Goal: Task Accomplishment & Management: Use online tool/utility

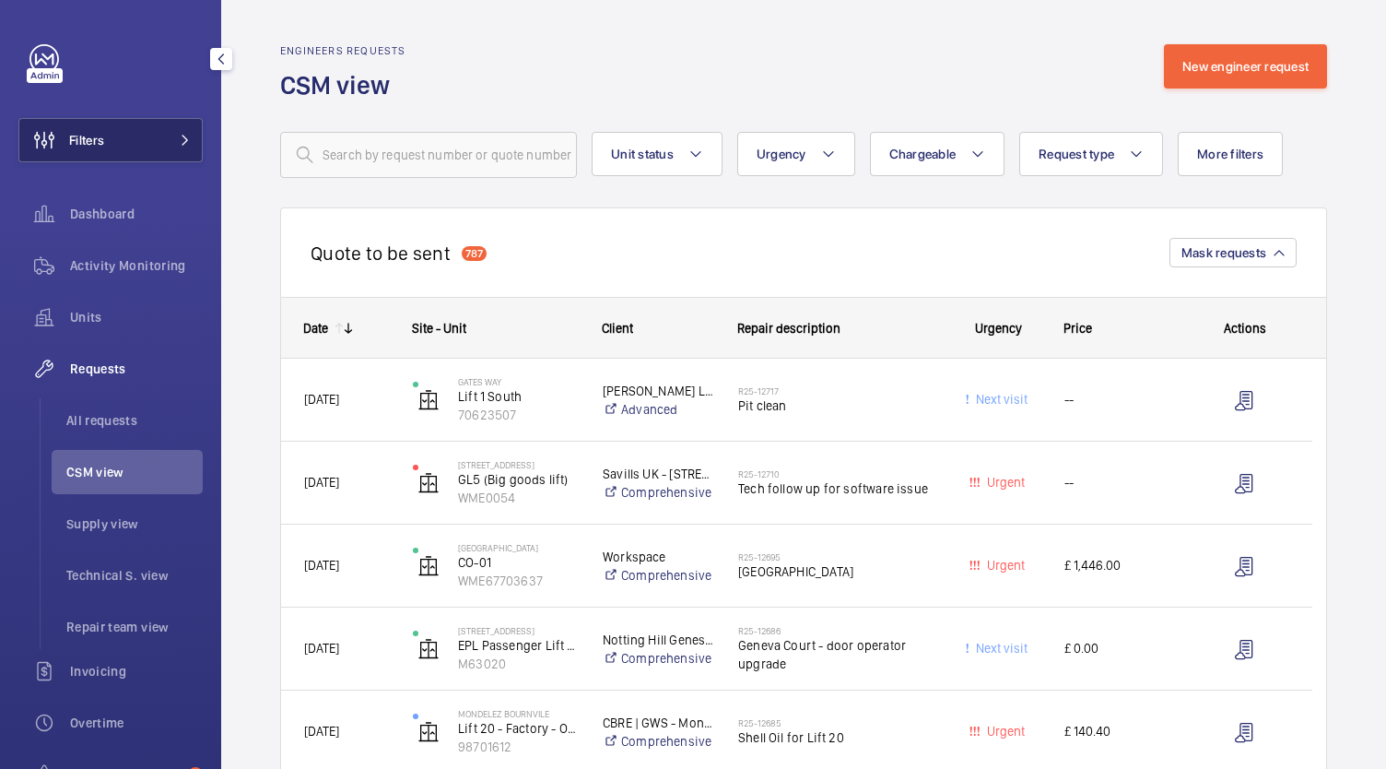
scroll to position [140, 0]
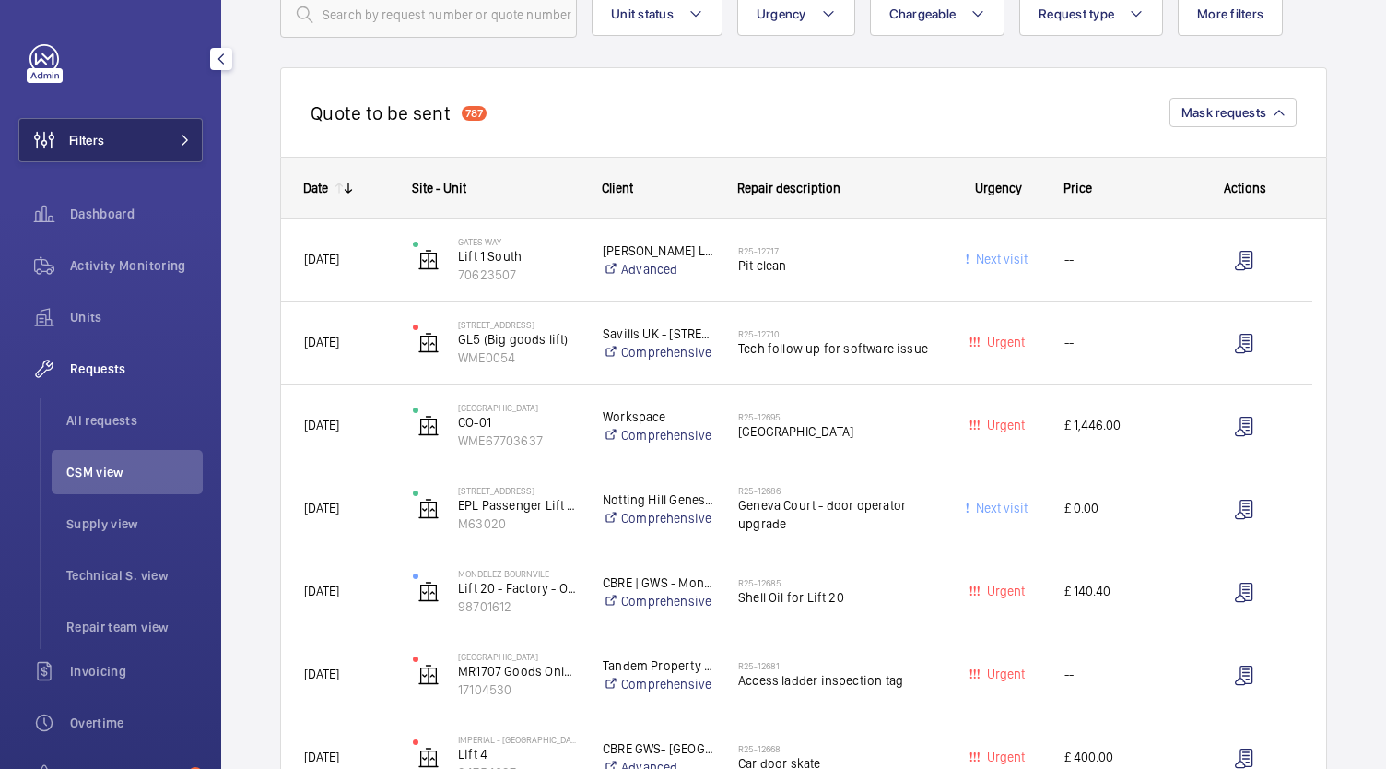
click at [107, 153] on button "Filters" at bounding box center [110, 140] width 184 height 44
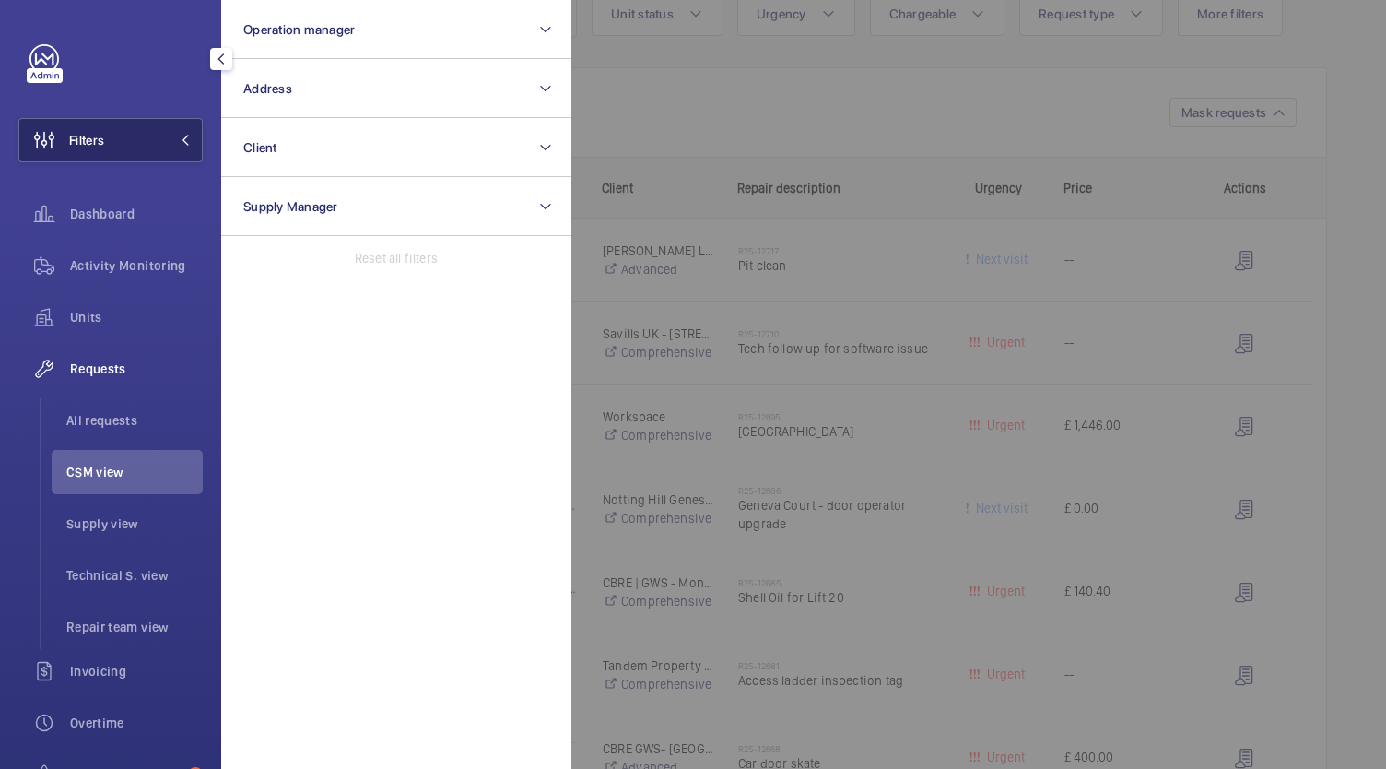
click at [108, 142] on button "Filters" at bounding box center [110, 140] width 184 height 44
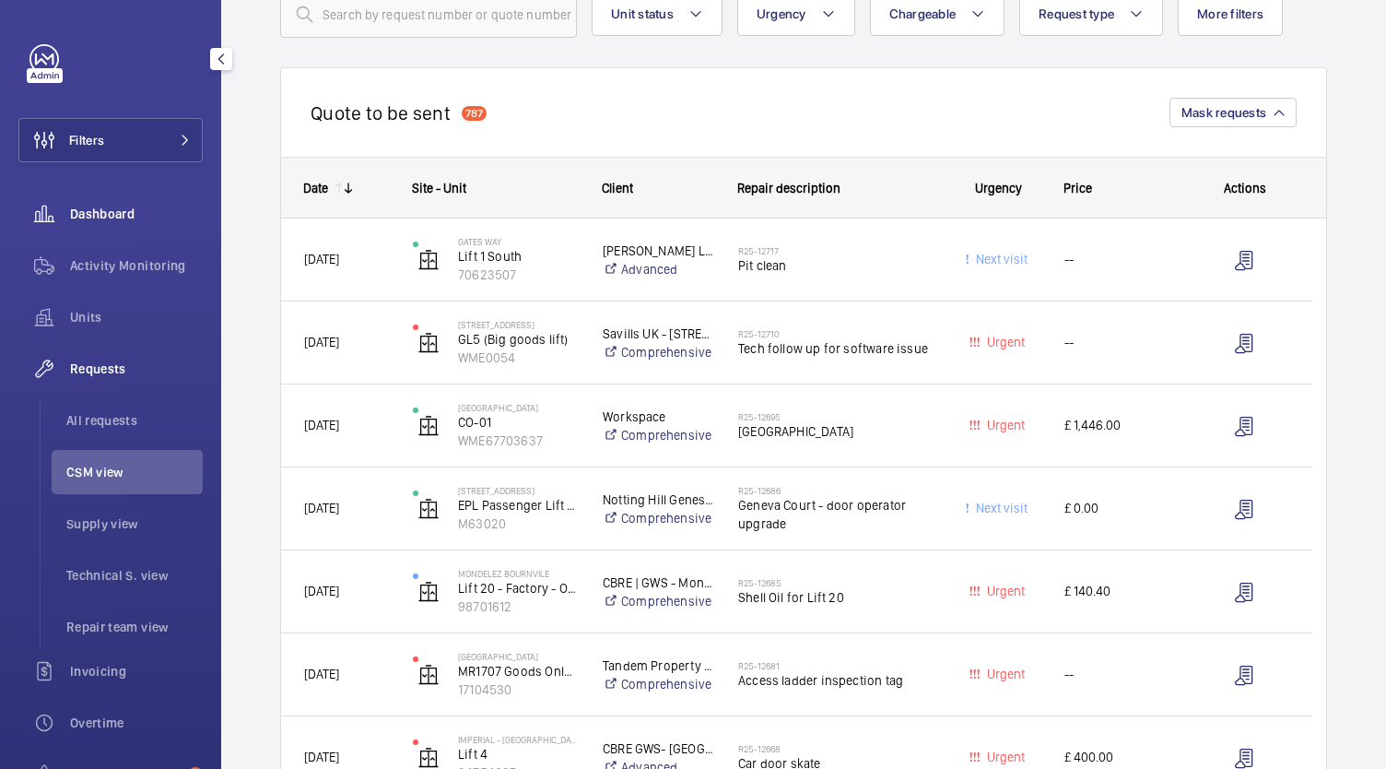
click at [128, 217] on span "Dashboard" at bounding box center [136, 214] width 133 height 18
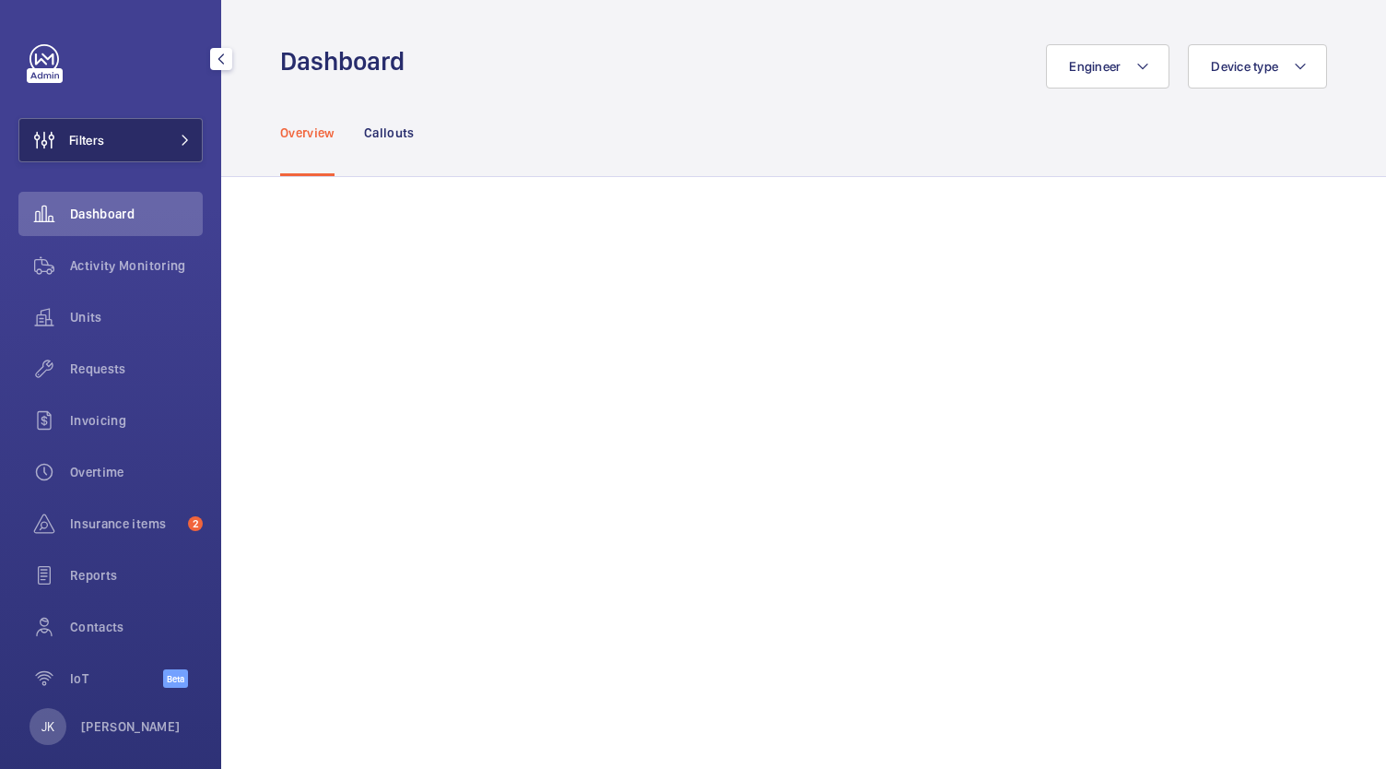
click at [142, 154] on button "Filters" at bounding box center [110, 140] width 184 height 44
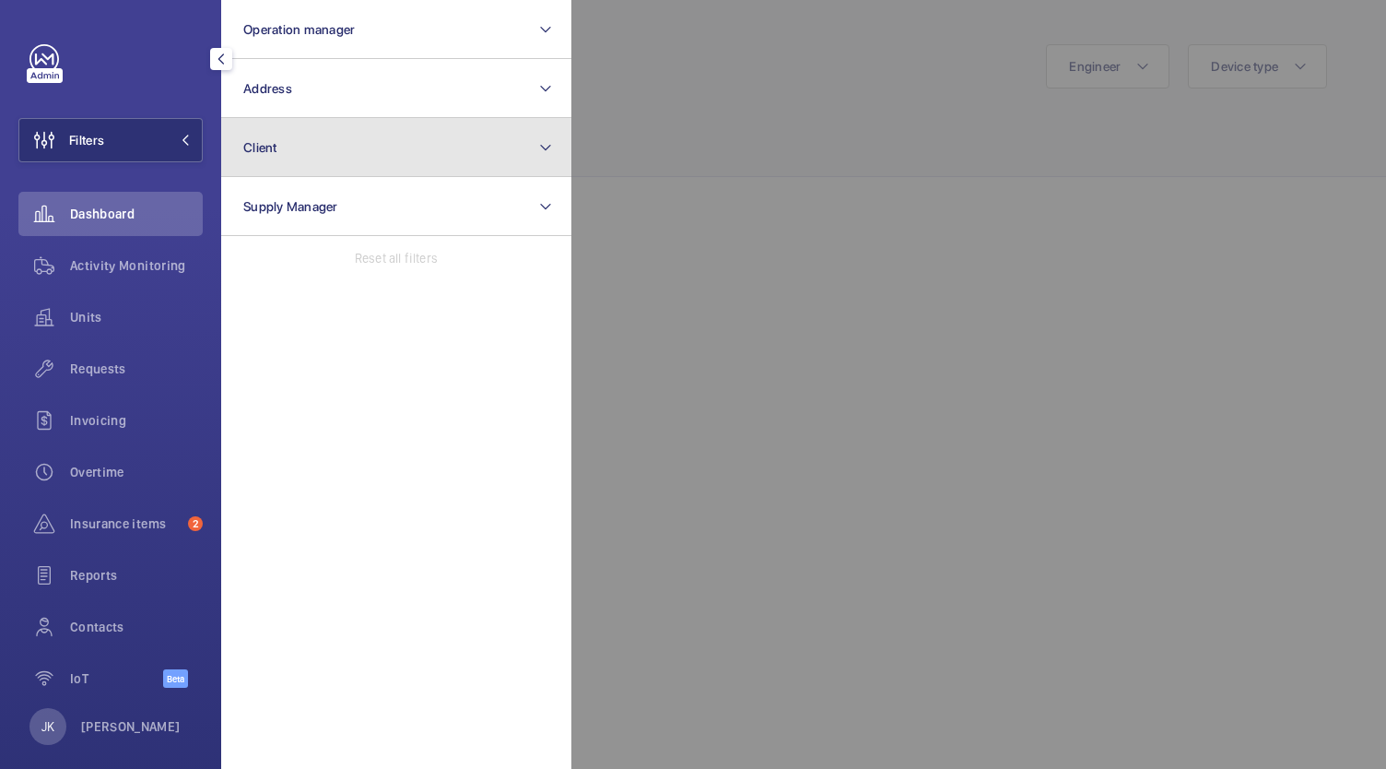
click at [349, 152] on button "Client" at bounding box center [396, 147] width 350 height 59
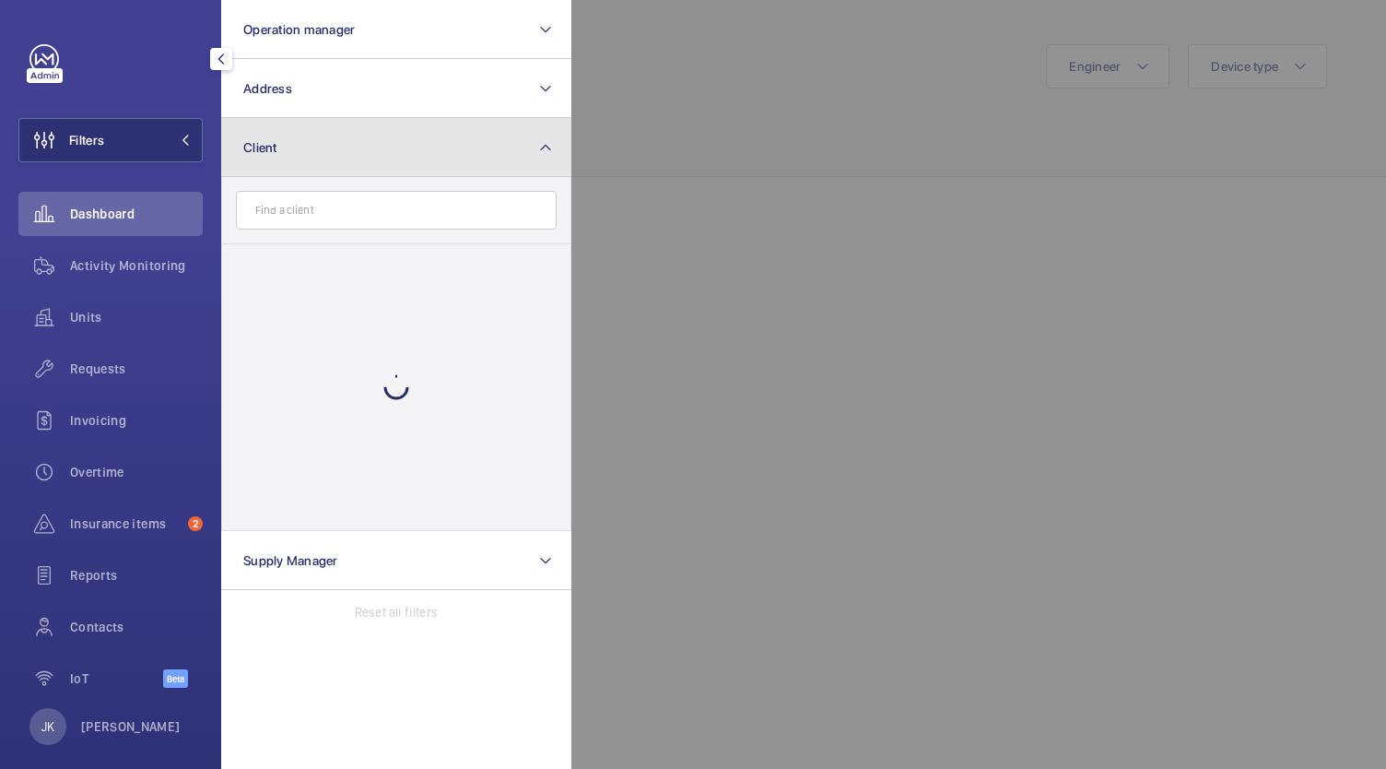
click at [349, 152] on button "Client" at bounding box center [396, 147] width 350 height 59
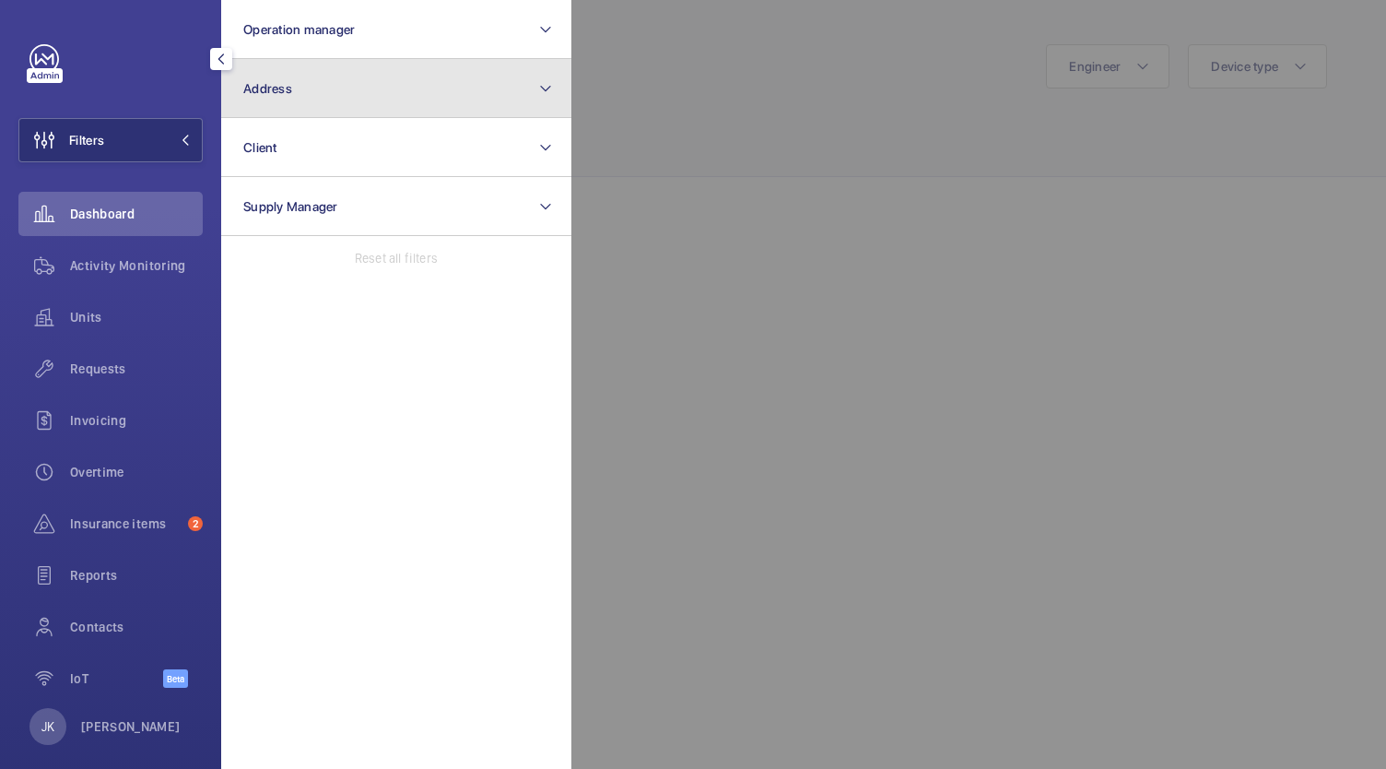
click at [351, 80] on button "Address" at bounding box center [396, 88] width 350 height 59
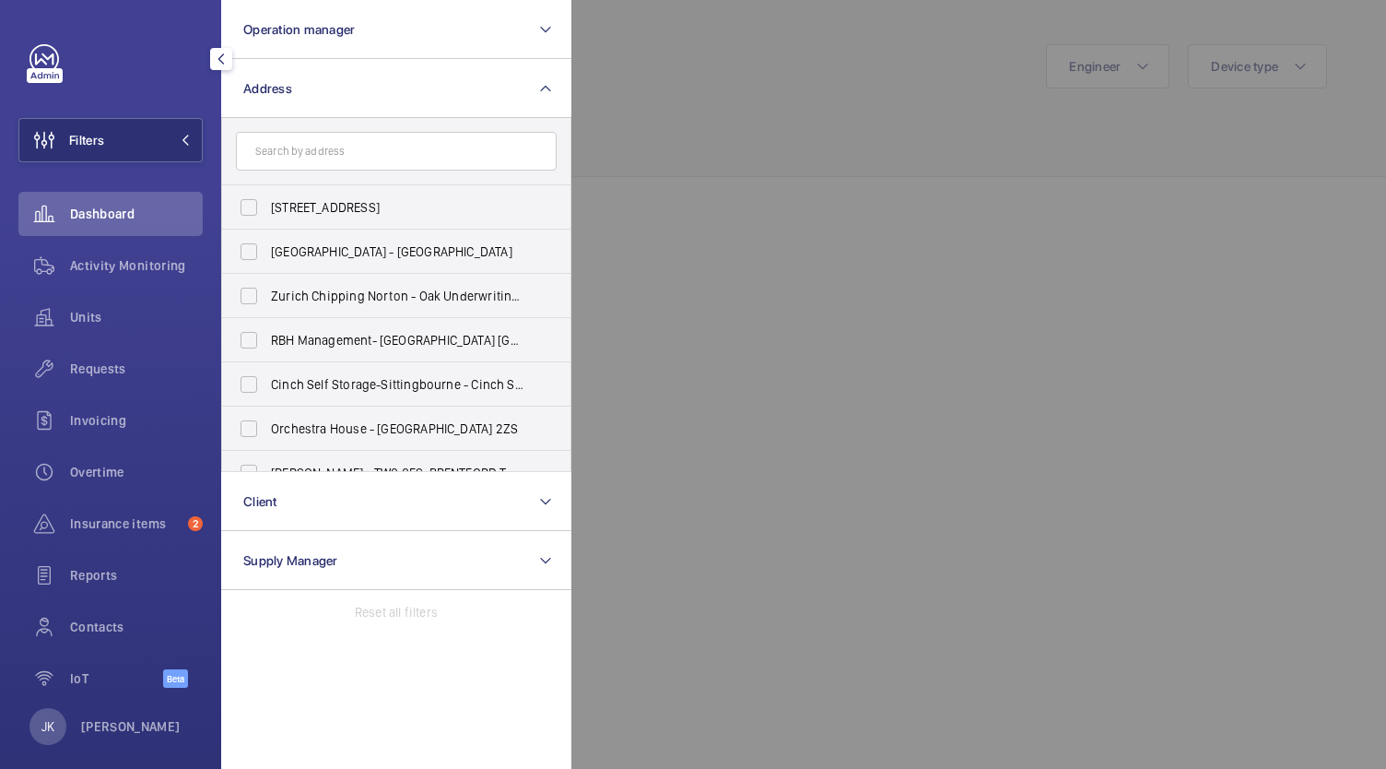
click at [365, 159] on input "text" at bounding box center [396, 151] width 321 height 39
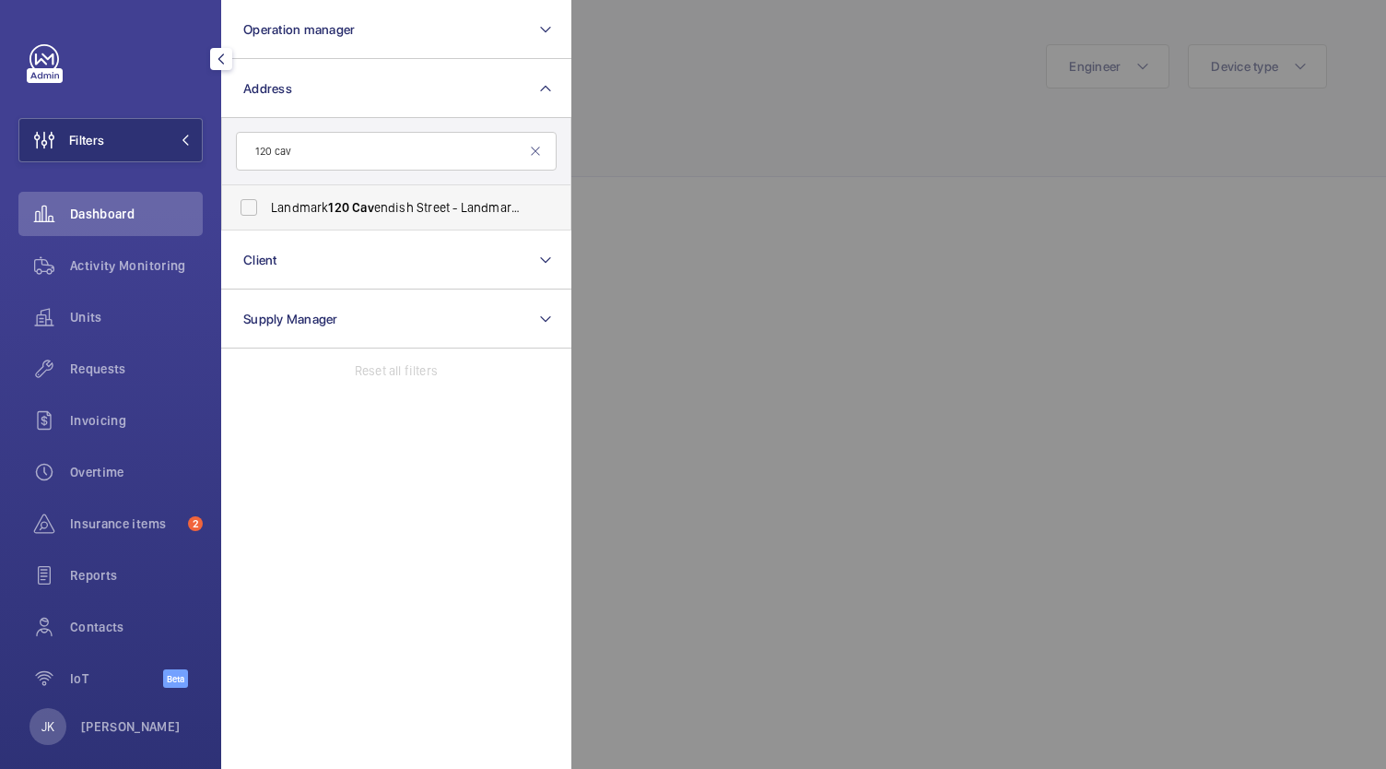
type input "120 cav"
click at [364, 215] on span "Landmark [STREET_ADDRESS] - Landmark Office Space - [GEOGRAPHIC_DATA]" at bounding box center [397, 207] width 253 height 18
click at [267, 215] on input "Landmark [STREET_ADDRESS] - Landmark Office Space - [GEOGRAPHIC_DATA]" at bounding box center [248, 207] width 37 height 37
checkbox input "true"
click at [691, 147] on div at bounding box center [1264, 384] width 1386 height 769
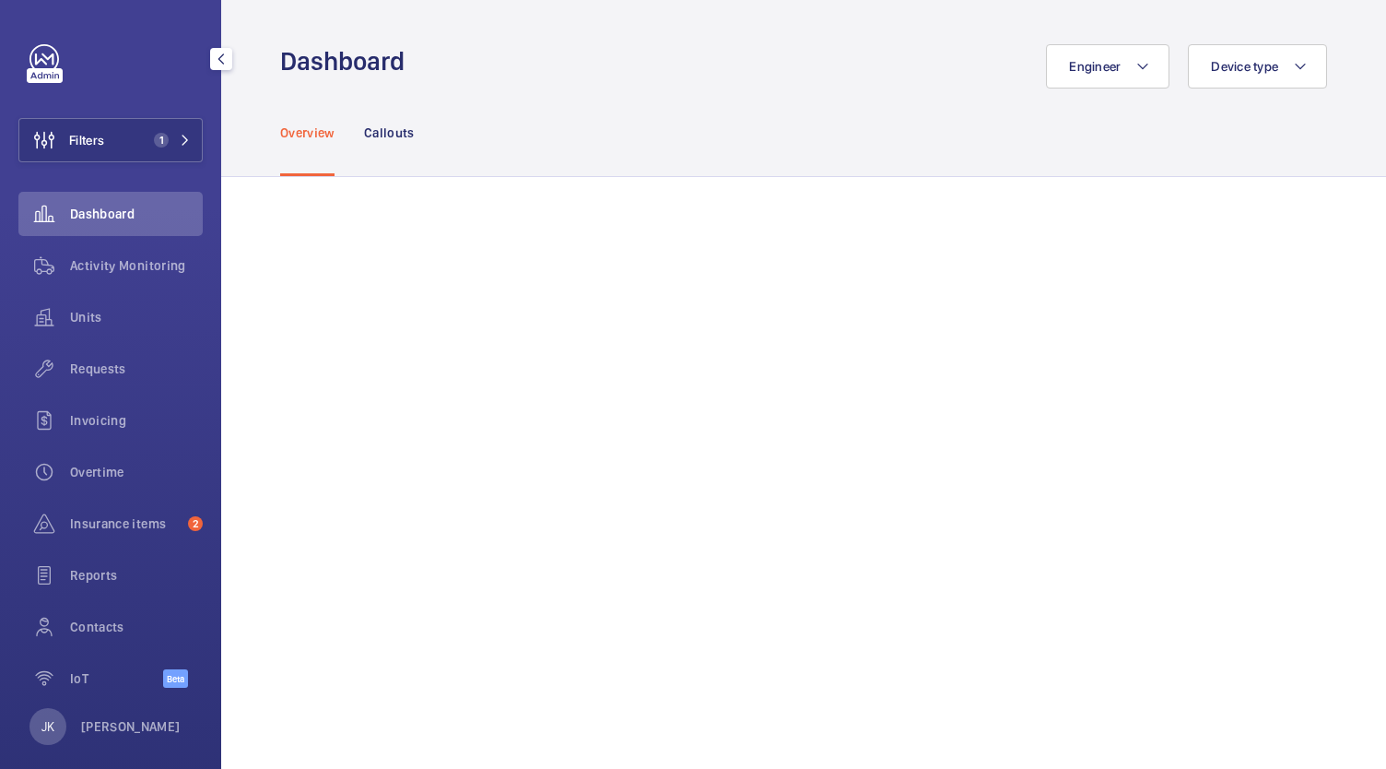
click at [691, 147] on div "Overview Callouts" at bounding box center [803, 132] width 1047 height 88
click at [406, 141] on div "Callouts" at bounding box center [389, 132] width 51 height 88
click at [87, 389] on div "Requests" at bounding box center [110, 369] width 184 height 44
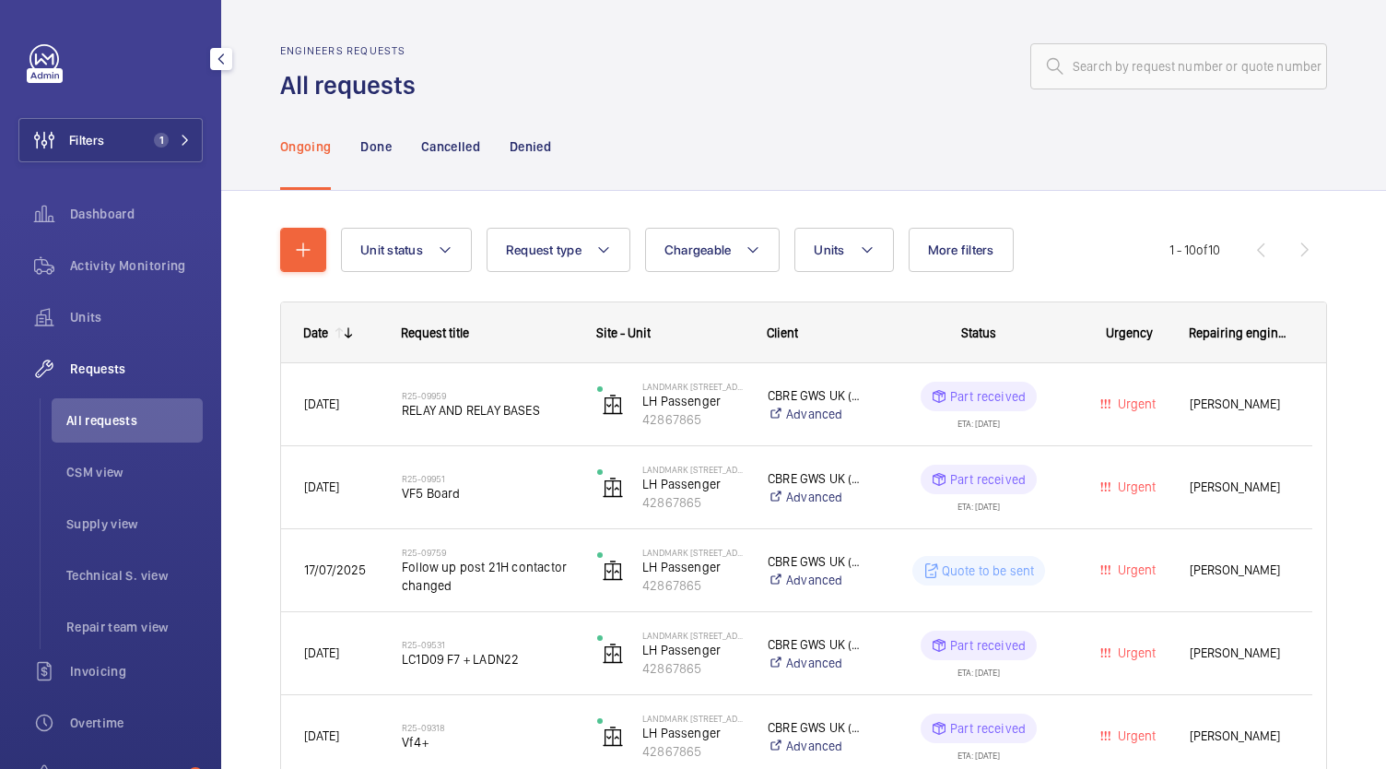
click at [68, 381] on wm-front-icon-button at bounding box center [44, 369] width 52 height 44
click at [363, 135] on div "Done" at bounding box center [375, 146] width 30 height 88
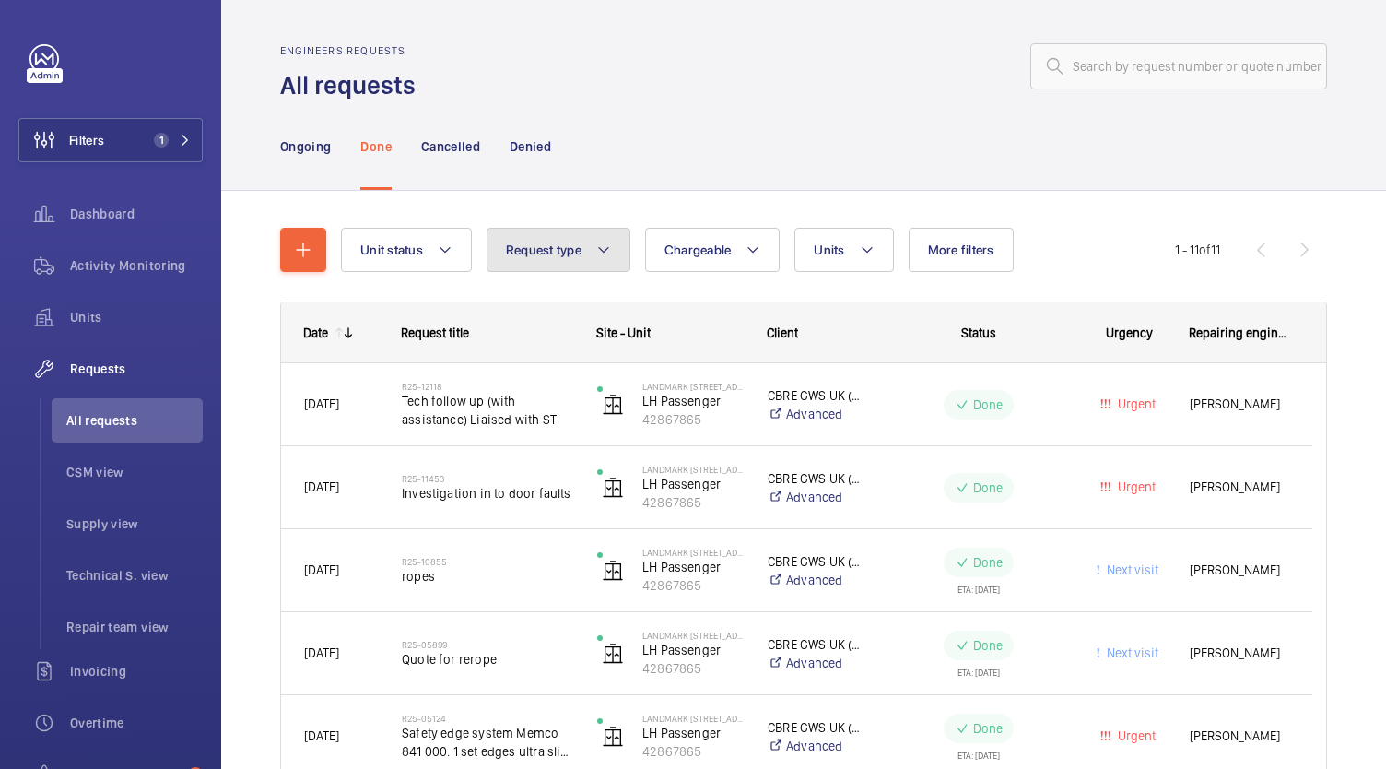
click at [576, 238] on button "Request type" at bounding box center [559, 250] width 144 height 44
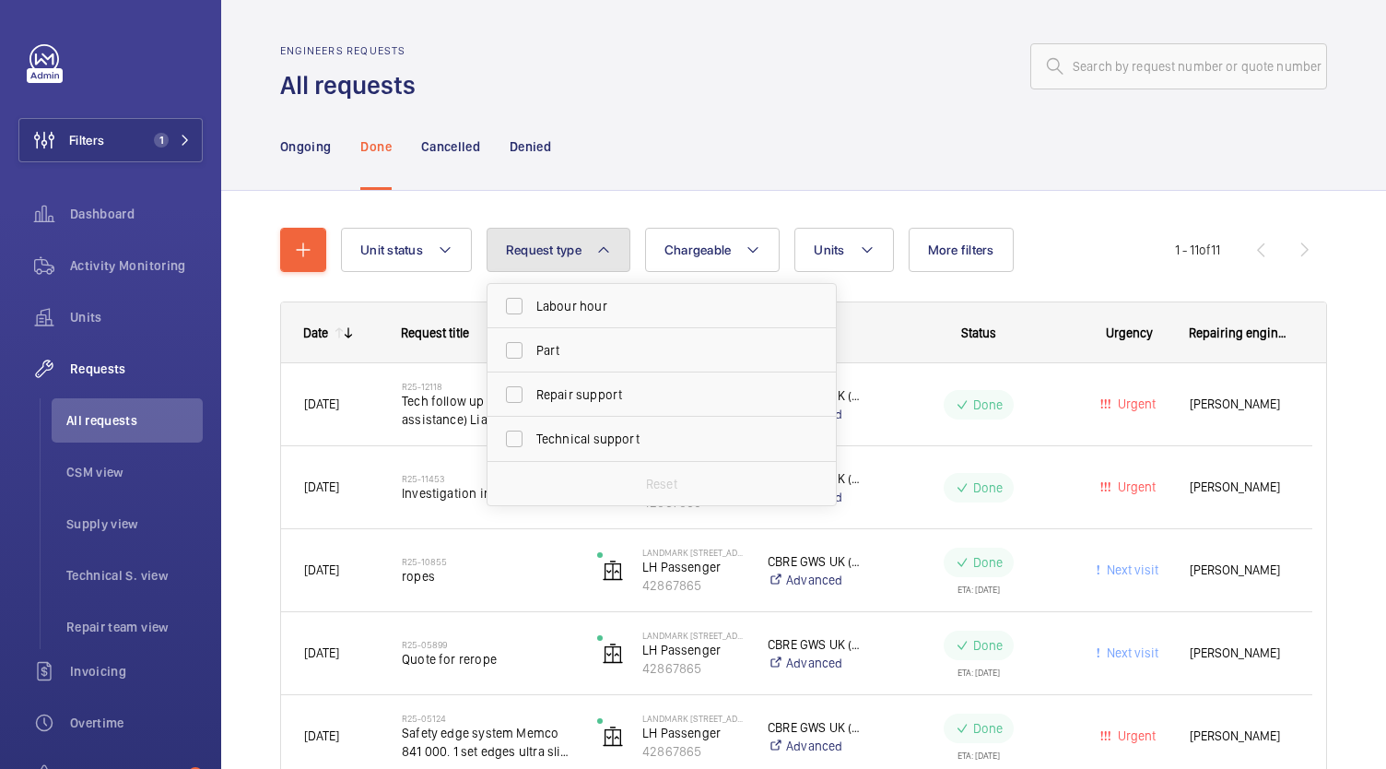
click at [567, 254] on span "Request type" at bounding box center [544, 249] width 76 height 15
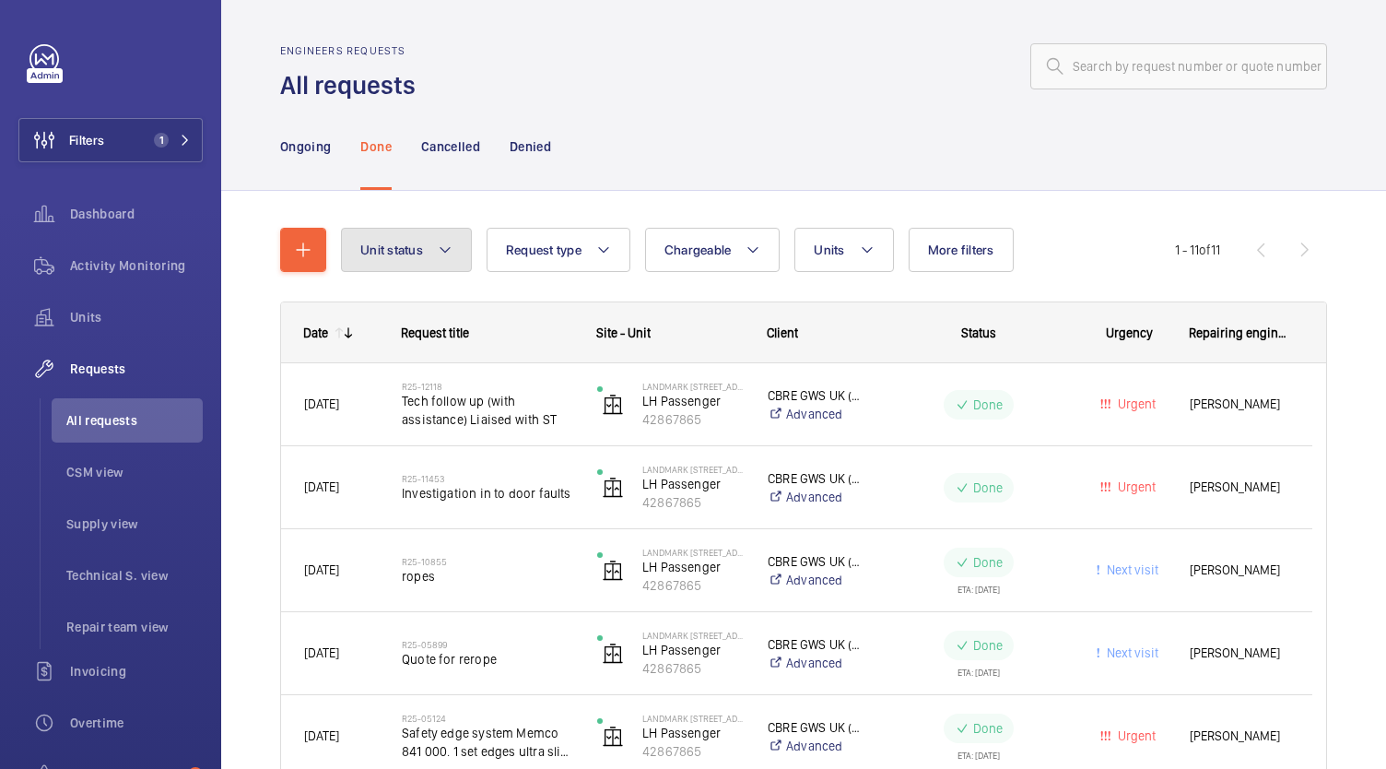
click at [404, 264] on button "Unit status" at bounding box center [406, 250] width 131 height 44
click at [397, 265] on button "Unit status" at bounding box center [406, 250] width 131 height 44
click at [92, 372] on span "Requests" at bounding box center [136, 368] width 133 height 18
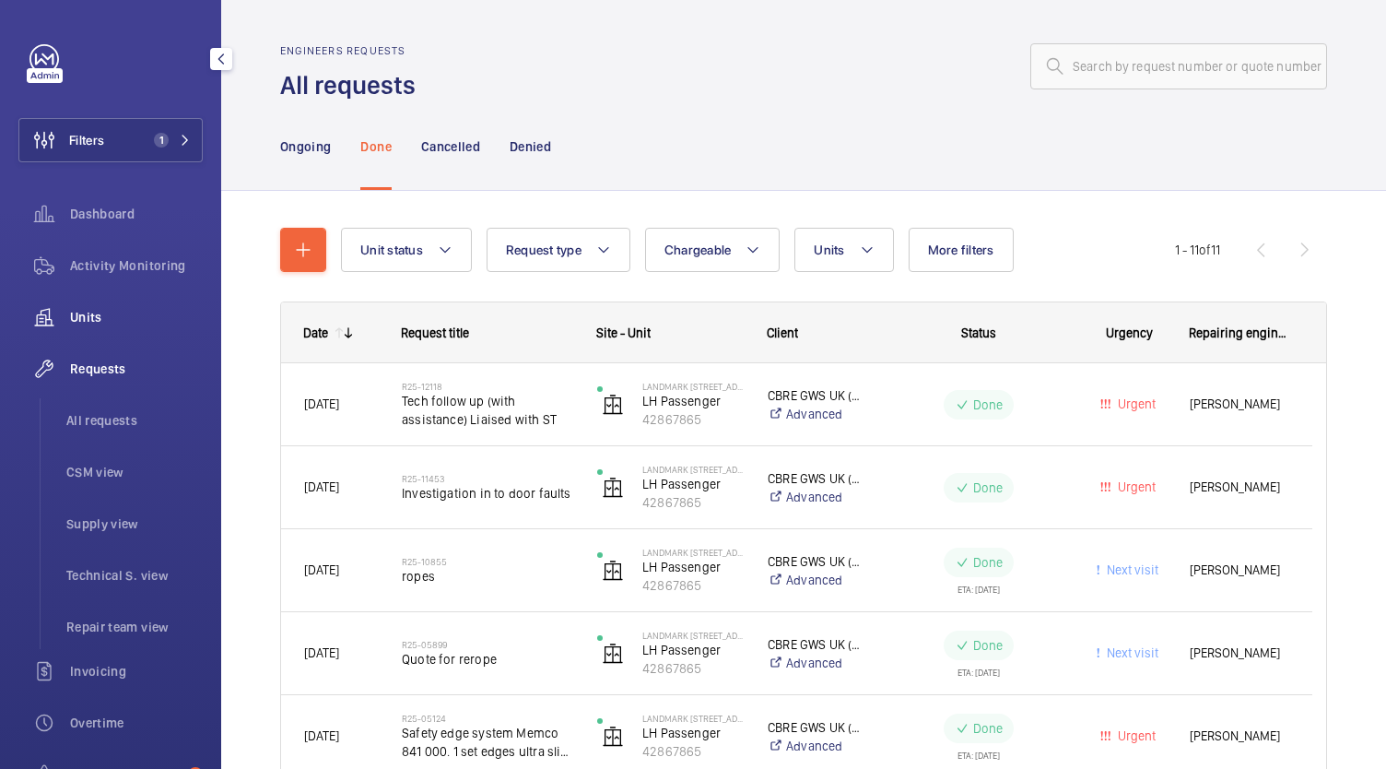
click at [69, 312] on wm-front-icon-button at bounding box center [44, 317] width 52 height 44
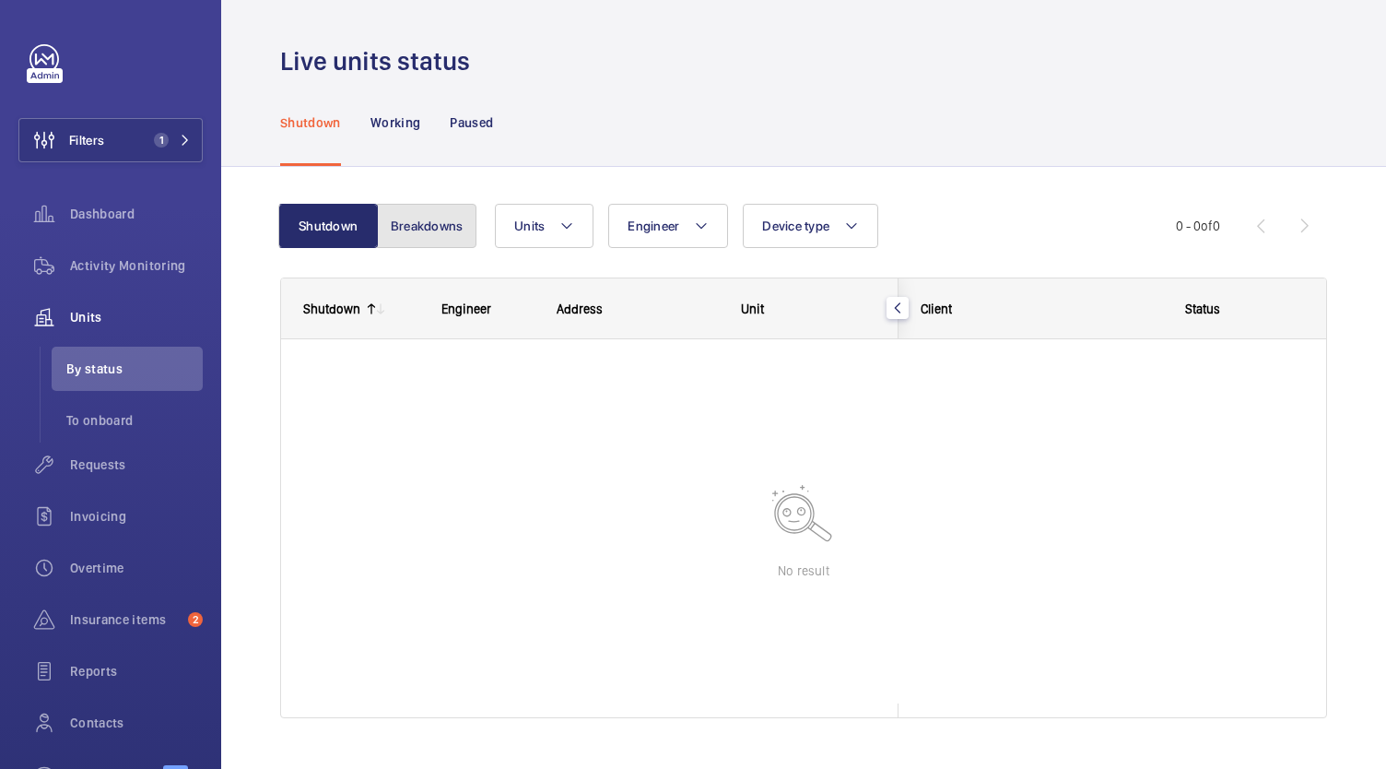
click at [411, 215] on button "Breakdowns" at bounding box center [427, 226] width 100 height 44
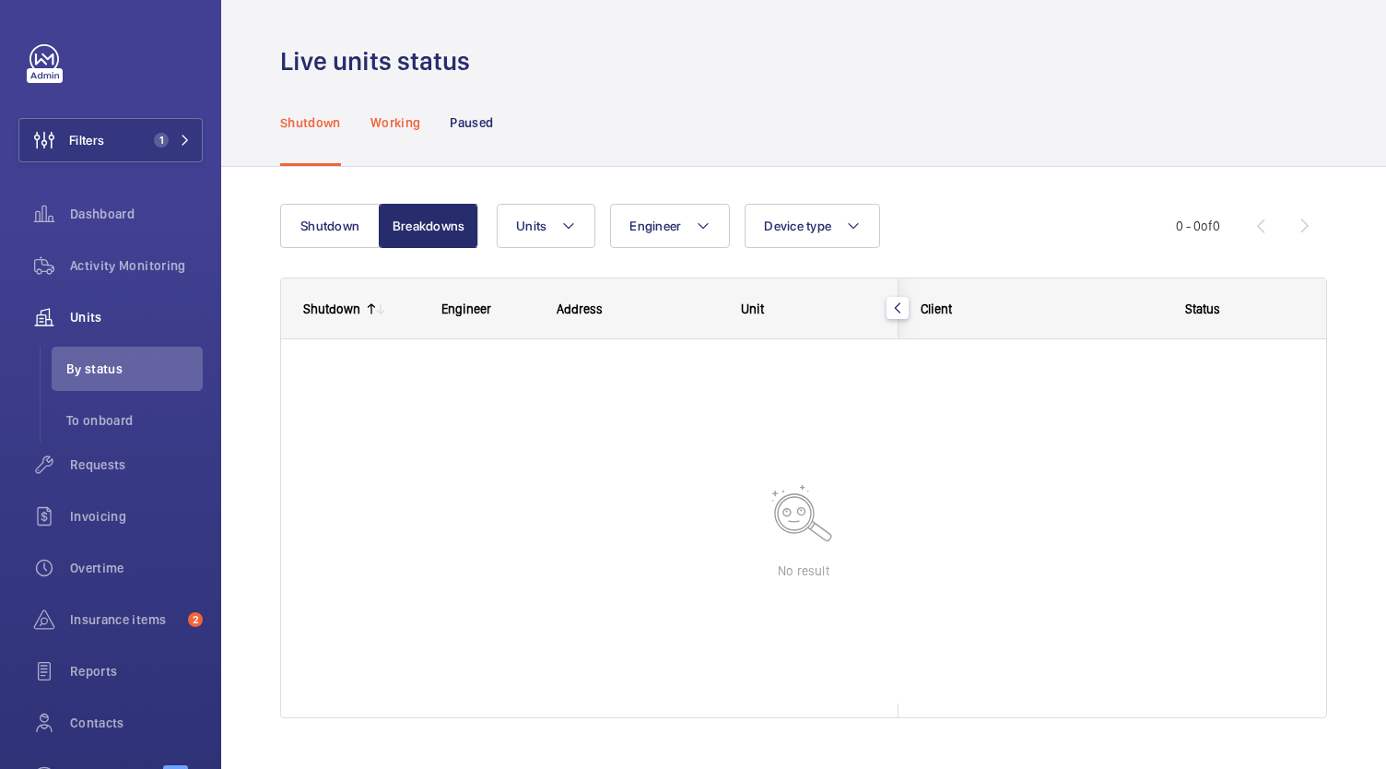
click at [382, 118] on p "Working" at bounding box center [396, 122] width 50 height 18
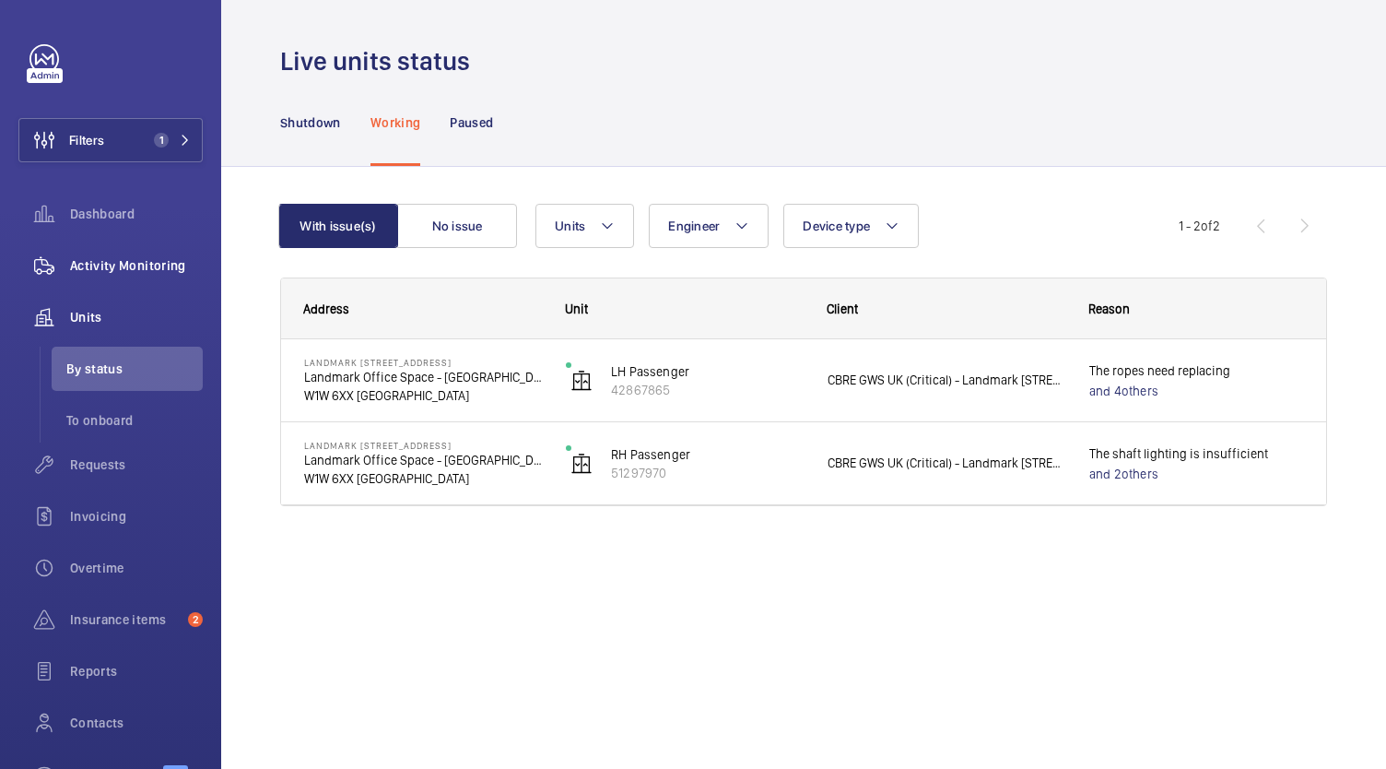
click at [107, 262] on span "Activity Monitoring" at bounding box center [136, 265] width 133 height 18
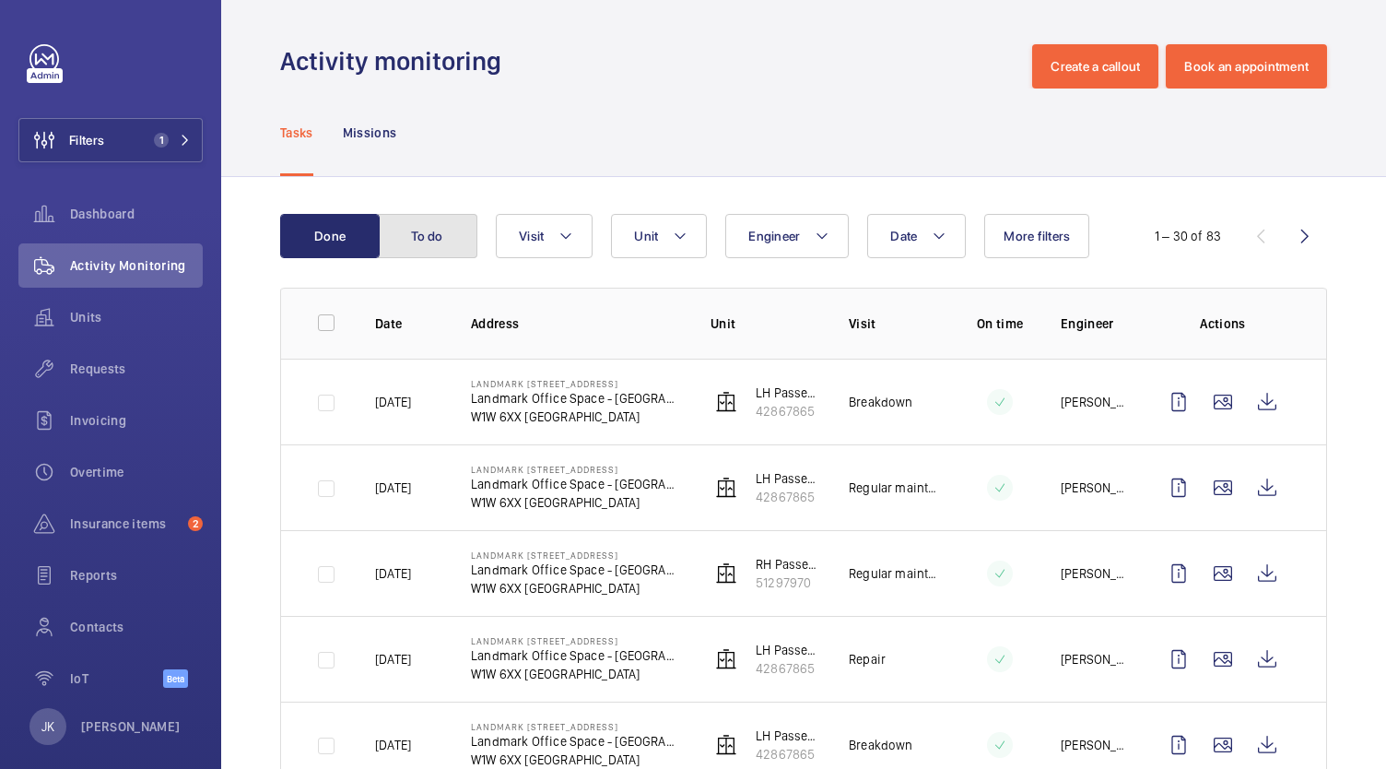
click at [443, 236] on button "To do" at bounding box center [428, 236] width 100 height 44
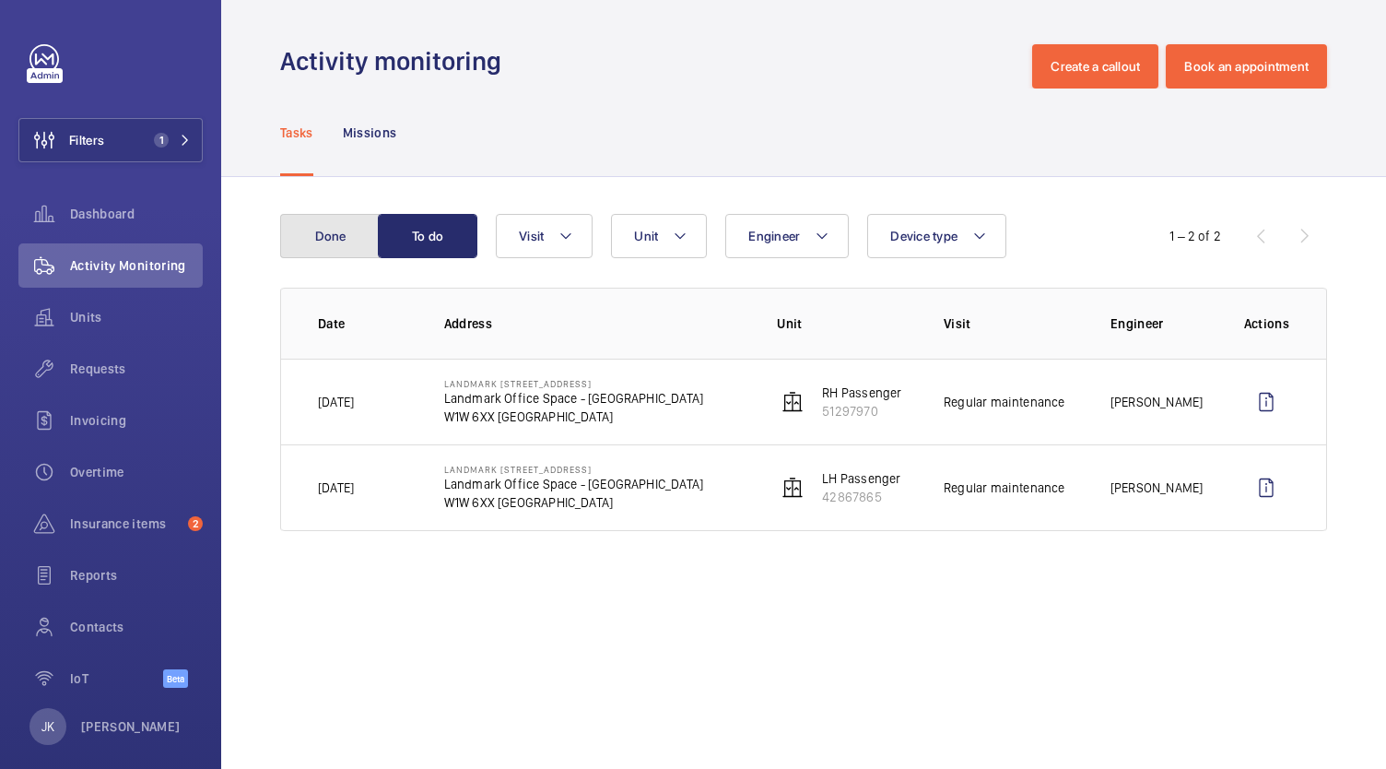
click at [316, 230] on button "Done" at bounding box center [330, 236] width 100 height 44
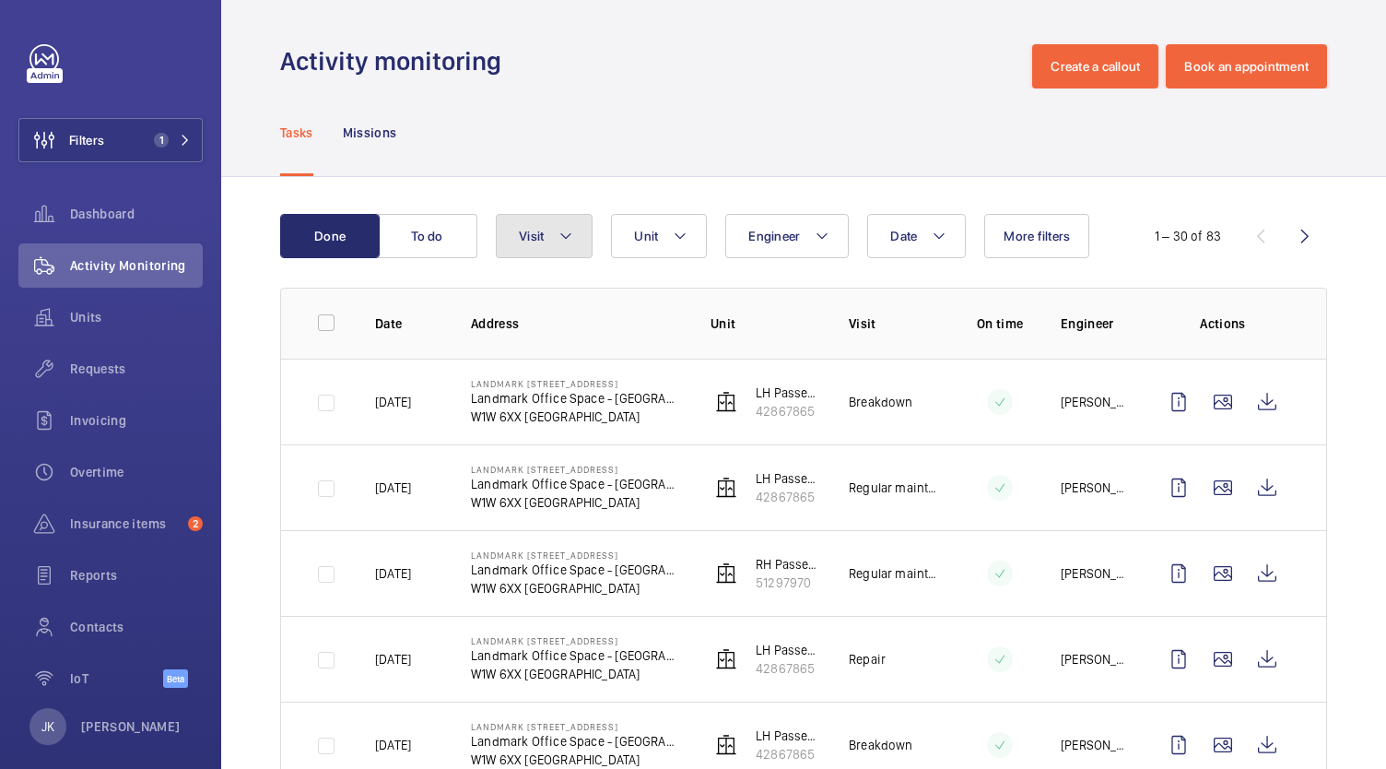
click at [557, 241] on button "Visit" at bounding box center [544, 236] width 97 height 44
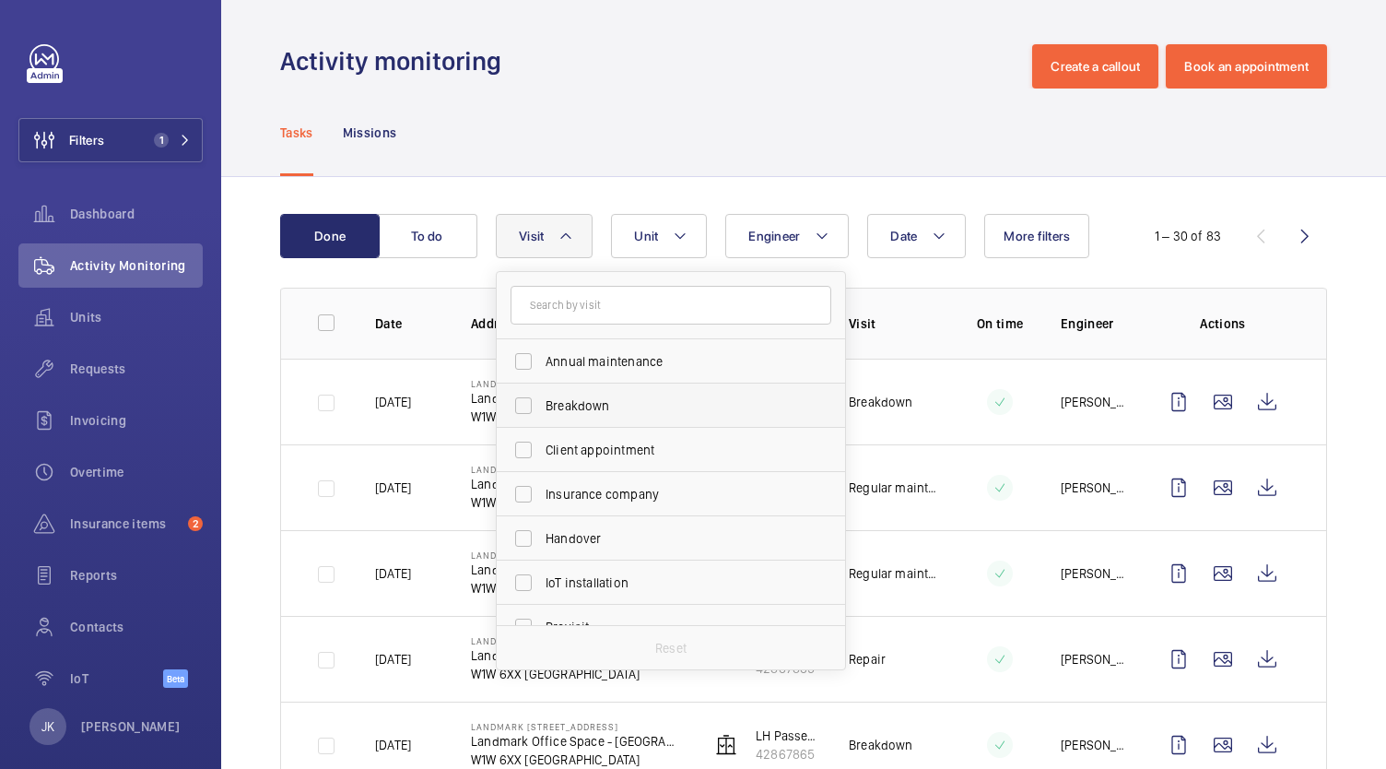
click at [725, 408] on span "Breakdown" at bounding box center [672, 405] width 253 height 18
click at [542, 408] on input "Breakdown" at bounding box center [523, 405] width 37 height 37
checkbox input "true"
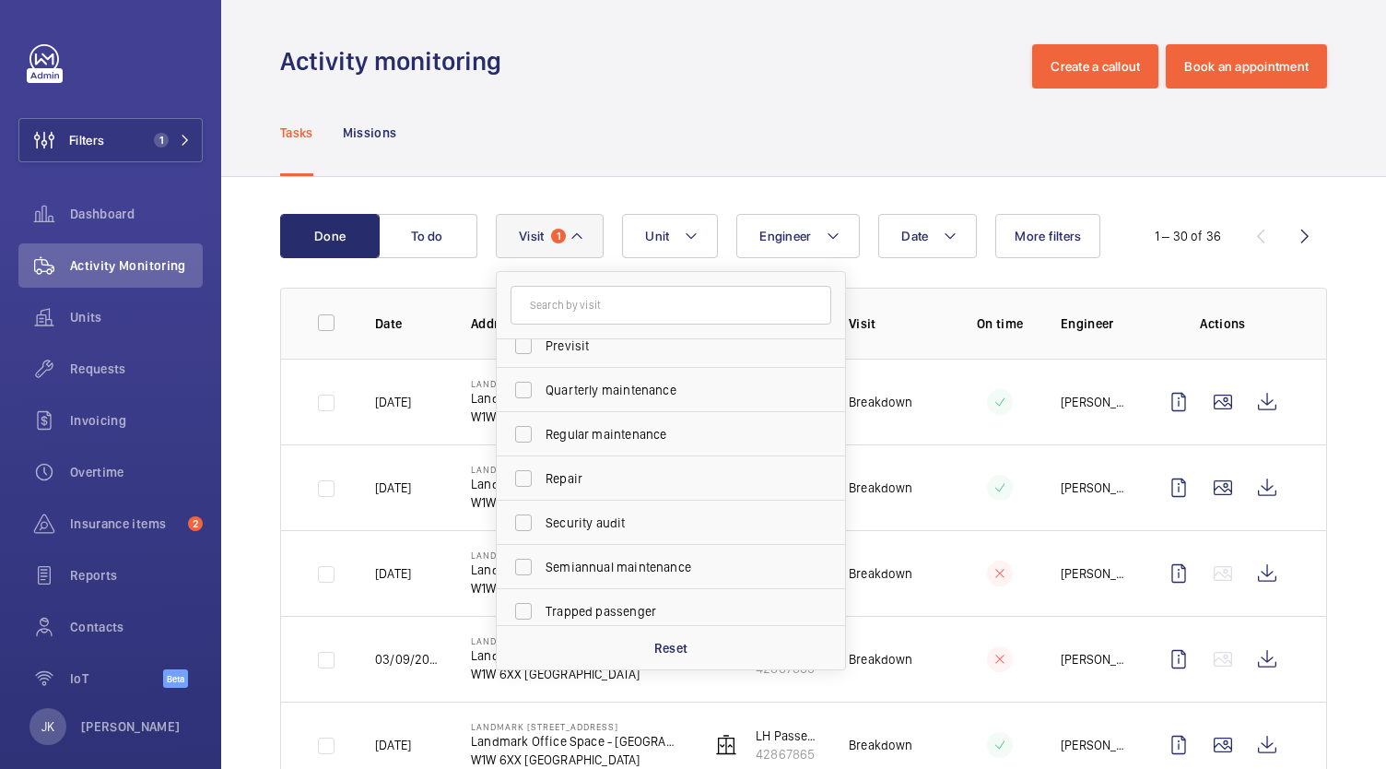
scroll to position [289, 0]
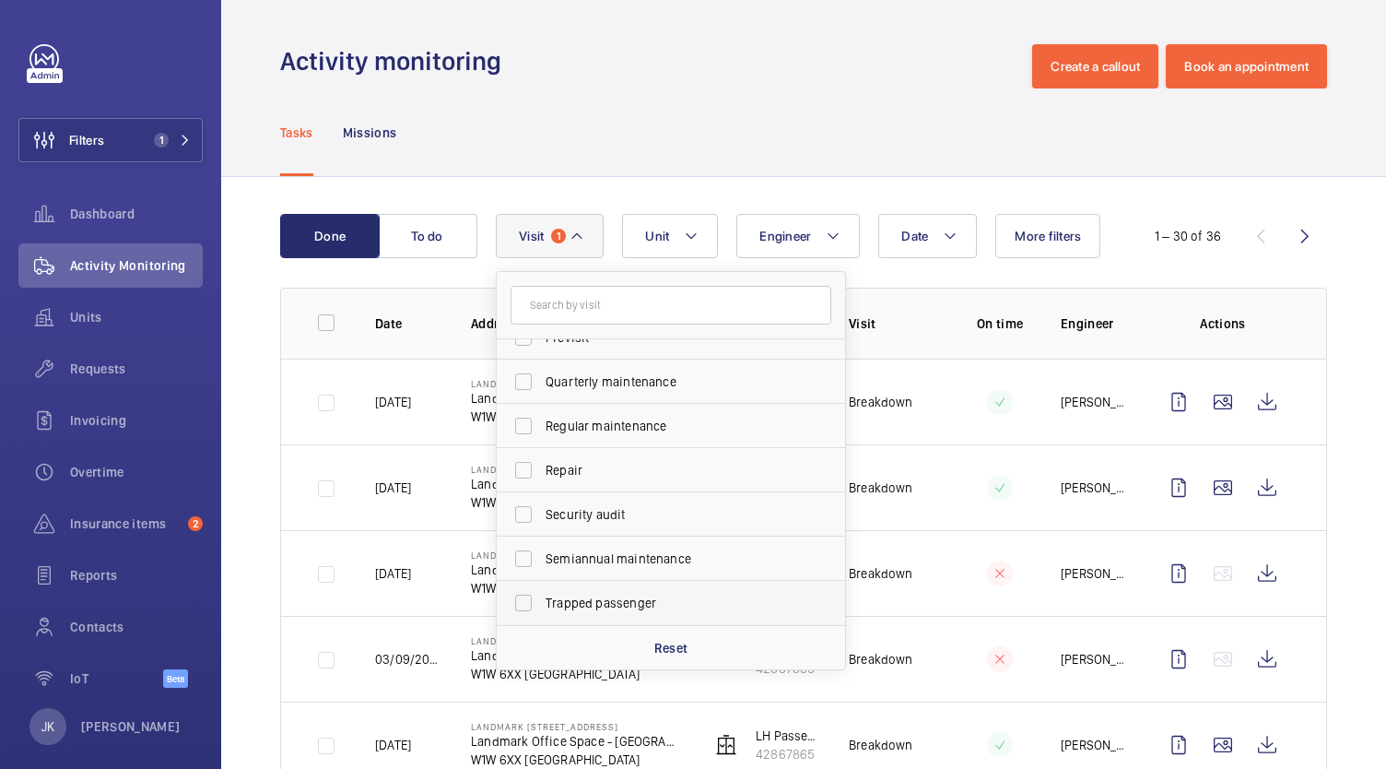
click at [712, 606] on span "Trapped passenger" at bounding box center [672, 603] width 253 height 18
click at [542, 606] on input "Trapped passenger" at bounding box center [523, 602] width 37 height 37
checkbox input "true"
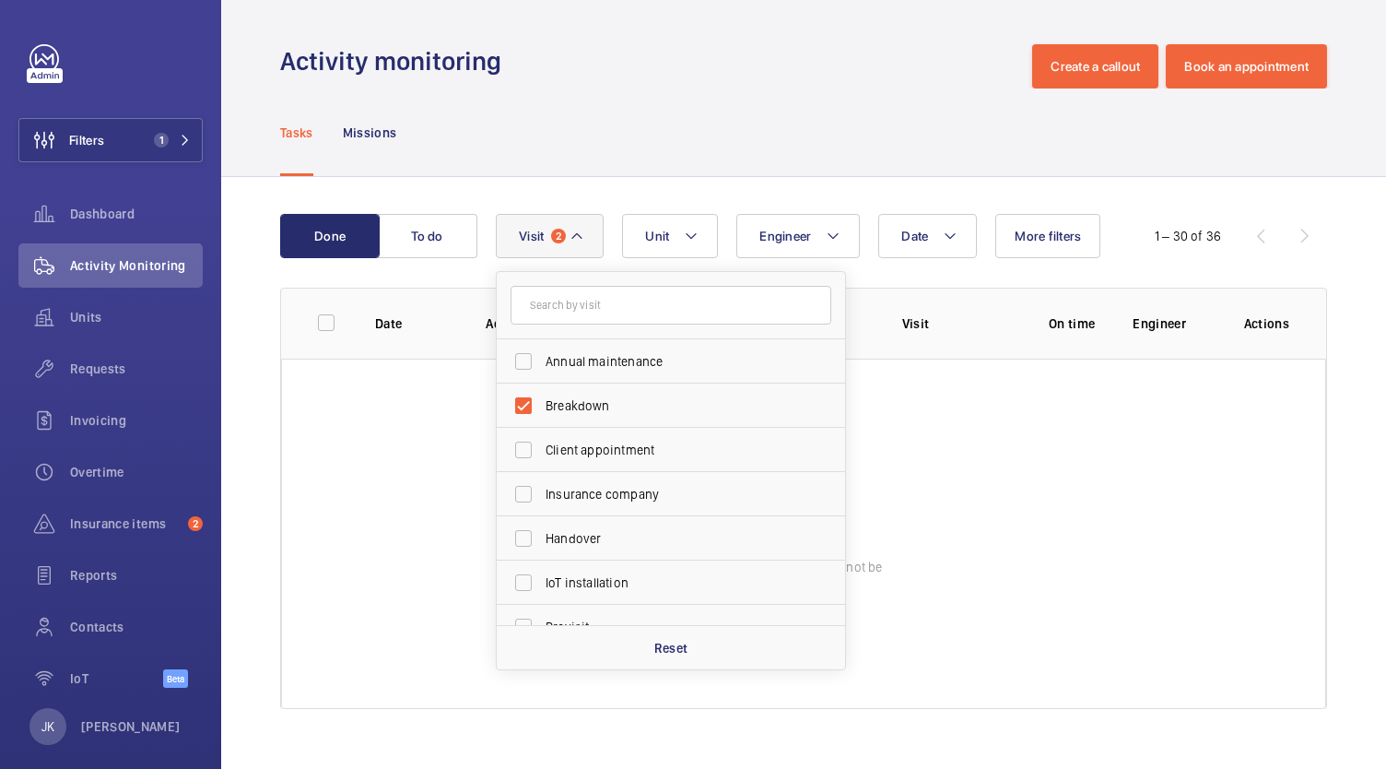
click at [933, 433] on wm-front-table-error "Server error, data cannot be displayed" at bounding box center [803, 534] width 1045 height 350
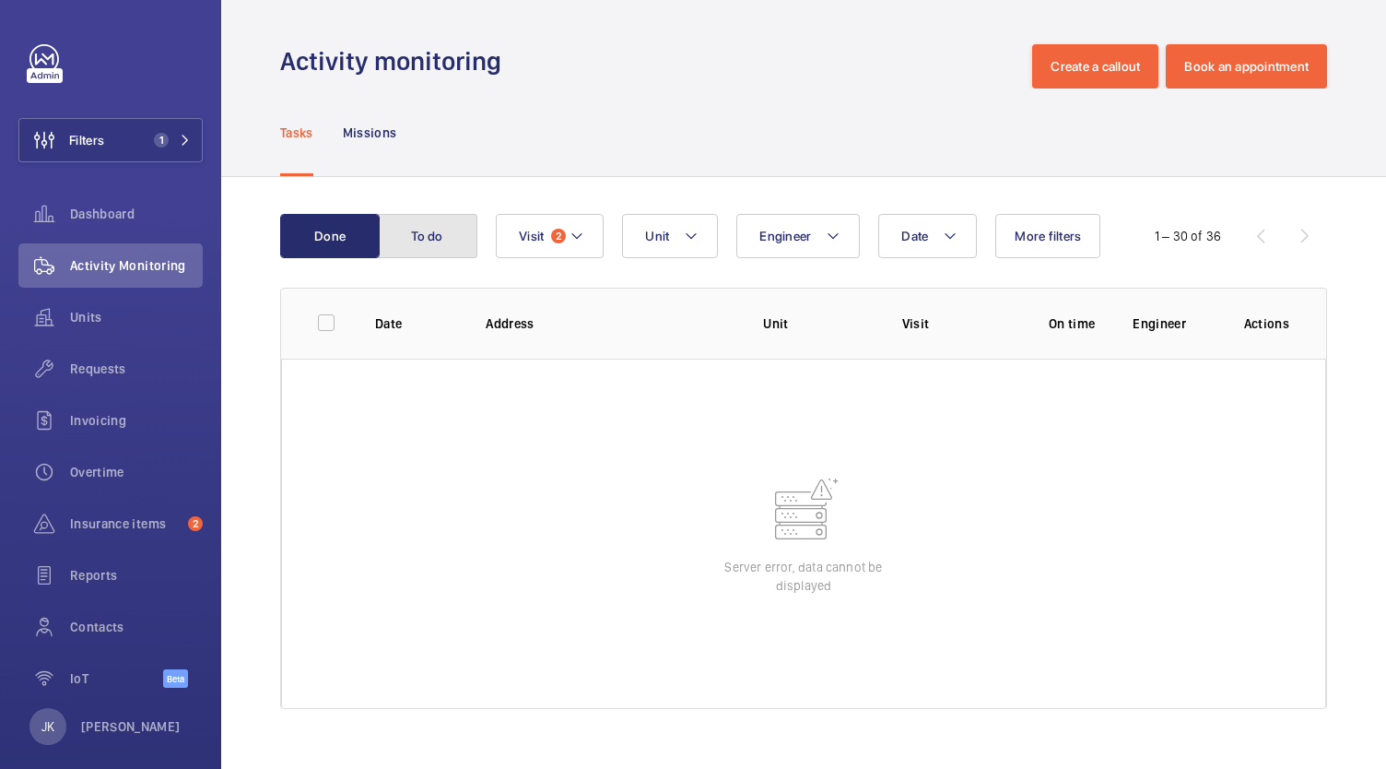
click at [436, 254] on button "To do" at bounding box center [428, 236] width 100 height 44
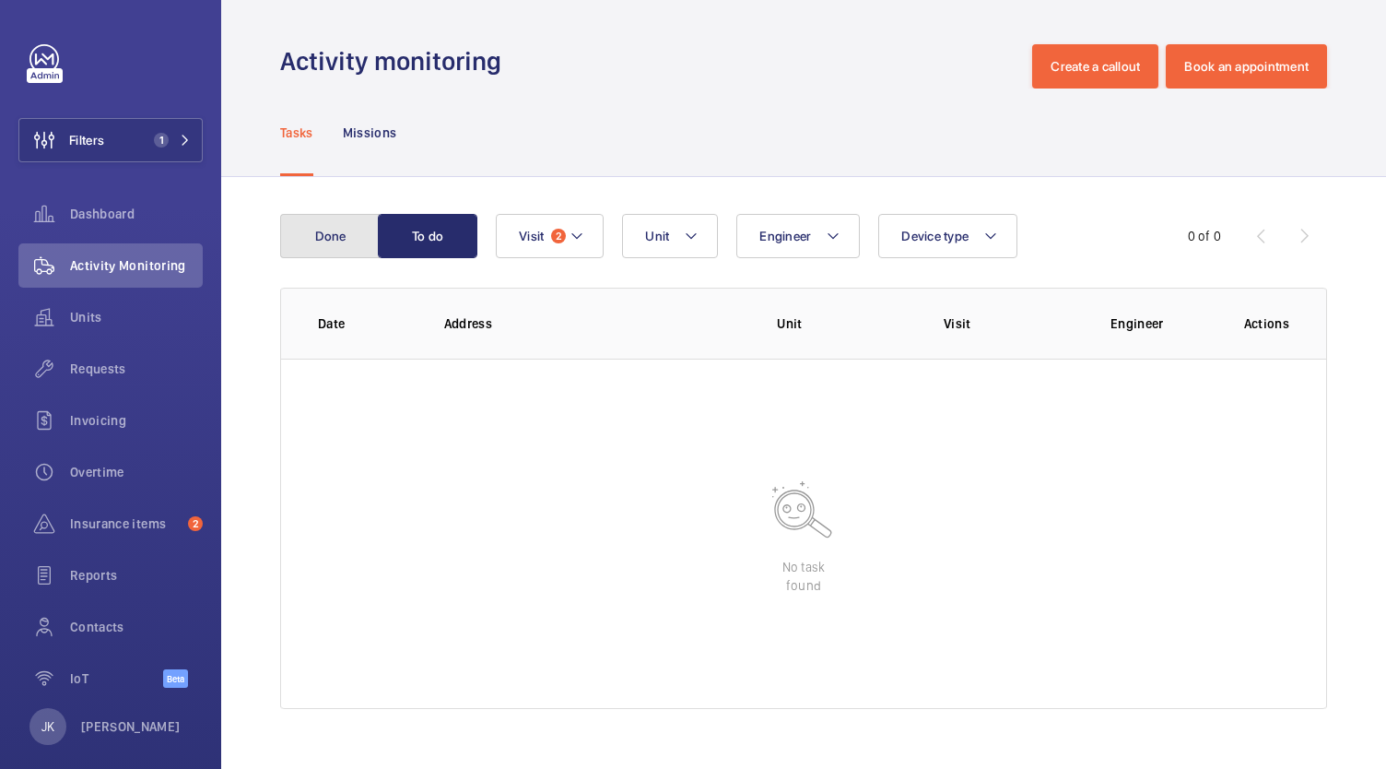
click at [324, 254] on button "Done" at bounding box center [330, 236] width 100 height 44
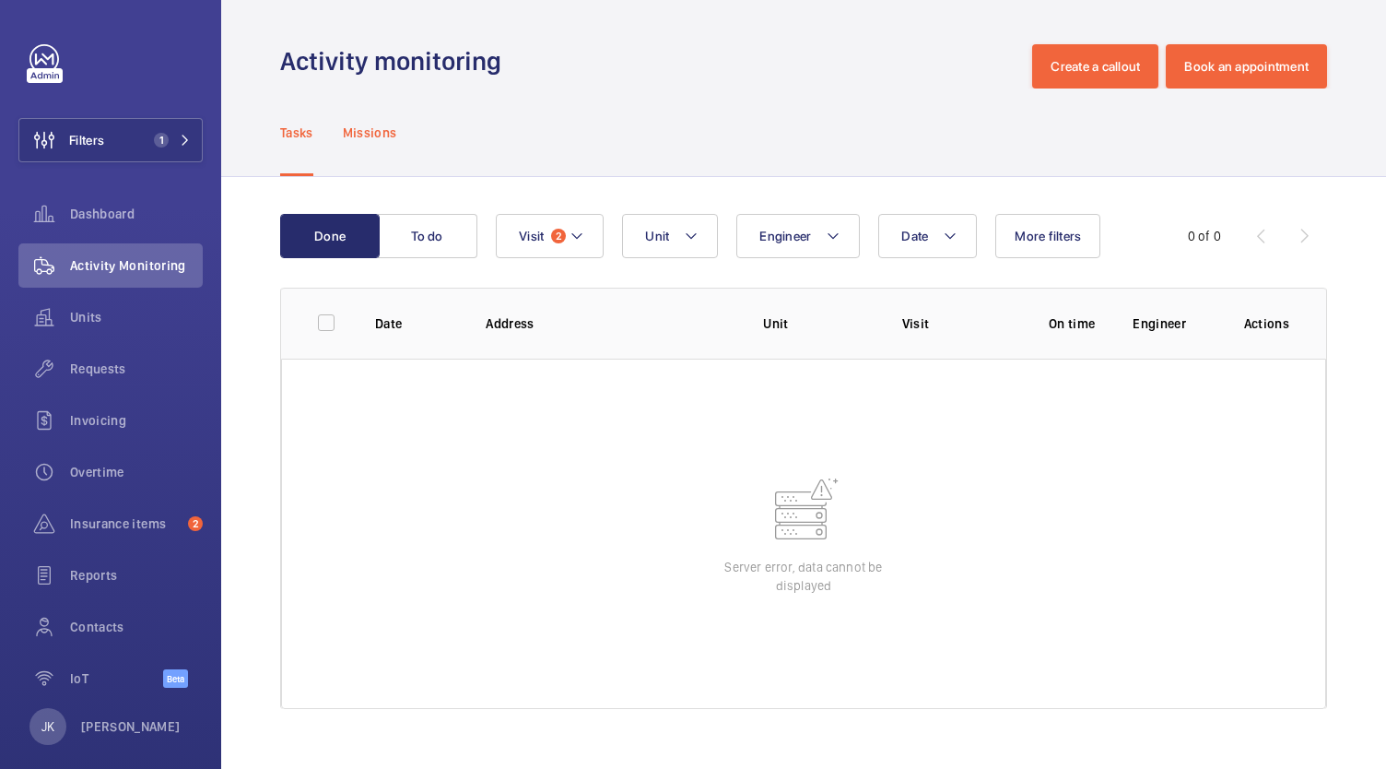
click at [372, 131] on p "Missions" at bounding box center [370, 133] width 54 height 18
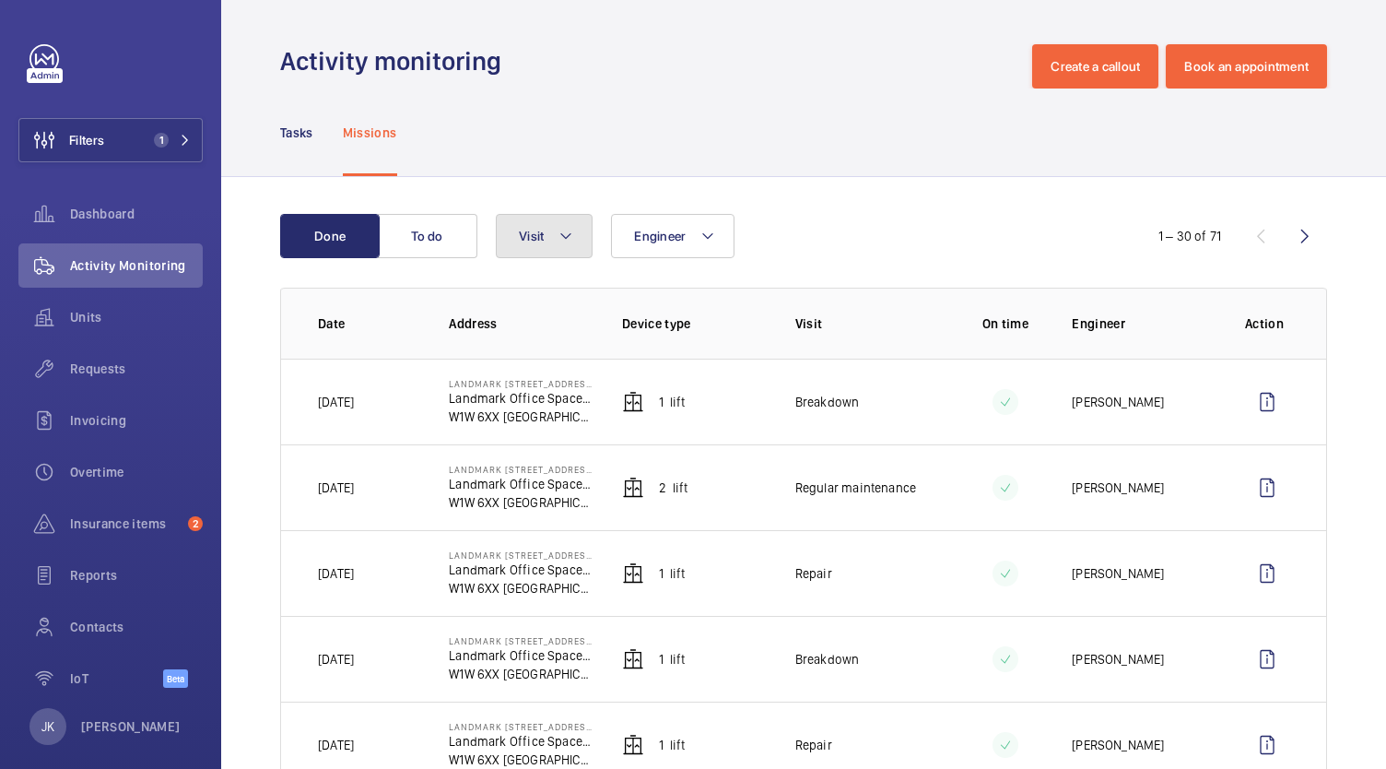
click at [557, 234] on button "Visit" at bounding box center [544, 236] width 97 height 44
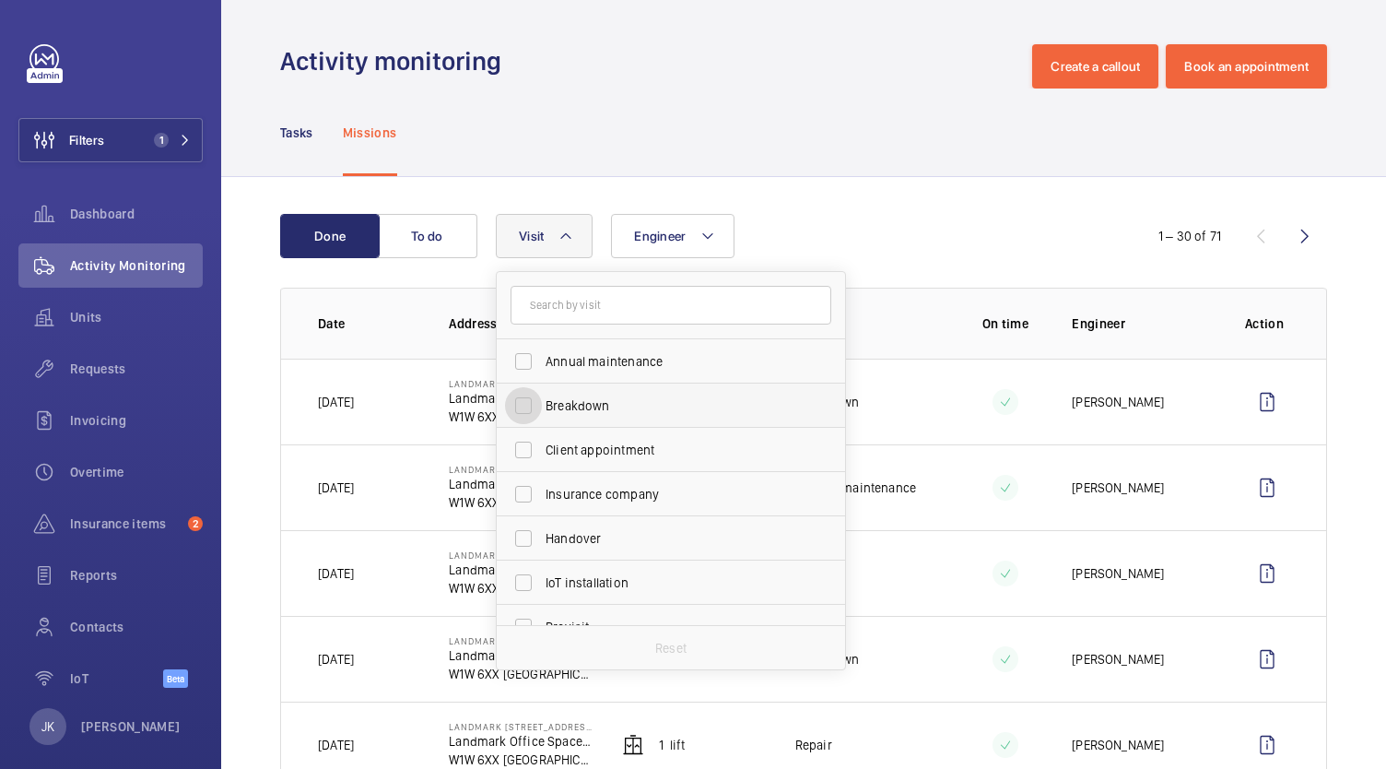
click at [536, 394] on input "Breakdown" at bounding box center [523, 405] width 37 height 37
checkbox input "true"
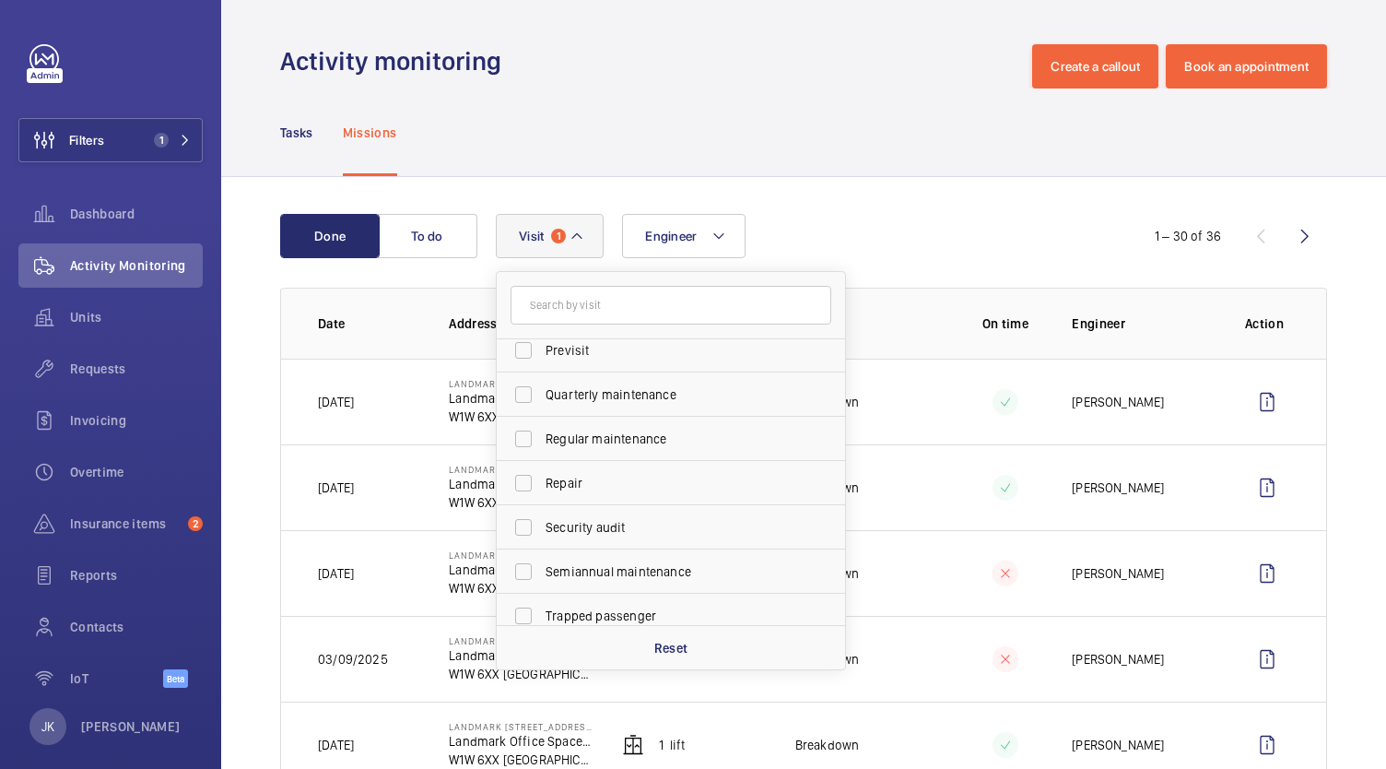
scroll to position [289, 0]
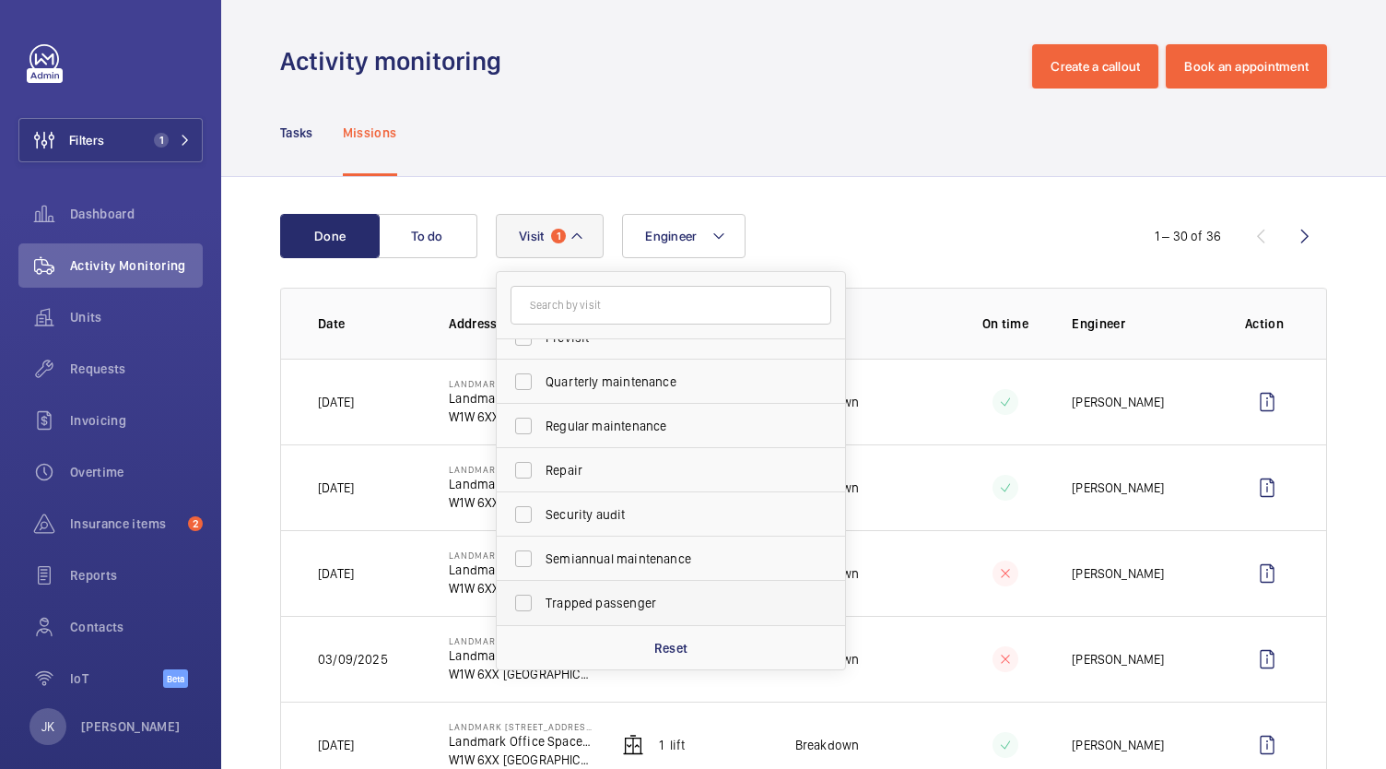
click at [559, 599] on span "Trapped passenger" at bounding box center [672, 603] width 253 height 18
click at [542, 599] on input "Trapped passenger" at bounding box center [523, 602] width 37 height 37
checkbox input "true"
click at [956, 222] on div "Engineer Visit 2 Annual maintenance Breakdown Client appointment Insurance comp…" at bounding box center [801, 236] width 610 height 44
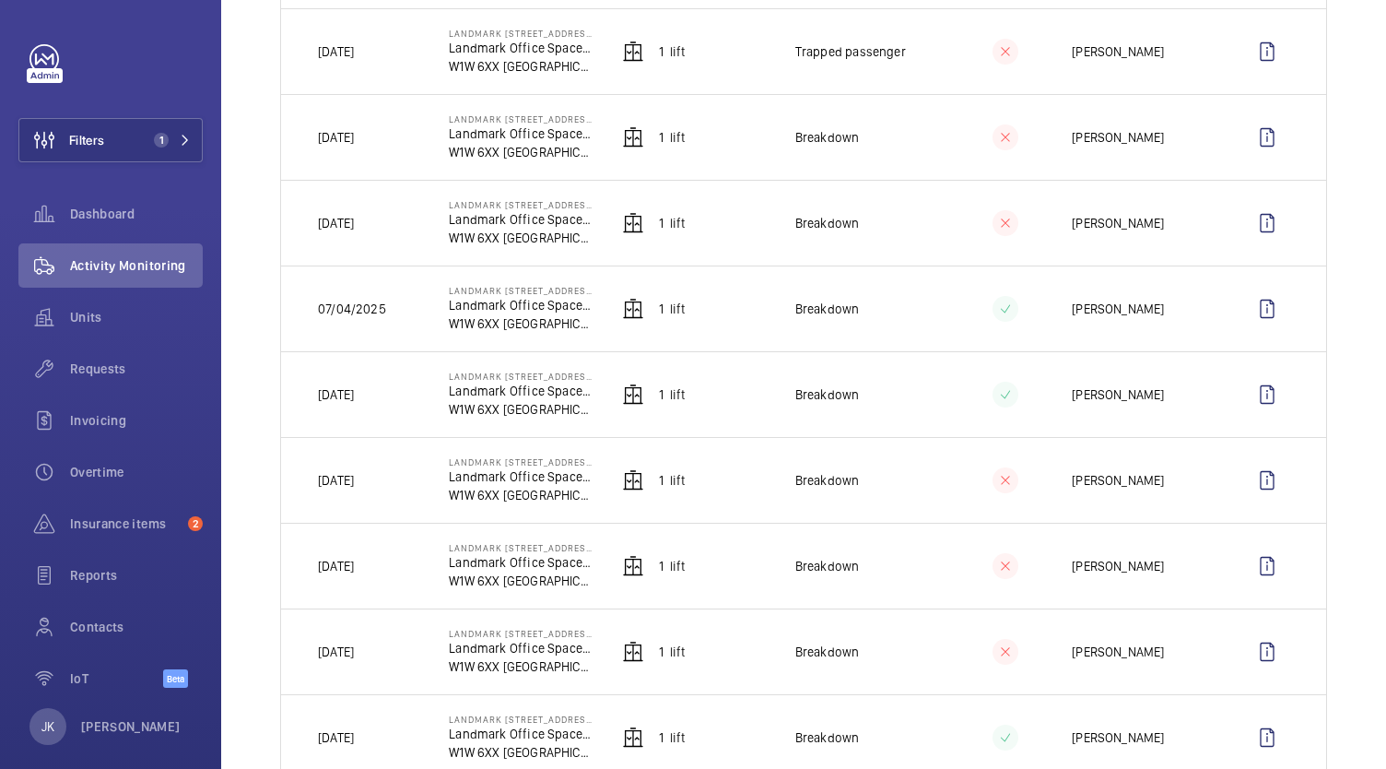
scroll to position [2196, 0]
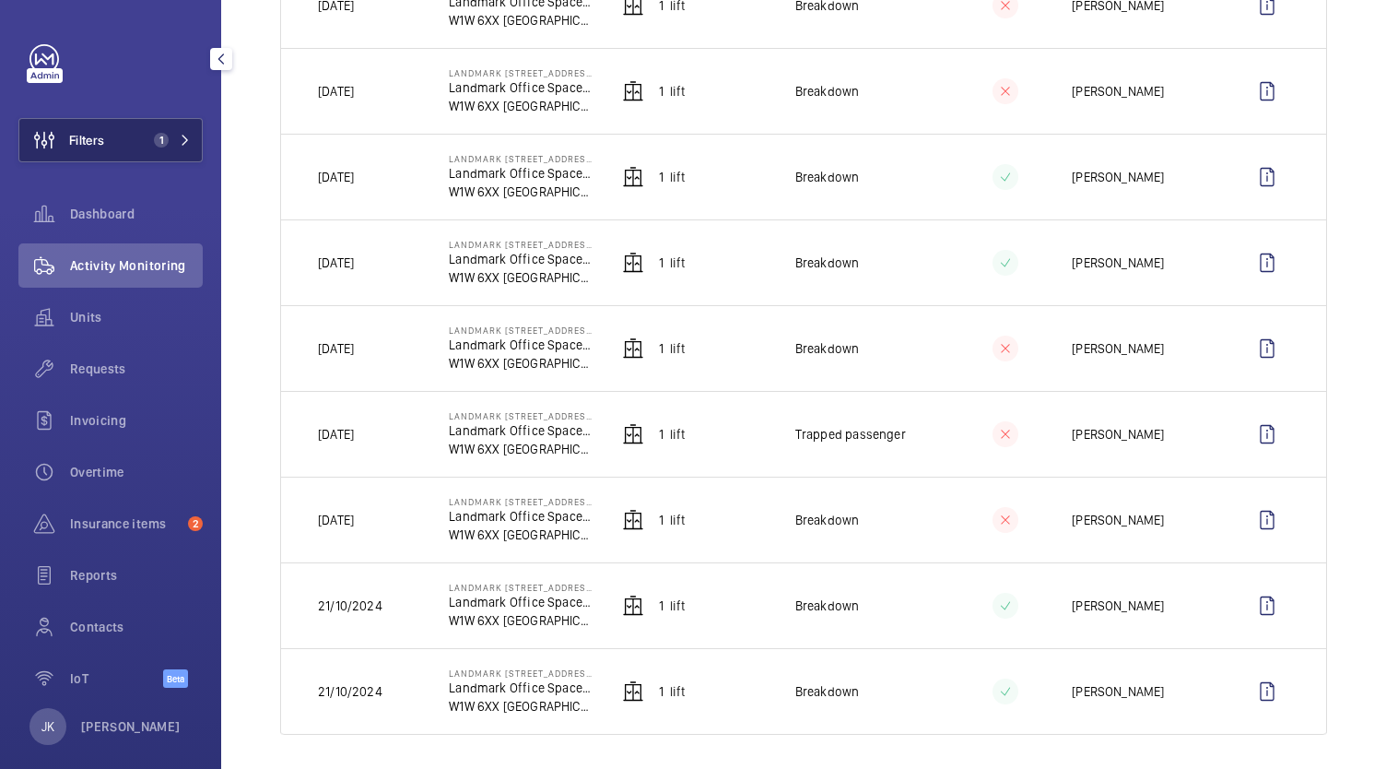
click at [190, 135] on button "Filters 1" at bounding box center [110, 140] width 184 height 44
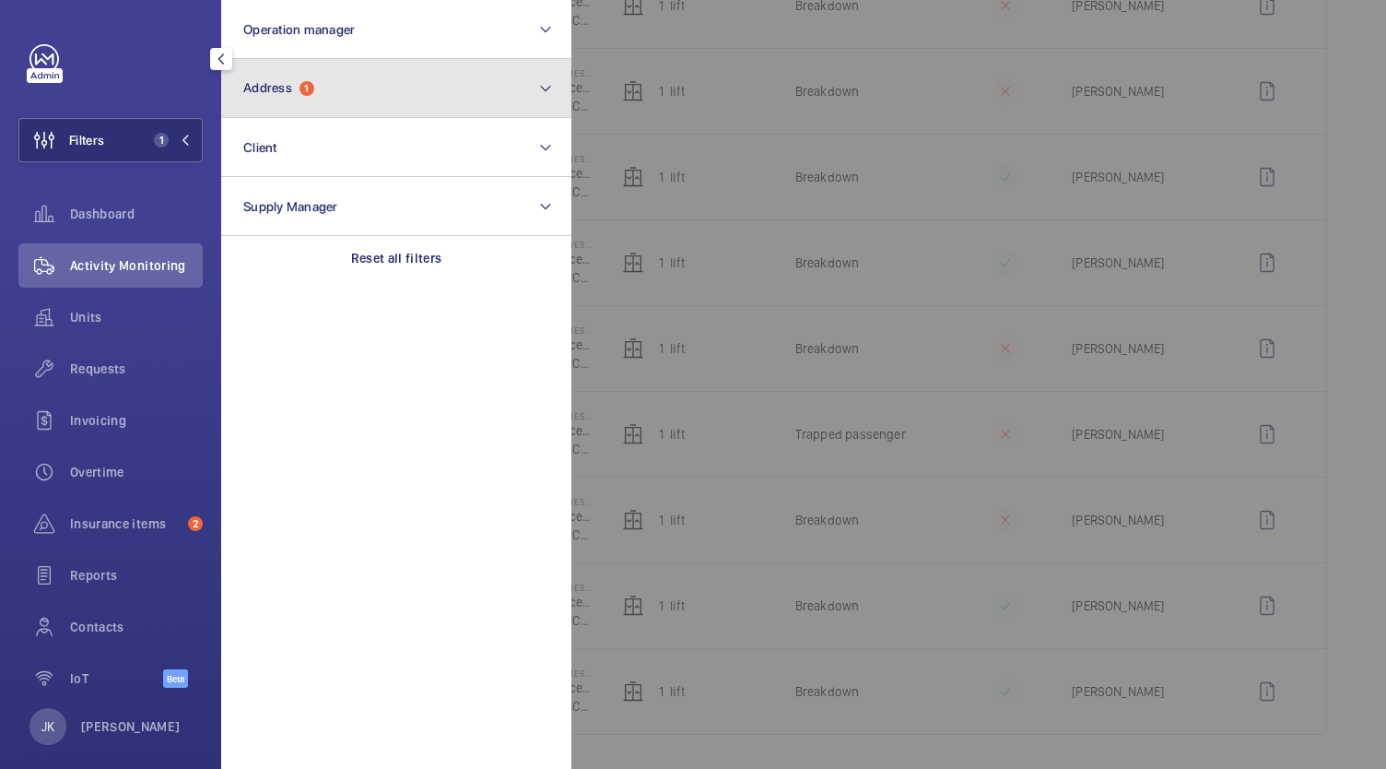
click at [424, 93] on button "Address 1" at bounding box center [396, 88] width 350 height 59
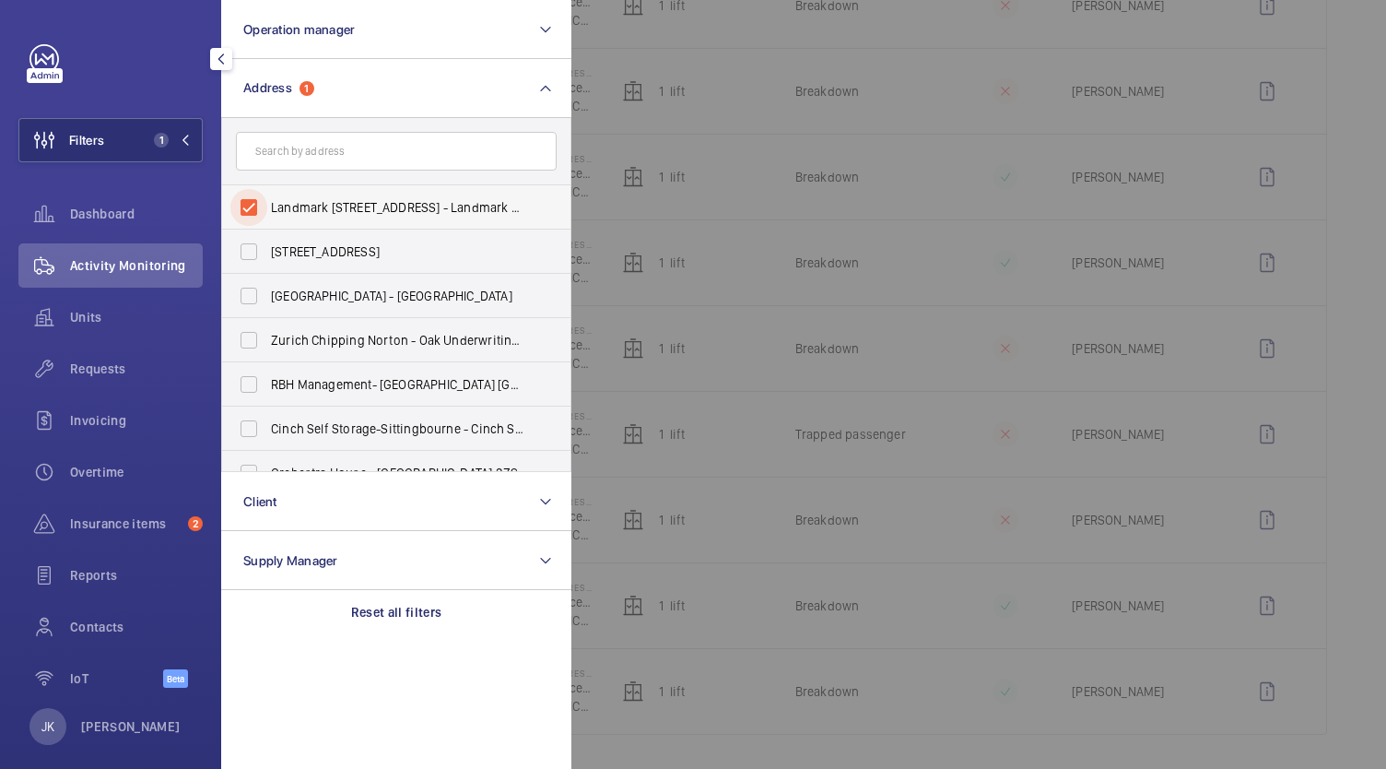
click at [258, 206] on input "Landmark [STREET_ADDRESS] - Landmark Office Space - [GEOGRAPHIC_DATA]" at bounding box center [248, 207] width 37 height 37
checkbox input "false"
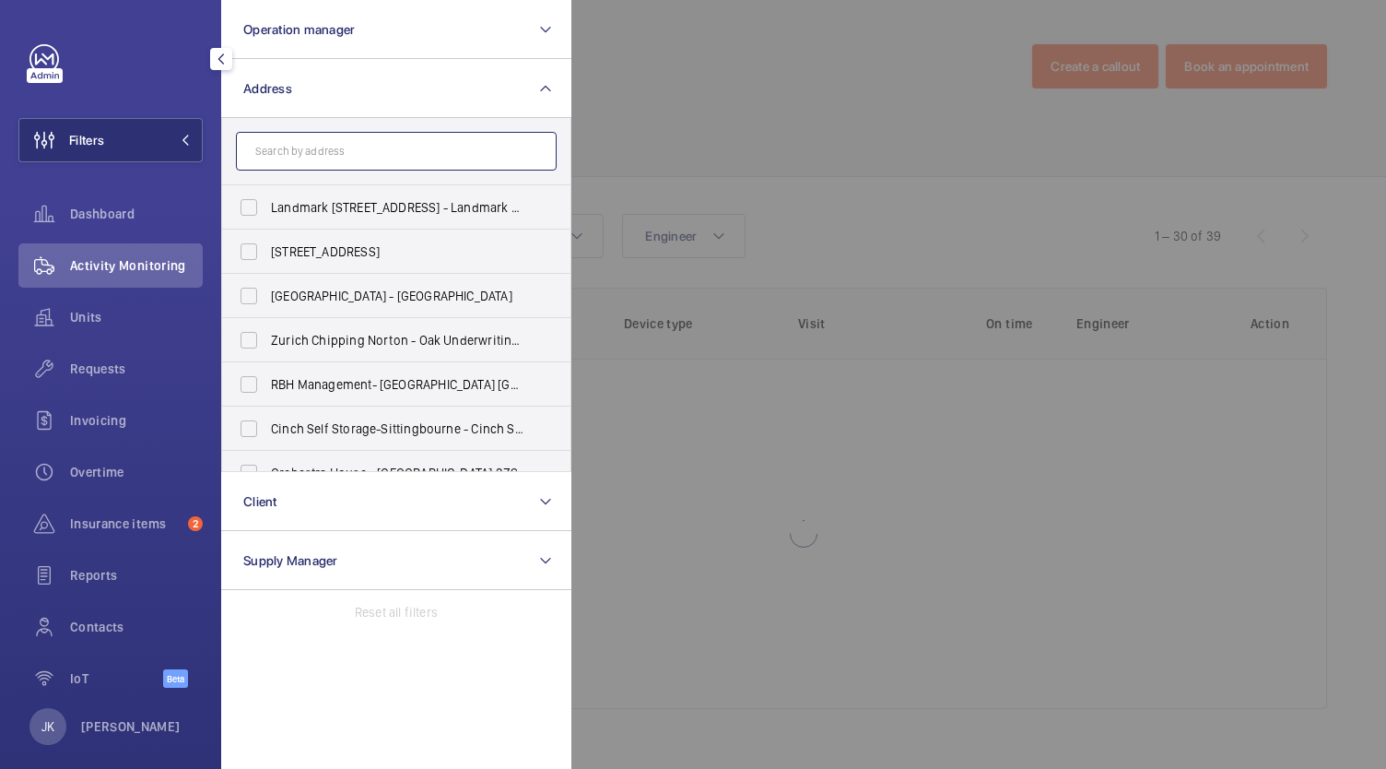
click at [278, 153] on input "text" at bounding box center [396, 151] width 321 height 39
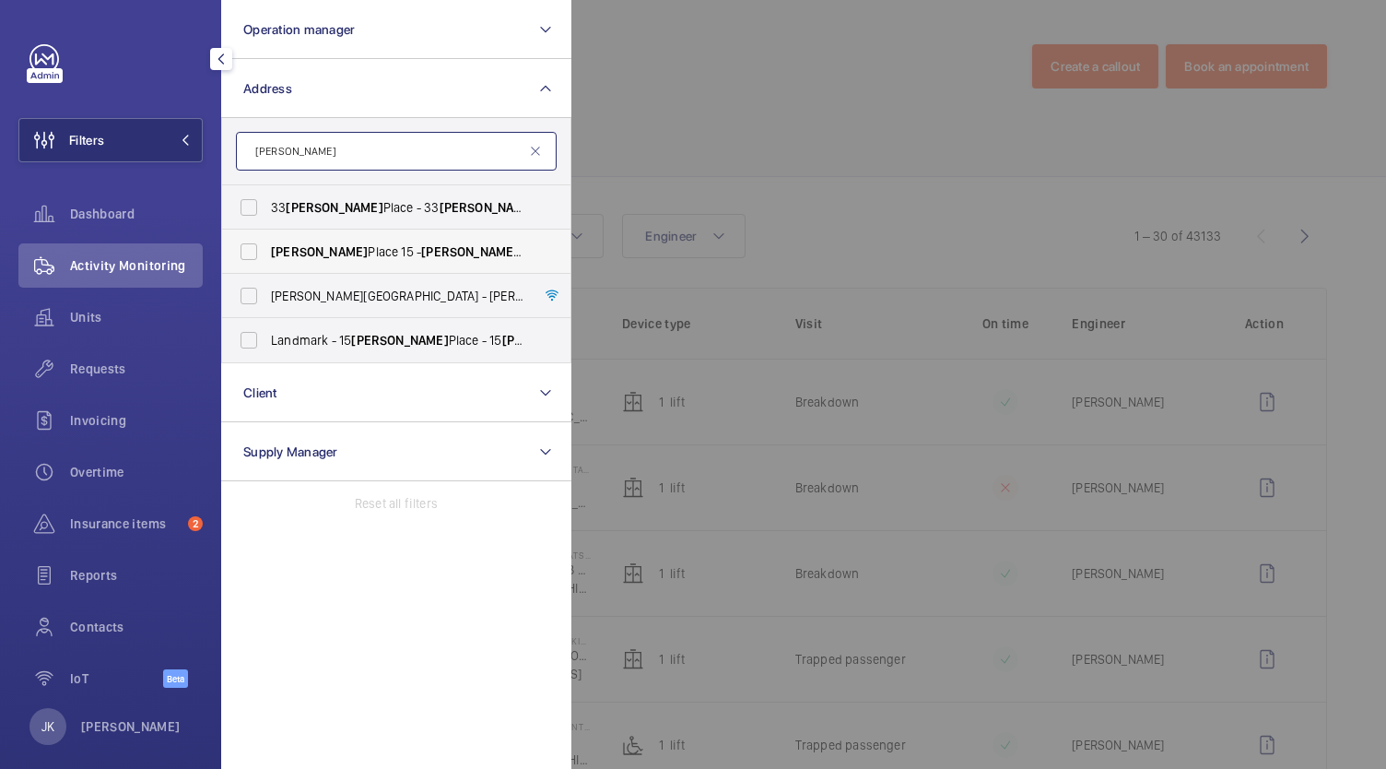
type input "[PERSON_NAME]"
click at [328, 244] on span "[PERSON_NAME] Place [STREET_ADDRESS][PERSON_NAME]" at bounding box center [397, 251] width 253 height 18
click at [267, 244] on input "[PERSON_NAME] Place [STREET_ADDRESS][PERSON_NAME]" at bounding box center [248, 251] width 37 height 37
checkbox input "true"
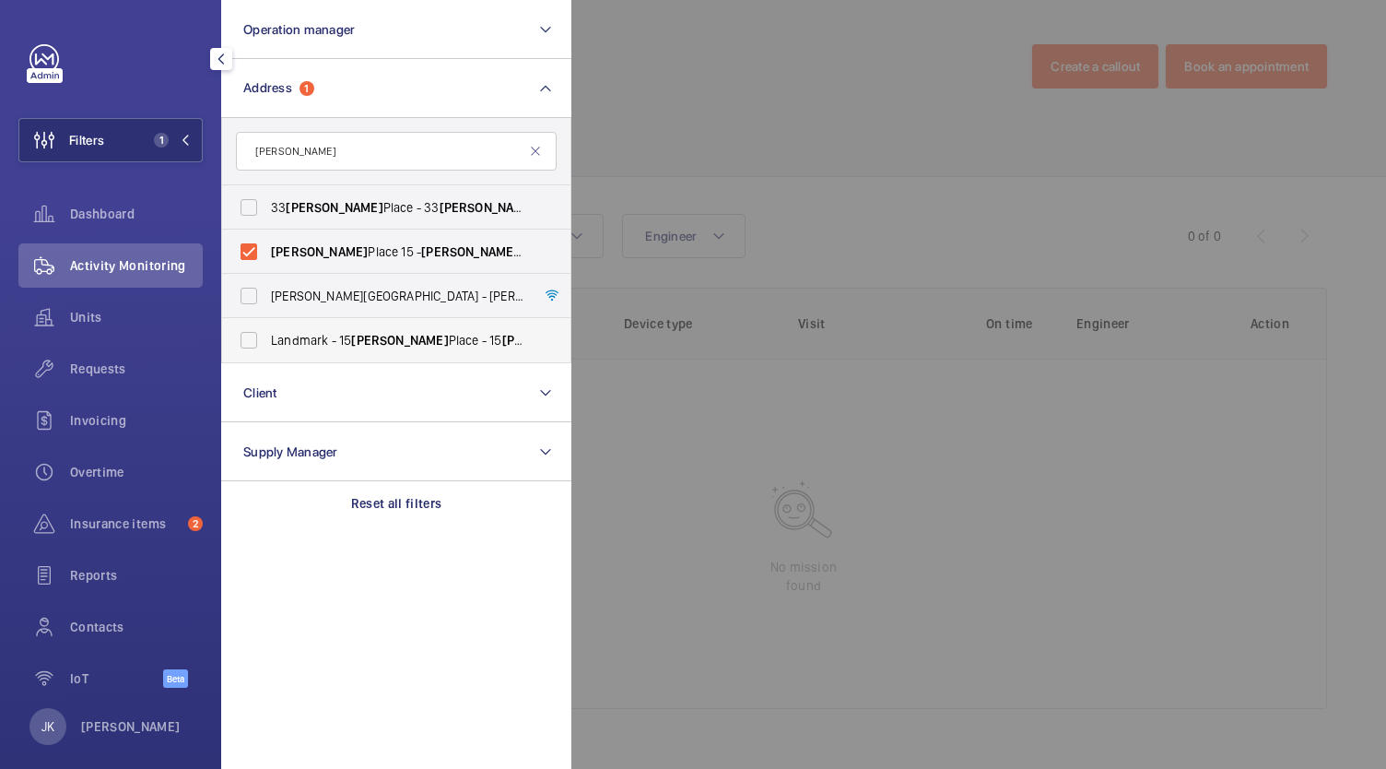
click at [393, 335] on span "Landmark - [STREET_ADDRESS][PERSON_NAME][PERSON_NAME]" at bounding box center [397, 340] width 253 height 18
click at [267, 335] on input "Landmark - [STREET_ADDRESS][PERSON_NAME][PERSON_NAME]" at bounding box center [248, 340] width 37 height 37
checkbox input "true"
click at [332, 259] on span "[PERSON_NAME] Place [STREET_ADDRESS][PERSON_NAME]" at bounding box center [397, 251] width 253 height 18
click at [267, 259] on input "[PERSON_NAME] Place [STREET_ADDRESS][PERSON_NAME]" at bounding box center [248, 251] width 37 height 37
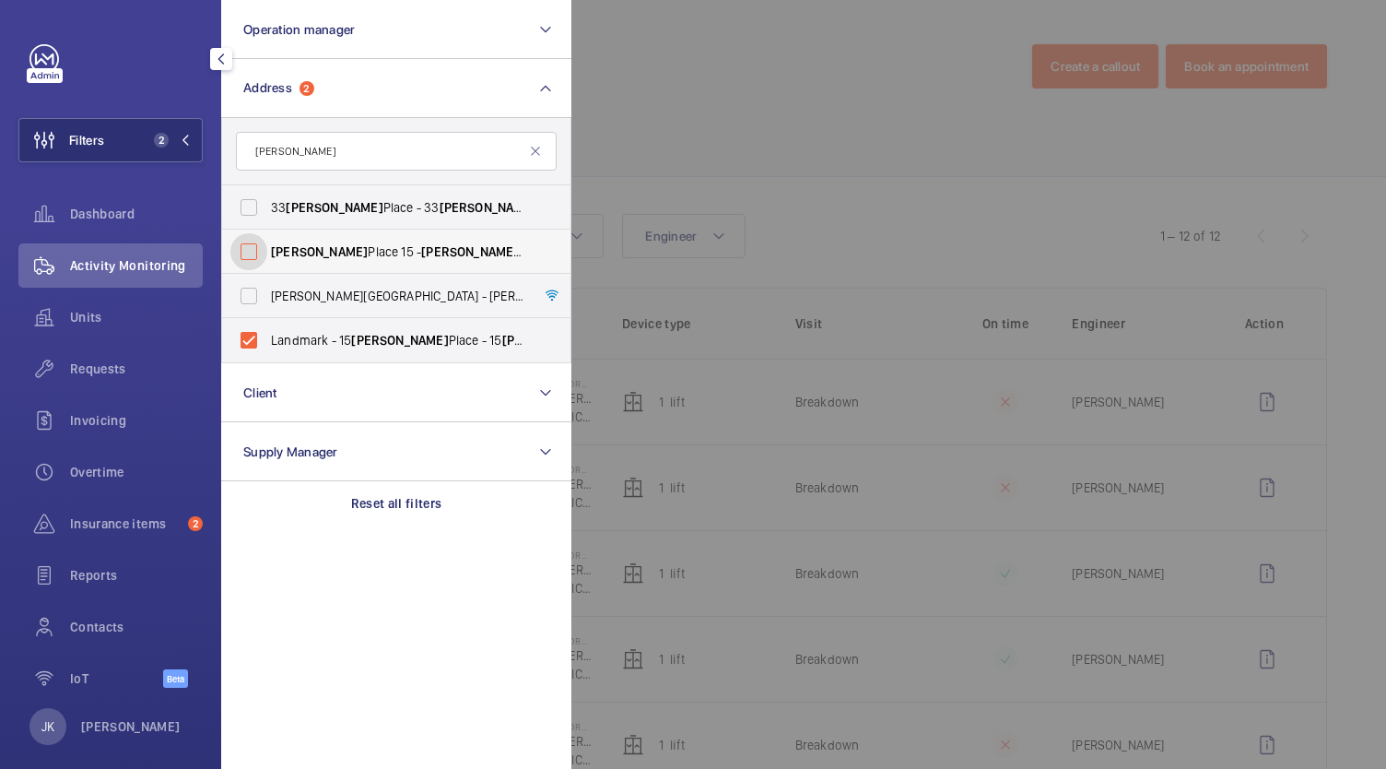
checkbox input "false"
click at [378, 335] on span "[PERSON_NAME]" at bounding box center [399, 340] width 97 height 15
click at [267, 335] on input "Landmark - [STREET_ADDRESS][PERSON_NAME][PERSON_NAME]" at bounding box center [248, 340] width 37 height 37
checkbox input "false"
click at [332, 252] on span "[PERSON_NAME] Place [STREET_ADDRESS][PERSON_NAME]" at bounding box center [397, 251] width 253 height 18
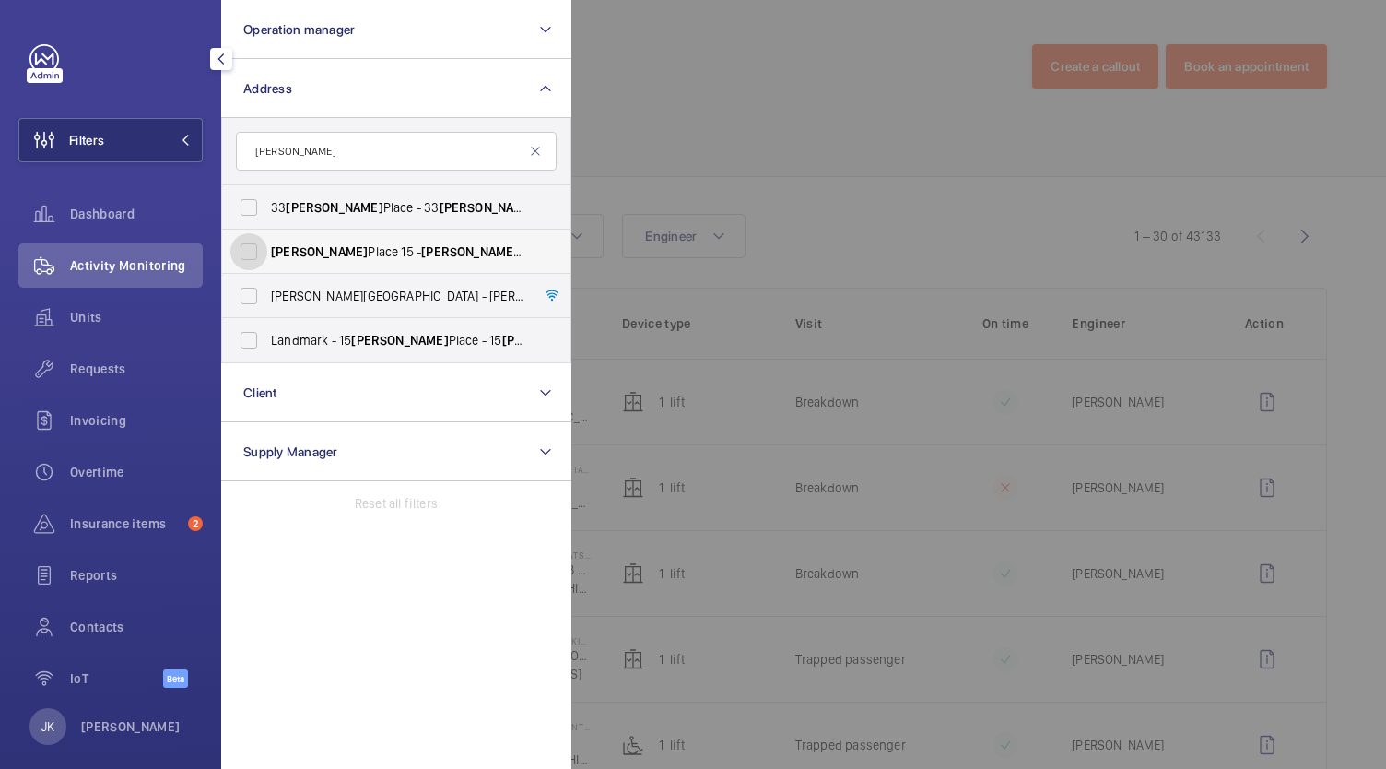
click at [267, 252] on input "[PERSON_NAME] Place [STREET_ADDRESS][PERSON_NAME]" at bounding box center [248, 251] width 37 height 37
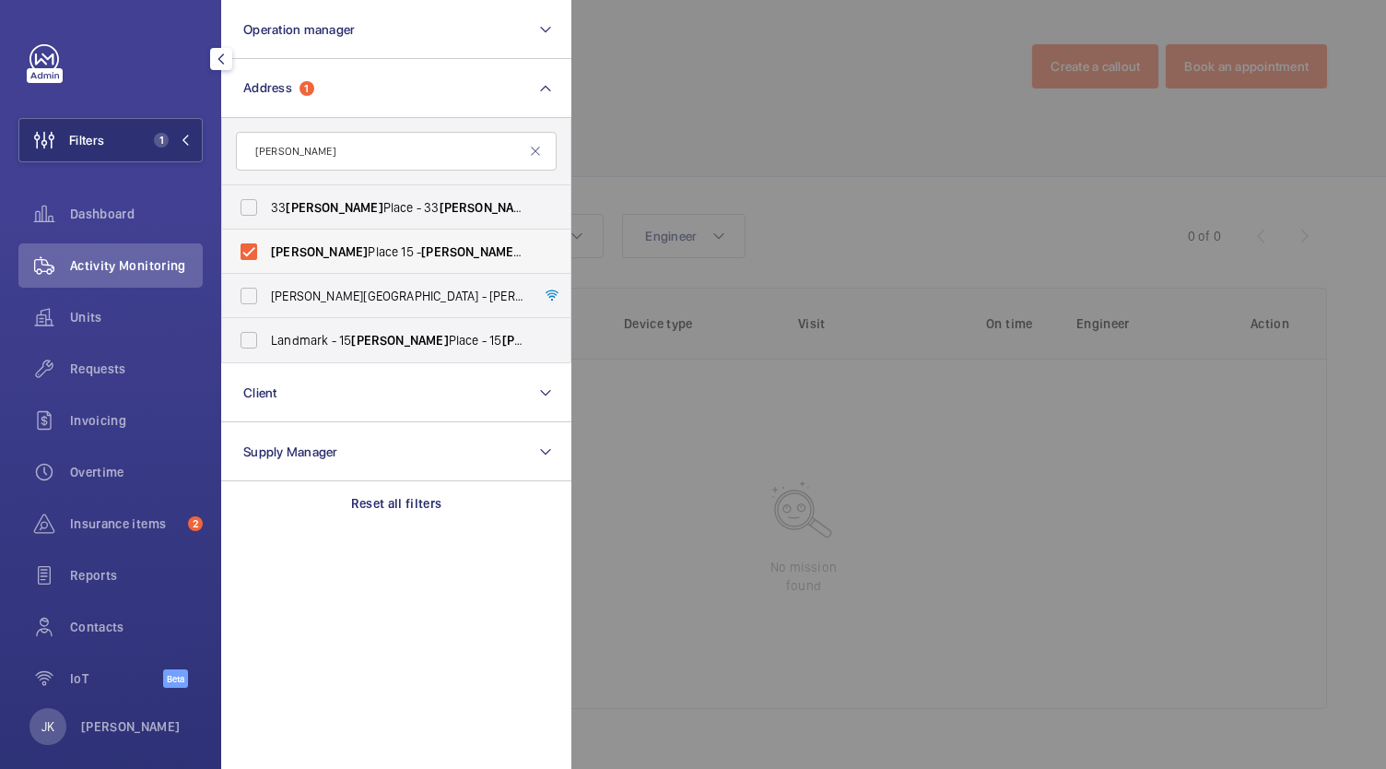
click at [332, 252] on span "[PERSON_NAME] Place [STREET_ADDRESS][PERSON_NAME]" at bounding box center [397, 251] width 253 height 18
click at [267, 252] on input "[PERSON_NAME] Place [STREET_ADDRESS][PERSON_NAME]" at bounding box center [248, 251] width 37 height 37
checkbox input "false"
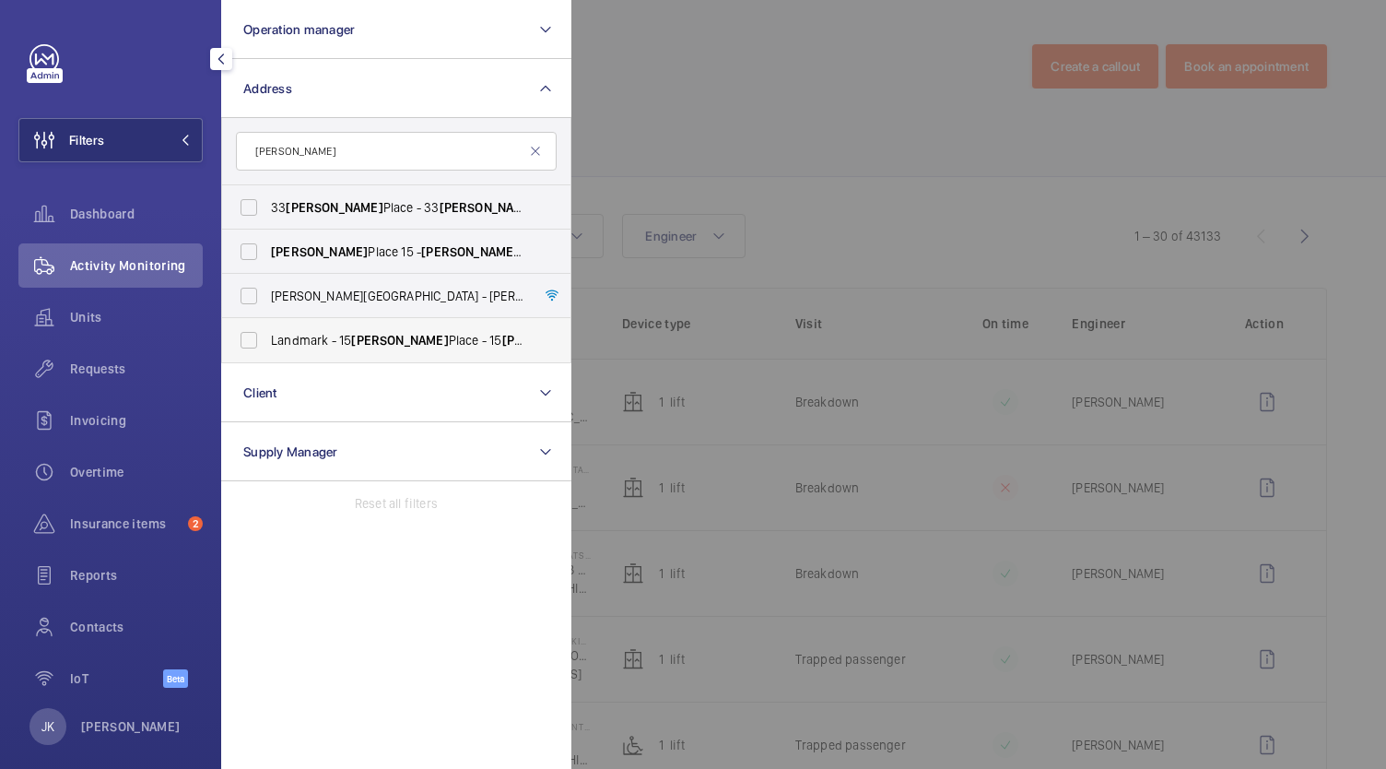
click at [330, 345] on span "Landmark - [STREET_ADDRESS][PERSON_NAME][PERSON_NAME]" at bounding box center [397, 340] width 253 height 18
click at [267, 345] on input "Landmark - [STREET_ADDRESS][PERSON_NAME][PERSON_NAME]" at bounding box center [248, 340] width 37 height 37
checkbox input "true"
click at [601, 73] on div at bounding box center [1264, 384] width 1386 height 769
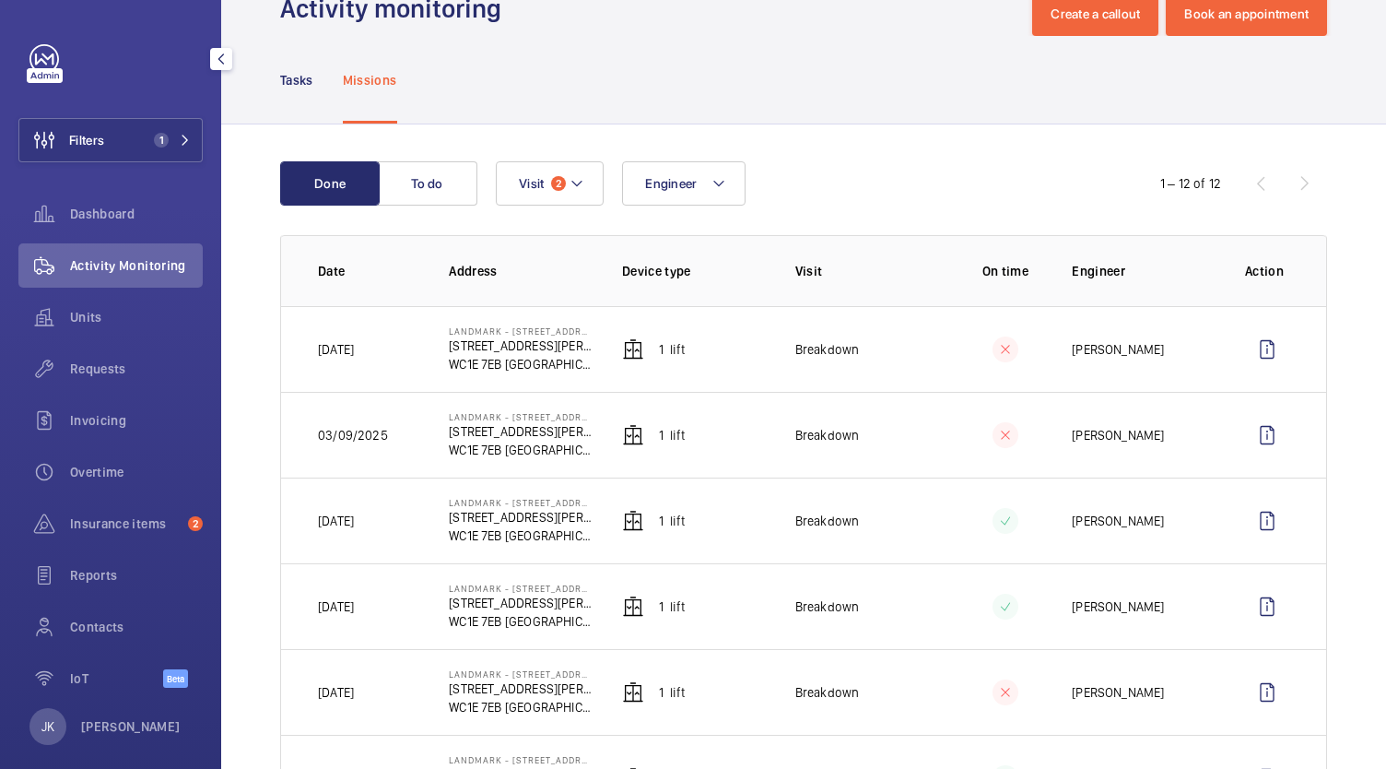
scroll to position [41, 0]
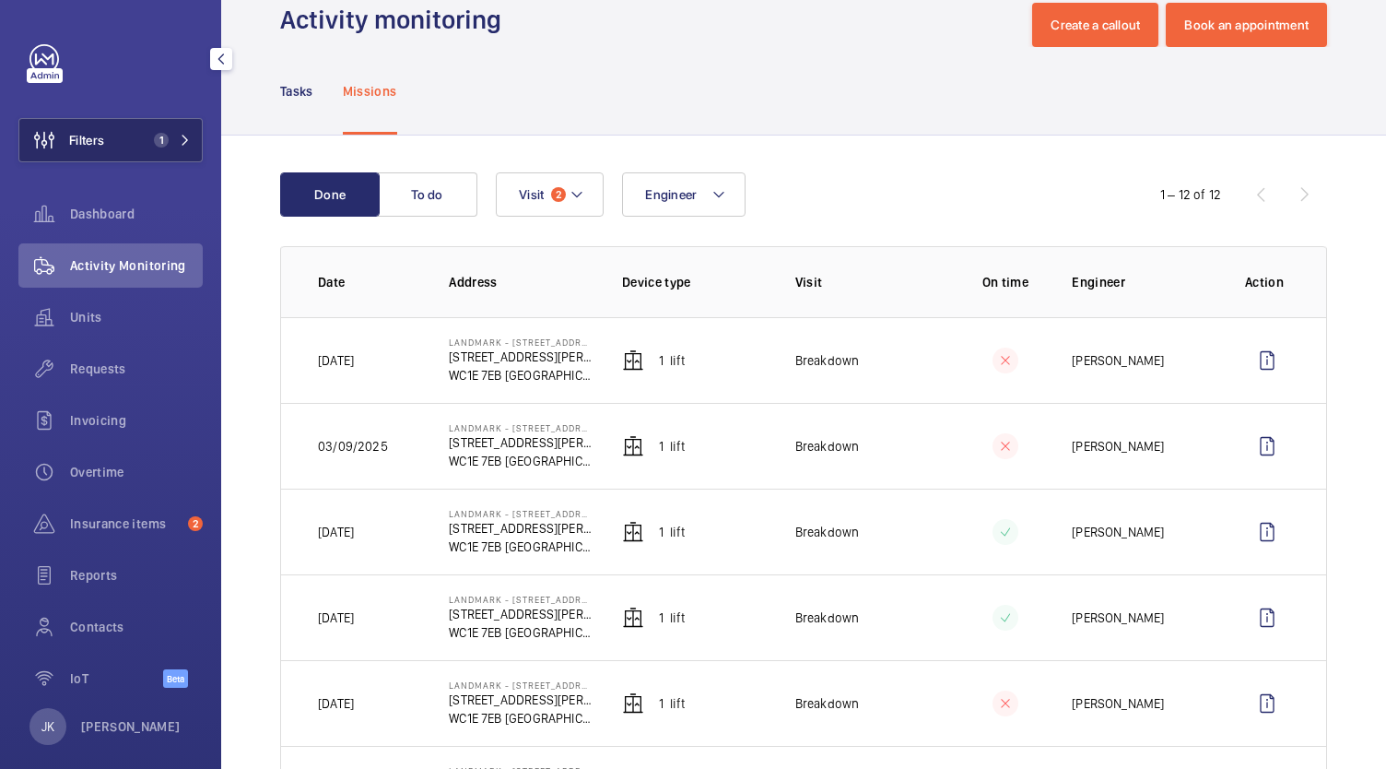
click at [156, 139] on span "1" at bounding box center [161, 140] width 15 height 15
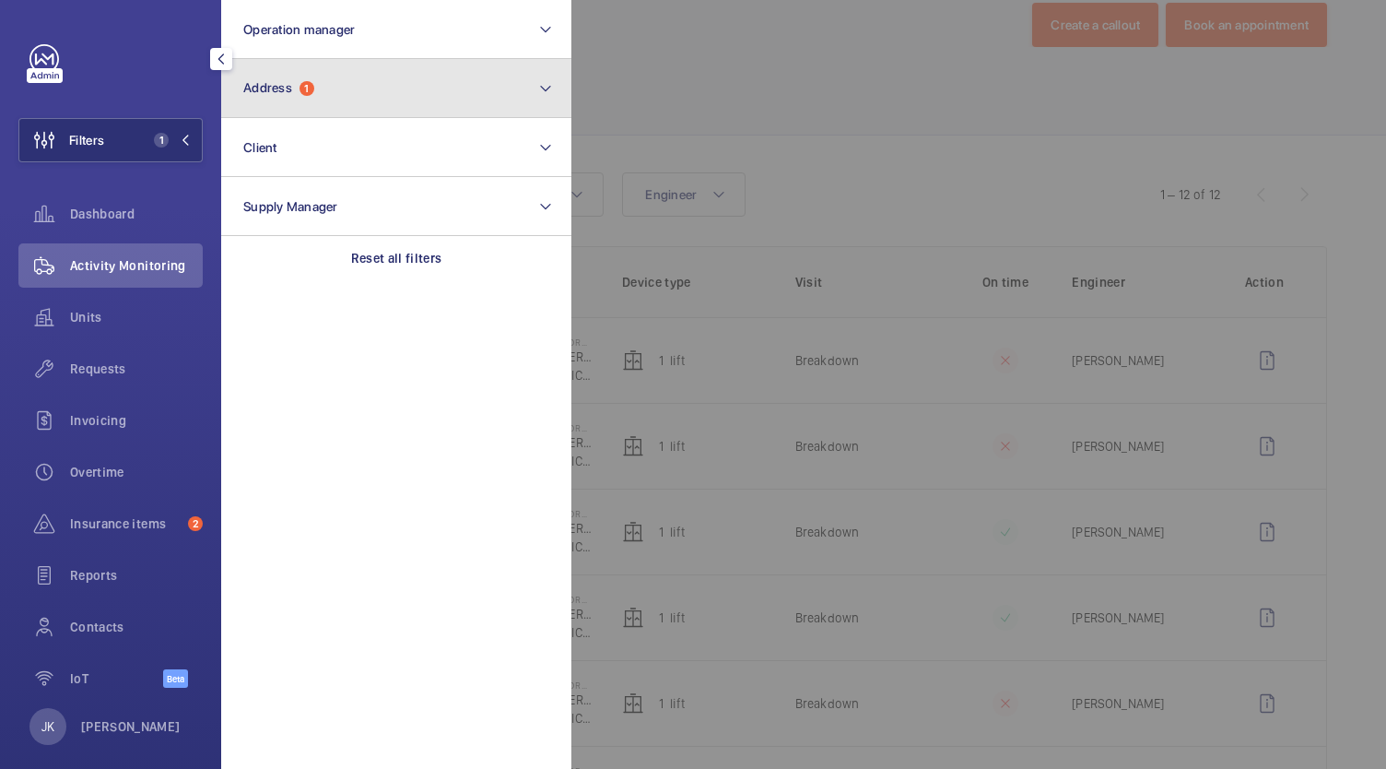
click at [483, 100] on button "Address 1" at bounding box center [396, 88] width 350 height 59
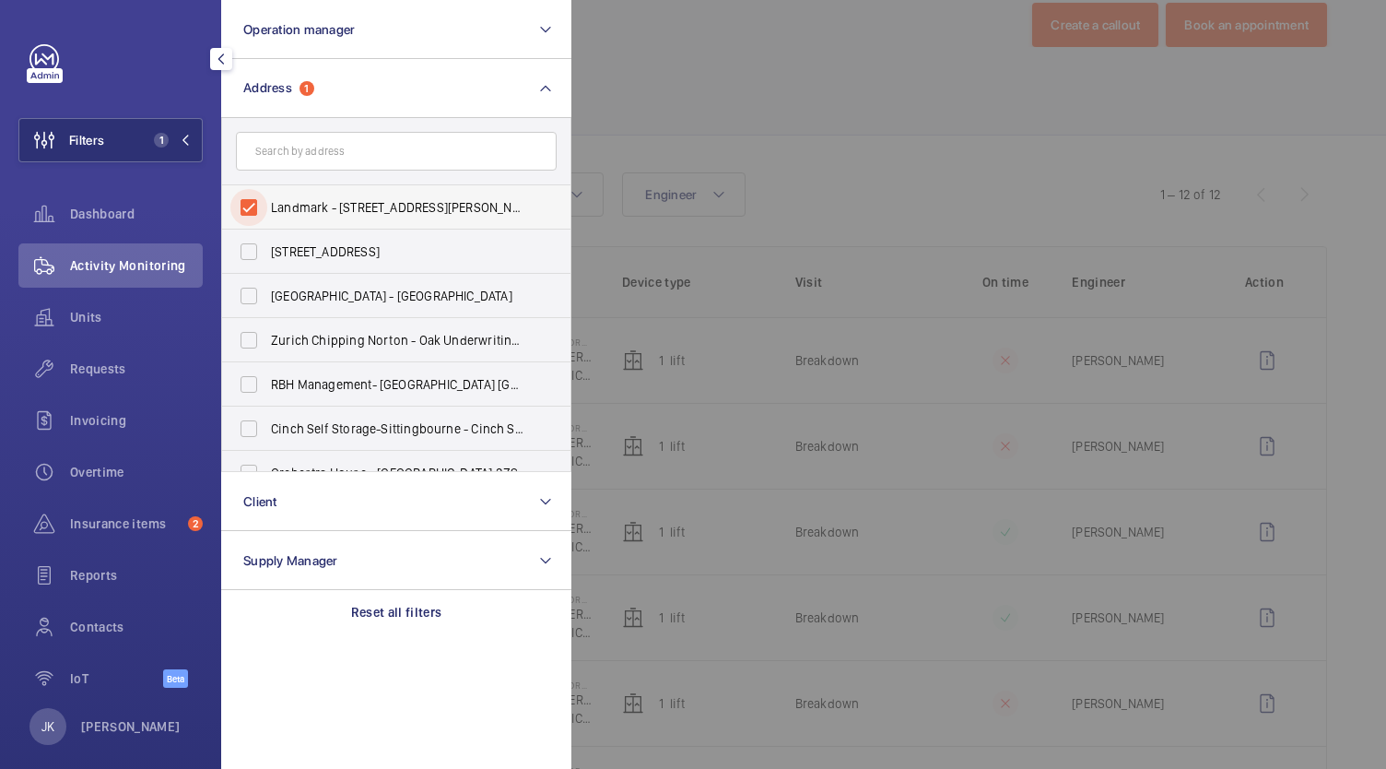
click at [251, 213] on input "Landmark - [STREET_ADDRESS][PERSON_NAME][PERSON_NAME]" at bounding box center [248, 207] width 37 height 37
checkbox input "false"
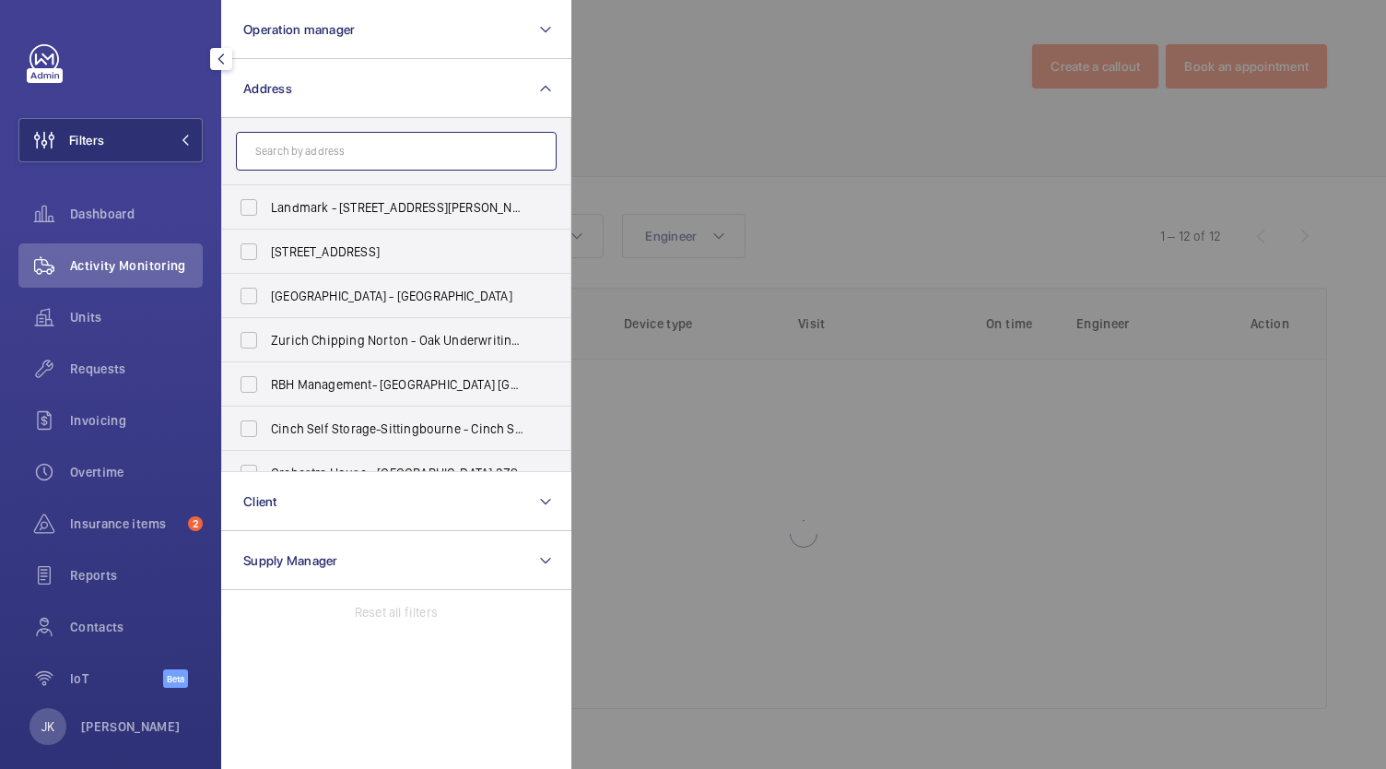
click at [297, 144] on input "text" at bounding box center [396, 151] width 321 height 39
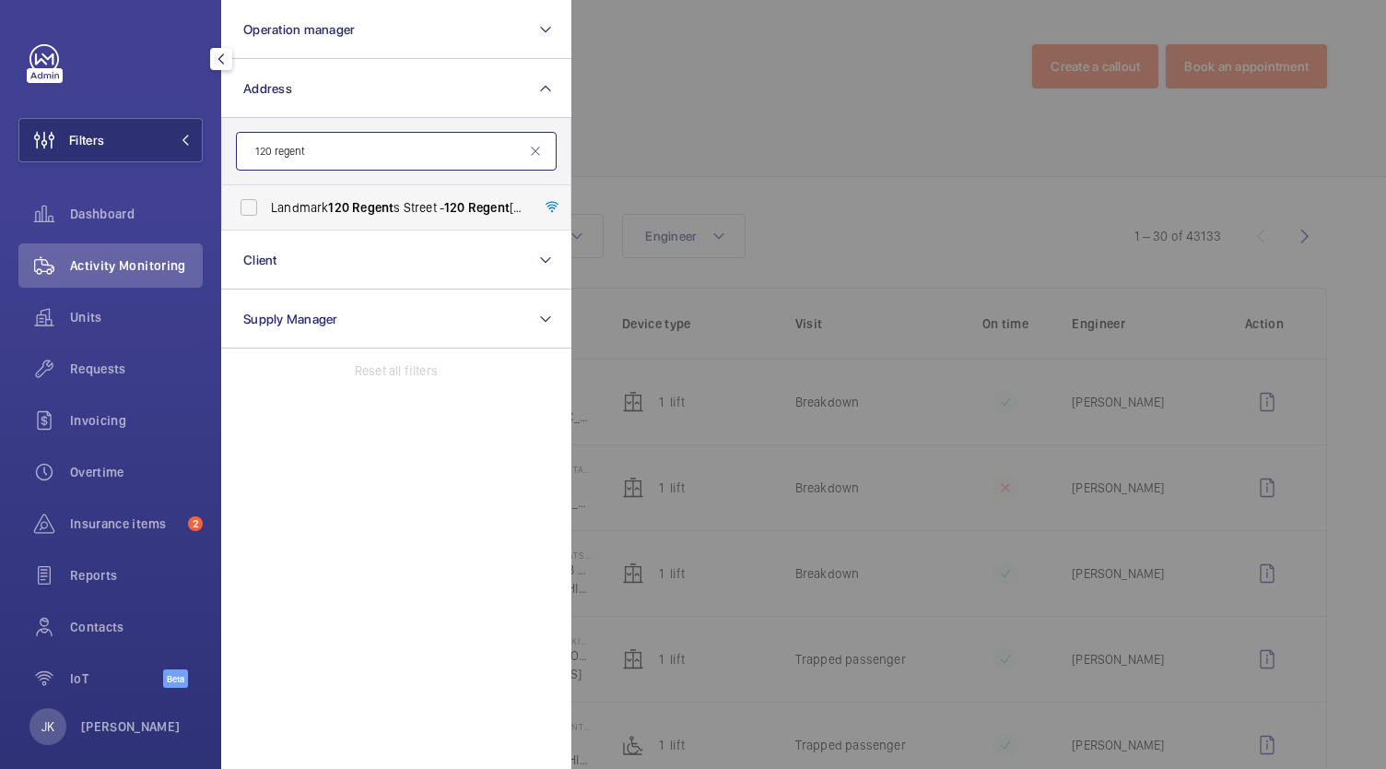
type input "120 regent"
click at [347, 206] on span "120" at bounding box center [338, 207] width 21 height 15
click at [267, 206] on input "Landmark [STREET_ADDRESS] - [STREET_ADDRESS]" at bounding box center [248, 207] width 37 height 37
checkbox input "true"
click at [676, 94] on div at bounding box center [1264, 384] width 1386 height 769
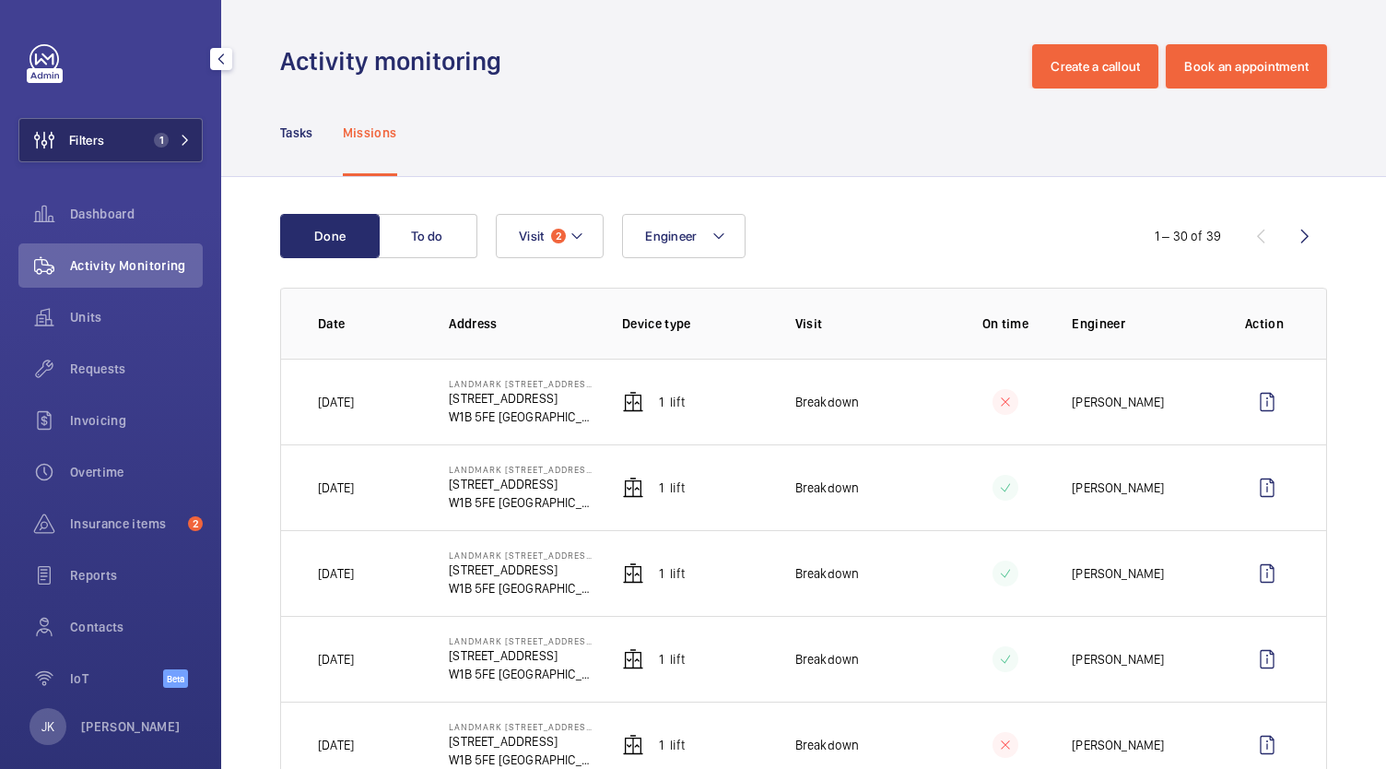
click at [164, 150] on button "Filters 1" at bounding box center [110, 140] width 184 height 44
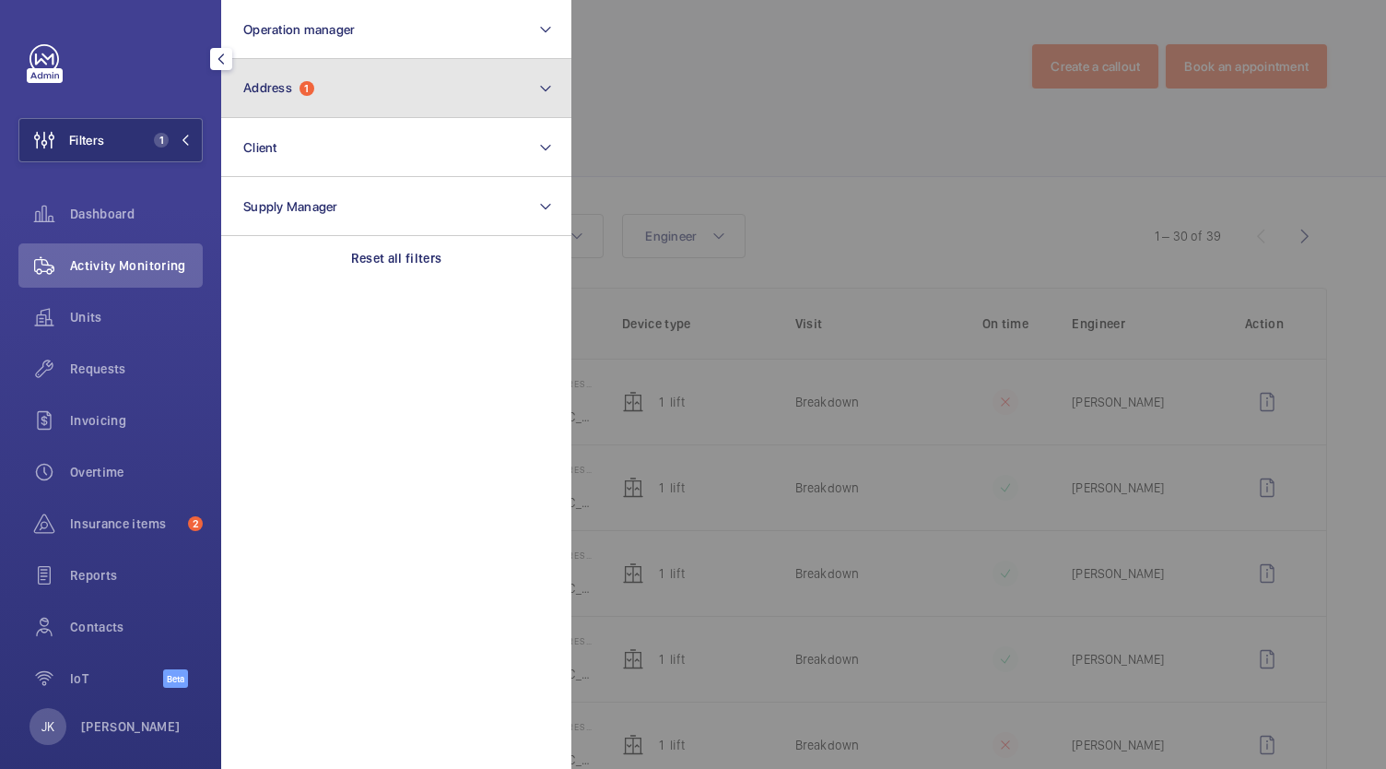
click at [488, 79] on button "Address 1" at bounding box center [396, 88] width 350 height 59
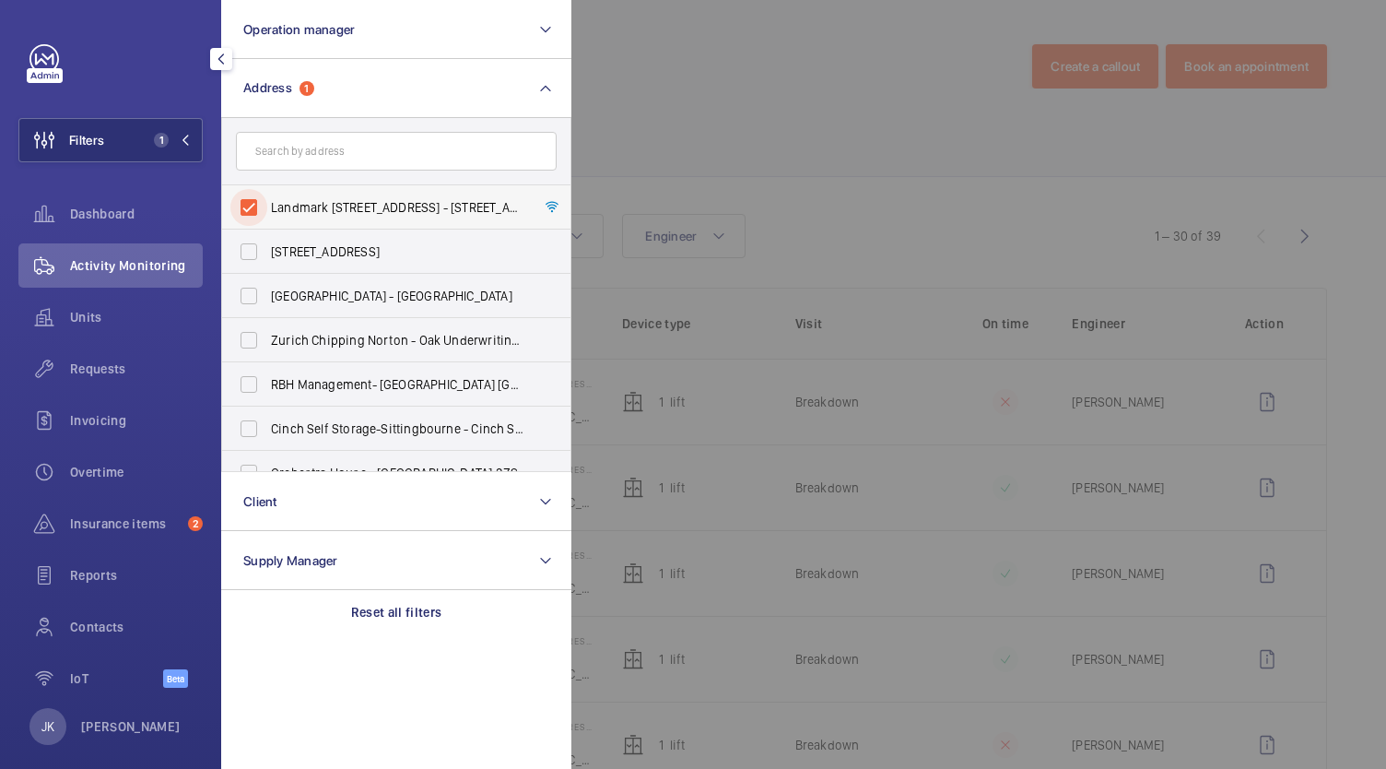
click at [249, 206] on input "Landmark [STREET_ADDRESS] - [STREET_ADDRESS]" at bounding box center [248, 207] width 37 height 37
checkbox input "false"
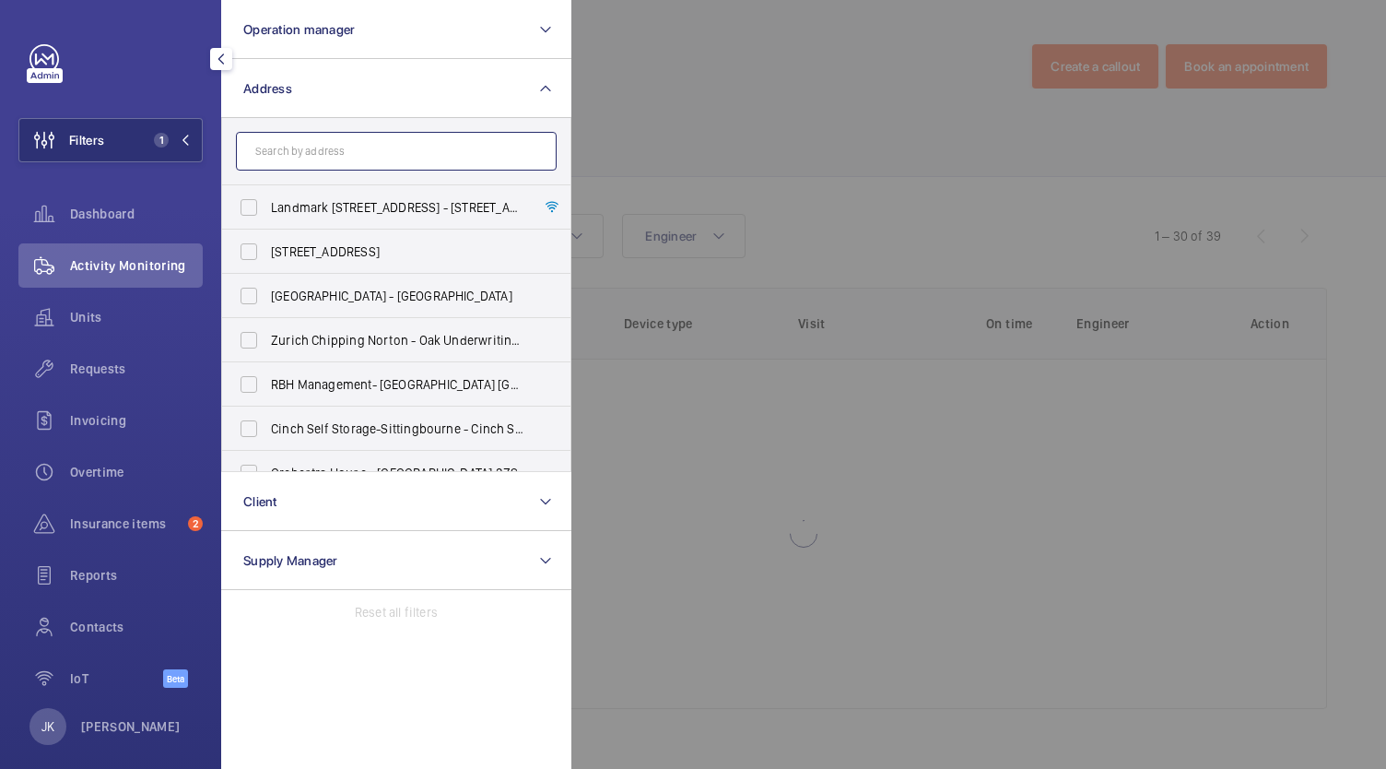
click at [275, 155] on input "text" at bounding box center [396, 151] width 321 height 39
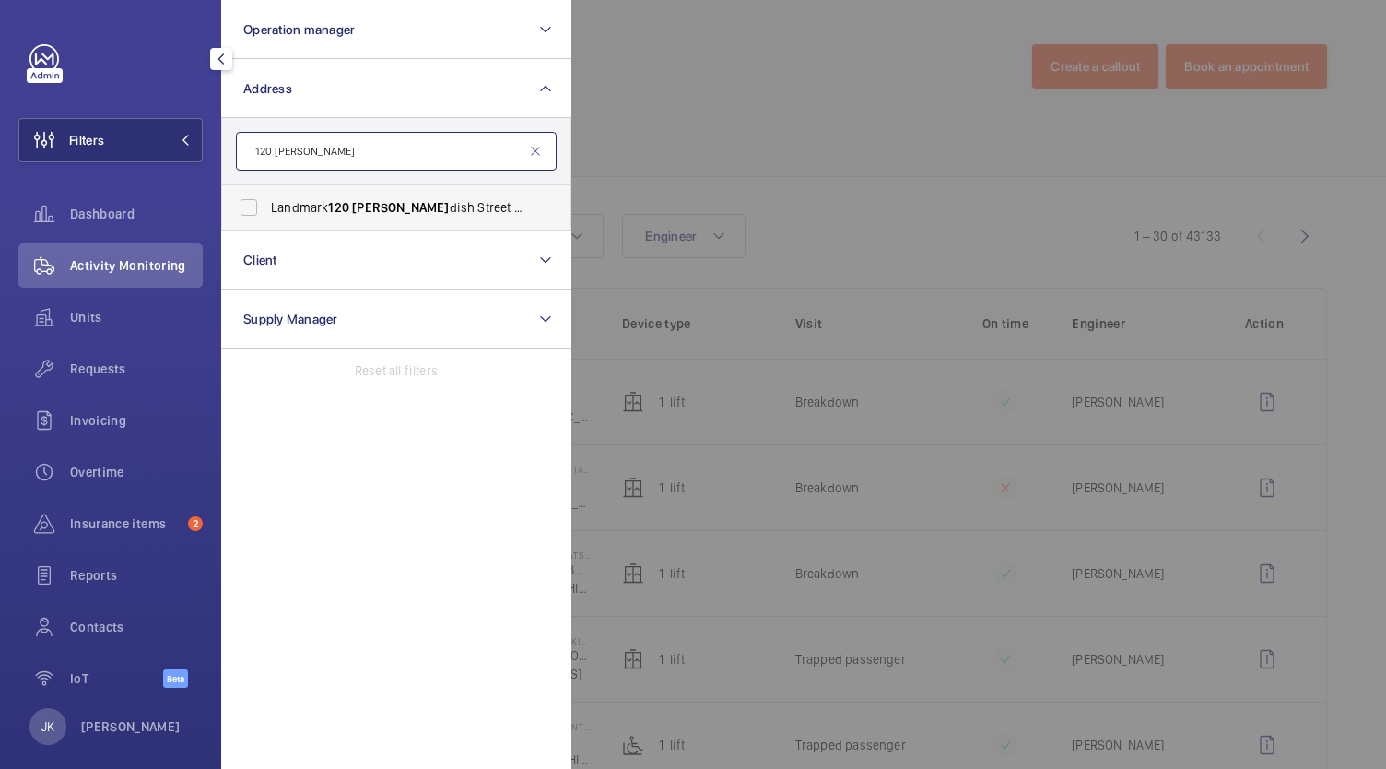
type input "120 [PERSON_NAME]"
click at [299, 212] on span "Landmark [STREET_ADDRESS][PERSON_NAME] - Landmark Office Space - [GEOGRAPHIC_DA…" at bounding box center [397, 207] width 253 height 18
click at [267, 212] on input "Landmark [STREET_ADDRESS][PERSON_NAME] - Landmark Office Space - [GEOGRAPHIC_DA…" at bounding box center [248, 207] width 37 height 37
checkbox input "true"
click at [745, 52] on div at bounding box center [1264, 384] width 1386 height 769
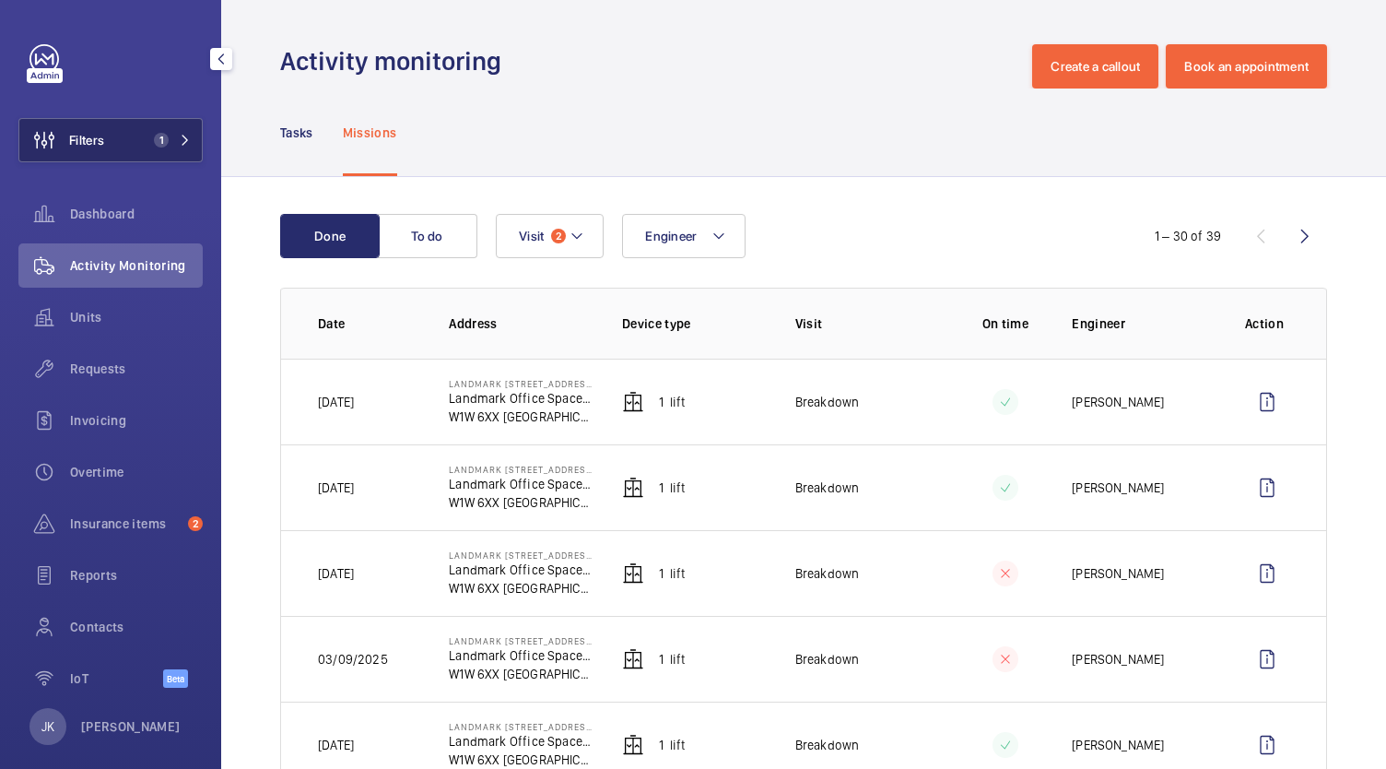
click at [180, 145] on mat-icon at bounding box center [185, 140] width 11 height 11
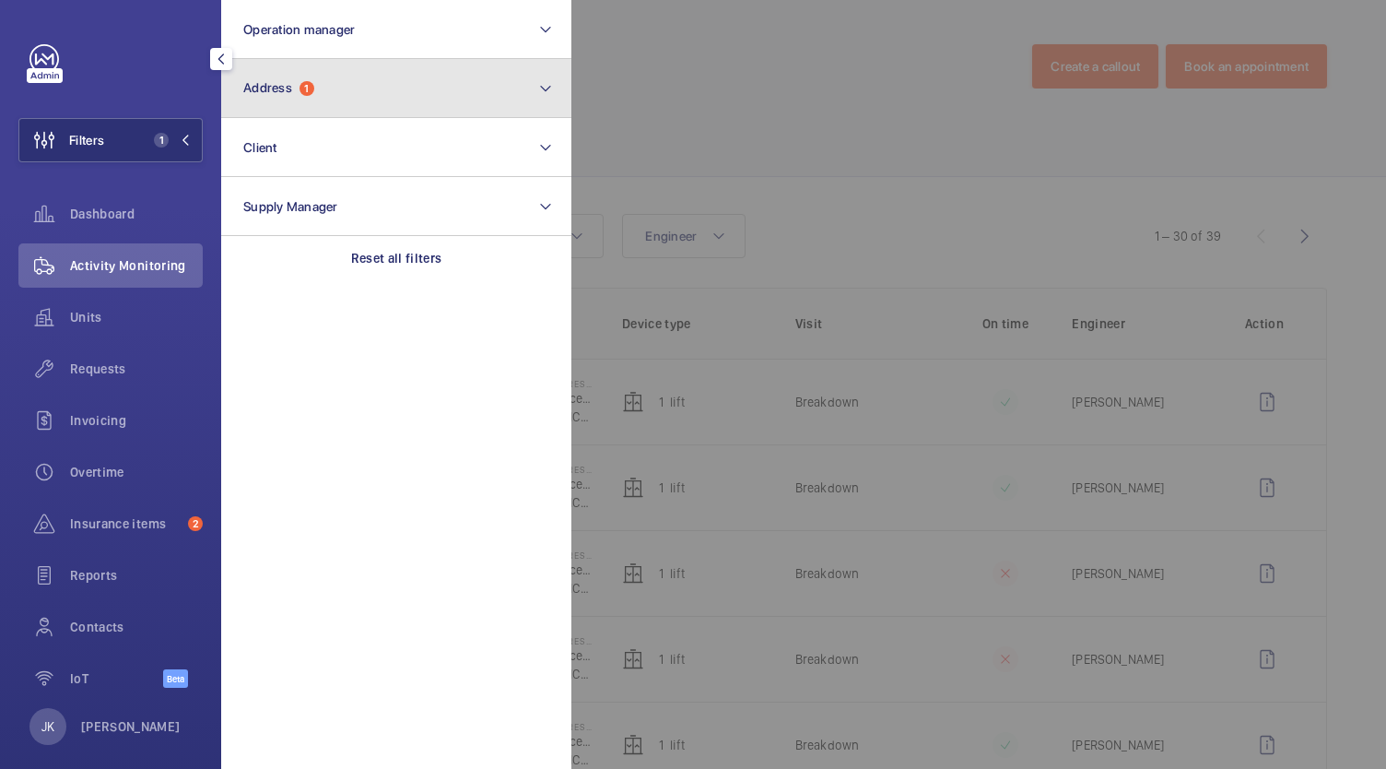
click at [323, 93] on button "Address 1" at bounding box center [396, 88] width 350 height 59
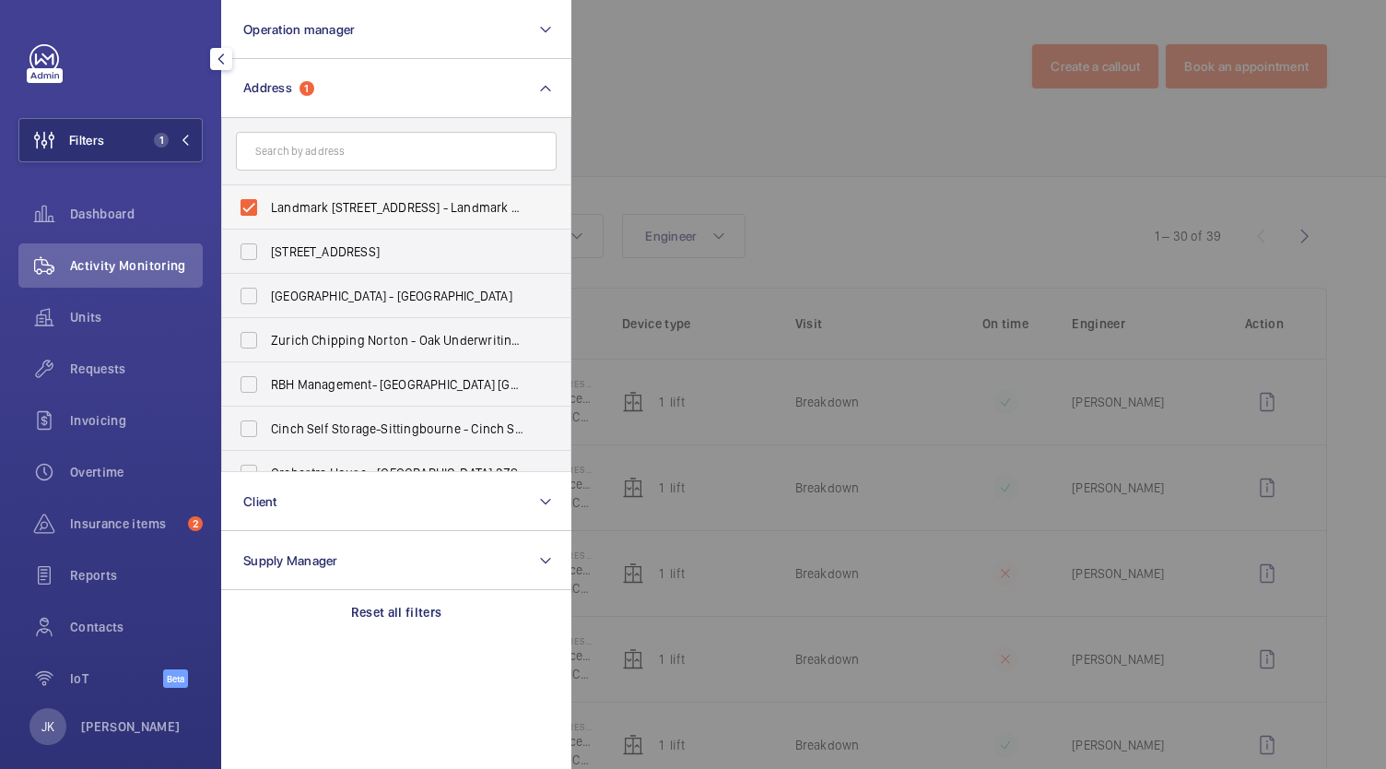
click at [306, 217] on label "Landmark [STREET_ADDRESS] - Landmark Office Space - [GEOGRAPHIC_DATA]" at bounding box center [382, 207] width 321 height 44
click at [267, 217] on input "Landmark [STREET_ADDRESS] - Landmark Office Space - [GEOGRAPHIC_DATA]" at bounding box center [248, 207] width 37 height 37
checkbox input "false"
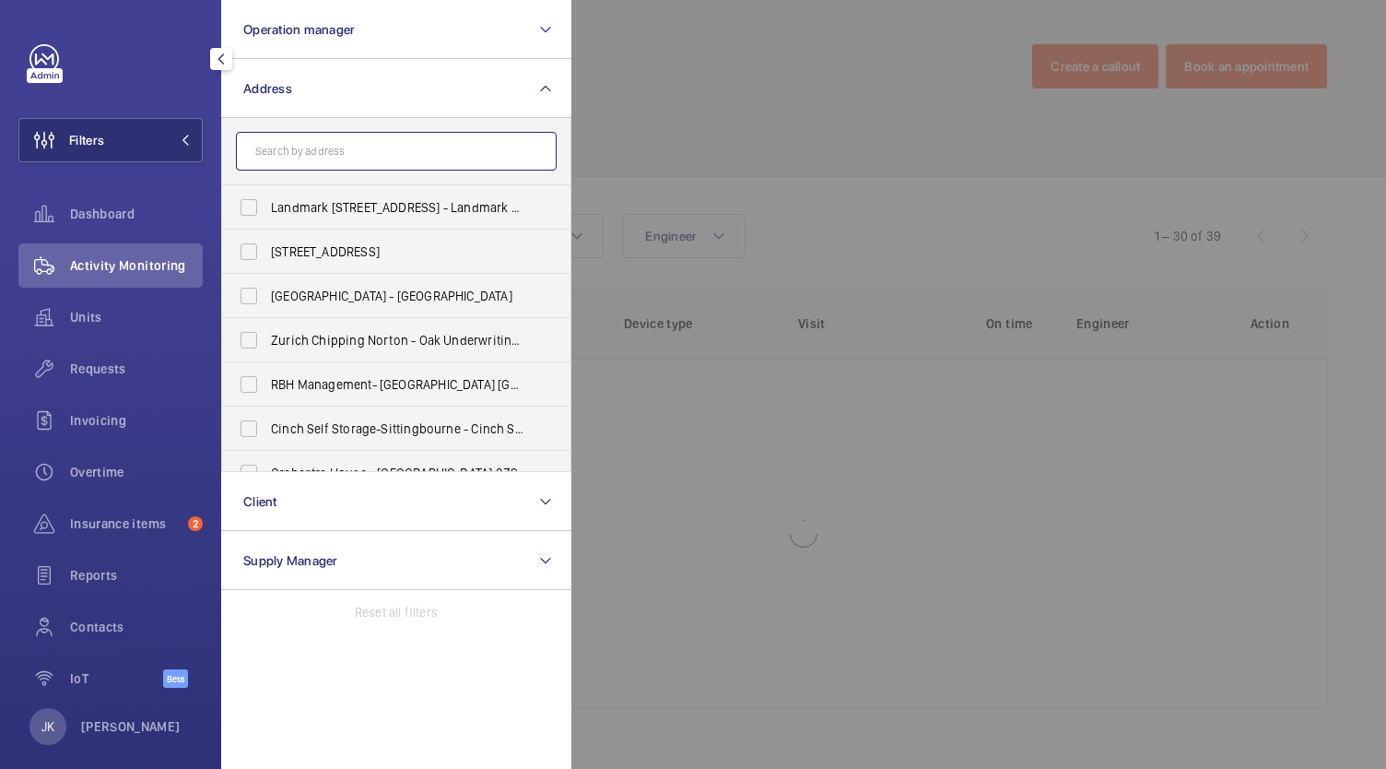
click at [306, 156] on input "text" at bounding box center [396, 151] width 321 height 39
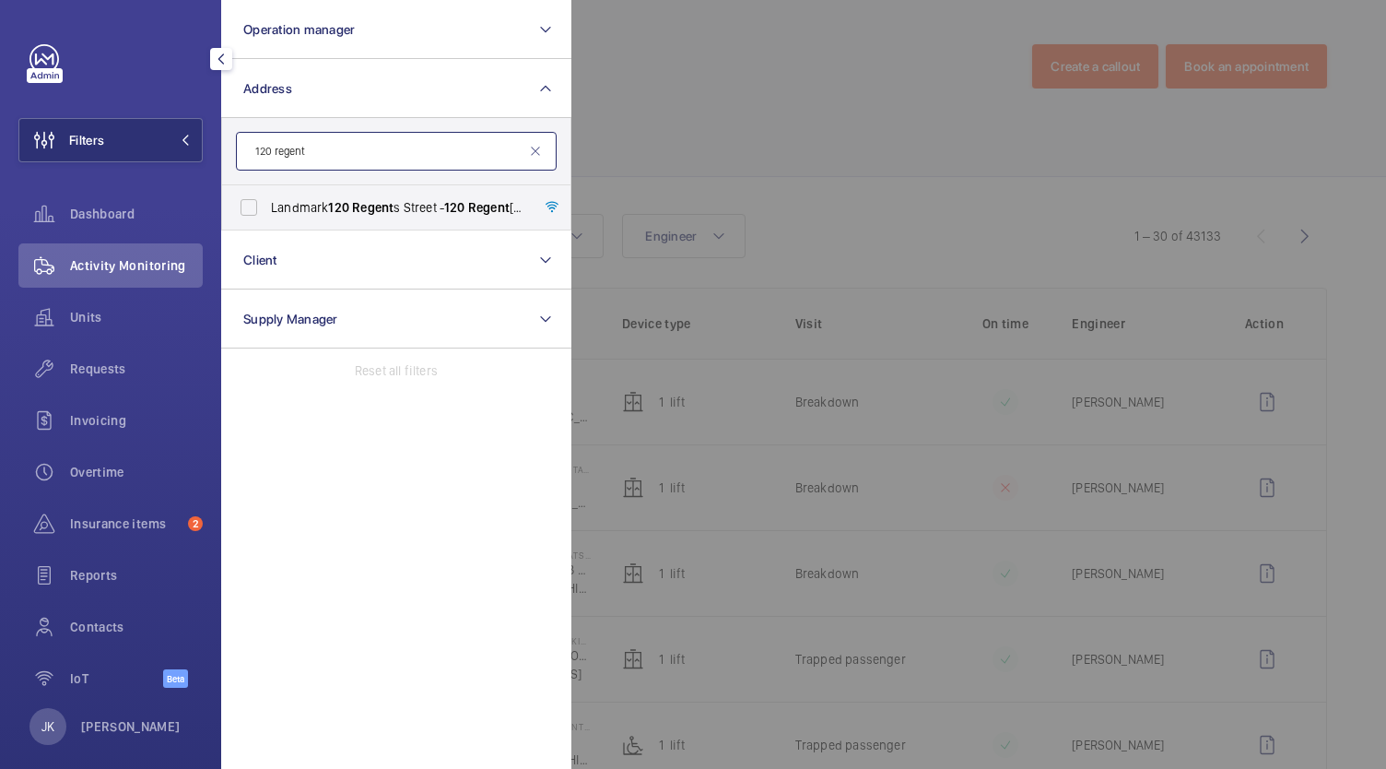
type input "120 regent"
click at [300, 201] on span "Landmark [STREET_ADDRESS] - [STREET_ADDRESS]" at bounding box center [397, 207] width 253 height 18
click at [267, 201] on input "Landmark [STREET_ADDRESS] - [STREET_ADDRESS]" at bounding box center [248, 207] width 37 height 37
checkbox input "true"
click at [653, 104] on div at bounding box center [1264, 384] width 1386 height 769
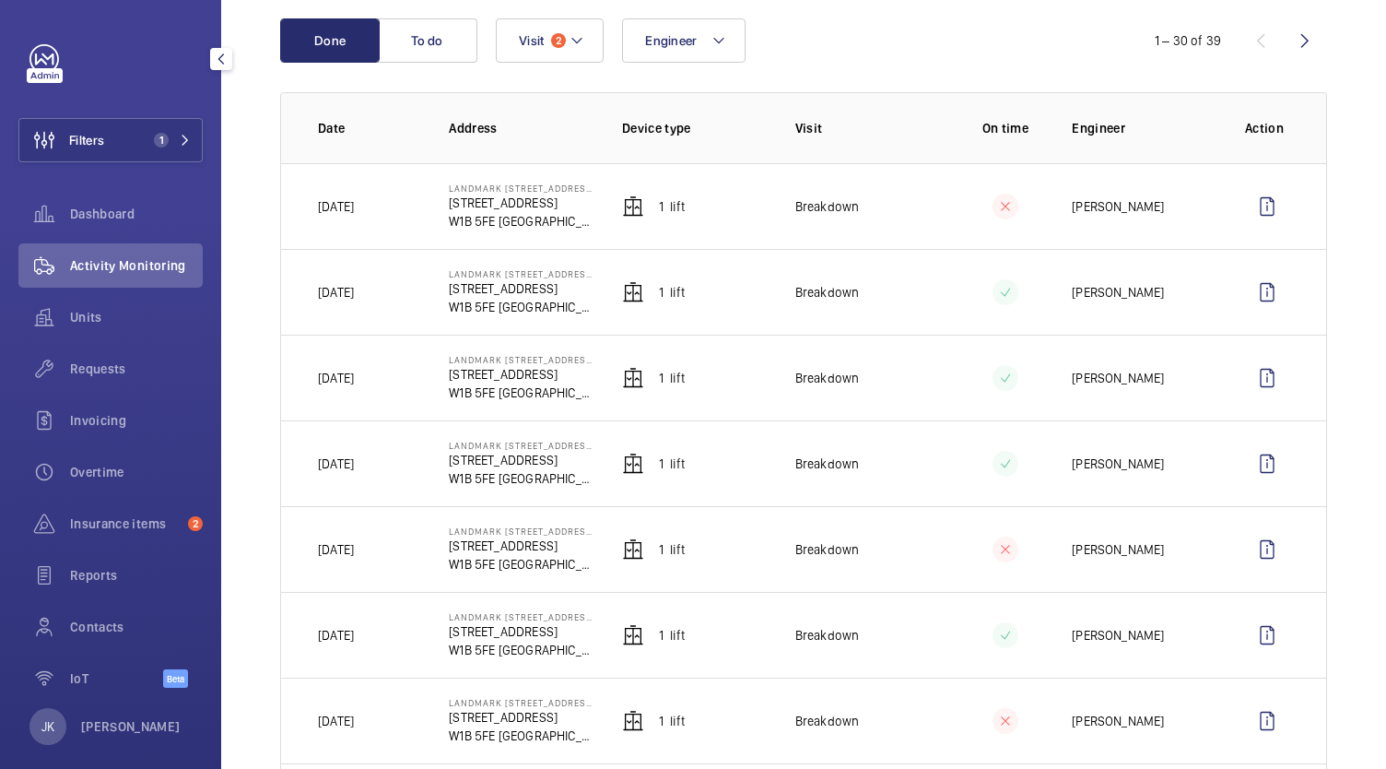
scroll to position [166, 0]
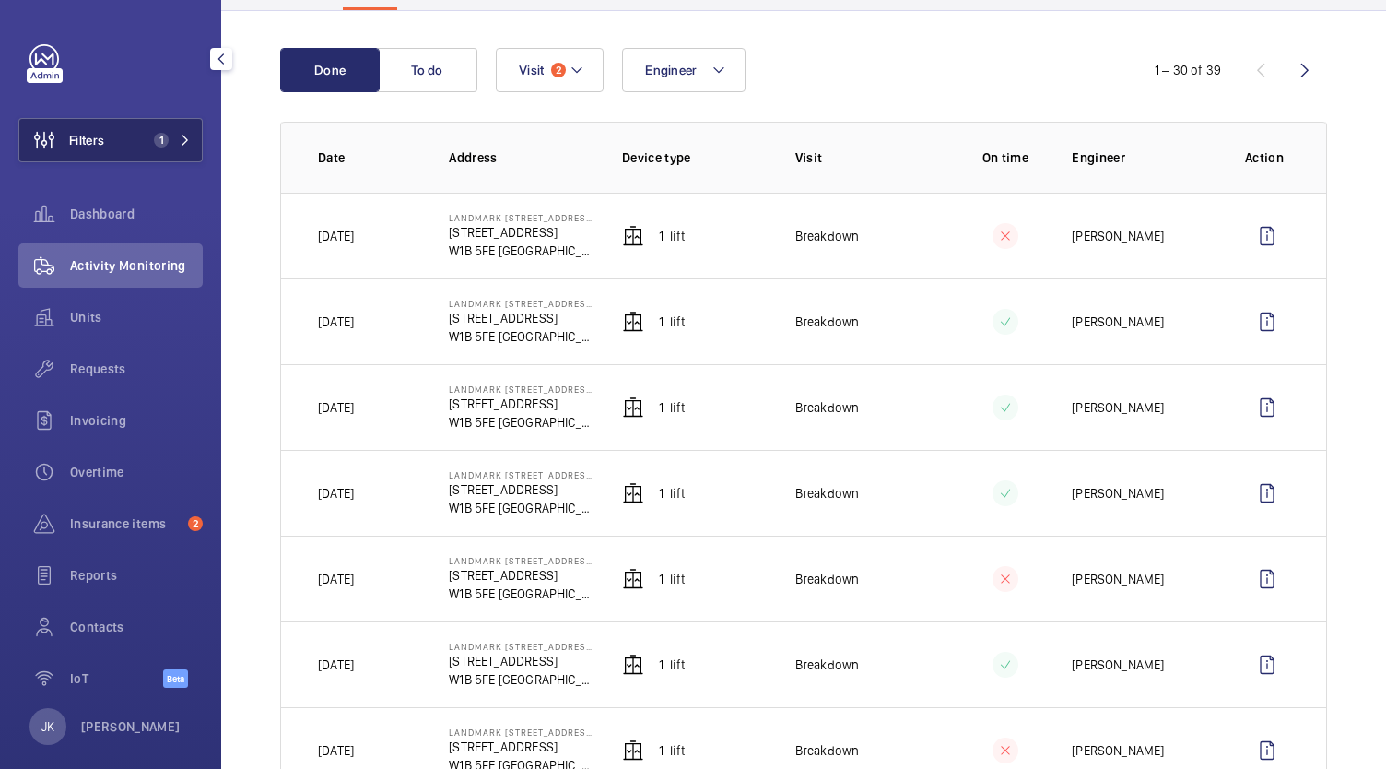
click at [162, 144] on span "1" at bounding box center [161, 140] width 15 height 15
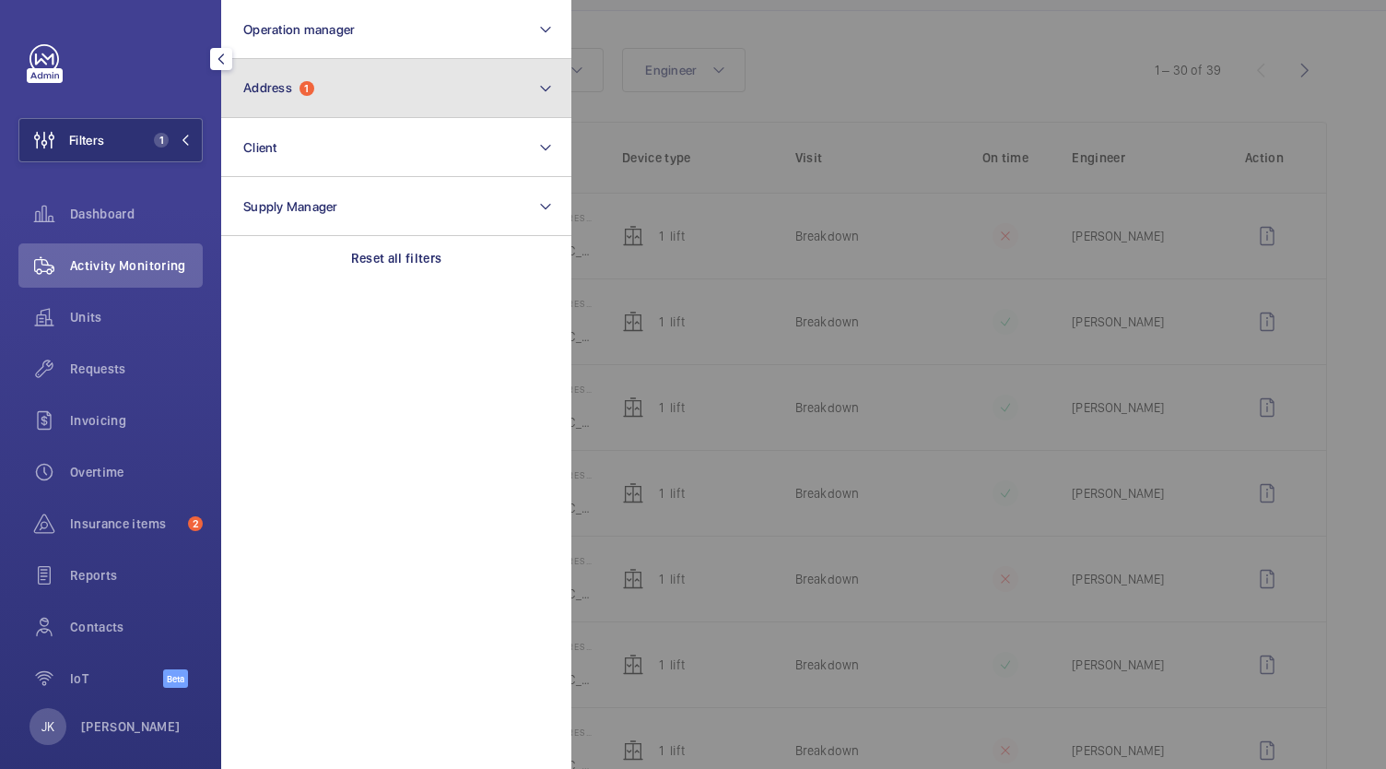
click at [428, 94] on button "Address 1" at bounding box center [396, 88] width 350 height 59
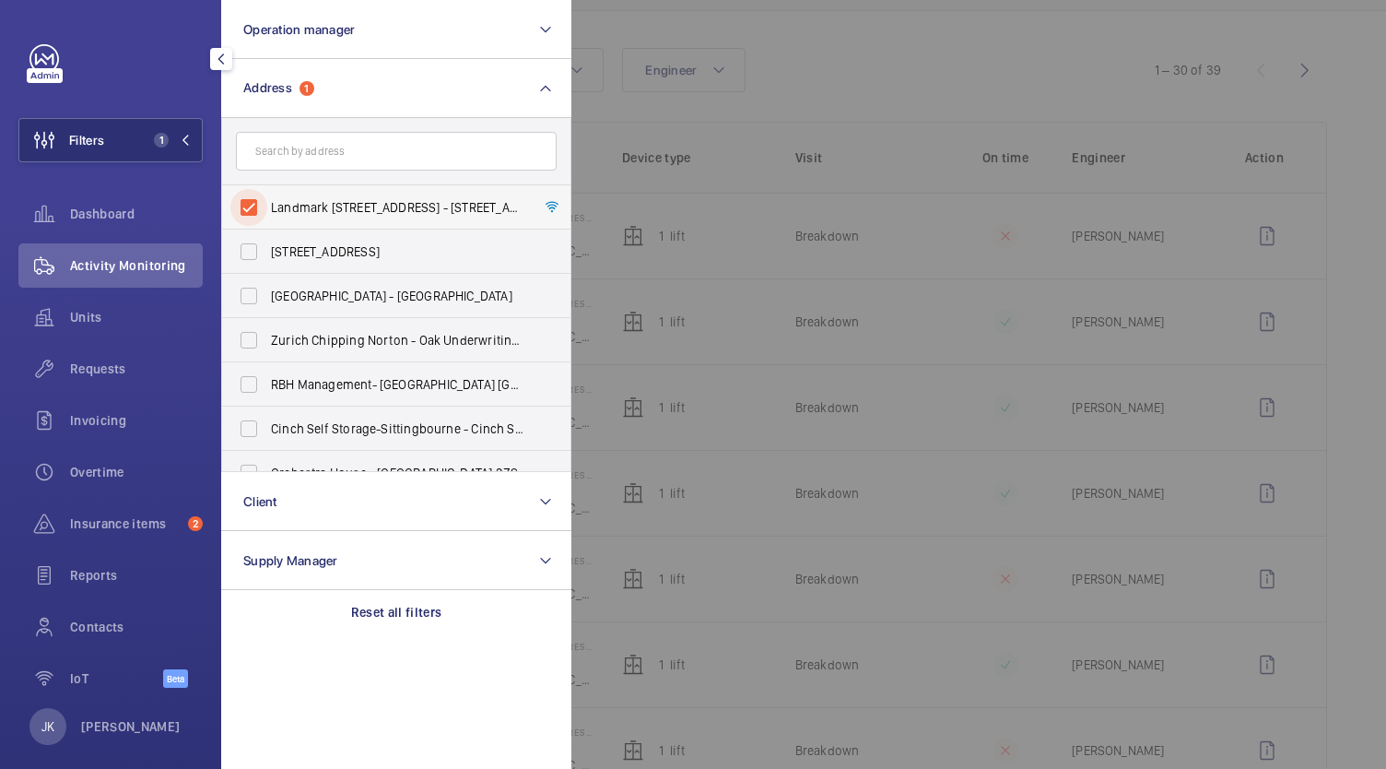
click at [242, 223] on input "Landmark [STREET_ADDRESS] - [STREET_ADDRESS]" at bounding box center [248, 207] width 37 height 37
checkbox input "false"
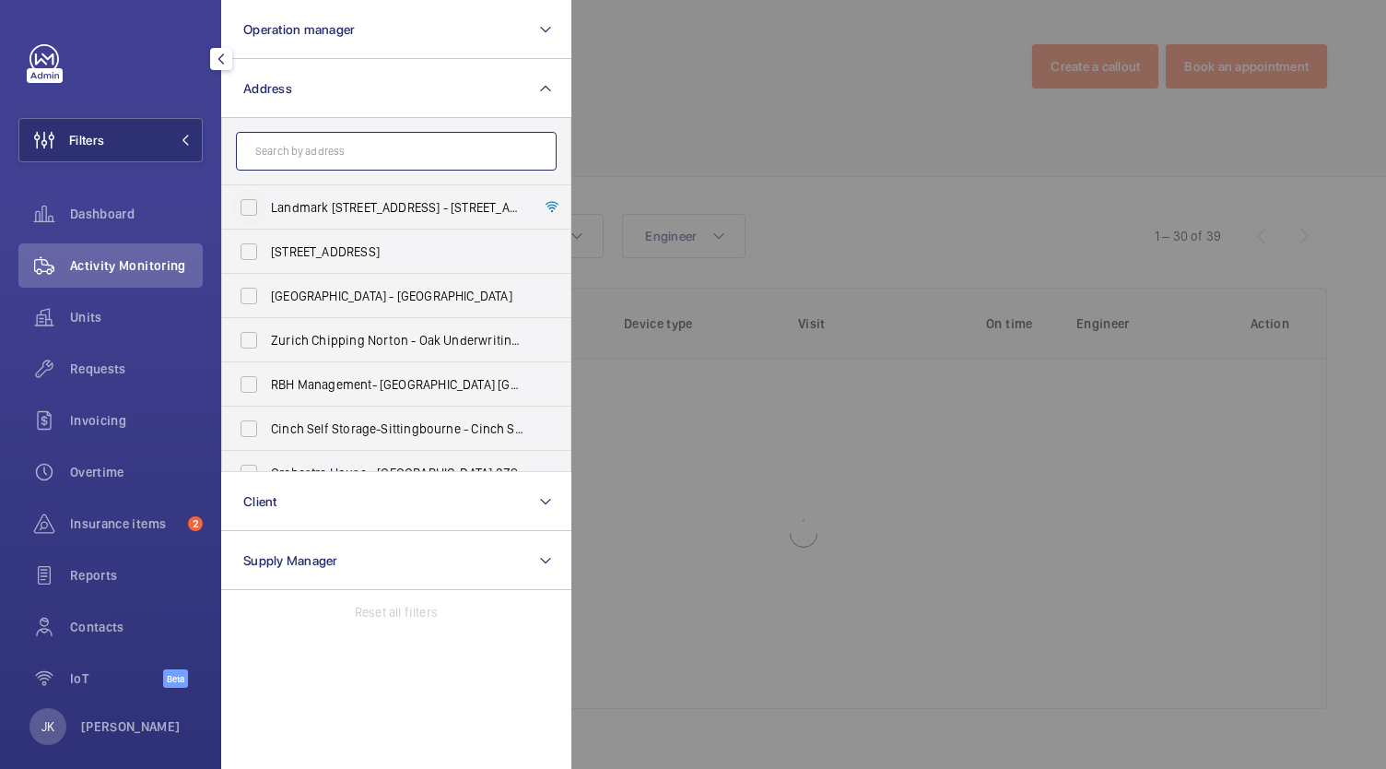
click at [340, 151] on input "text" at bounding box center [396, 151] width 321 height 39
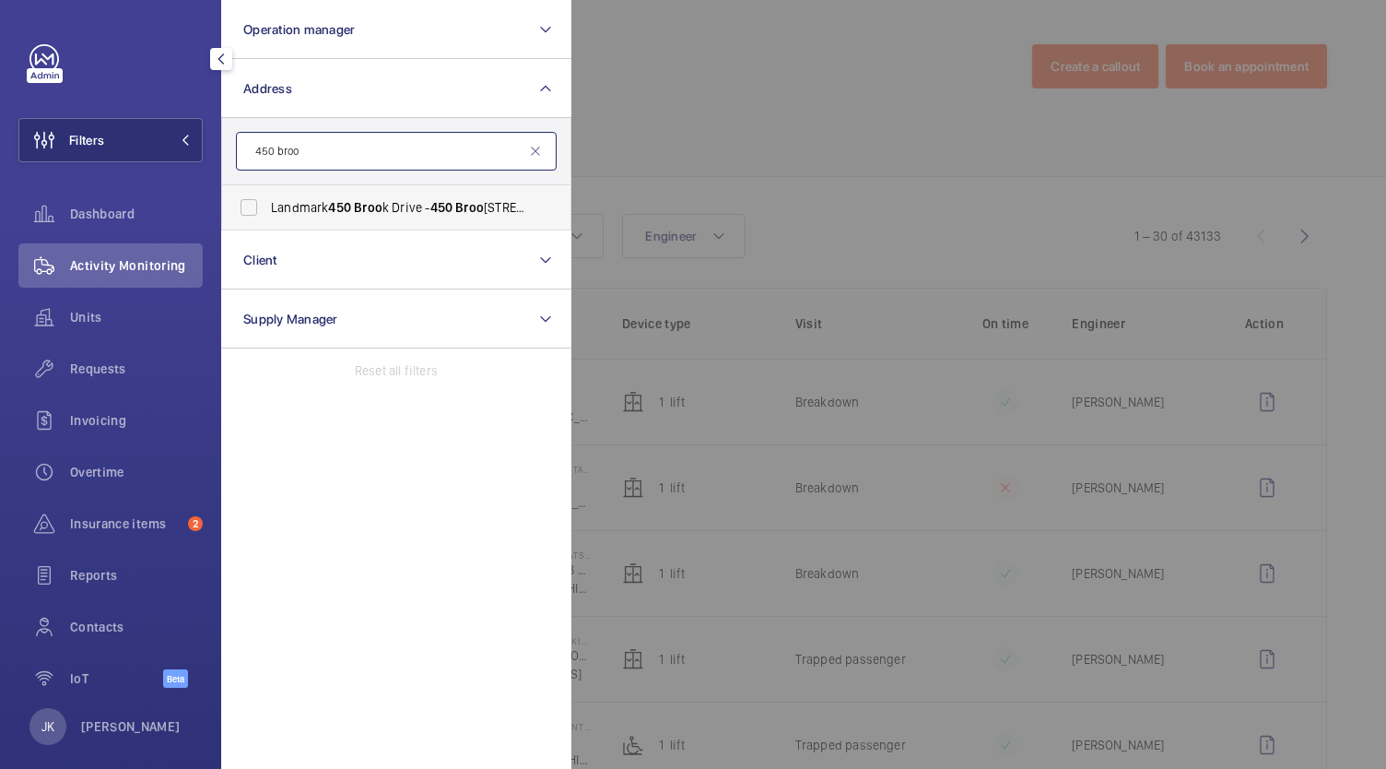
type input "450 broo"
click at [476, 200] on span "Broo" at bounding box center [469, 207] width 29 height 15
click at [267, 200] on input "Landmark [STREET_ADDRESS]" at bounding box center [248, 207] width 37 height 37
checkbox input "true"
click at [700, 97] on div at bounding box center [1264, 384] width 1386 height 769
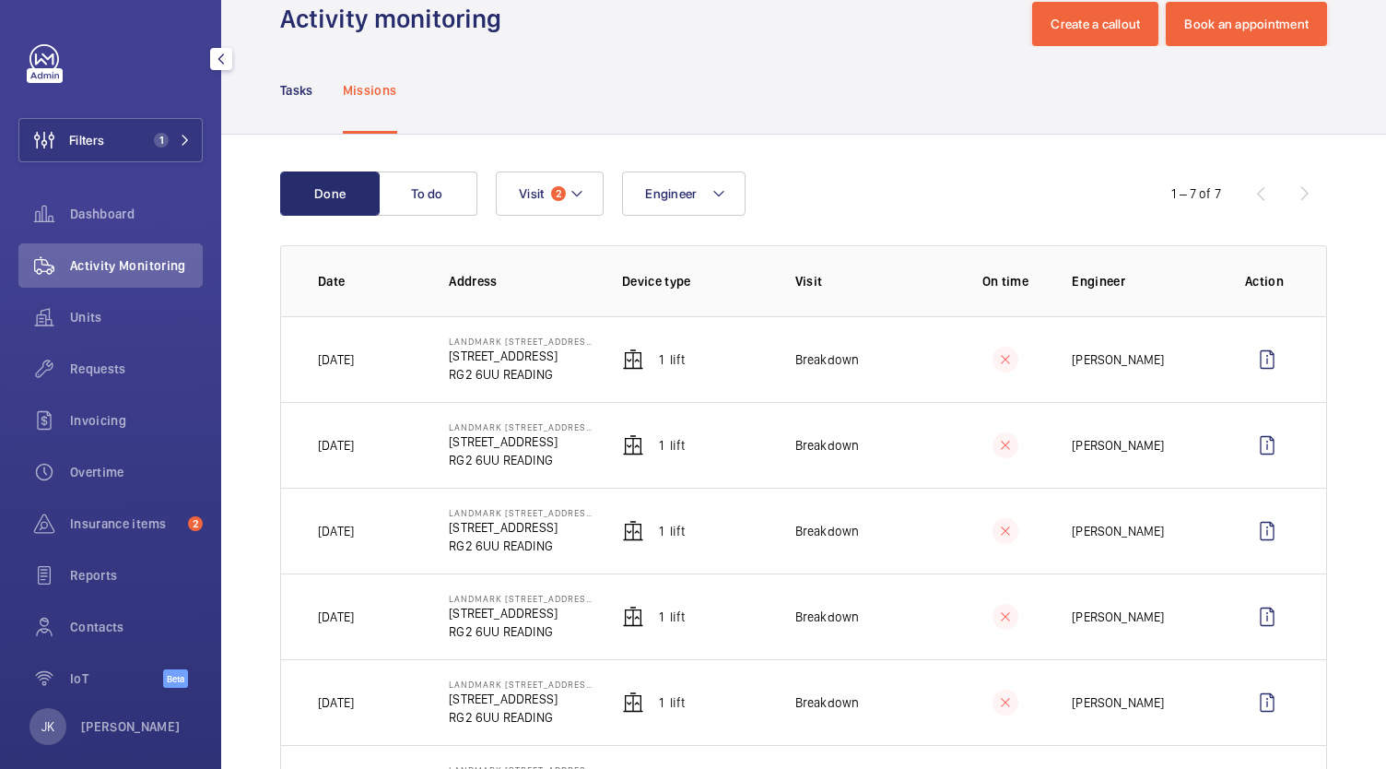
scroll to position [37, 0]
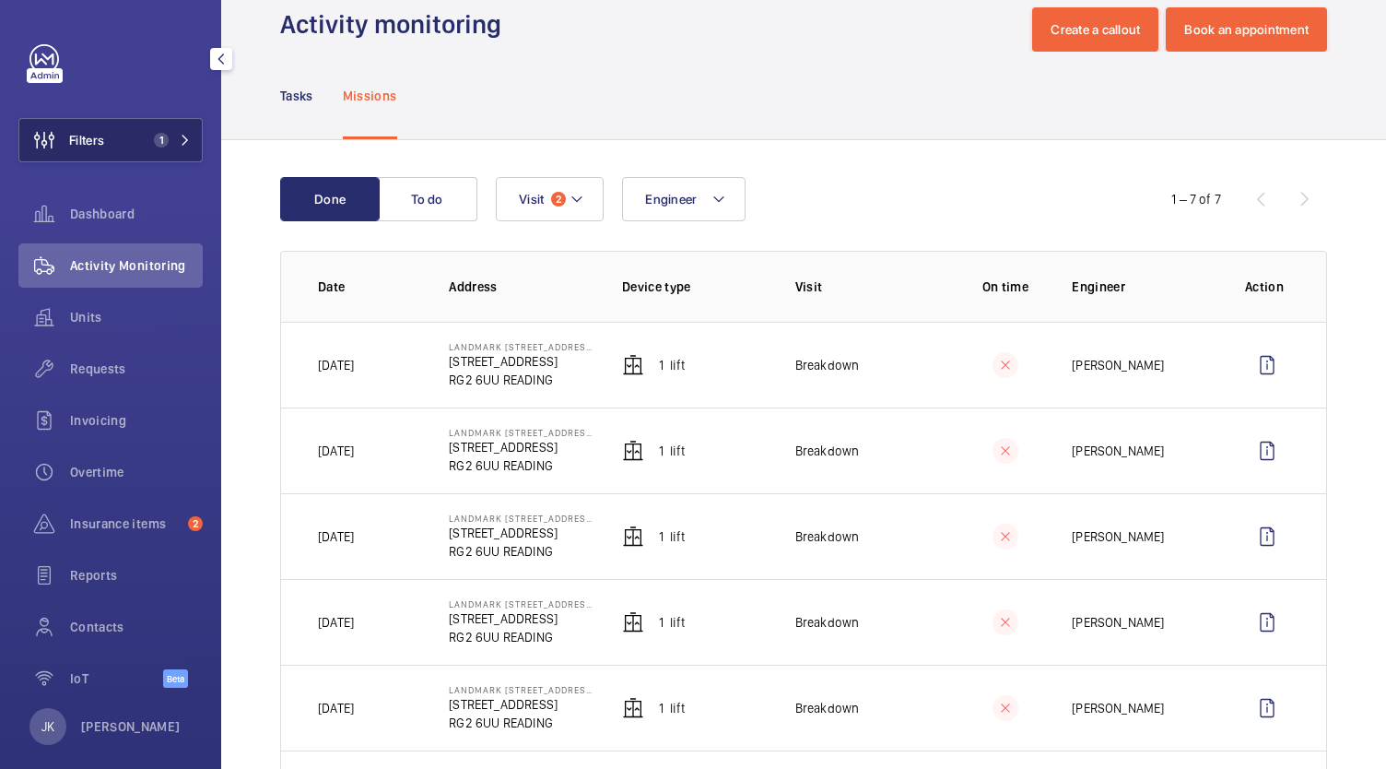
click at [154, 142] on span "1" at bounding box center [161, 140] width 15 height 15
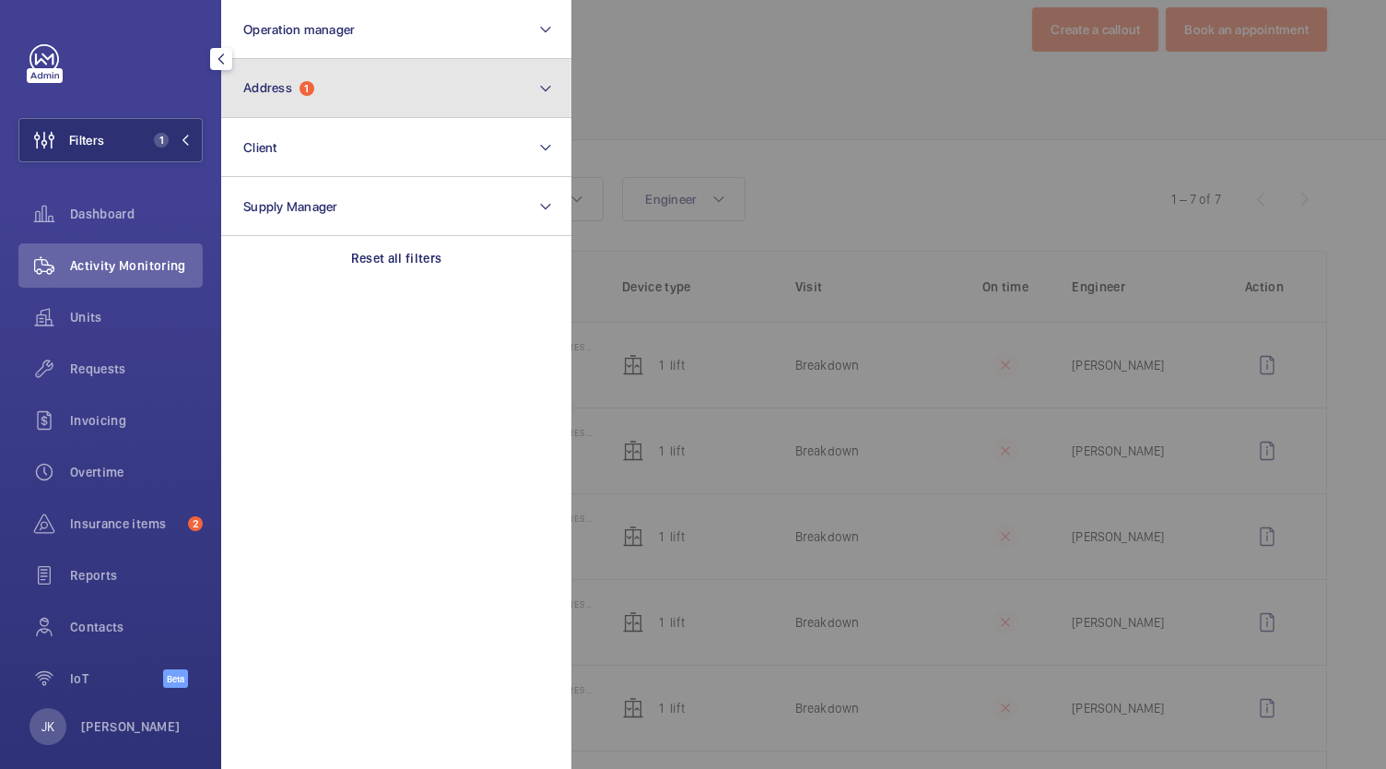
click at [547, 110] on button "Address 1" at bounding box center [396, 88] width 350 height 59
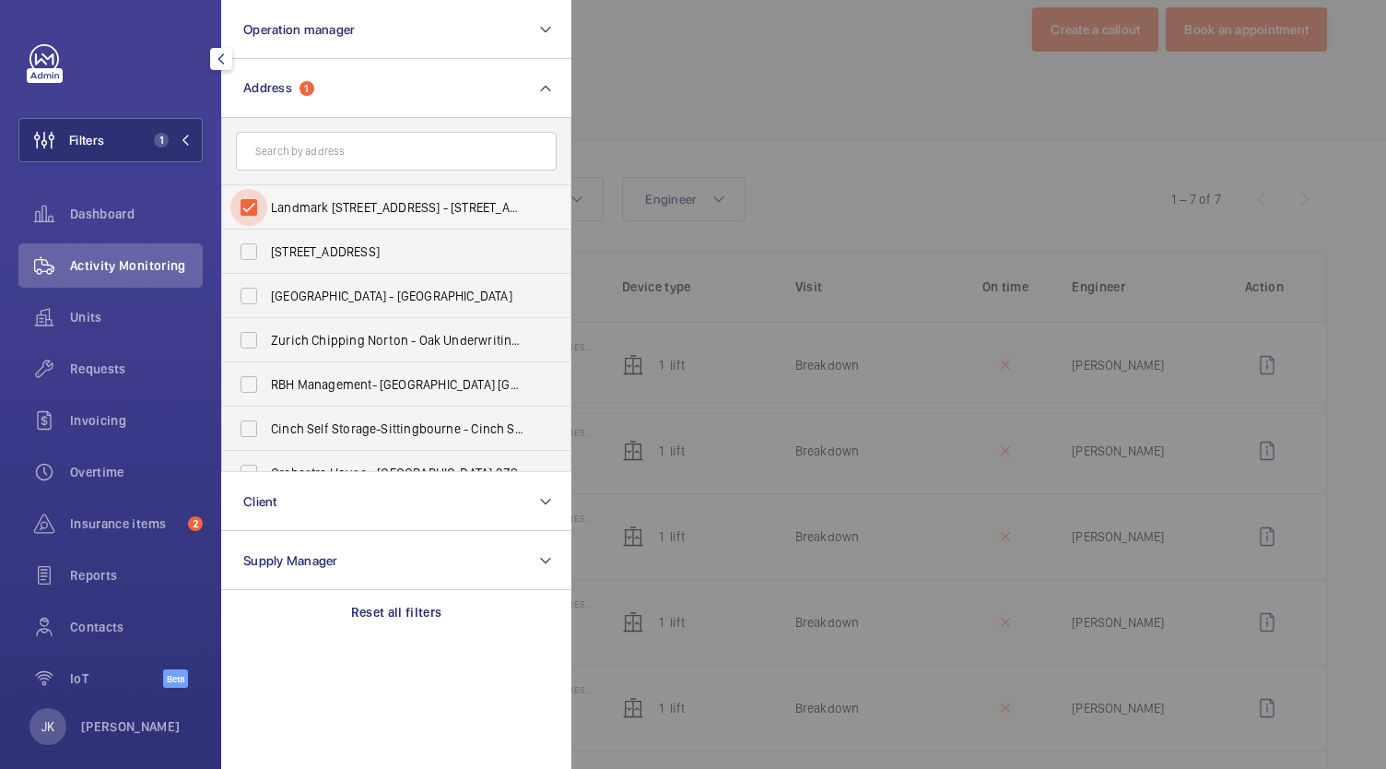
click at [252, 202] on input "Landmark [STREET_ADDRESS] - [STREET_ADDRESS]" at bounding box center [248, 207] width 37 height 37
checkbox input "false"
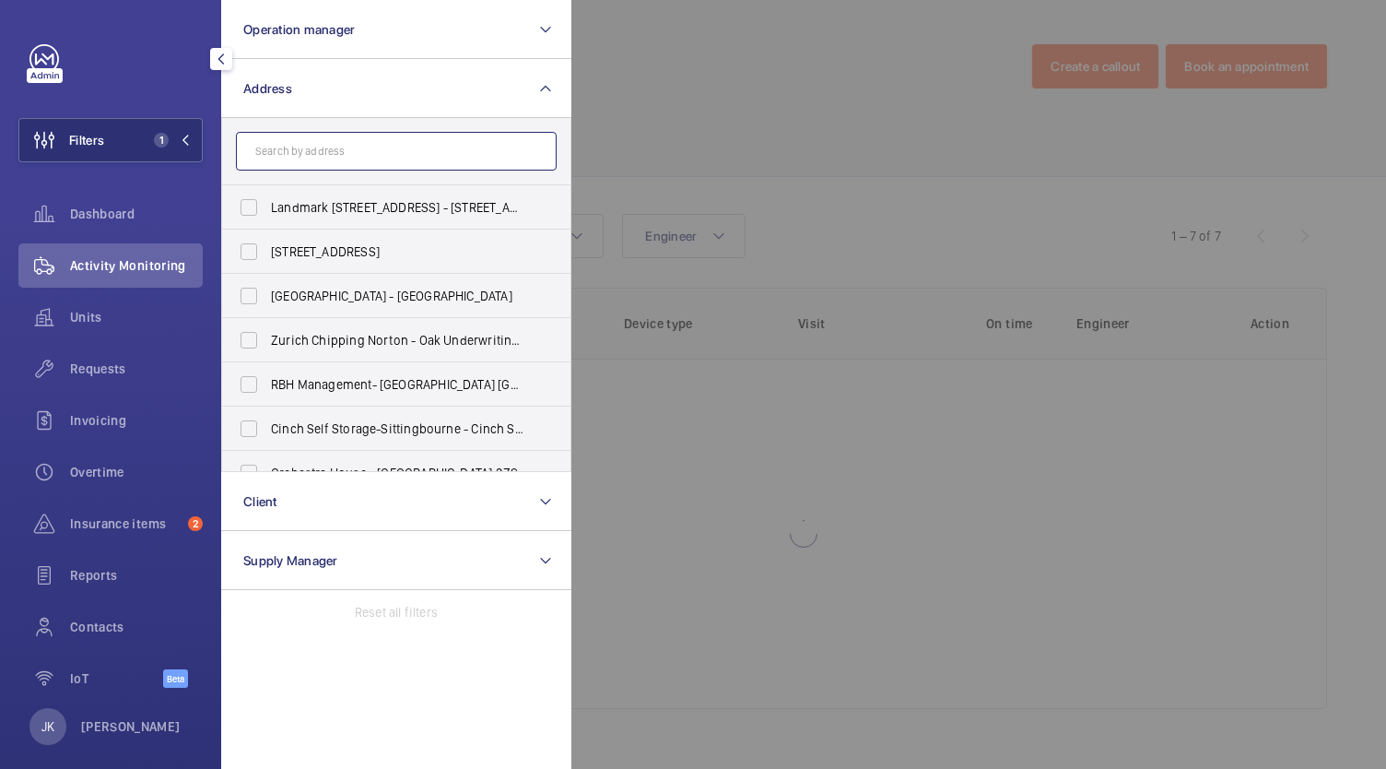
click at [274, 166] on input "text" at bounding box center [396, 151] width 321 height 39
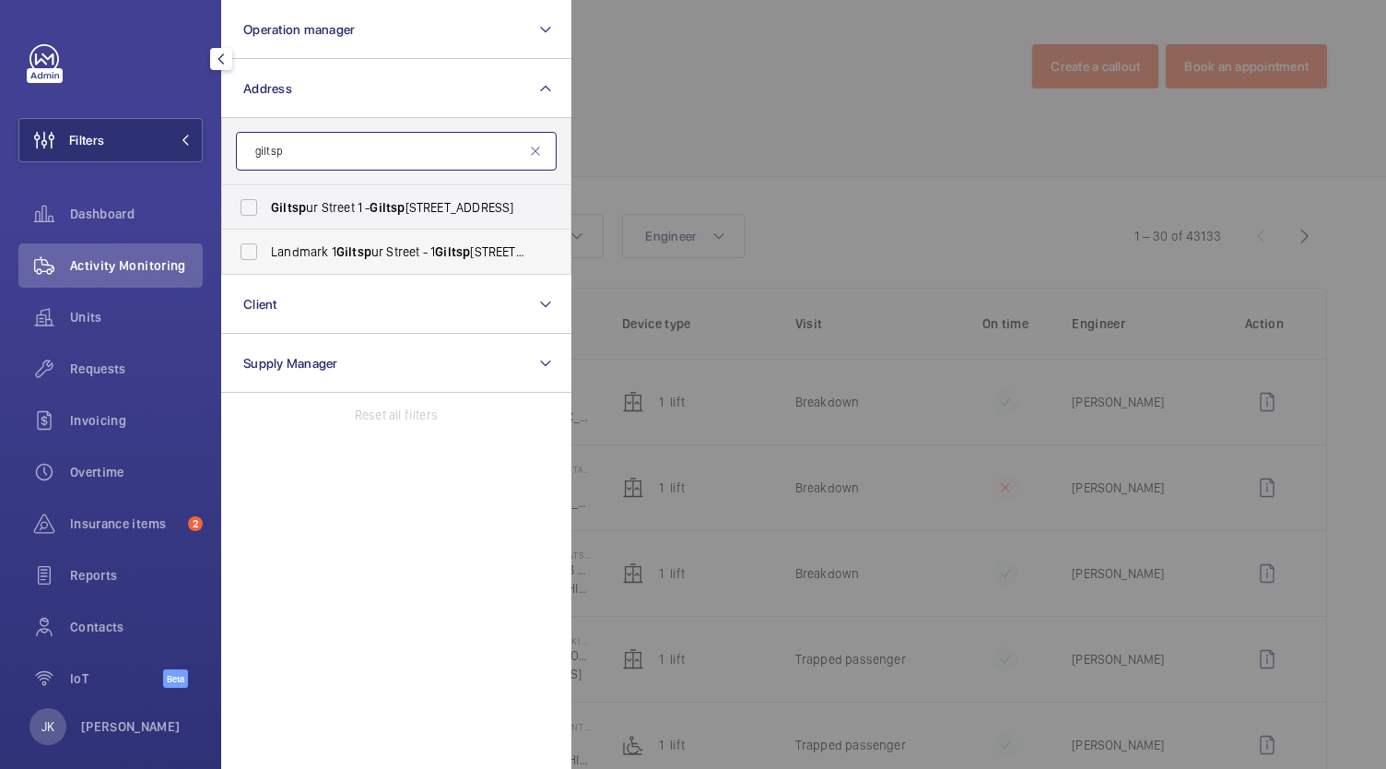
type input "giltsp"
click at [382, 253] on span "Landmark [STREET_ADDRESS]" at bounding box center [397, 251] width 253 height 18
click at [267, 253] on input "Landmark [STREET_ADDRESS]" at bounding box center [248, 251] width 37 height 37
checkbox input "true"
click at [678, 102] on div at bounding box center [1264, 384] width 1386 height 769
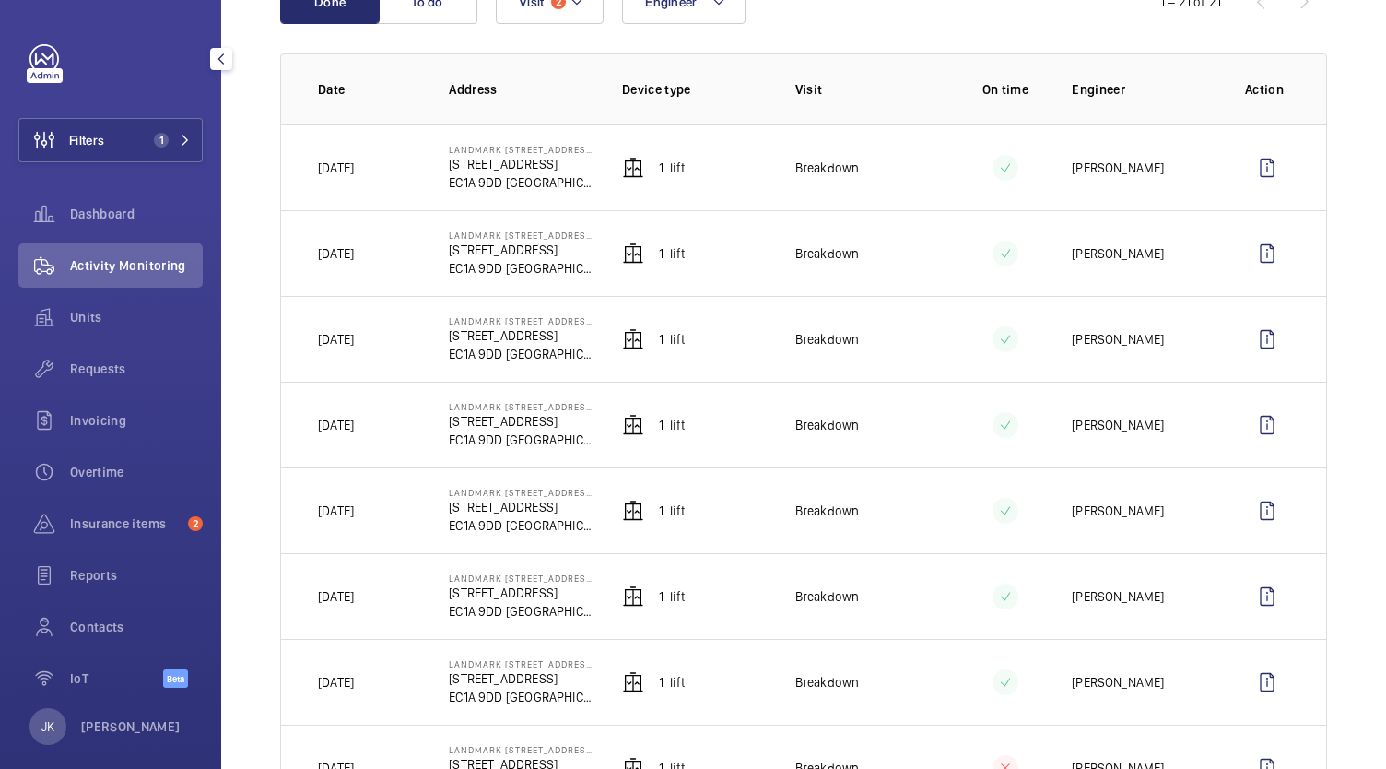
scroll to position [223, 0]
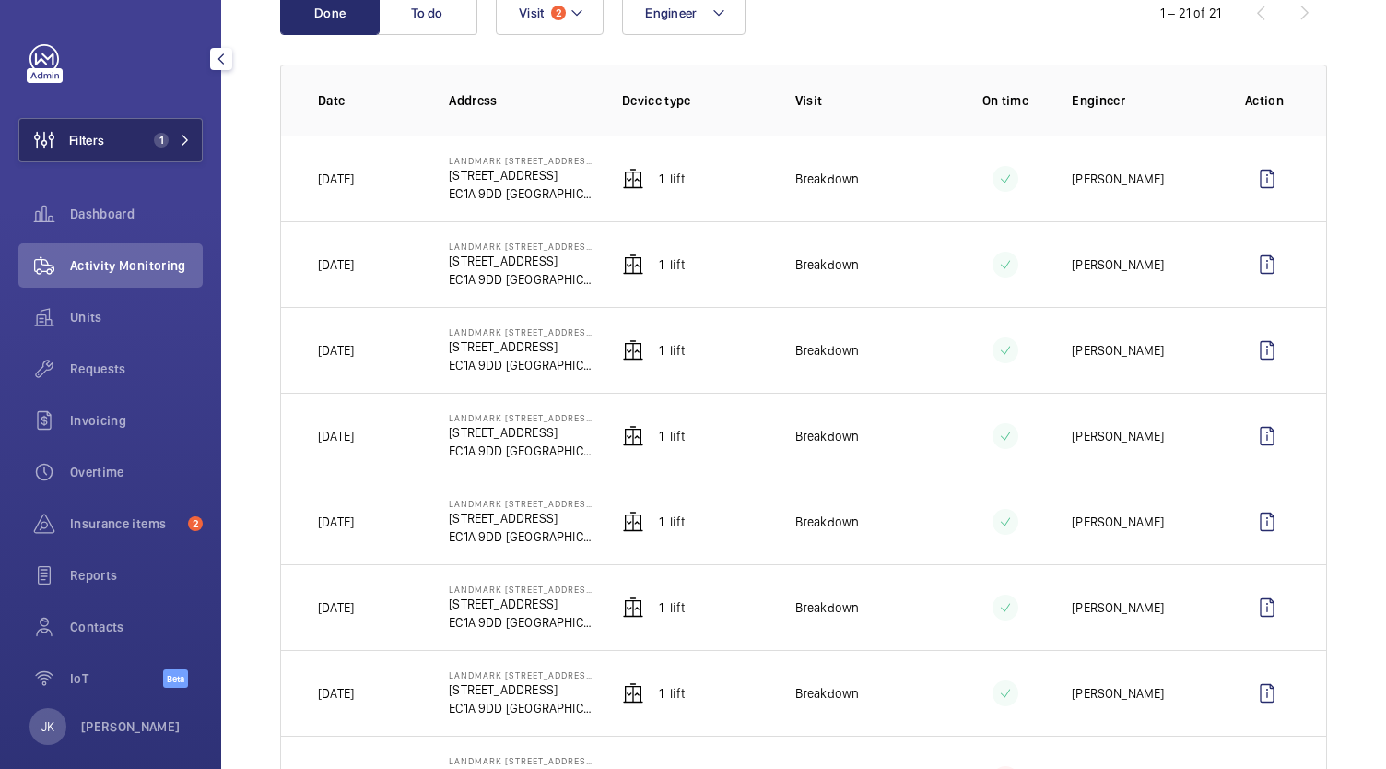
click at [175, 125] on button "Filters 1" at bounding box center [110, 140] width 184 height 44
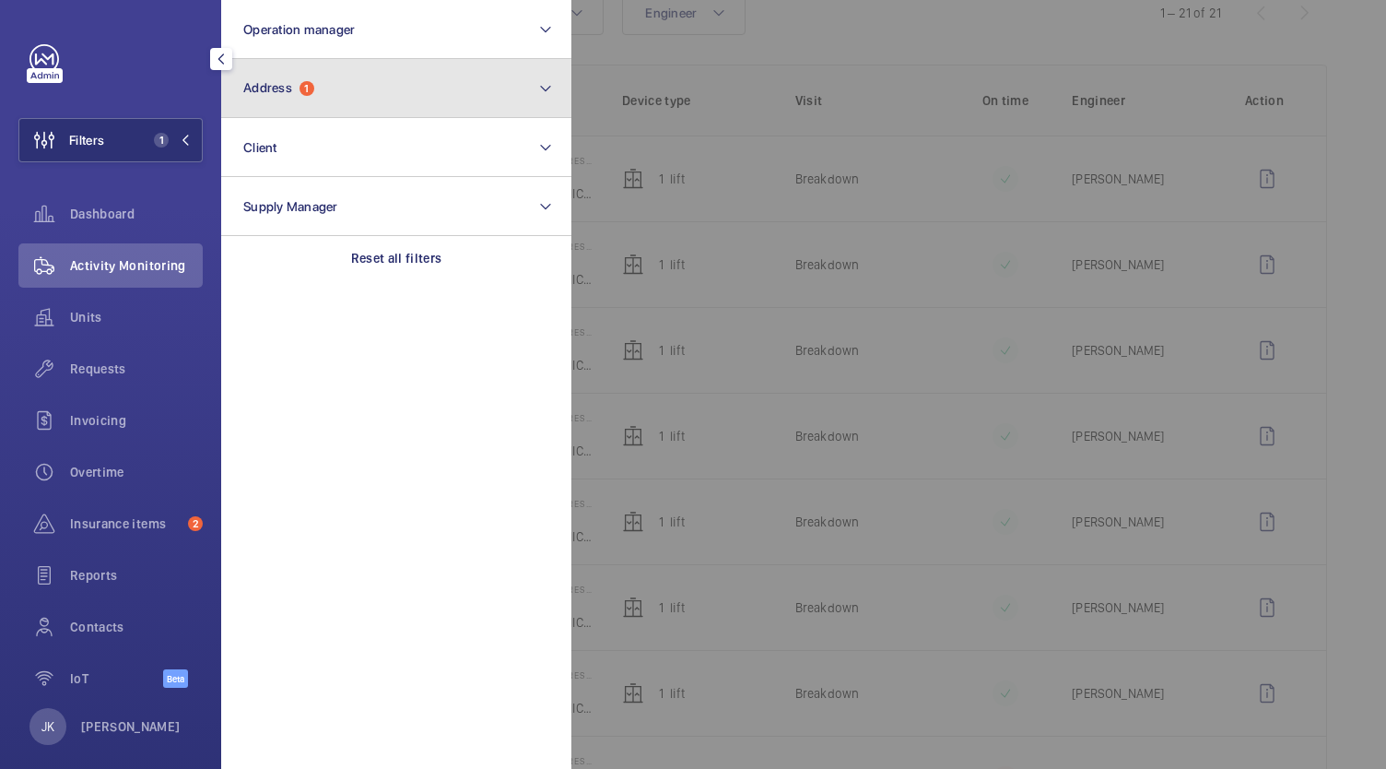
click at [383, 99] on button "Address 1" at bounding box center [396, 88] width 350 height 59
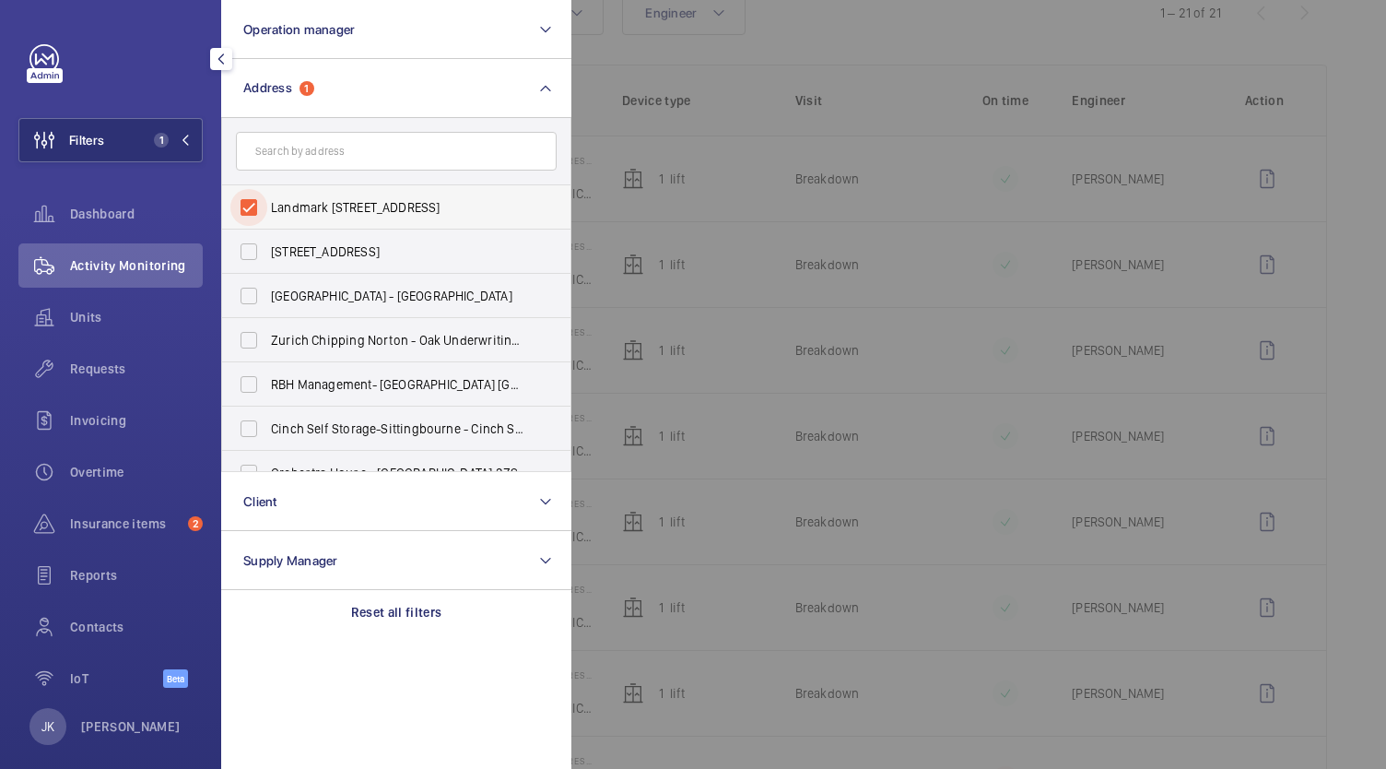
click at [252, 219] on input "Landmark [STREET_ADDRESS]" at bounding box center [248, 207] width 37 height 37
checkbox input "false"
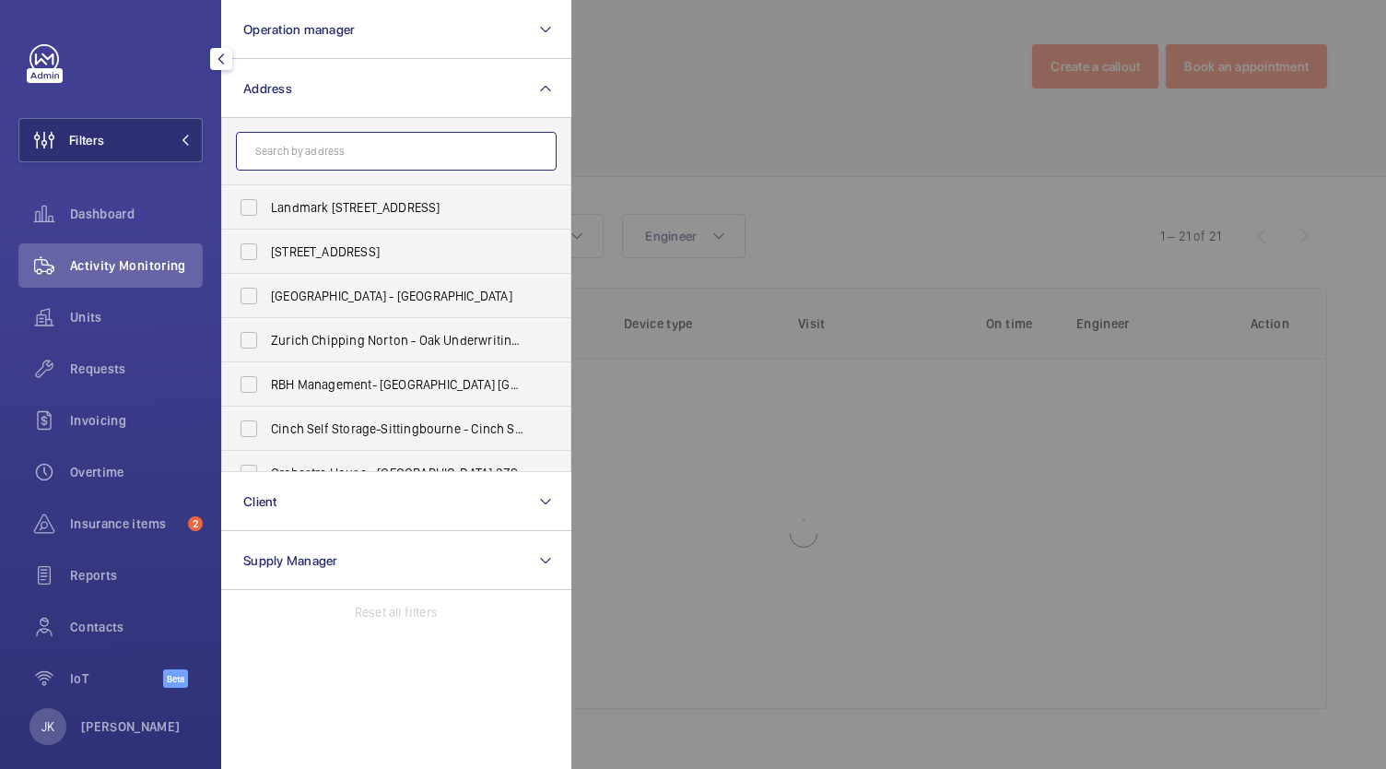
click at [293, 147] on input "text" at bounding box center [396, 151] width 321 height 39
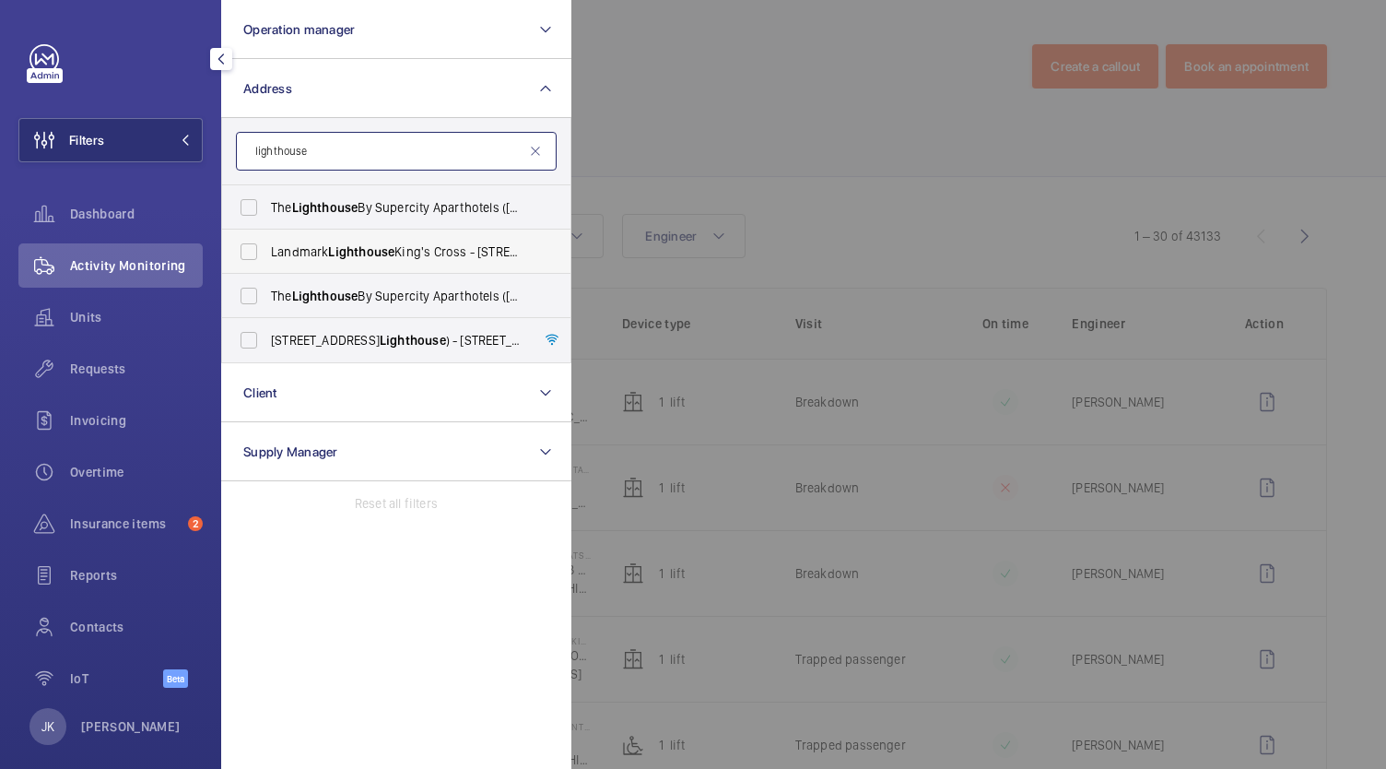
type input "lighthouse"
click at [366, 252] on span "Lighthouse" at bounding box center [361, 251] width 66 height 15
click at [267, 252] on input "Landmark Lighthouse [GEOGRAPHIC_DATA] - [STREET_ADDRESS]" at bounding box center [248, 251] width 37 height 37
checkbox input "true"
click at [737, 119] on div at bounding box center [1264, 384] width 1386 height 769
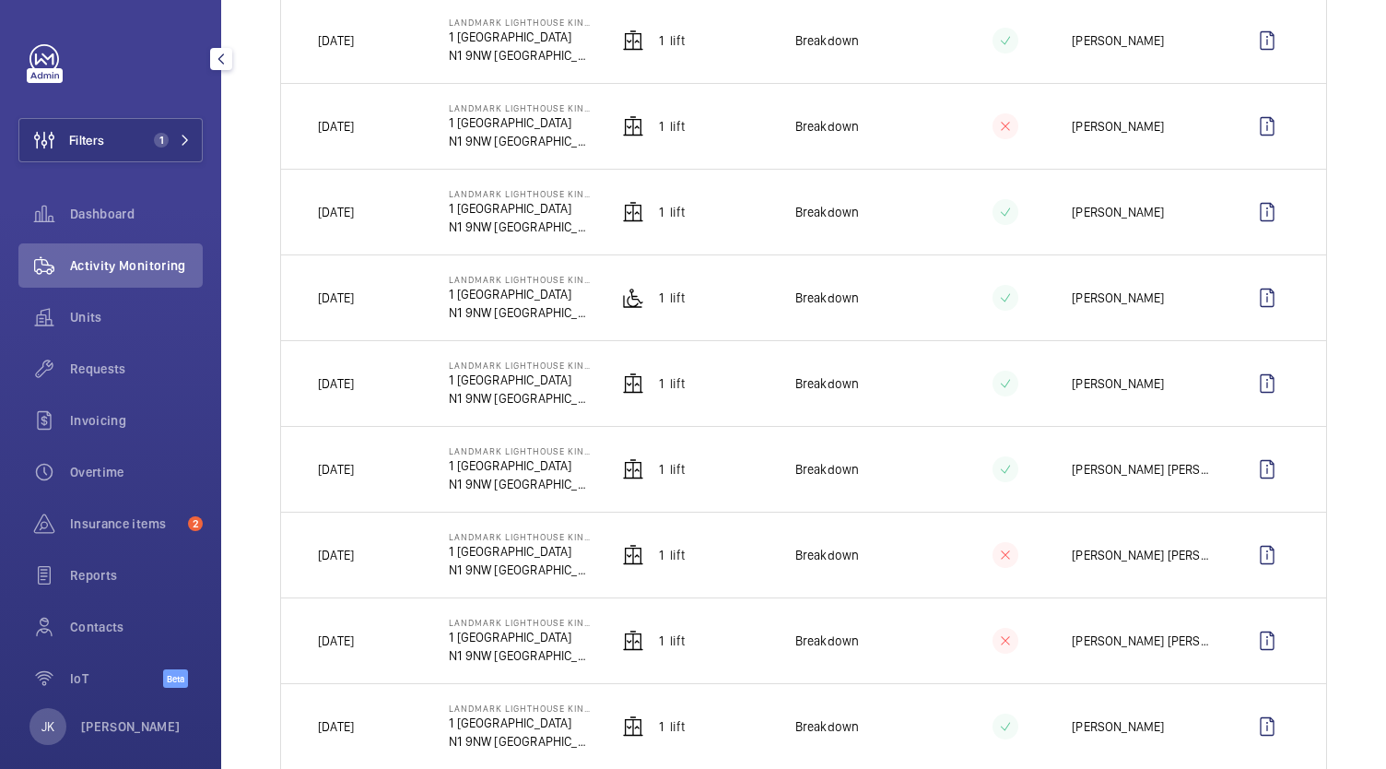
scroll to position [358, 0]
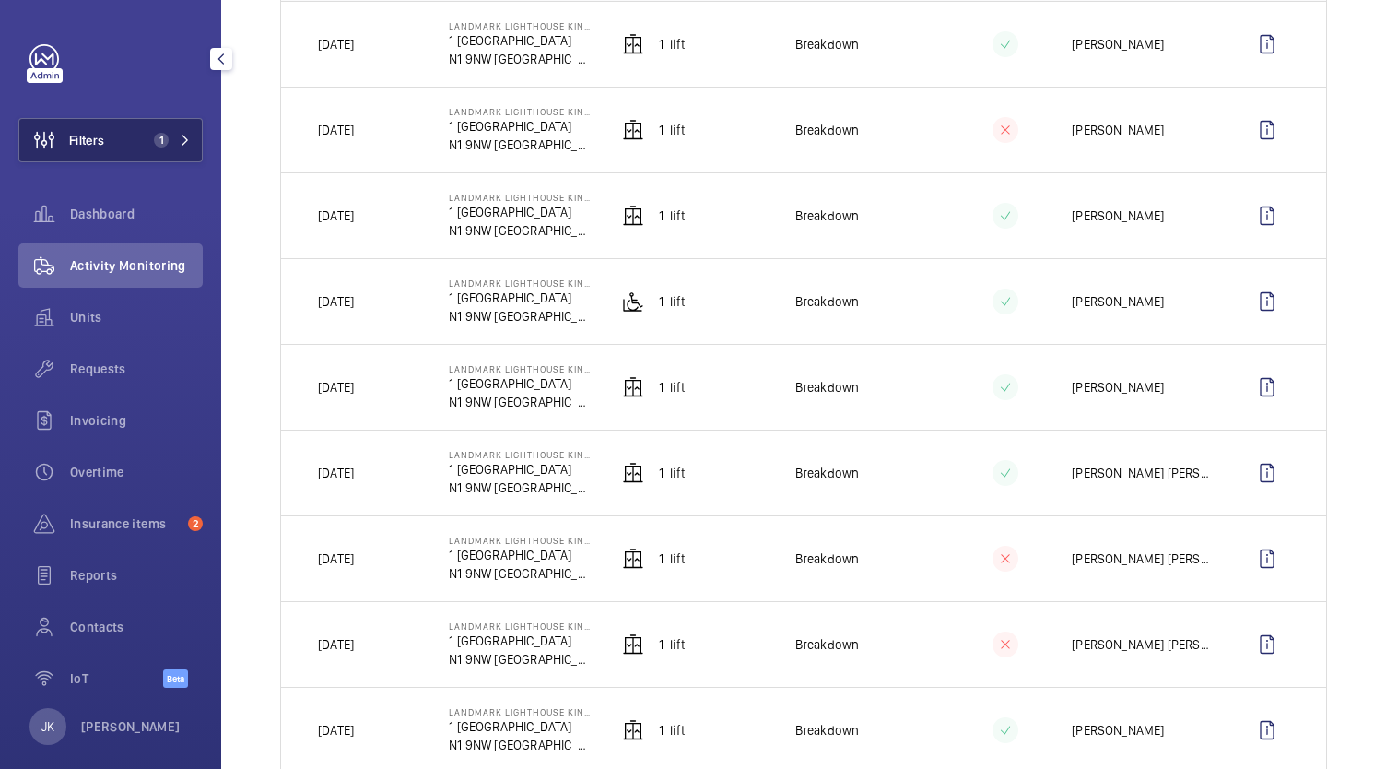
click at [137, 157] on button "Filters 1" at bounding box center [110, 140] width 184 height 44
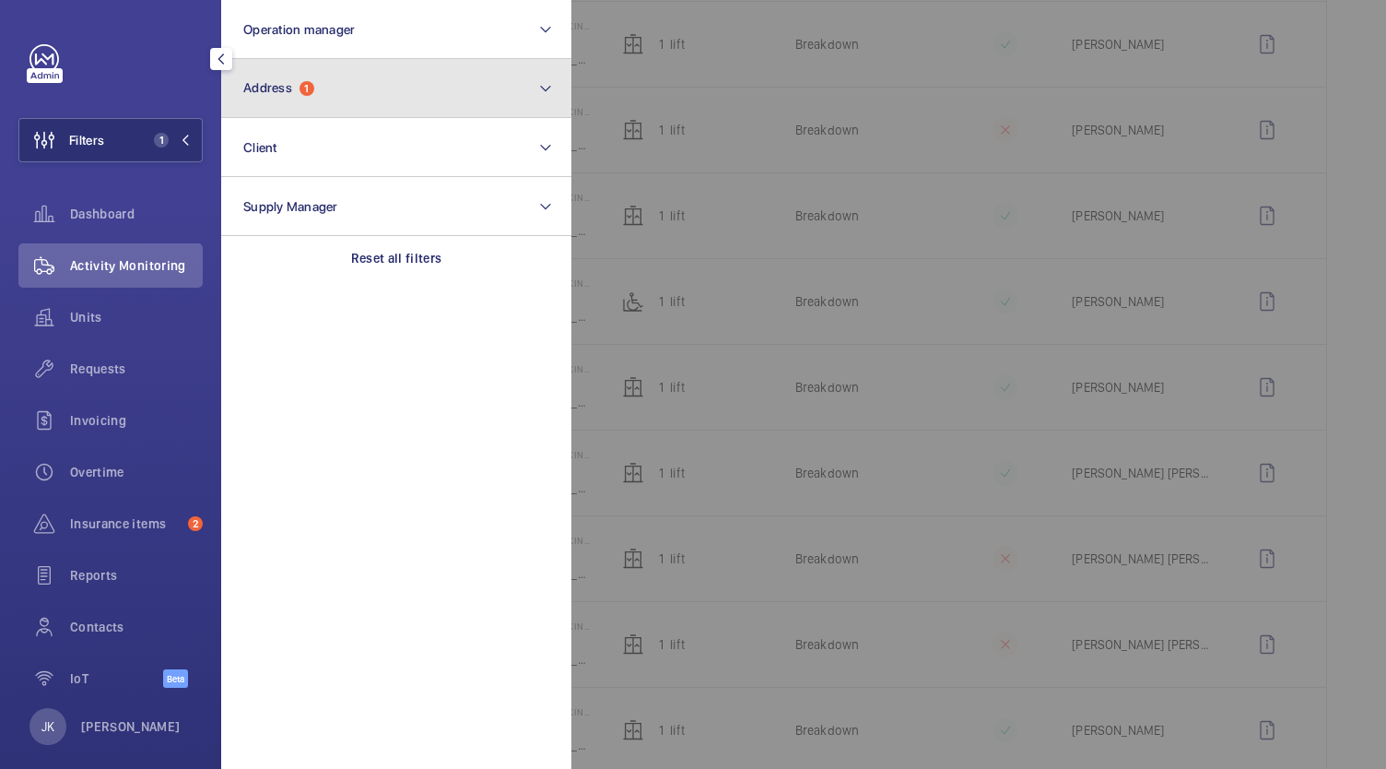
click at [406, 91] on button "Address 1" at bounding box center [396, 88] width 350 height 59
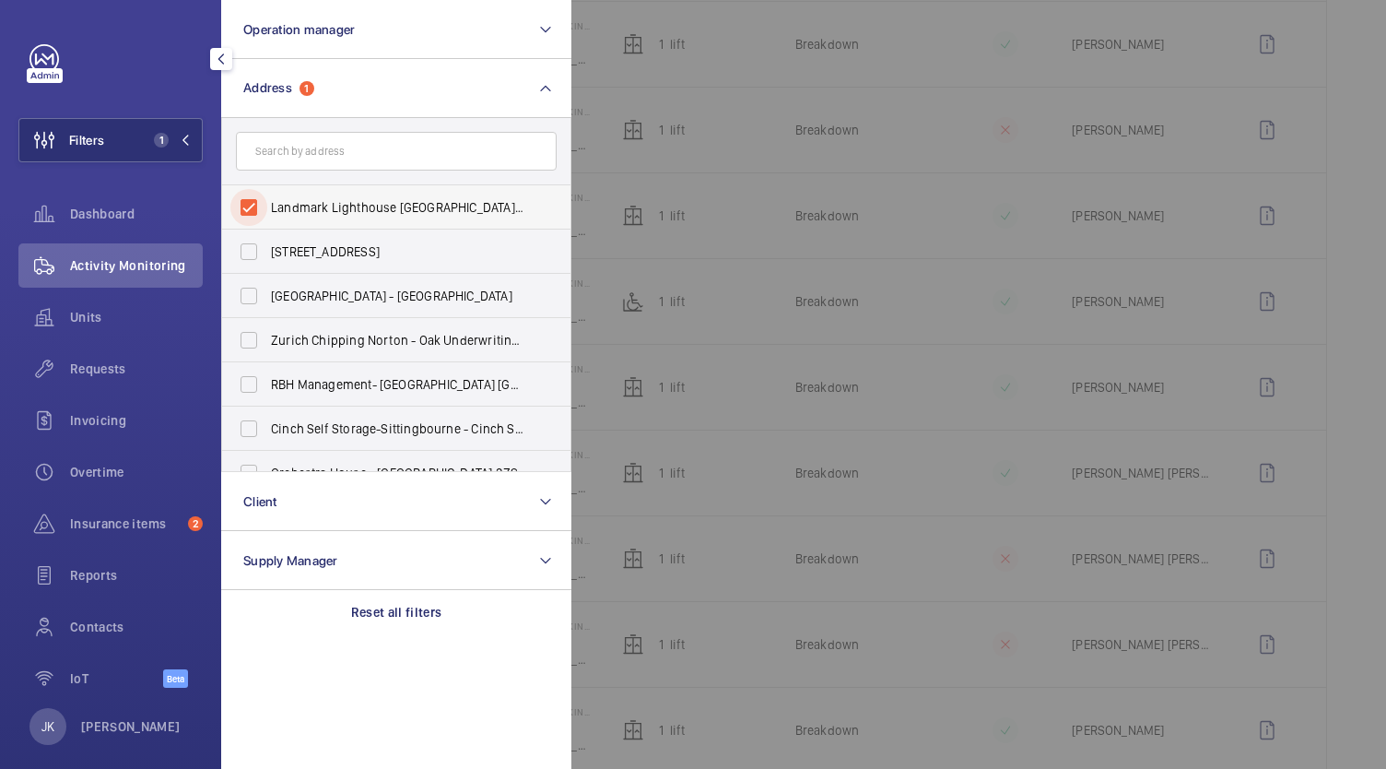
click at [254, 215] on input "Landmark Lighthouse [GEOGRAPHIC_DATA] - [STREET_ADDRESS]" at bounding box center [248, 207] width 37 height 37
checkbox input "false"
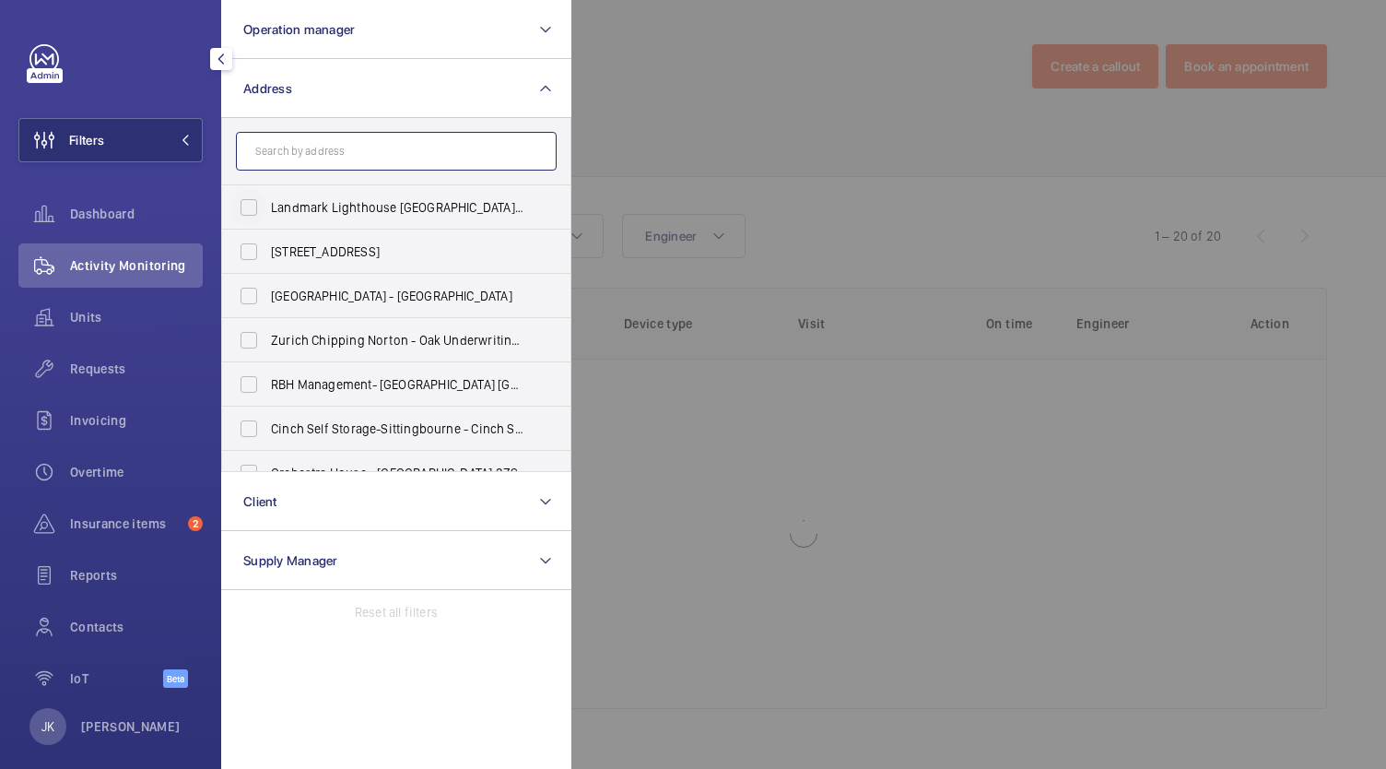
click at [385, 149] on input "text" at bounding box center [396, 151] width 321 height 39
type input "space"
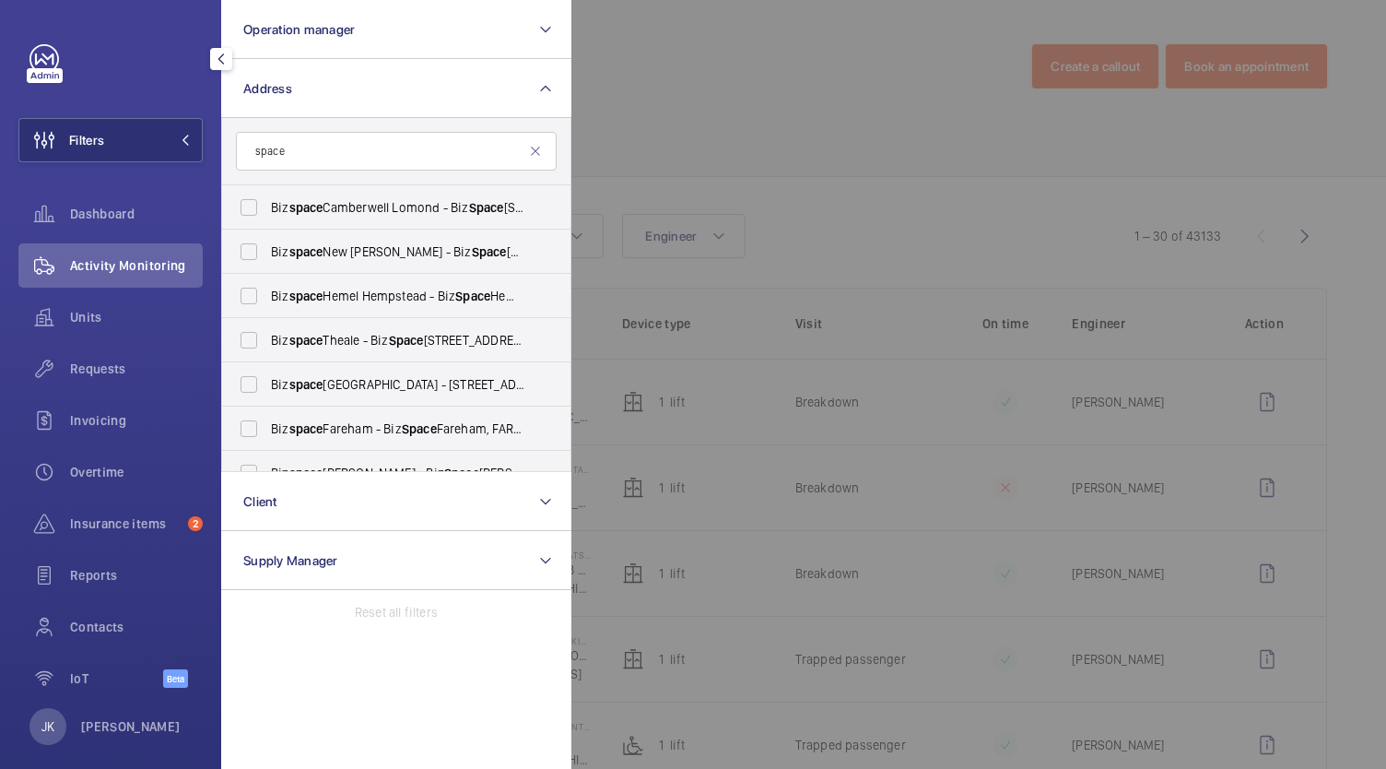
click at [879, 91] on div at bounding box center [1264, 384] width 1386 height 769
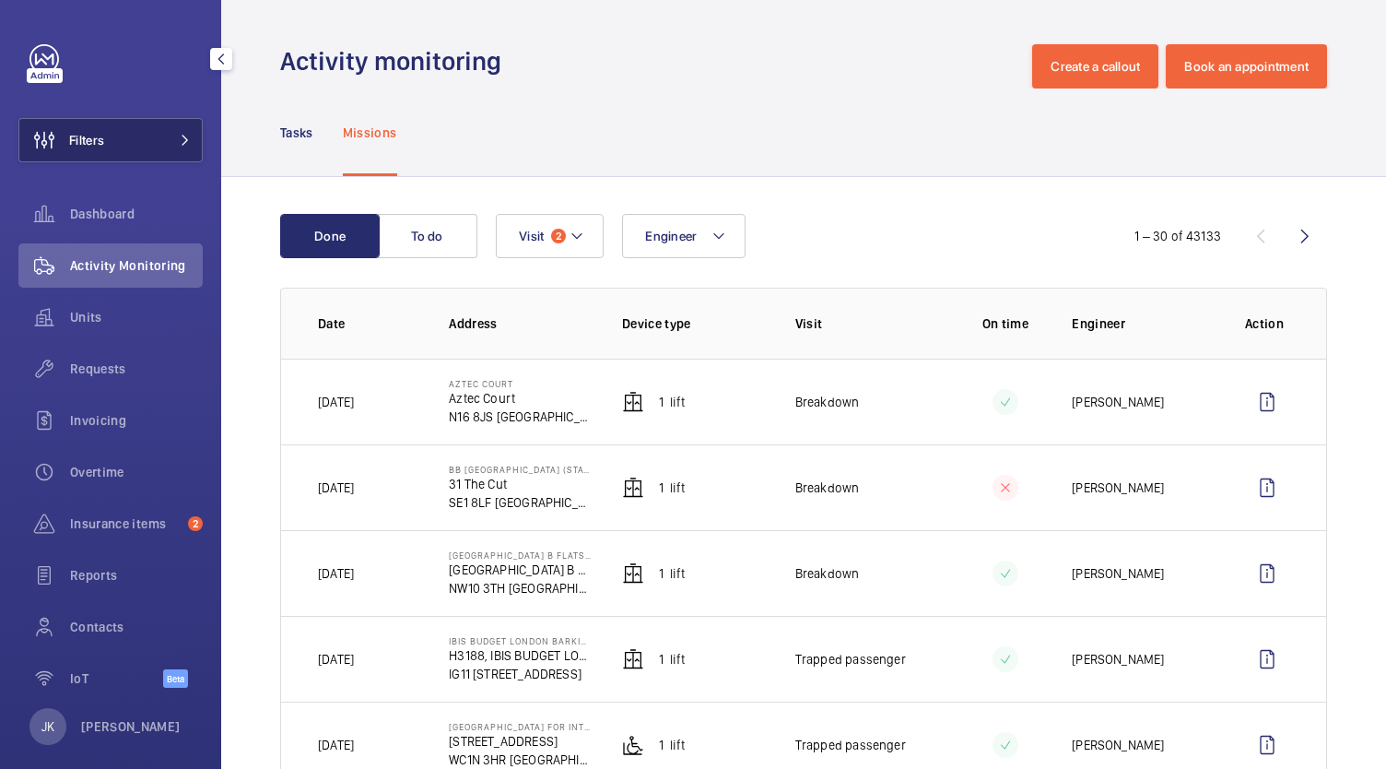
click at [169, 140] on span at bounding box center [180, 140] width 22 height 11
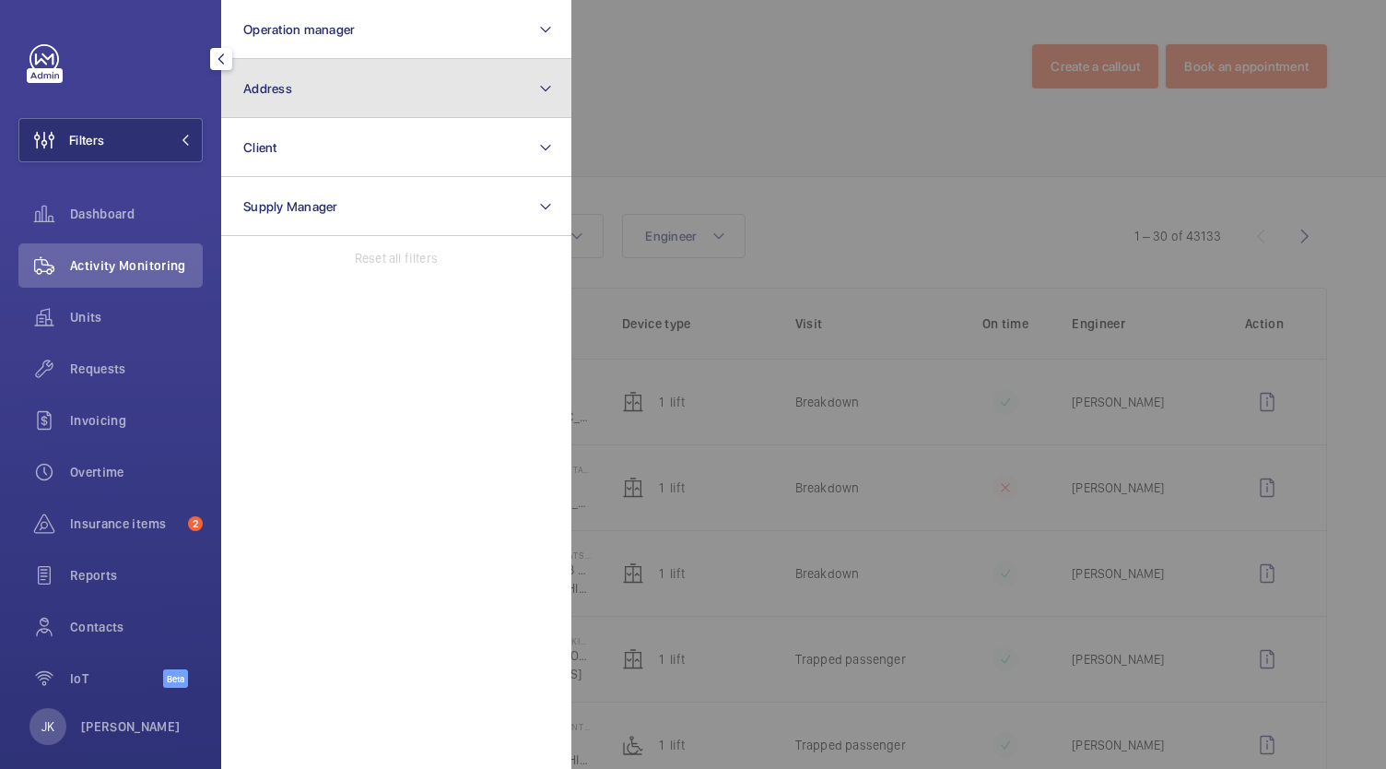
click at [487, 96] on button "Address" at bounding box center [396, 88] width 350 height 59
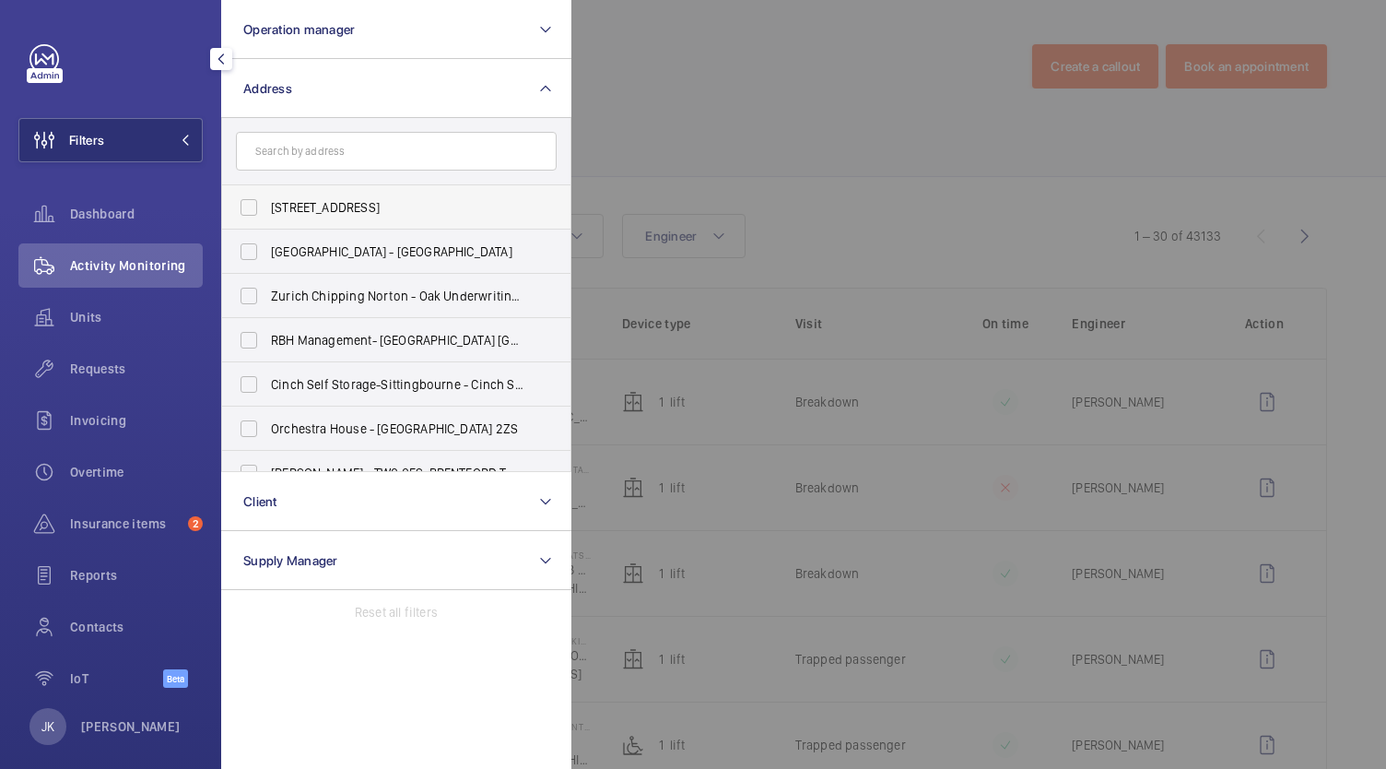
click at [460, 185] on label "[STREET_ADDRESS]" at bounding box center [382, 207] width 321 height 44
click at [267, 189] on input "[STREET_ADDRESS]" at bounding box center [248, 207] width 37 height 37
click at [246, 210] on input "[STREET_ADDRESS]" at bounding box center [248, 207] width 37 height 37
checkbox input "false"
click at [406, 147] on input "text" at bounding box center [396, 151] width 321 height 39
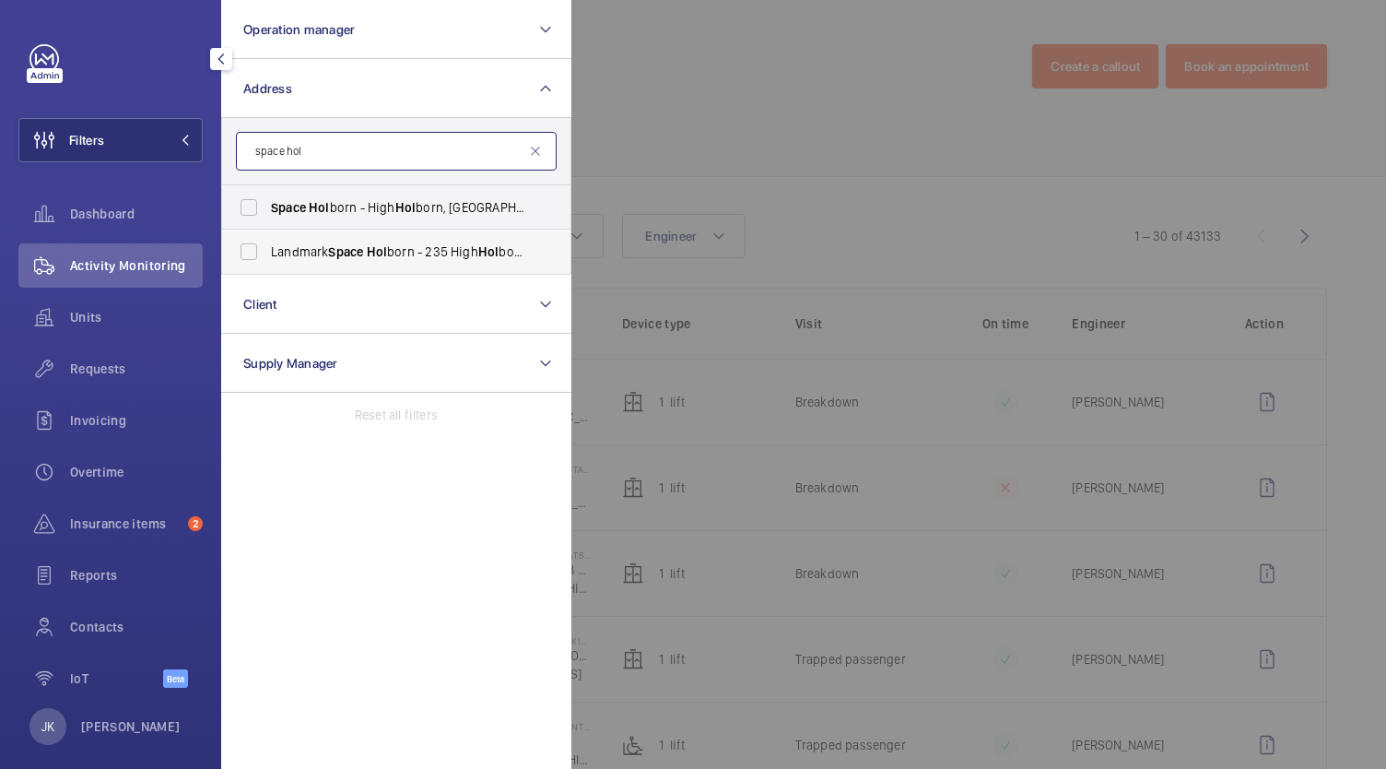
type input "space hol"
click at [348, 255] on span "Space" at bounding box center [345, 251] width 35 height 15
click at [267, 255] on input "Landmark Space Hol born - [STREET_ADDRESS]" at bounding box center [248, 251] width 37 height 37
checkbox input "true"
click at [750, 44] on div at bounding box center [1264, 384] width 1386 height 769
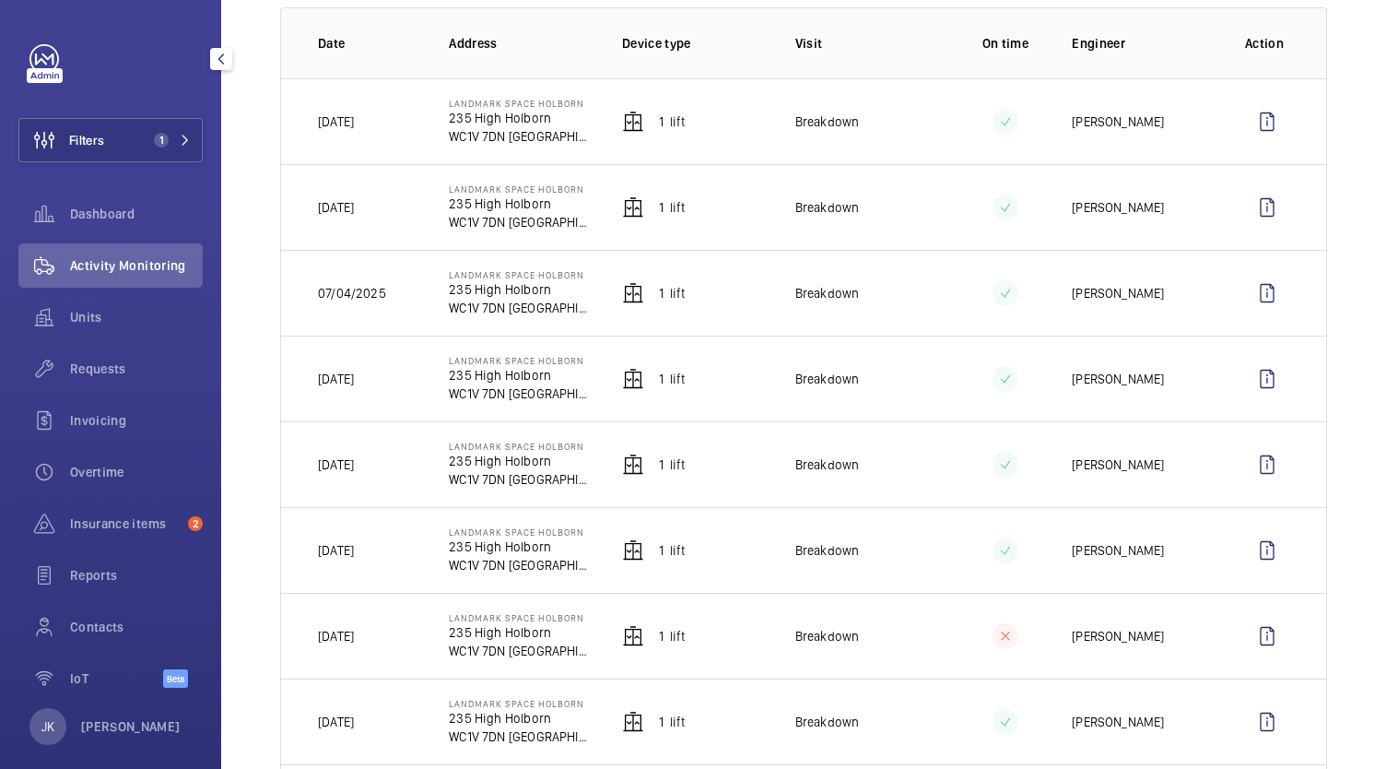
scroll to position [276, 0]
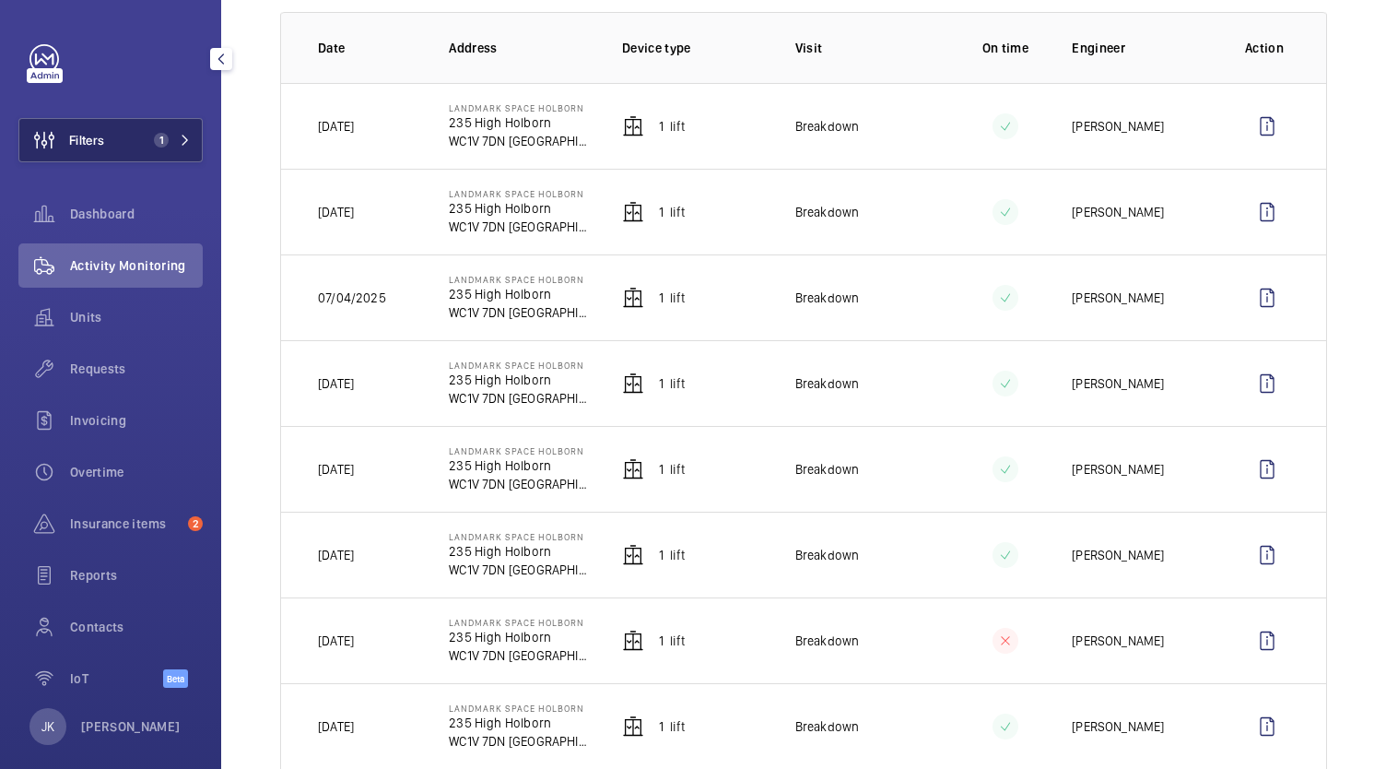
click at [172, 134] on span "1" at bounding box center [169, 140] width 44 height 15
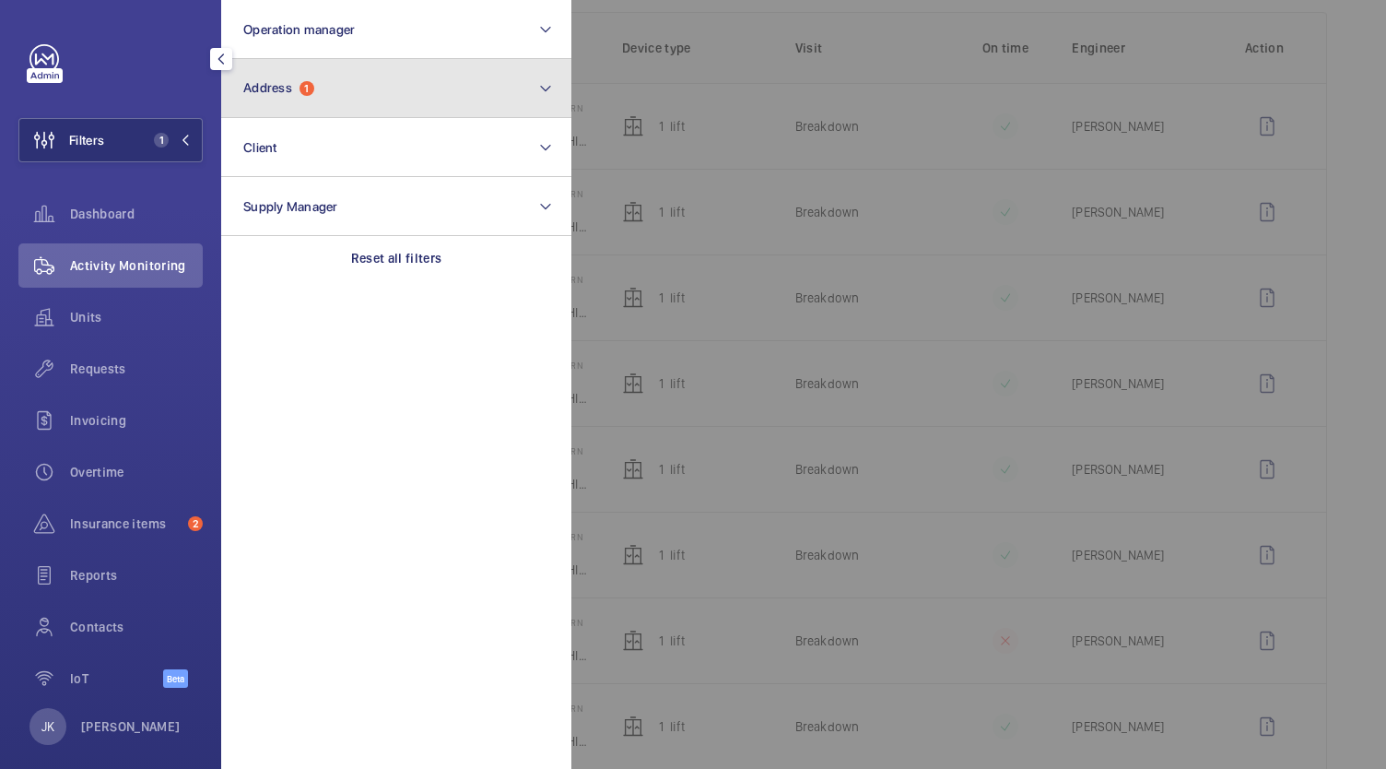
click at [337, 83] on button "Address 1" at bounding box center [396, 88] width 350 height 59
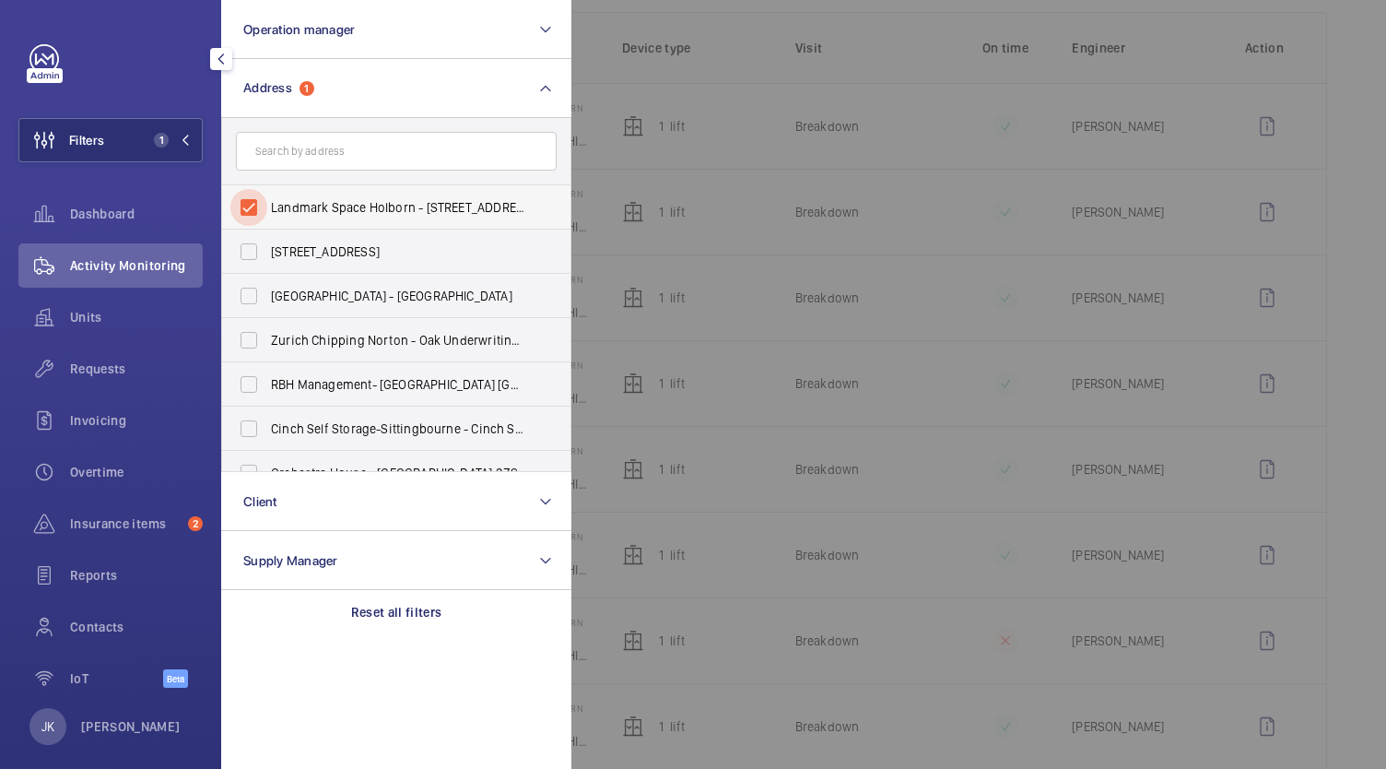
click at [237, 202] on input "Landmark Space Holborn - [STREET_ADDRESS]" at bounding box center [248, 207] width 37 height 37
checkbox input "false"
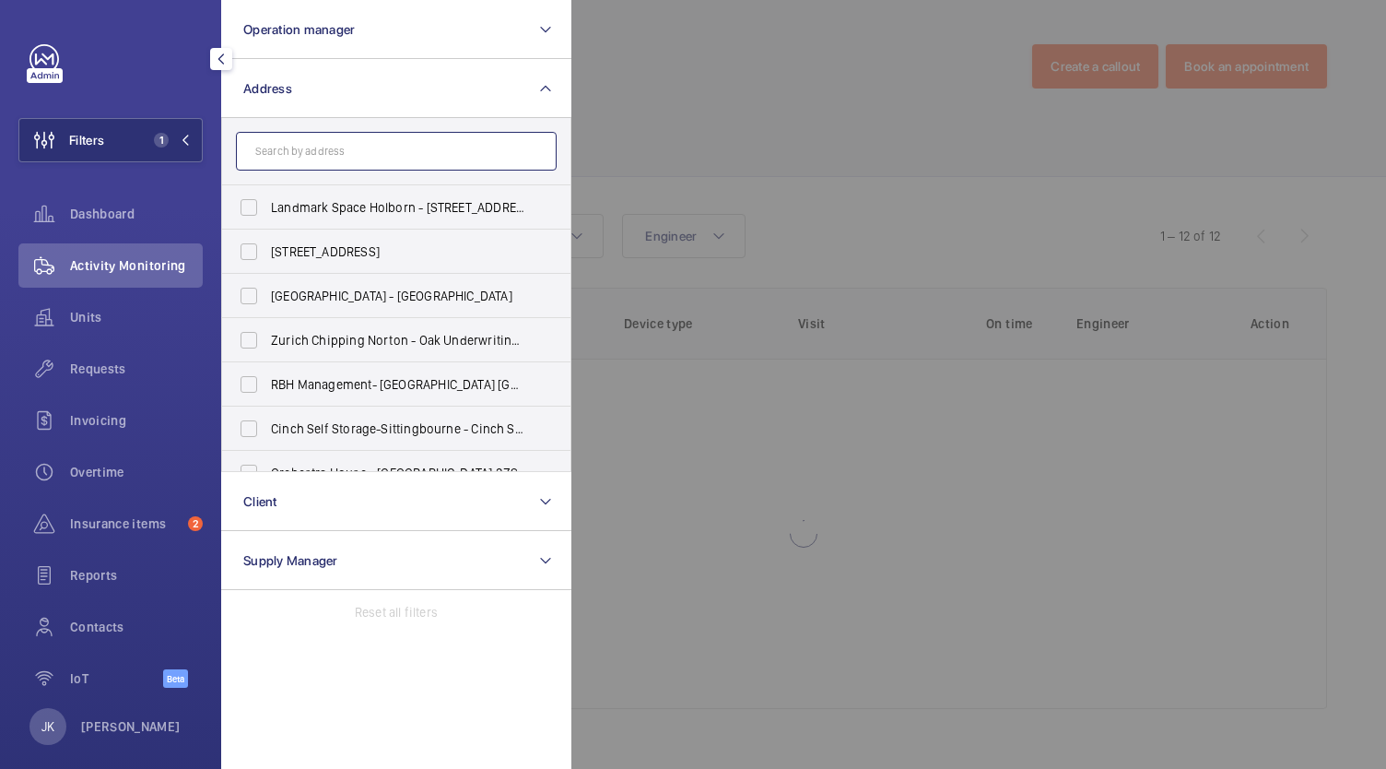
click at [266, 158] on input "text" at bounding box center [396, 151] width 321 height 39
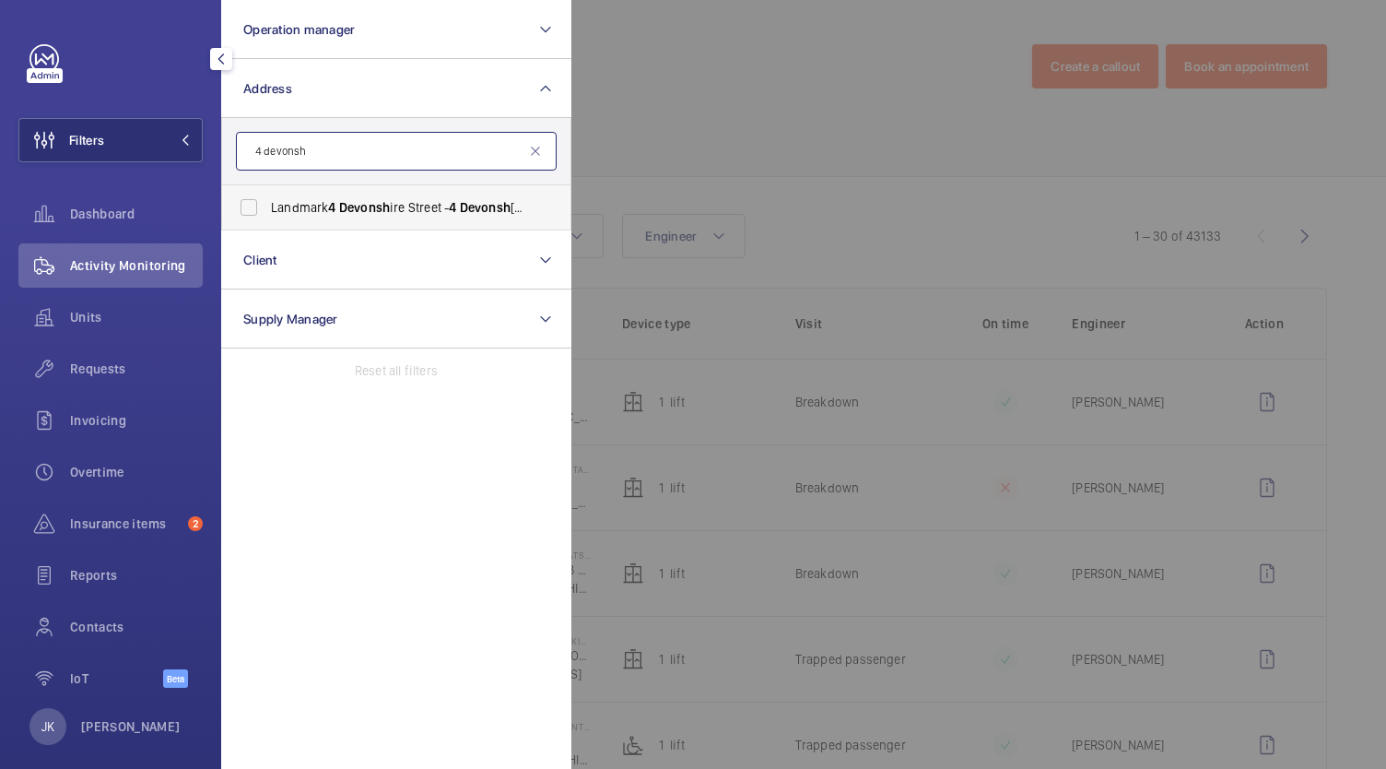
type input "4 devonsh"
click at [334, 209] on span "4" at bounding box center [331, 207] width 7 height 15
click at [267, 209] on input "Landmark [STREET_ADDRESS]" at bounding box center [248, 207] width 37 height 37
checkbox input "true"
click at [636, 128] on div at bounding box center [1264, 384] width 1386 height 769
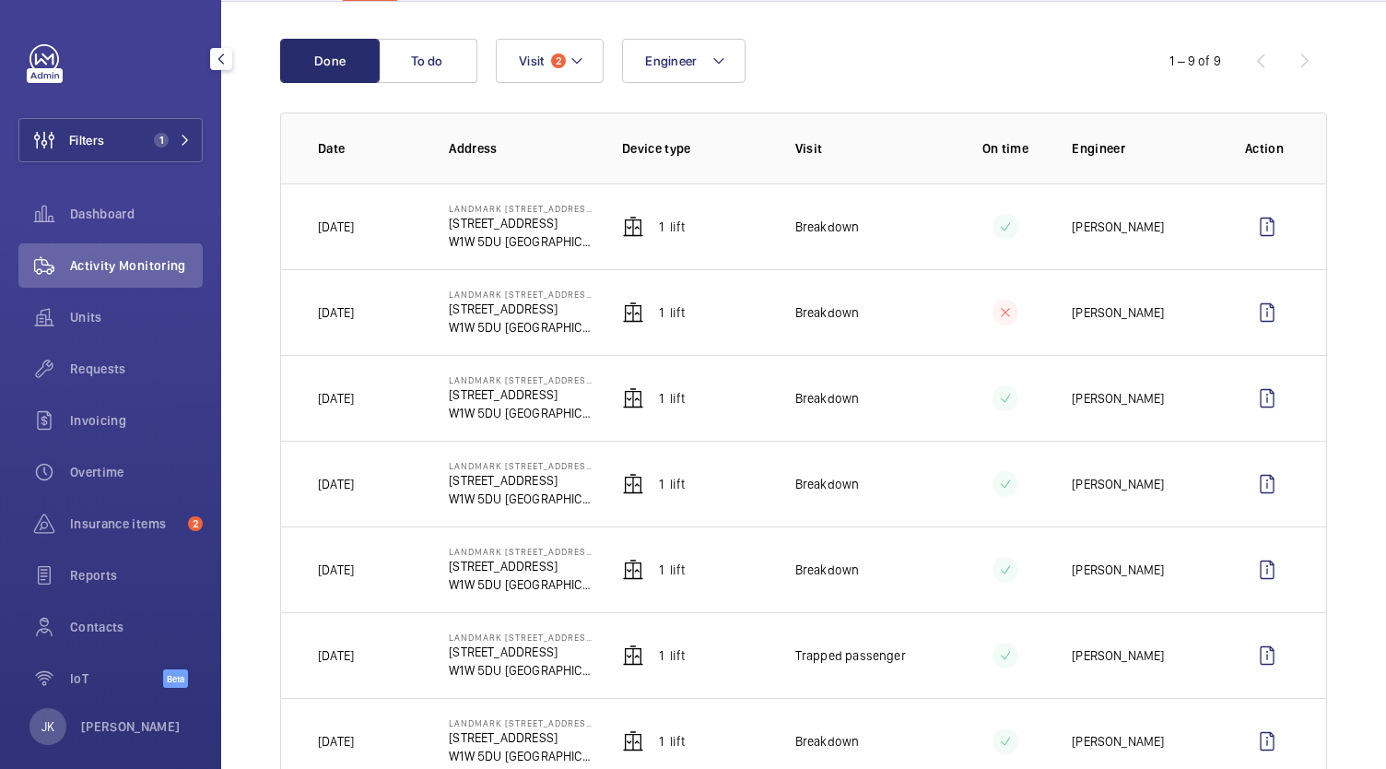
scroll to position [155, 0]
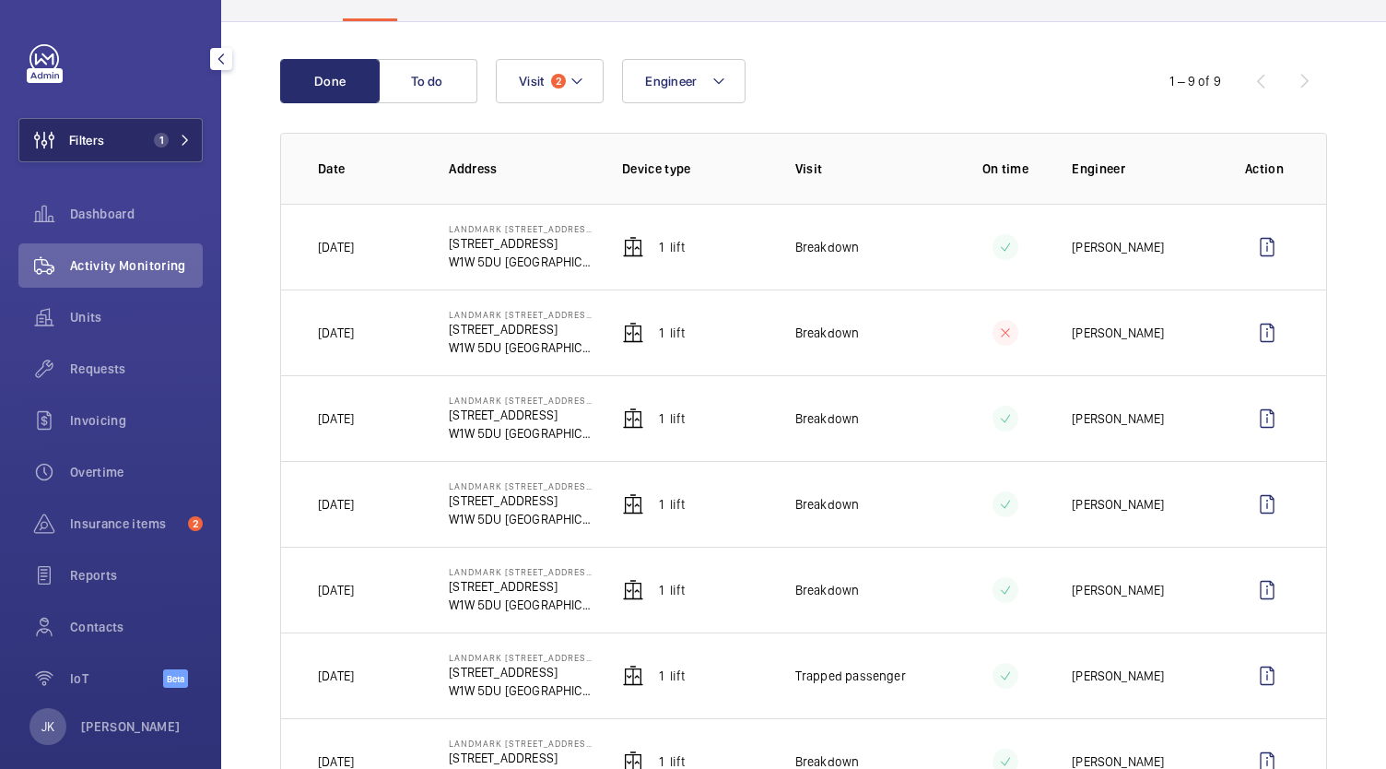
click at [143, 120] on button "Filters 1" at bounding box center [110, 140] width 184 height 44
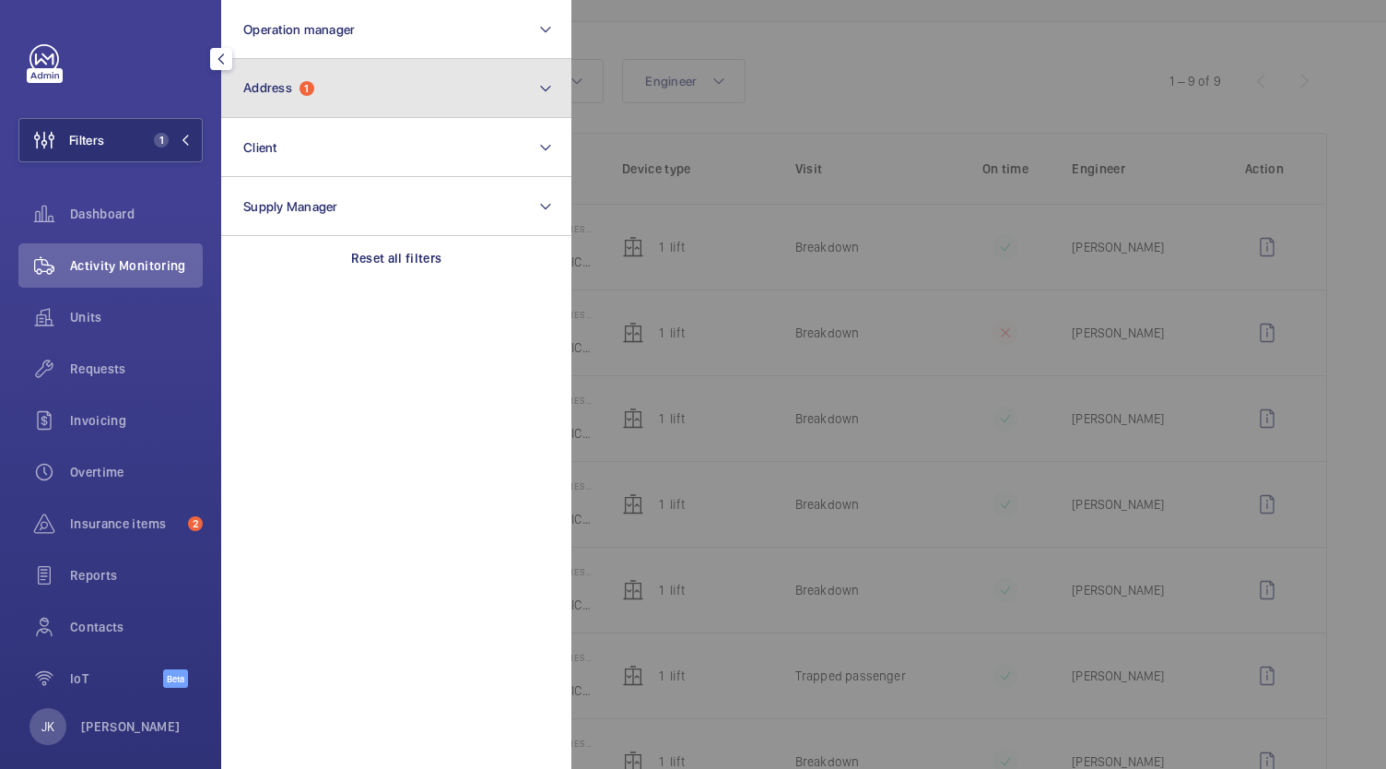
click at [444, 78] on button "Address 1" at bounding box center [396, 88] width 350 height 59
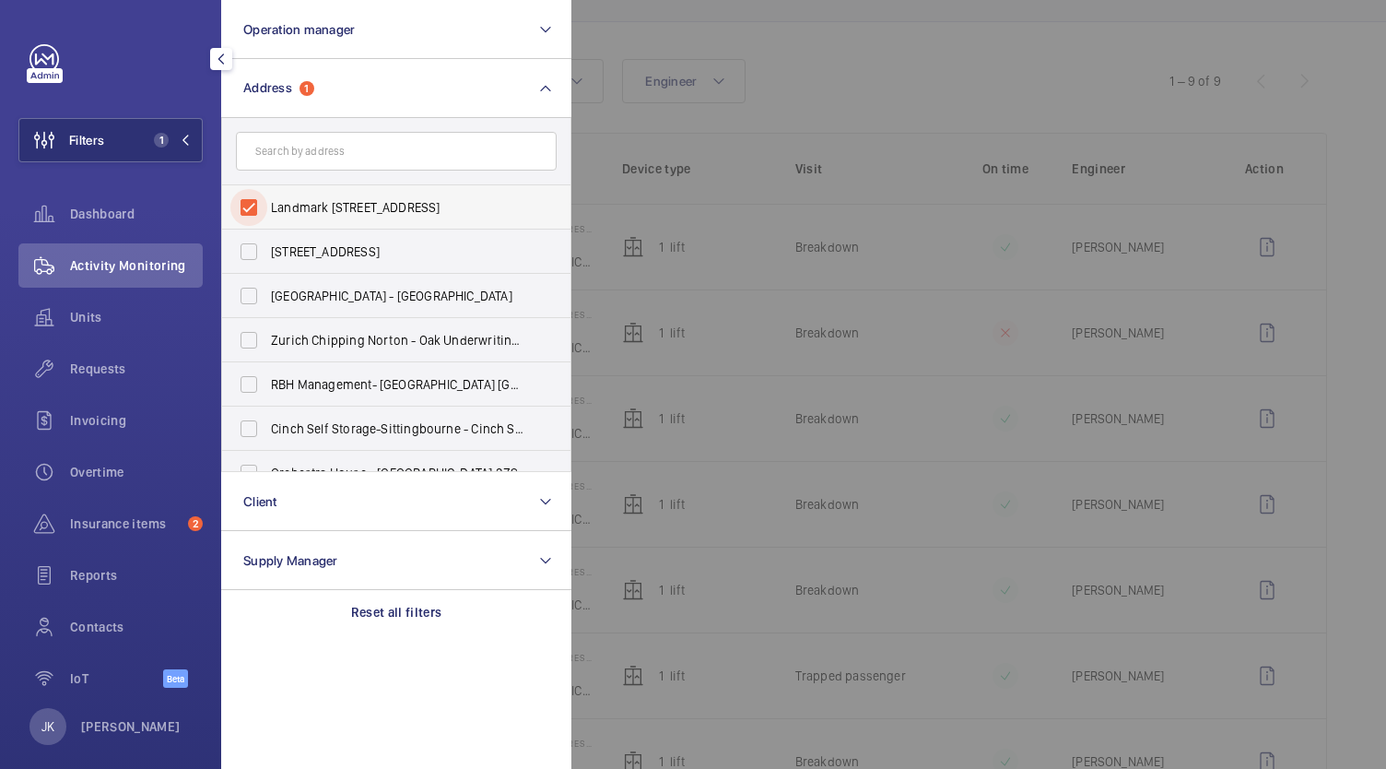
click at [242, 212] on input "Landmark [STREET_ADDRESS]" at bounding box center [248, 207] width 37 height 37
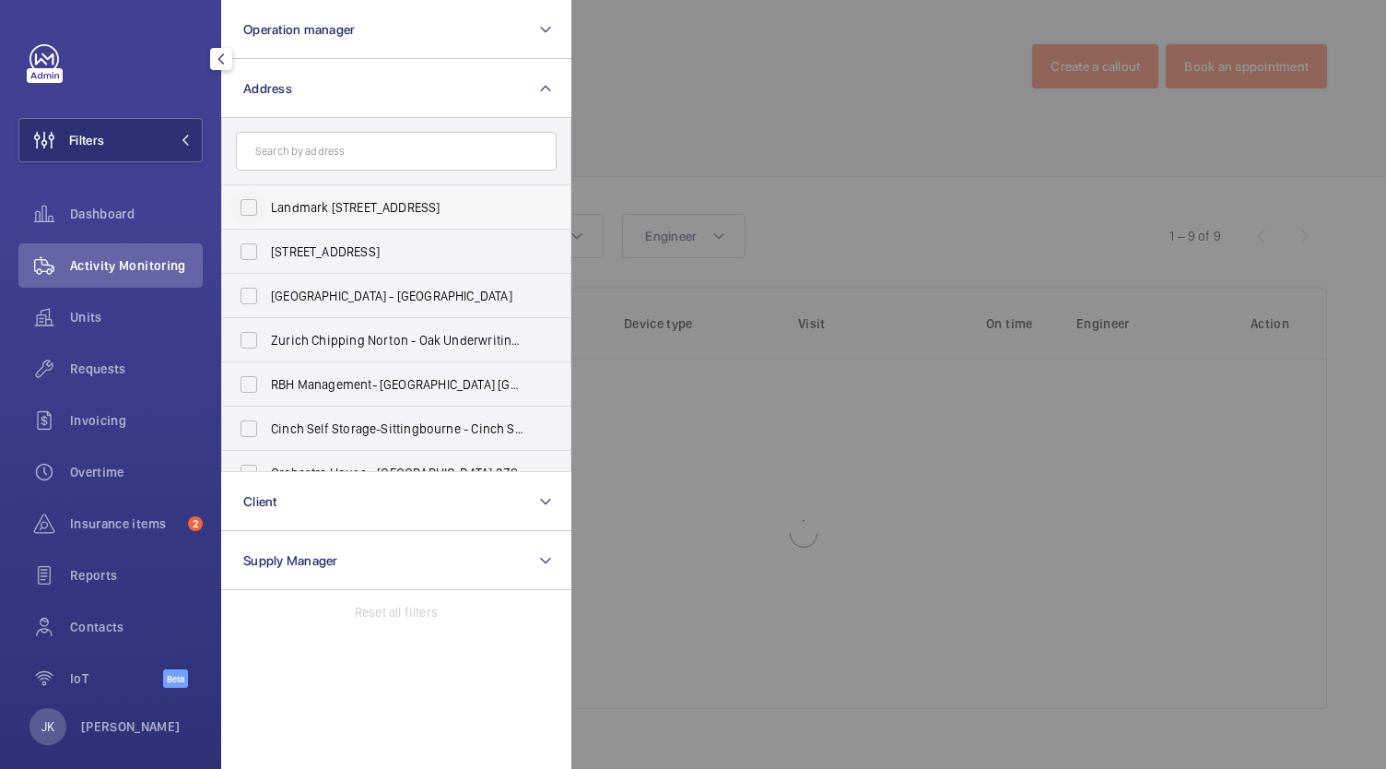
click at [363, 191] on label "Landmark [STREET_ADDRESS]" at bounding box center [382, 207] width 321 height 44
click at [267, 191] on input "Landmark [STREET_ADDRESS]" at bounding box center [248, 207] width 37 height 37
click at [252, 210] on input "Landmark [STREET_ADDRESS]" at bounding box center [248, 207] width 37 height 37
checkbox input "false"
click at [417, 156] on input "text" at bounding box center [396, 151] width 321 height 39
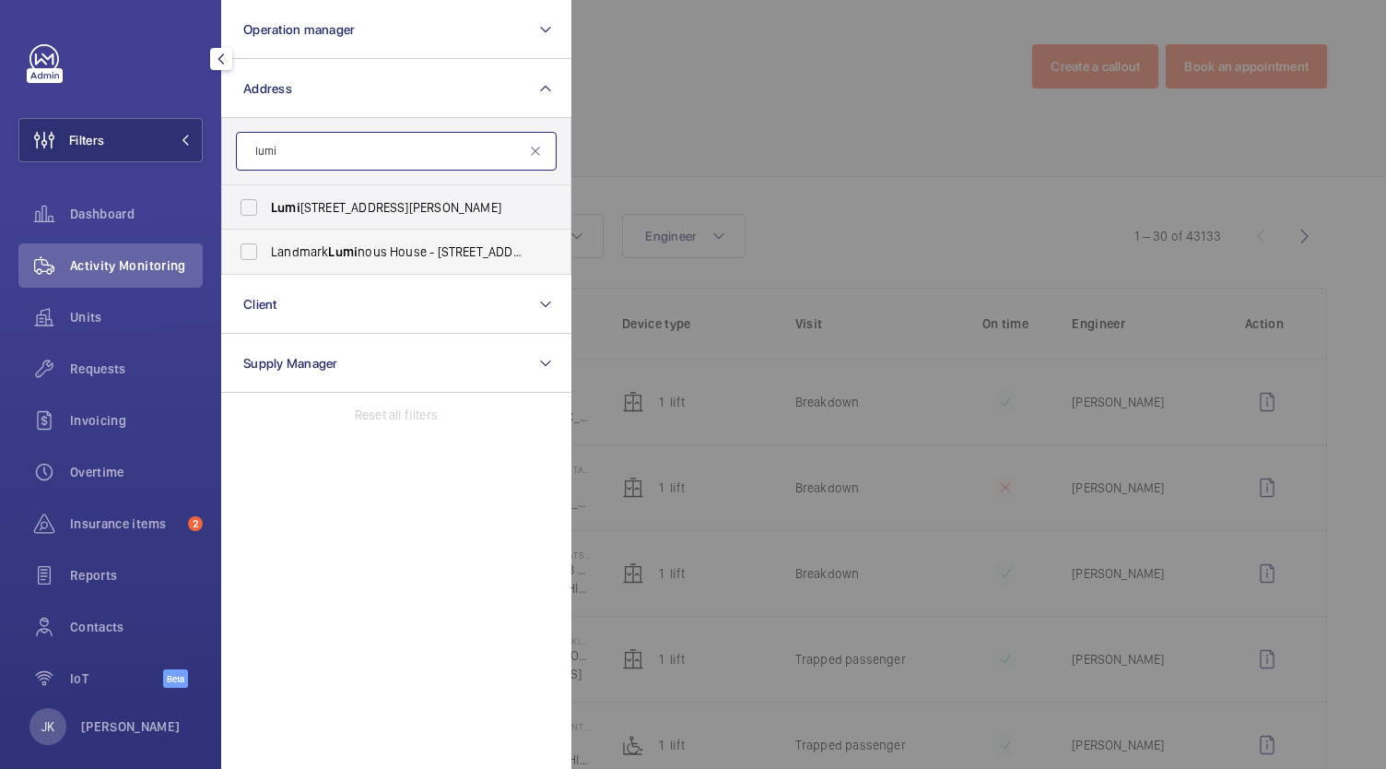
type input "lumi"
click at [453, 254] on span "Landmark Lumi nous House - [STREET_ADDRESS][PERSON_NAME]" at bounding box center [397, 251] width 253 height 18
click at [267, 254] on input "Landmark Lumi nous House - [STREET_ADDRESS][PERSON_NAME]" at bounding box center [248, 251] width 37 height 37
checkbox input "true"
click at [647, 115] on div at bounding box center [1264, 384] width 1386 height 769
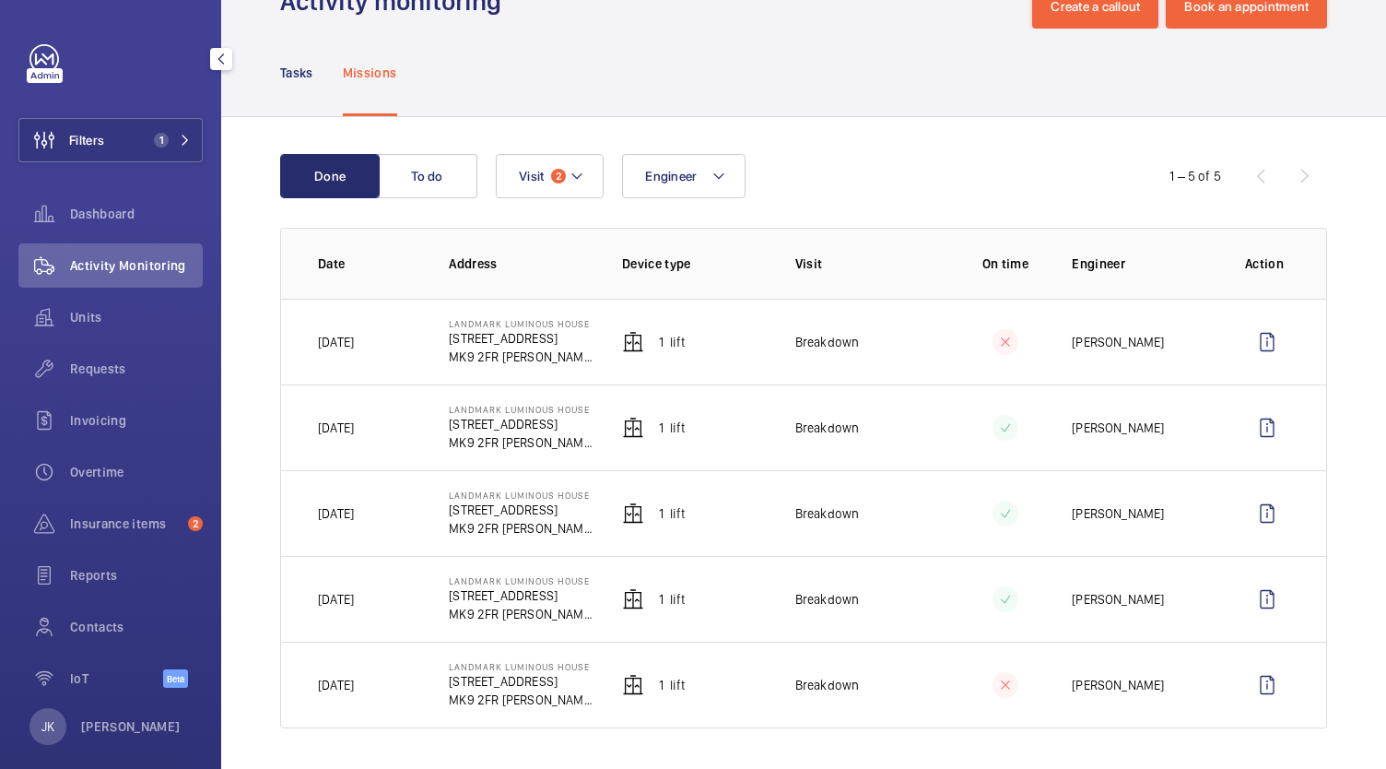
scroll to position [61, 0]
click at [144, 125] on button "Filters 1" at bounding box center [110, 140] width 184 height 44
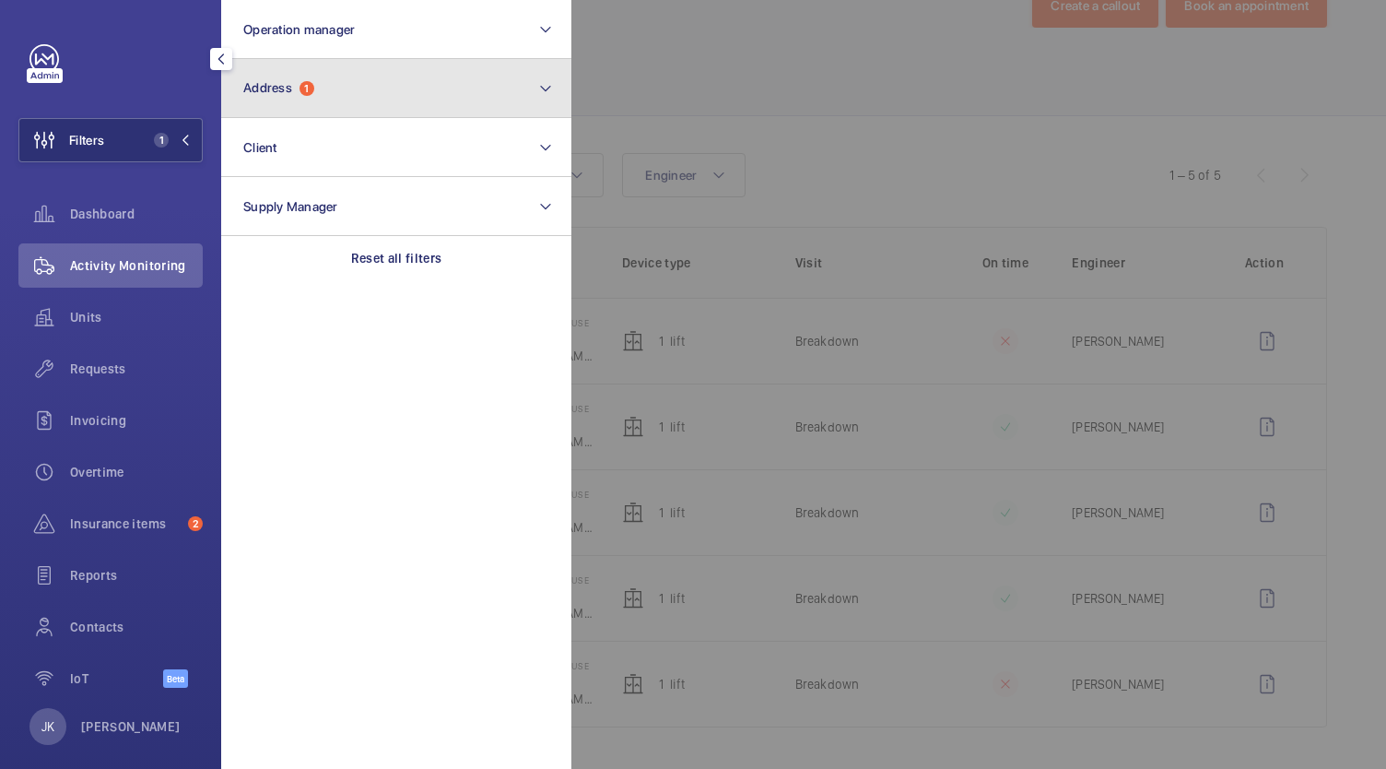
click at [418, 81] on button "Address 1" at bounding box center [396, 88] width 350 height 59
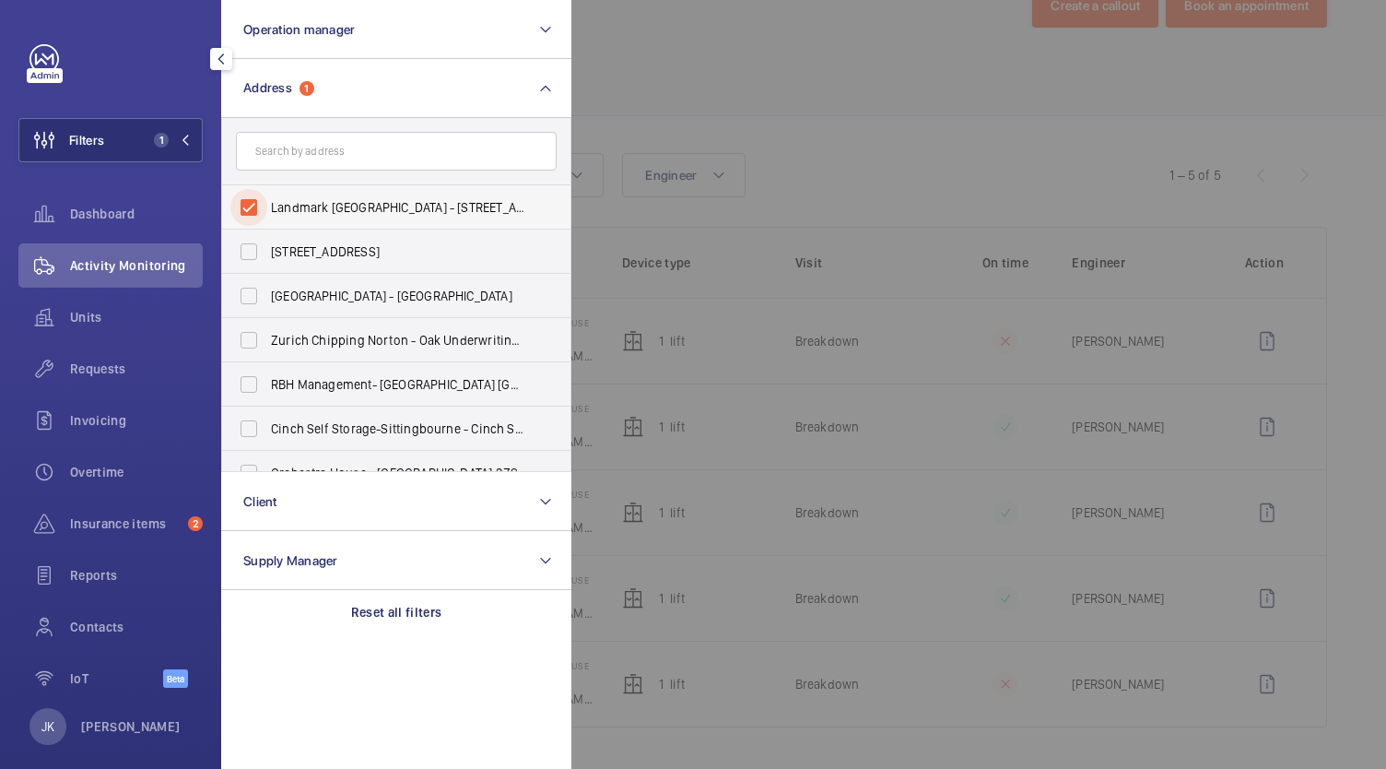
click at [260, 205] on input "Landmark [GEOGRAPHIC_DATA] - [STREET_ADDRESS][PERSON_NAME]" at bounding box center [248, 207] width 37 height 37
checkbox input "false"
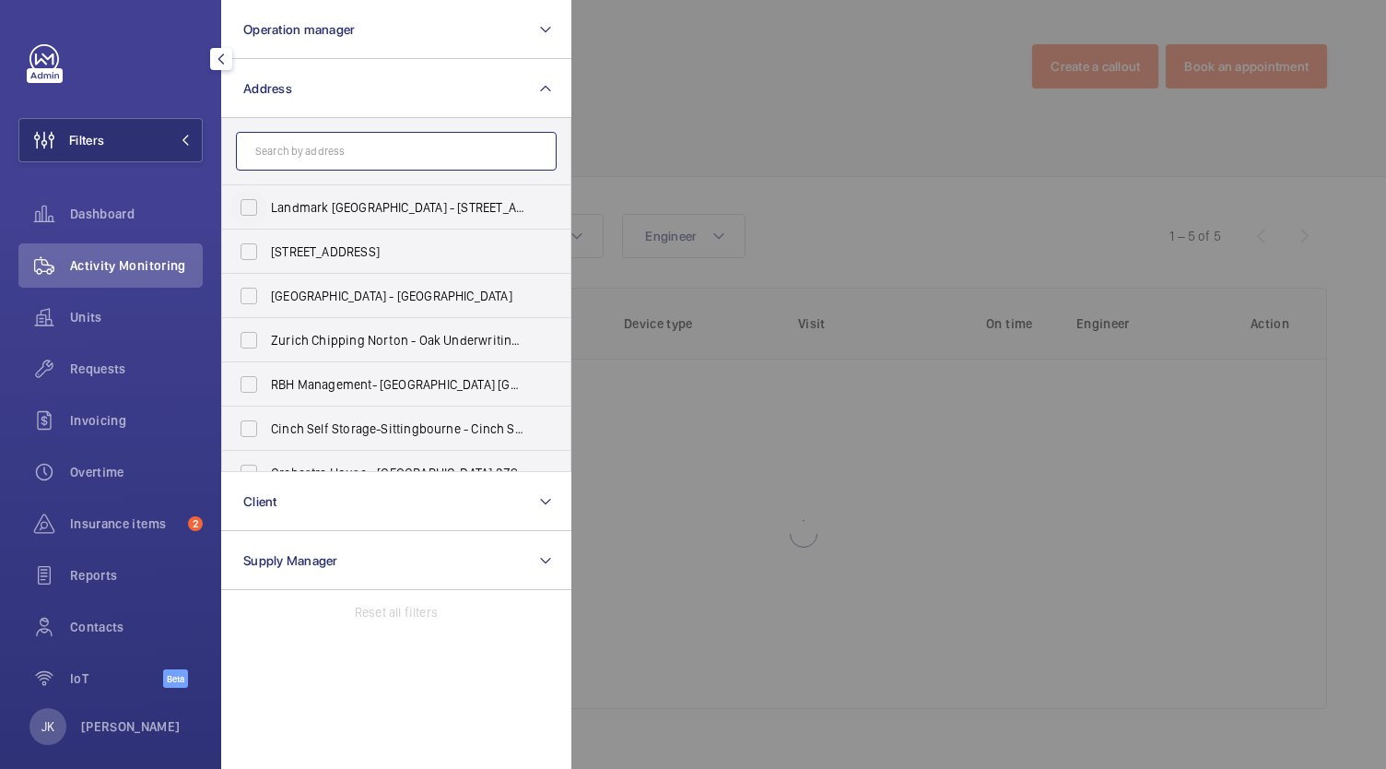
click at [356, 151] on input "text" at bounding box center [396, 151] width 321 height 39
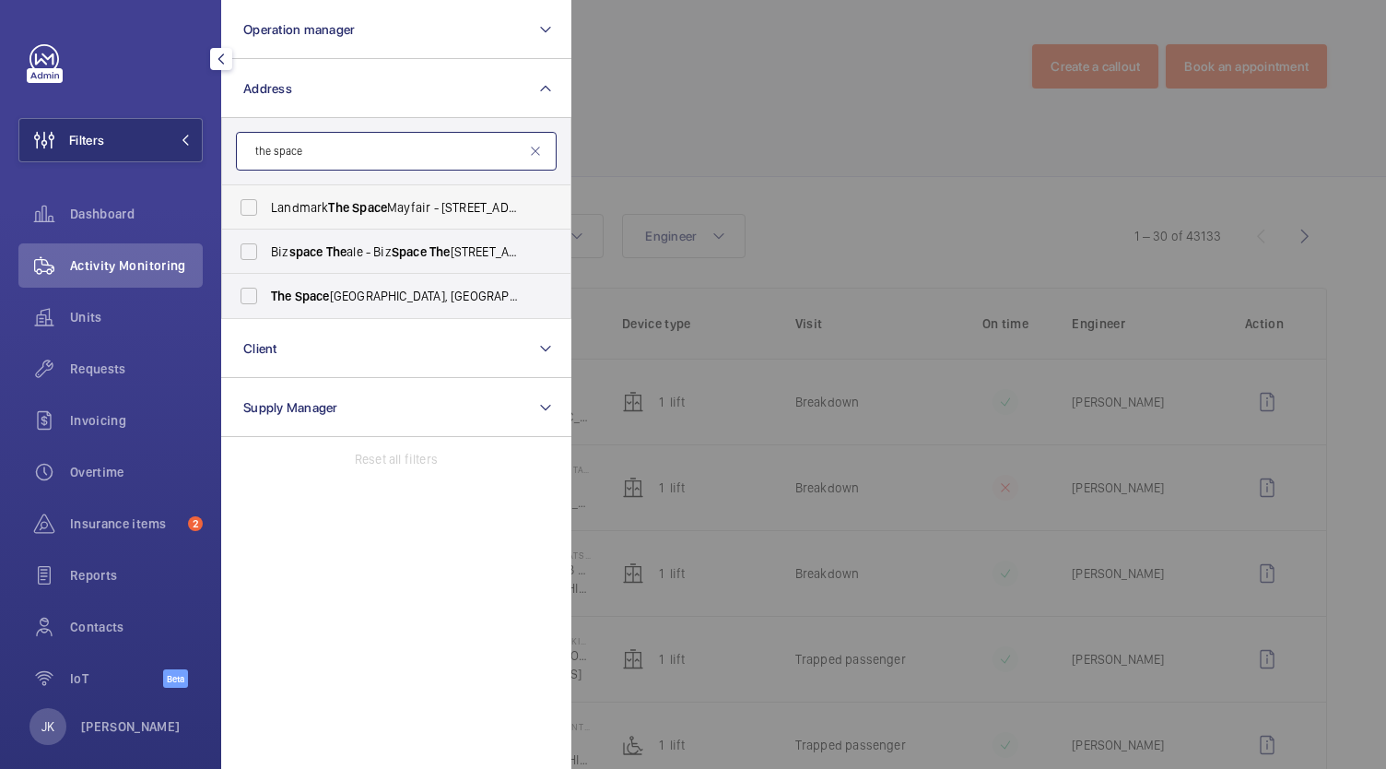
type input "the space"
click at [435, 198] on span "Landmark The Space Mayfair - [STREET_ADDRESS]" at bounding box center [397, 207] width 253 height 18
click at [267, 198] on input "Landmark The Space Mayfair - [STREET_ADDRESS]" at bounding box center [248, 207] width 37 height 37
checkbox input "true"
click at [656, 142] on div at bounding box center [1264, 384] width 1386 height 769
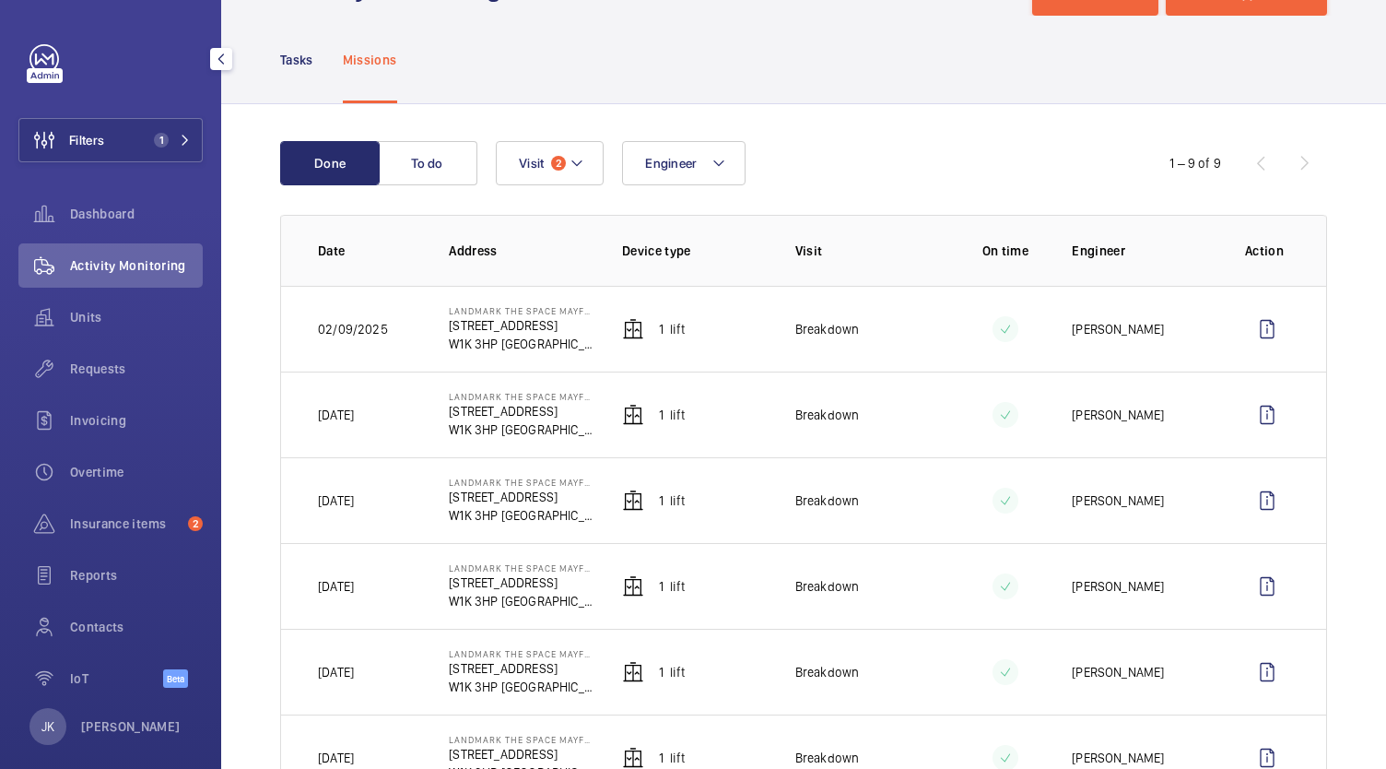
scroll to position [71, 0]
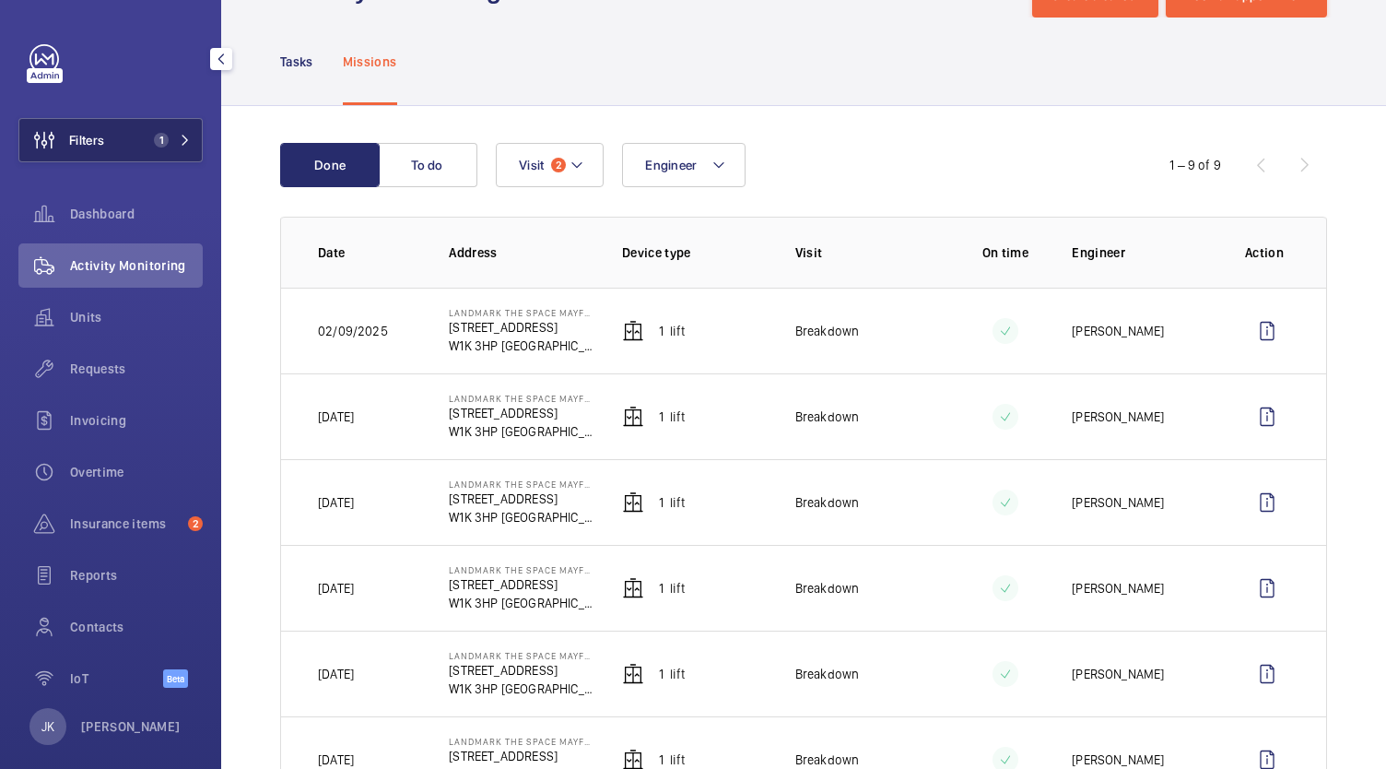
click at [149, 161] on button "Filters 1" at bounding box center [110, 140] width 184 height 44
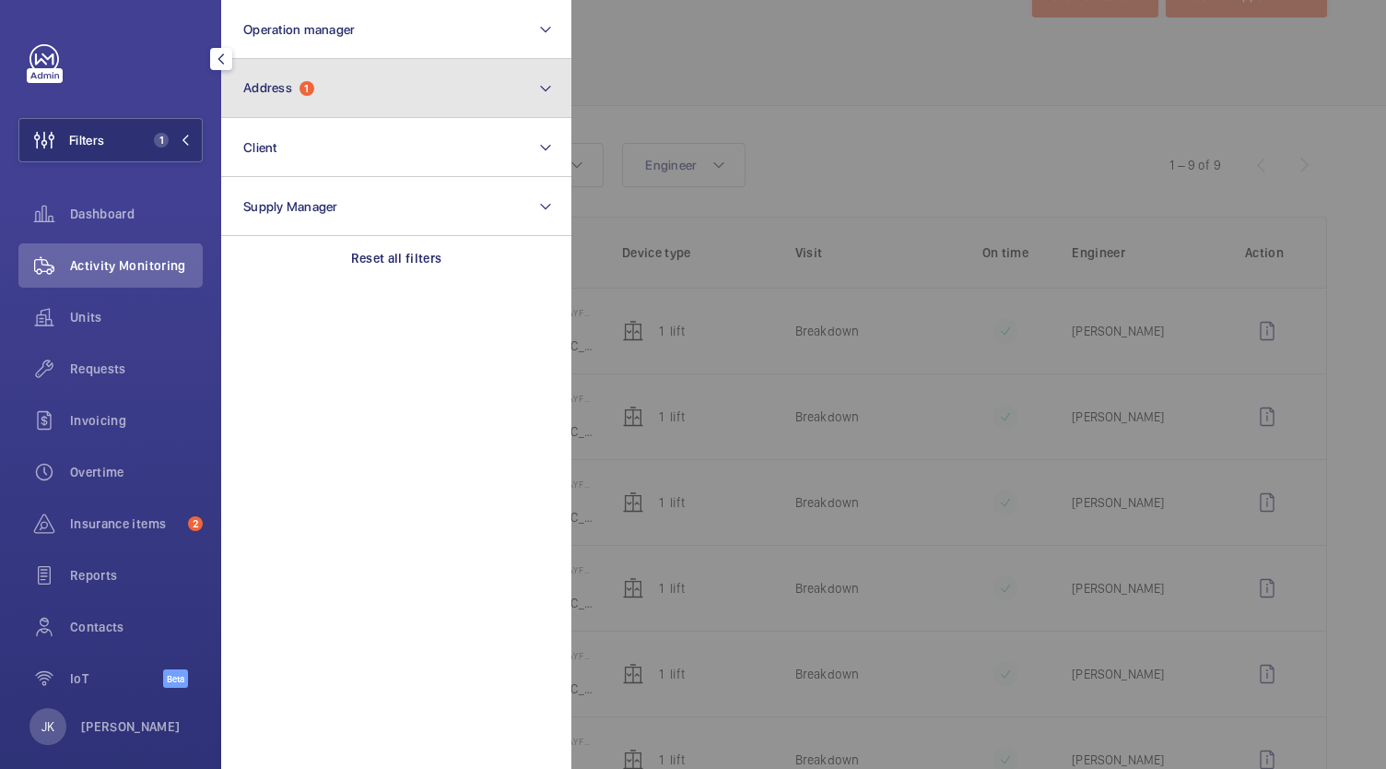
click at [356, 106] on button "Address 1" at bounding box center [396, 88] width 350 height 59
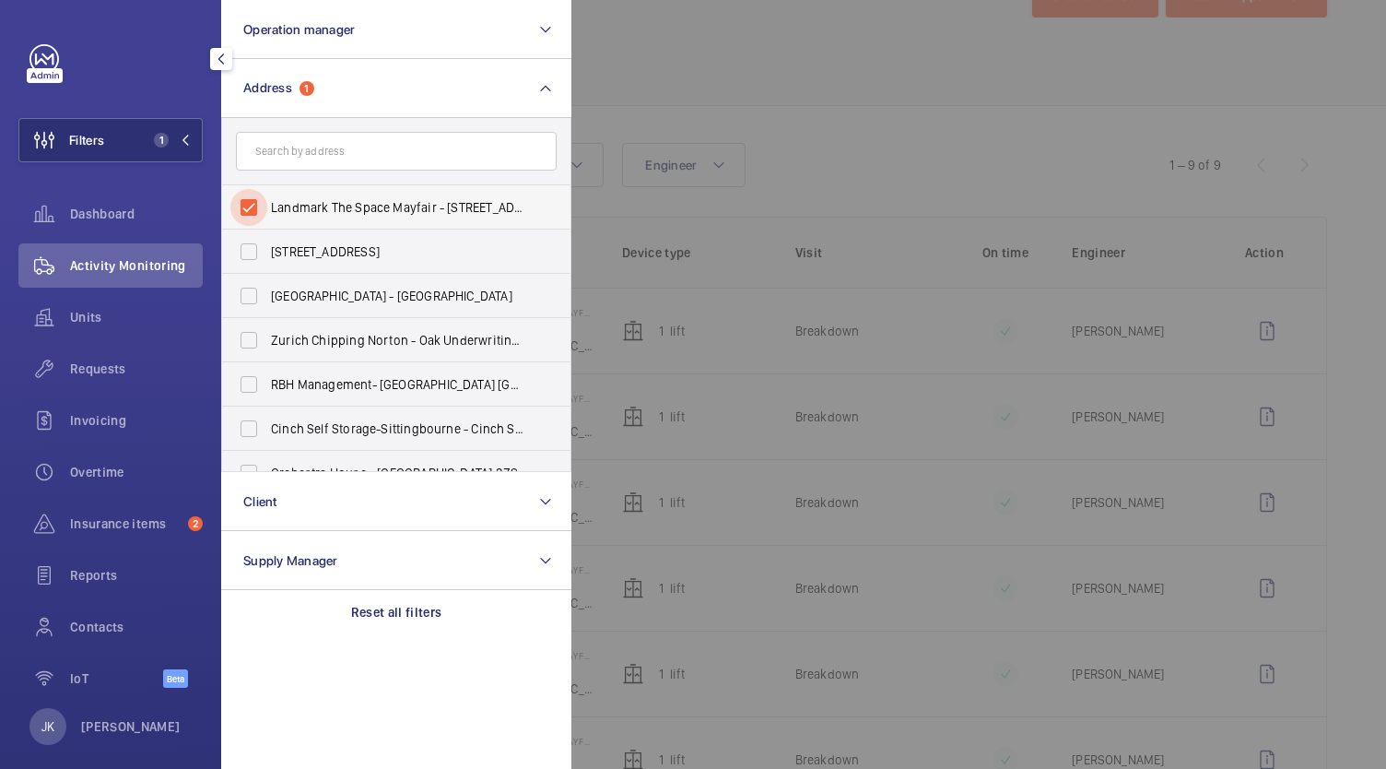
click at [251, 205] on input "Landmark The Space Mayfair - [STREET_ADDRESS]" at bounding box center [248, 207] width 37 height 37
checkbox input "false"
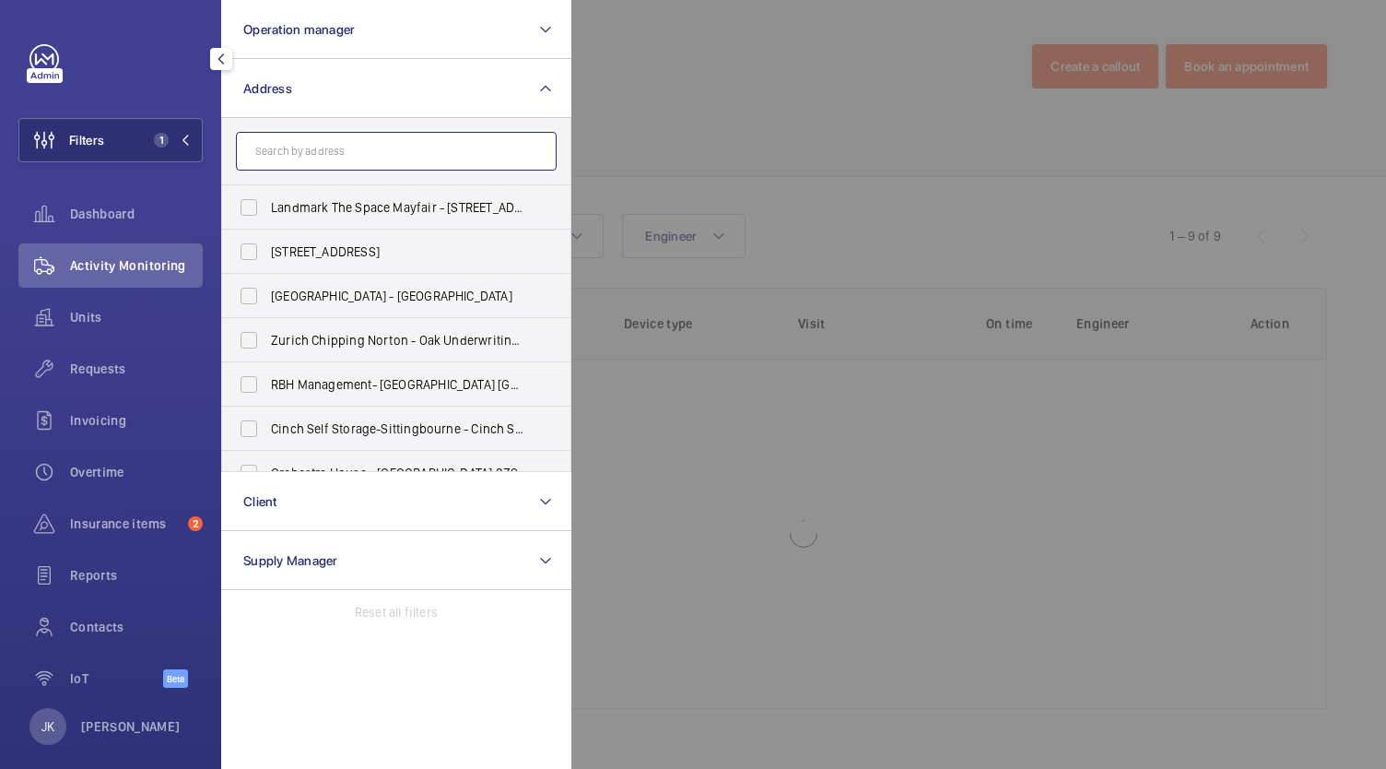
click at [284, 165] on input "text" at bounding box center [396, 151] width 321 height 39
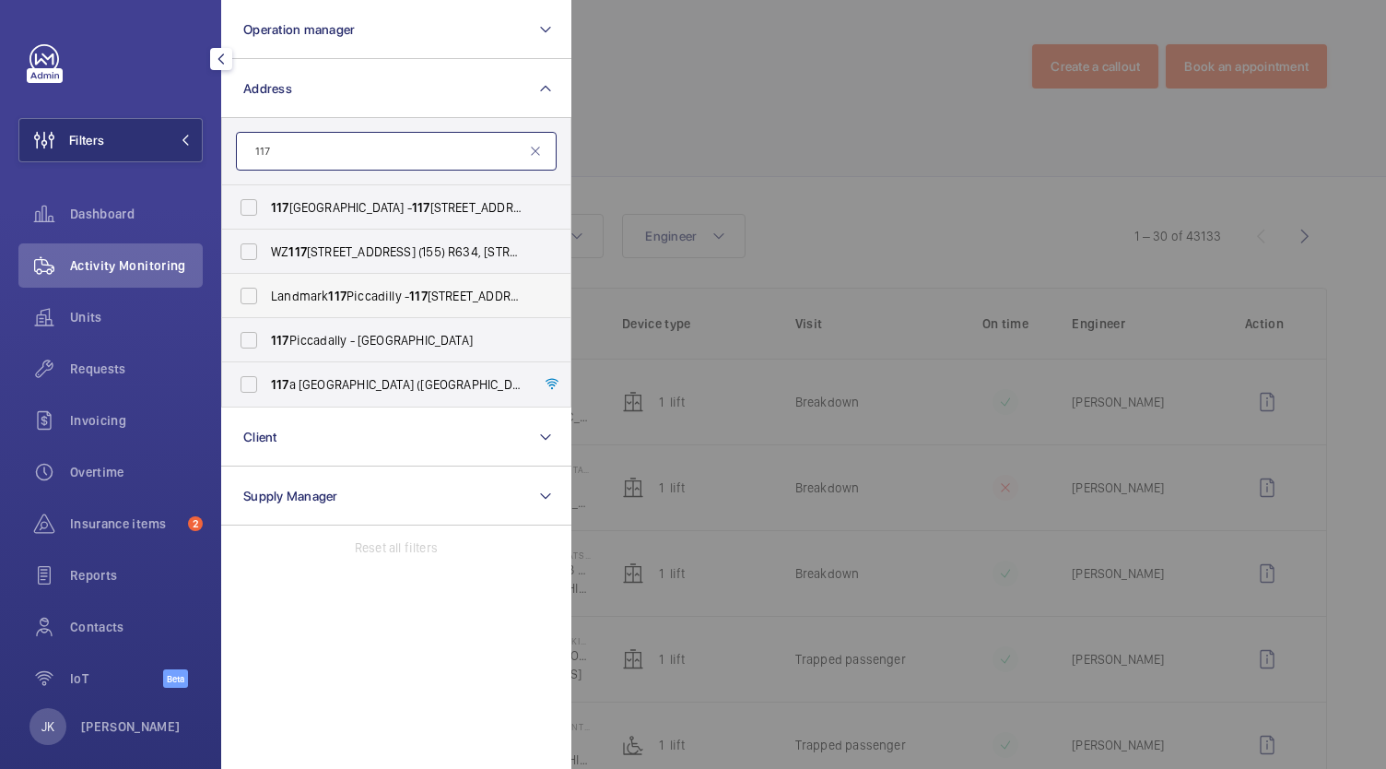
type input "117"
click at [297, 292] on span "Landmark [STREET_ADDRESS]" at bounding box center [397, 296] width 253 height 18
click at [267, 292] on input "Landmark [STREET_ADDRESS]" at bounding box center [248, 295] width 37 height 37
checkbox input "true"
click at [726, 72] on div at bounding box center [1264, 384] width 1386 height 769
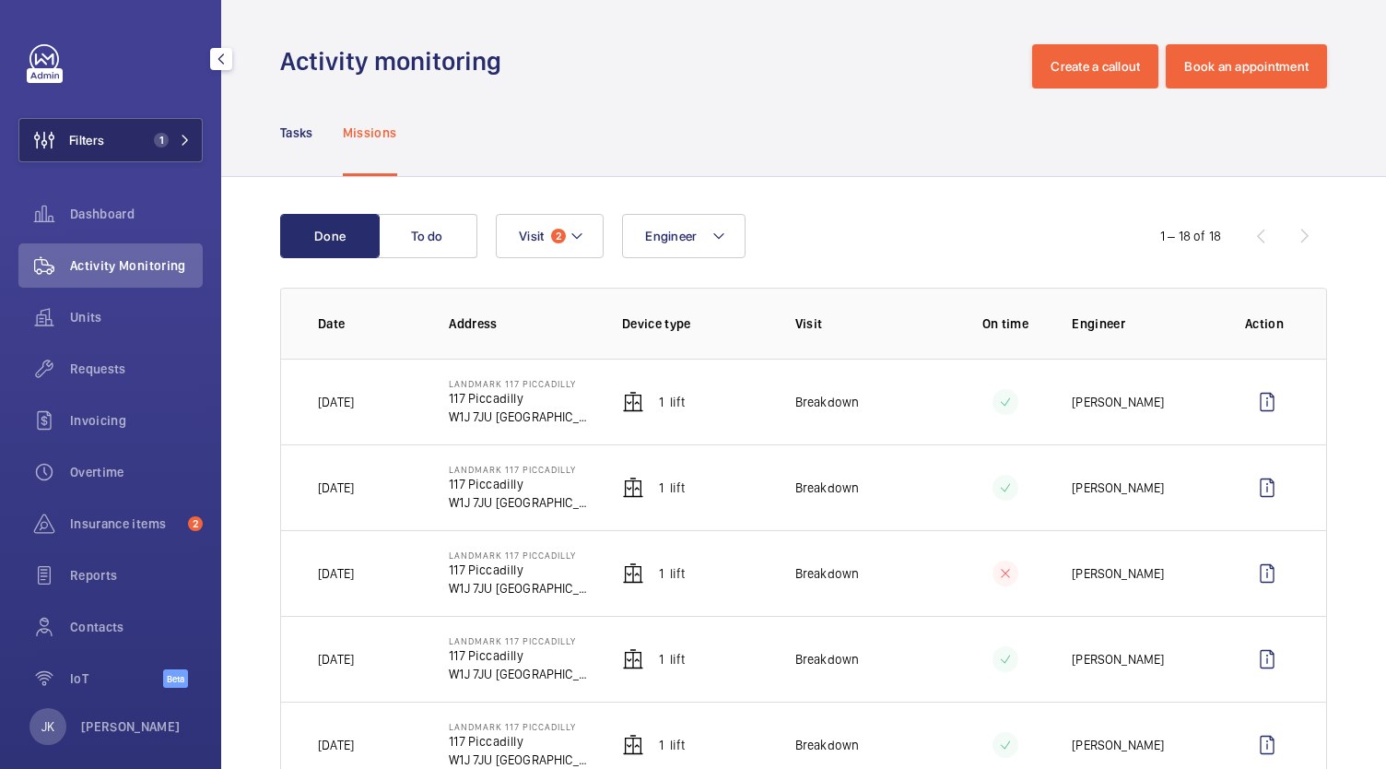
click at [156, 139] on span "1" at bounding box center [161, 140] width 15 height 15
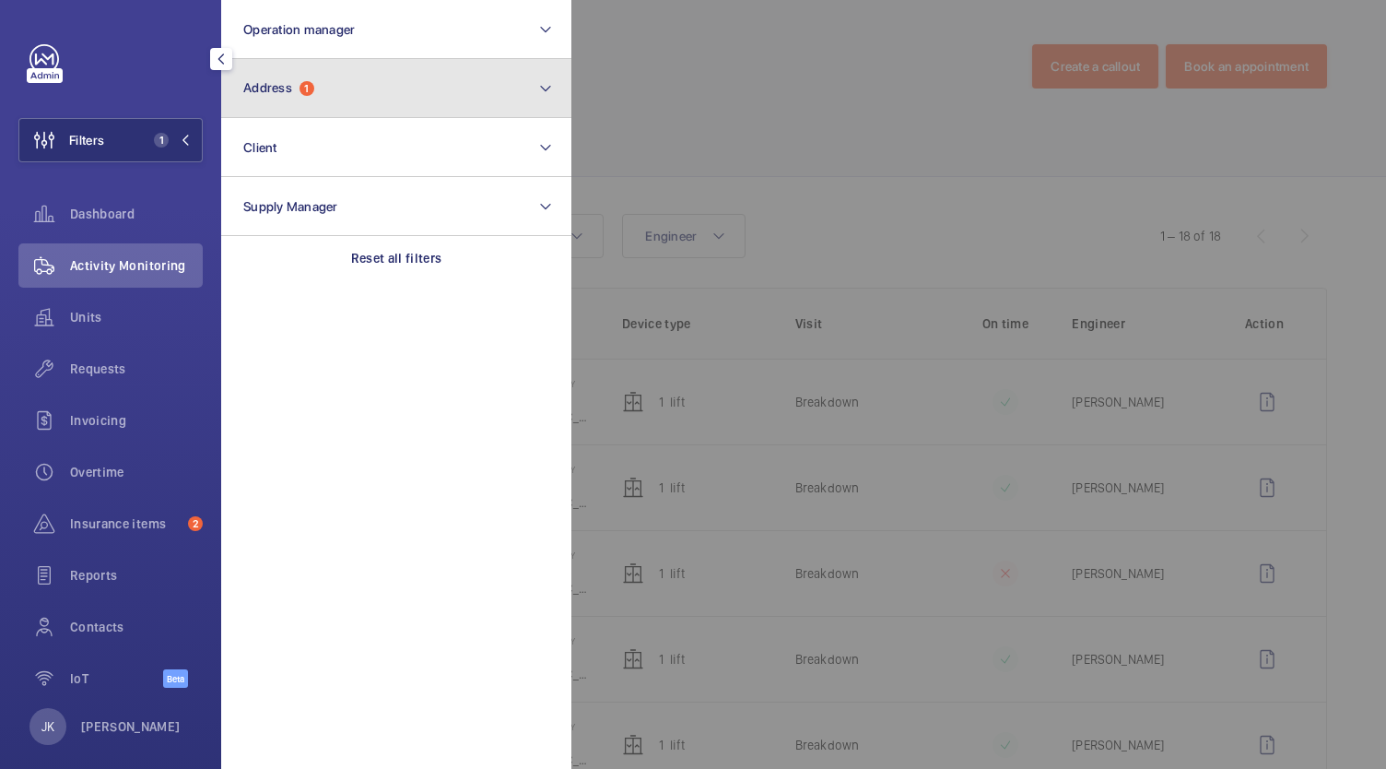
click at [426, 89] on button "Address 1" at bounding box center [396, 88] width 350 height 59
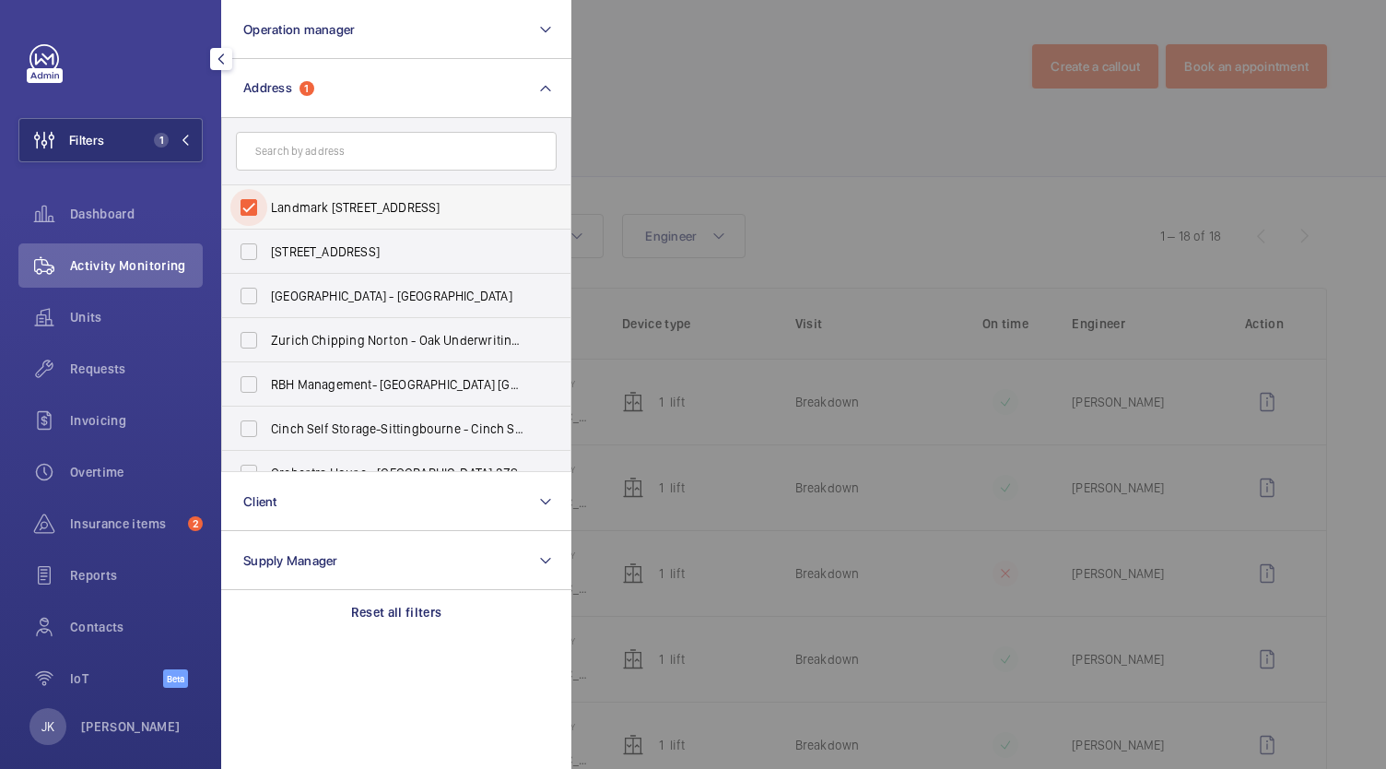
click at [247, 217] on input "Landmark [STREET_ADDRESS]" at bounding box center [248, 207] width 37 height 37
checkbox input "false"
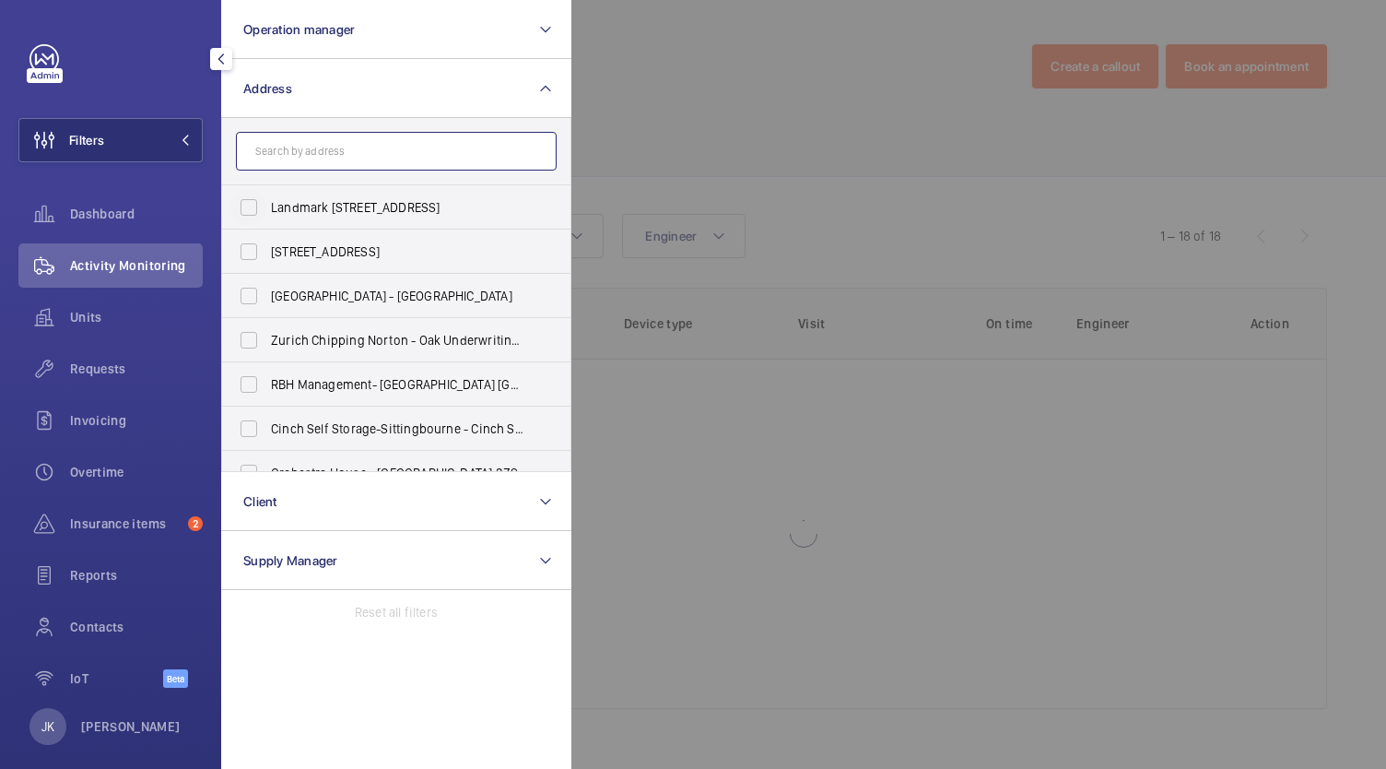
click at [396, 151] on input "text" at bounding box center [396, 151] width 321 height 39
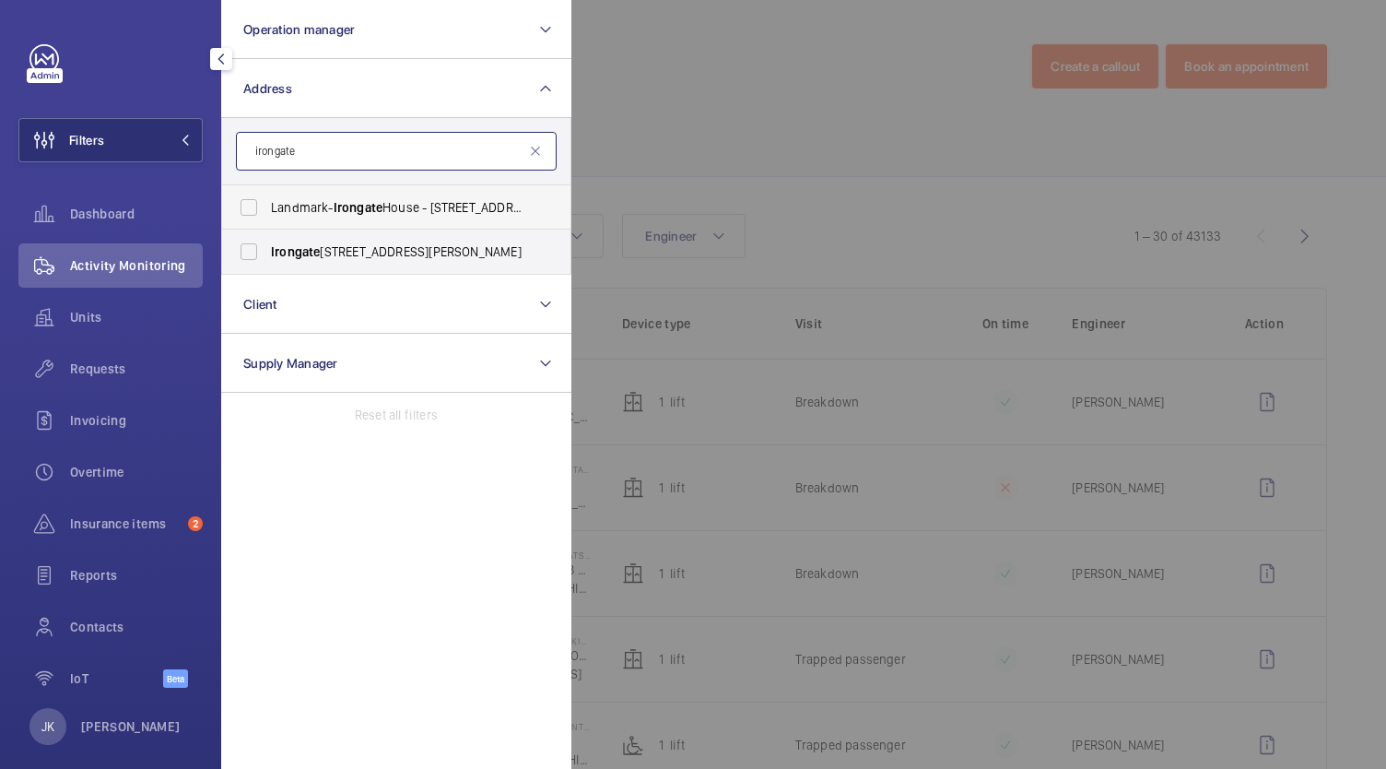
type input "irongate"
click at [409, 208] on span "Landmark- [GEOGRAPHIC_DATA] - [STREET_ADDRESS][PERSON_NAME]" at bounding box center [397, 207] width 253 height 18
click at [267, 208] on input "Landmark- [GEOGRAPHIC_DATA] - [STREET_ADDRESS][PERSON_NAME]" at bounding box center [248, 207] width 37 height 37
checkbox input "true"
click at [676, 89] on div at bounding box center [1264, 384] width 1386 height 769
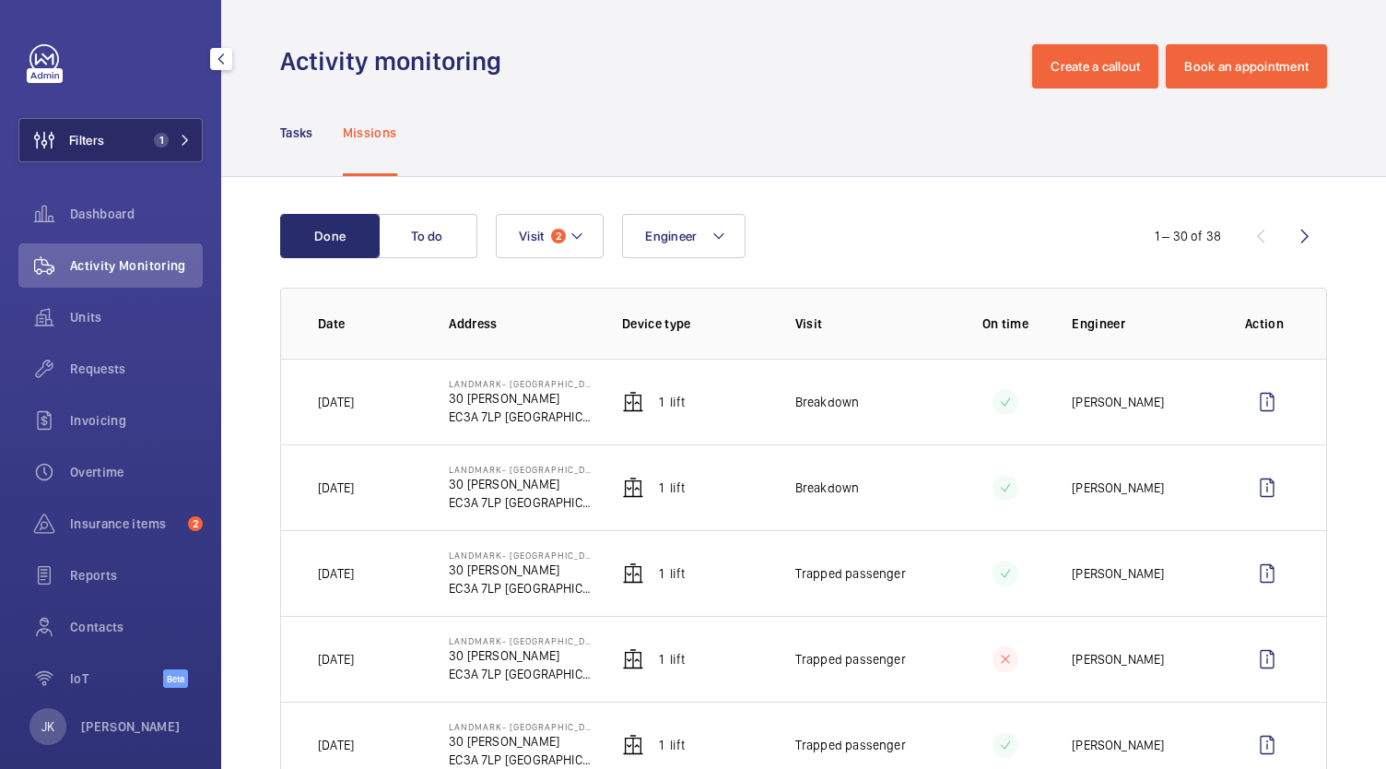
click at [131, 135] on button "Filters 1" at bounding box center [110, 140] width 184 height 44
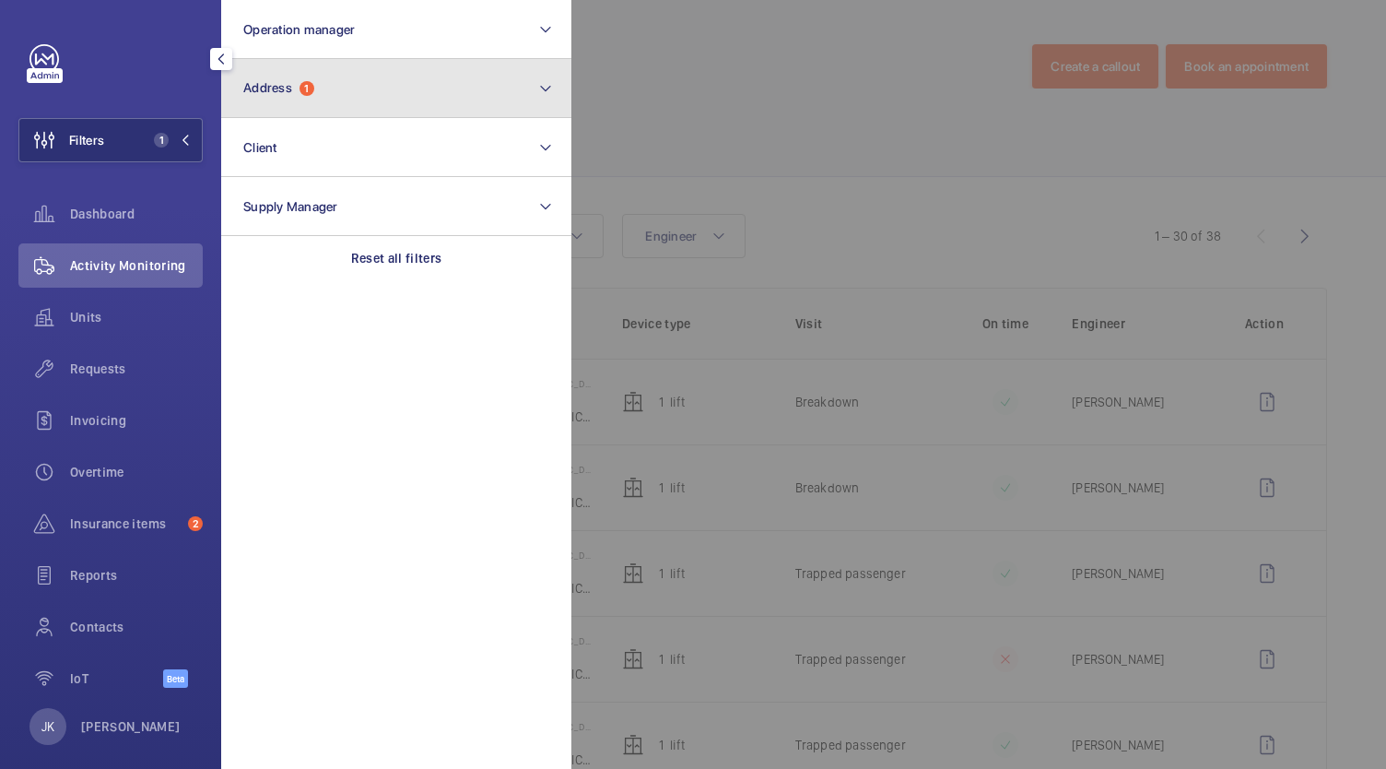
click at [456, 95] on button "Address 1" at bounding box center [396, 88] width 350 height 59
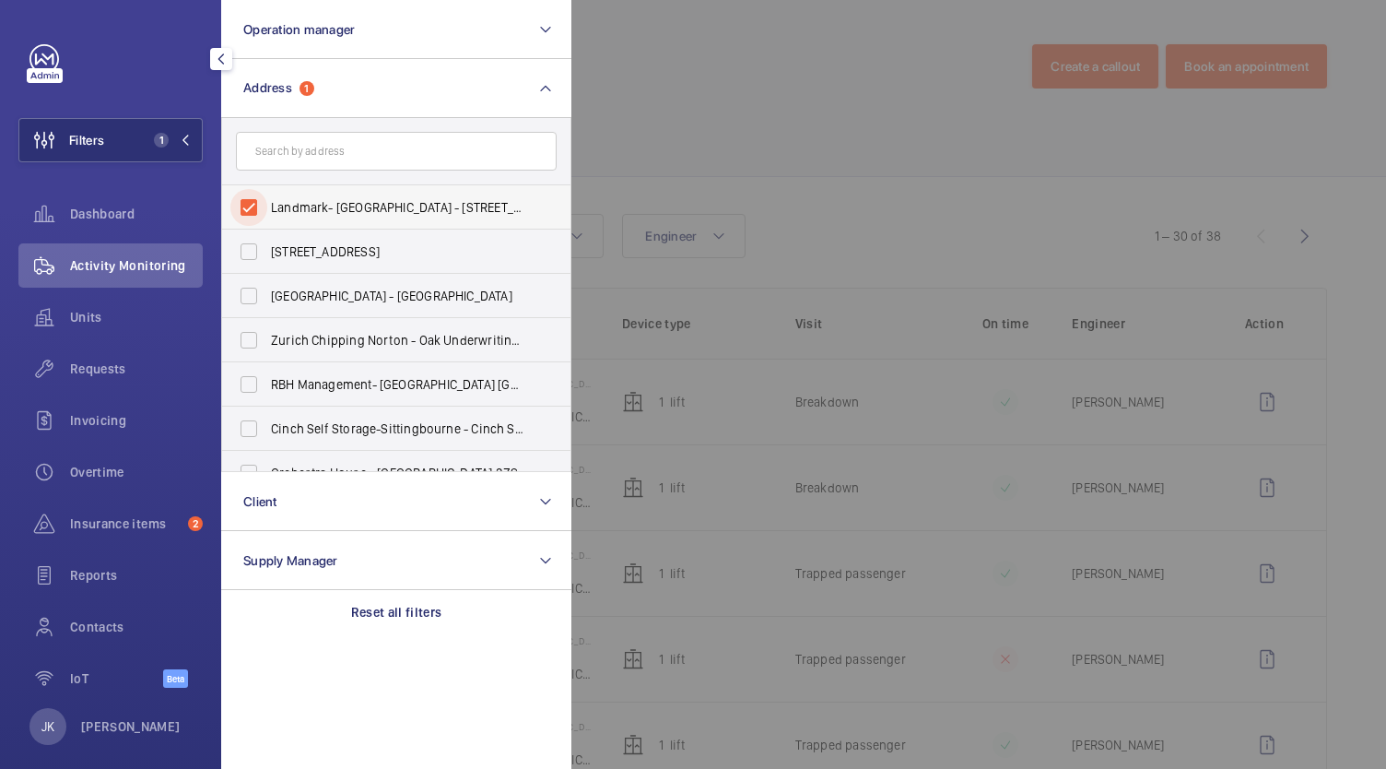
click at [255, 201] on input "Landmark- [GEOGRAPHIC_DATA] - [STREET_ADDRESS][PERSON_NAME]" at bounding box center [248, 207] width 37 height 37
checkbox input "false"
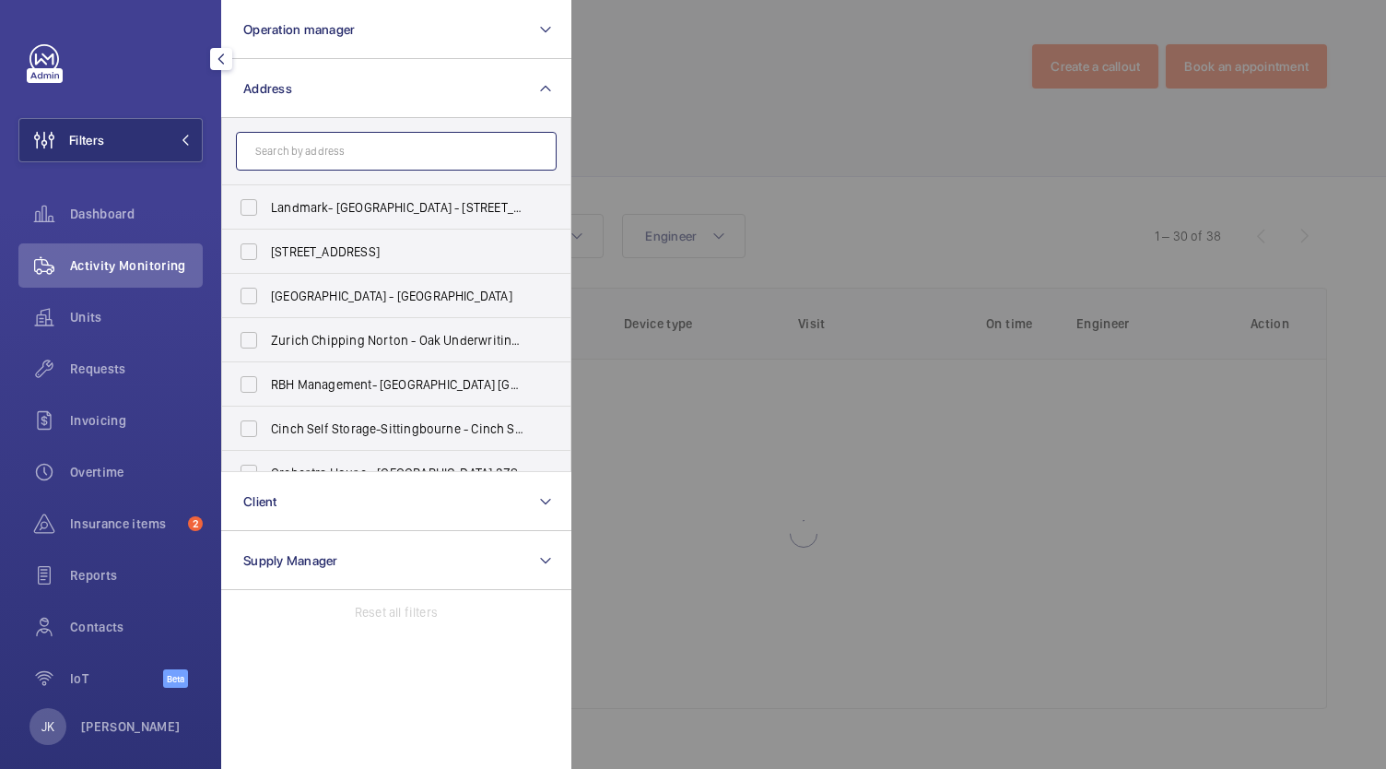
click at [374, 149] on input "text" at bounding box center [396, 151] width 321 height 39
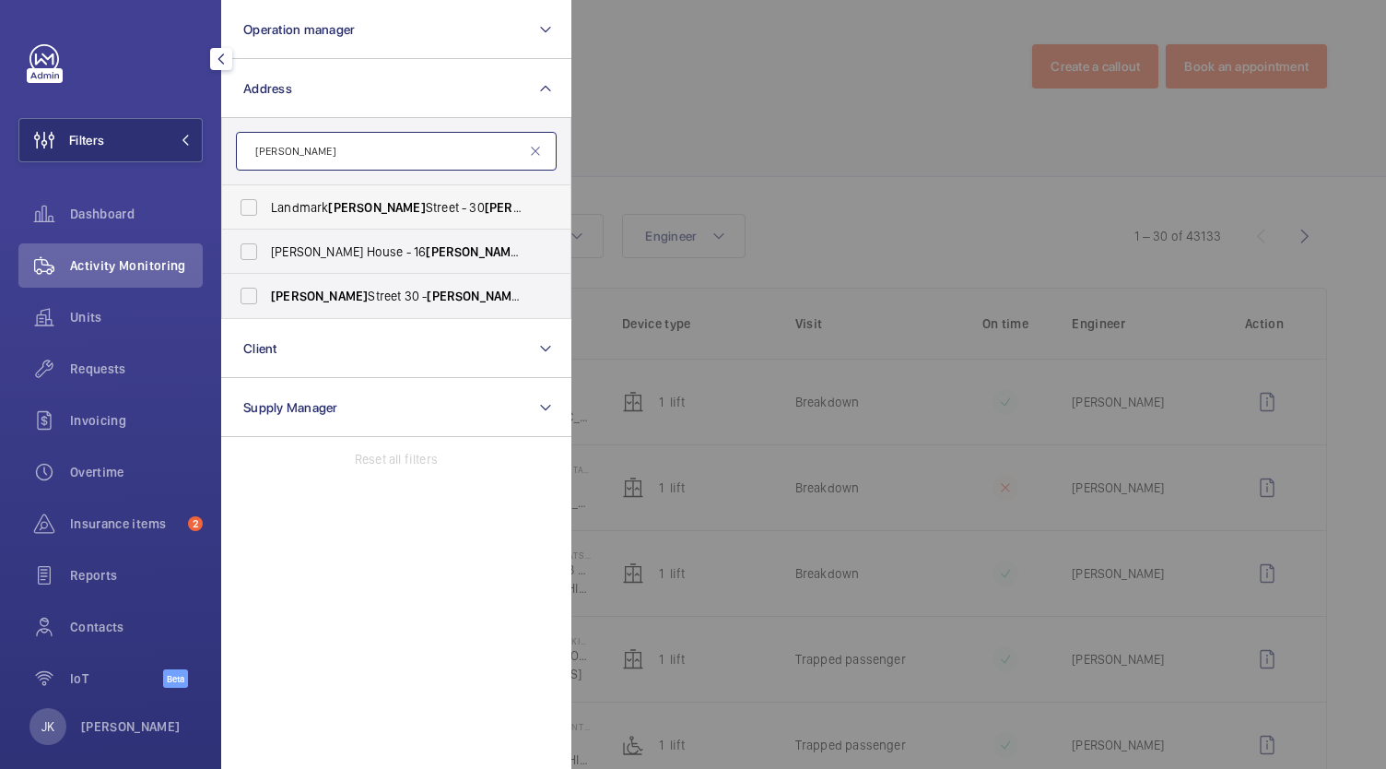
type input "[PERSON_NAME]"
click at [378, 211] on span "[PERSON_NAME]" at bounding box center [376, 207] width 97 height 15
click at [267, 211] on input "Landmark [PERSON_NAME][GEOGRAPHIC_DATA] - [STREET_ADDRESS][PERSON_NAME]" at bounding box center [248, 207] width 37 height 37
checkbox input "true"
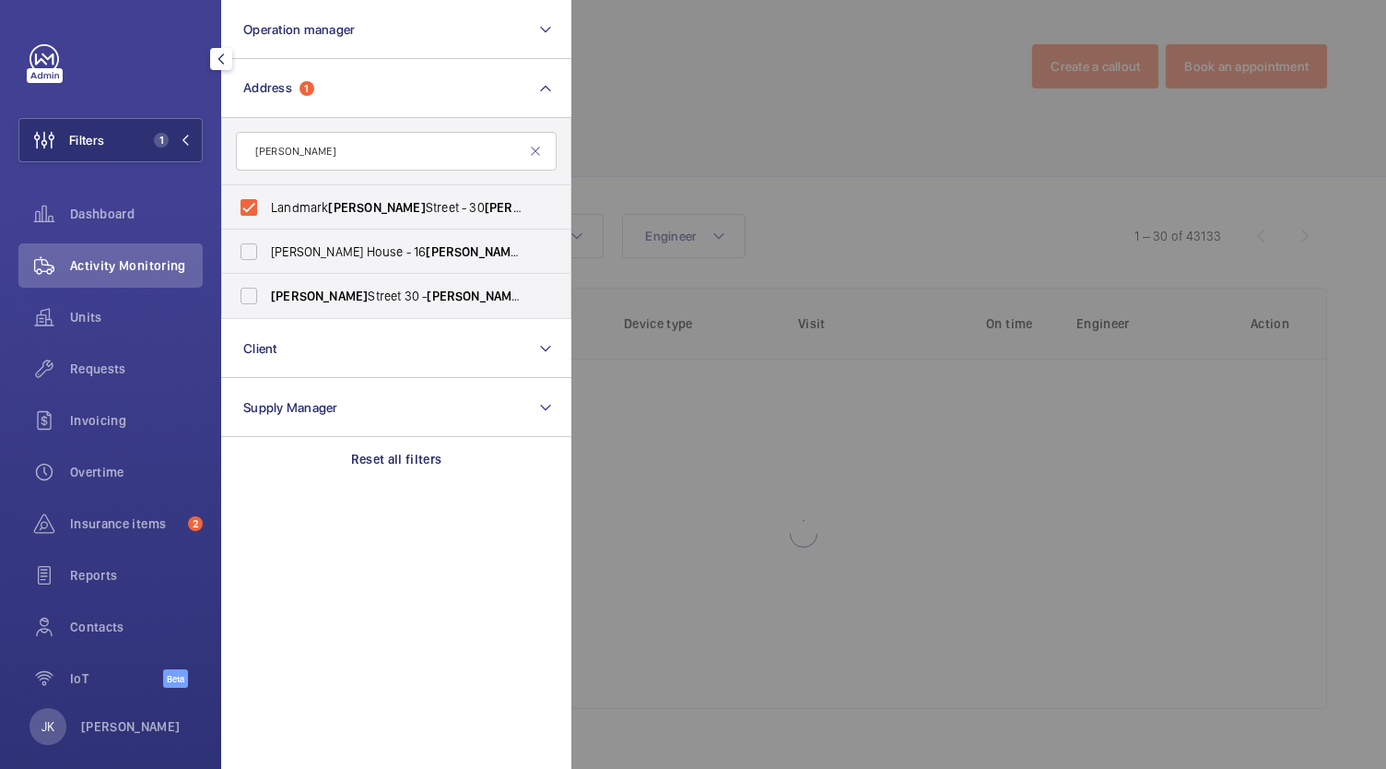
click at [658, 128] on div at bounding box center [1264, 384] width 1386 height 769
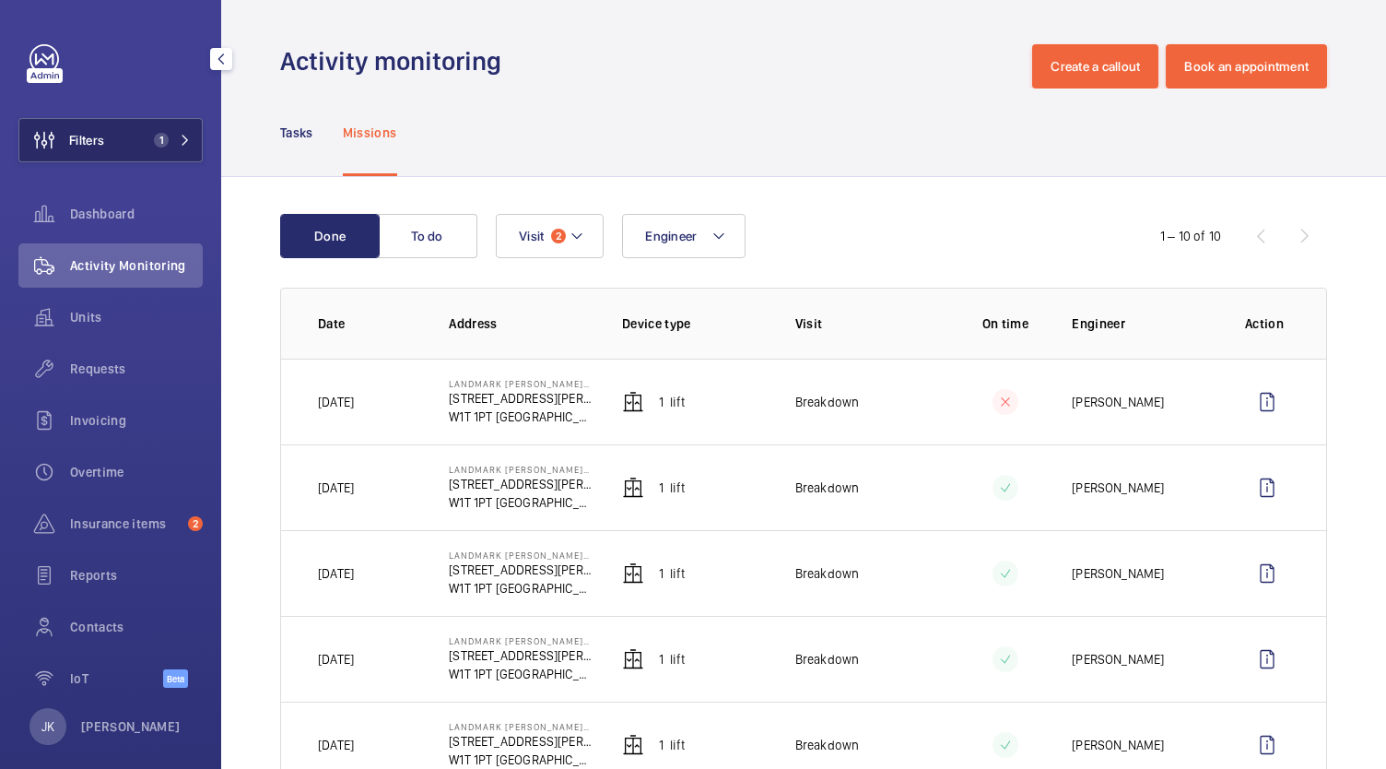
click at [191, 135] on button "Filters 1" at bounding box center [110, 140] width 184 height 44
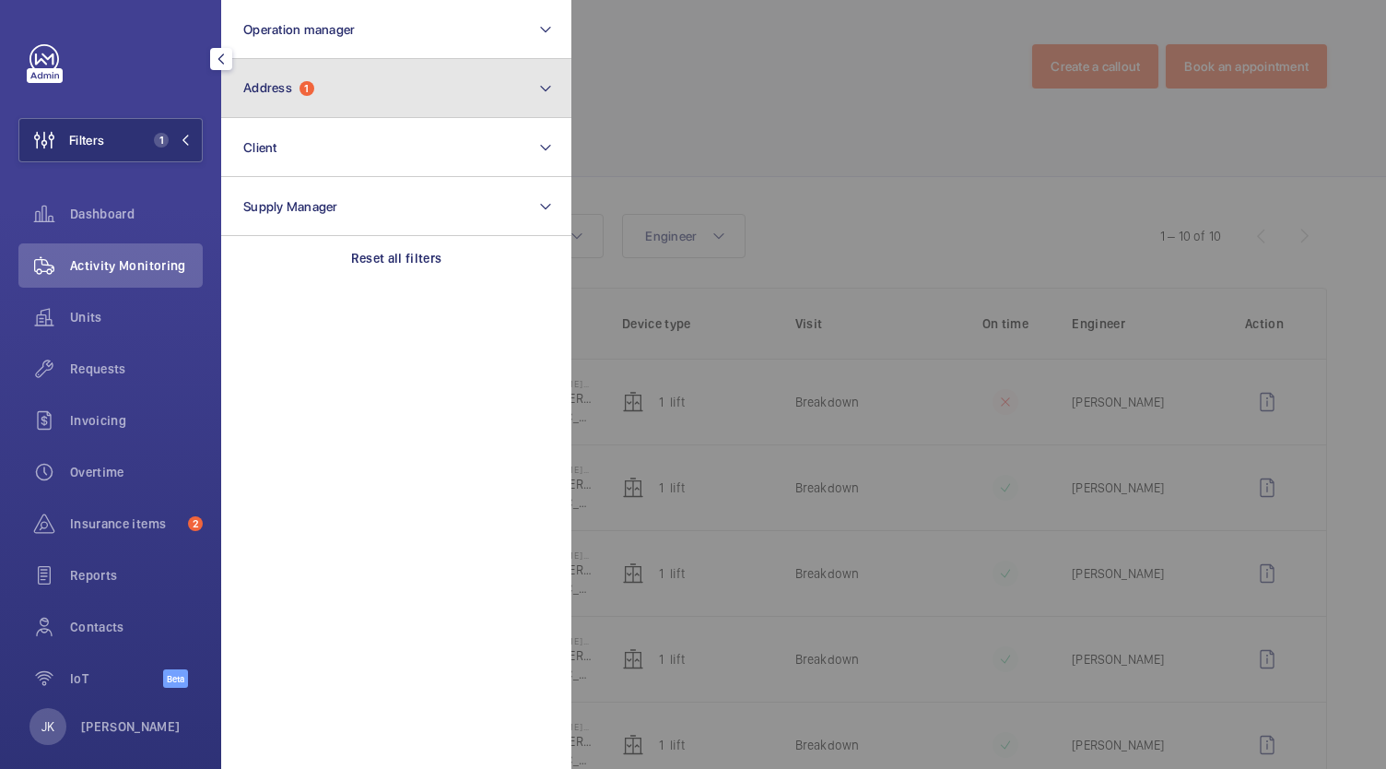
click at [396, 79] on button "Address 1" at bounding box center [396, 88] width 350 height 59
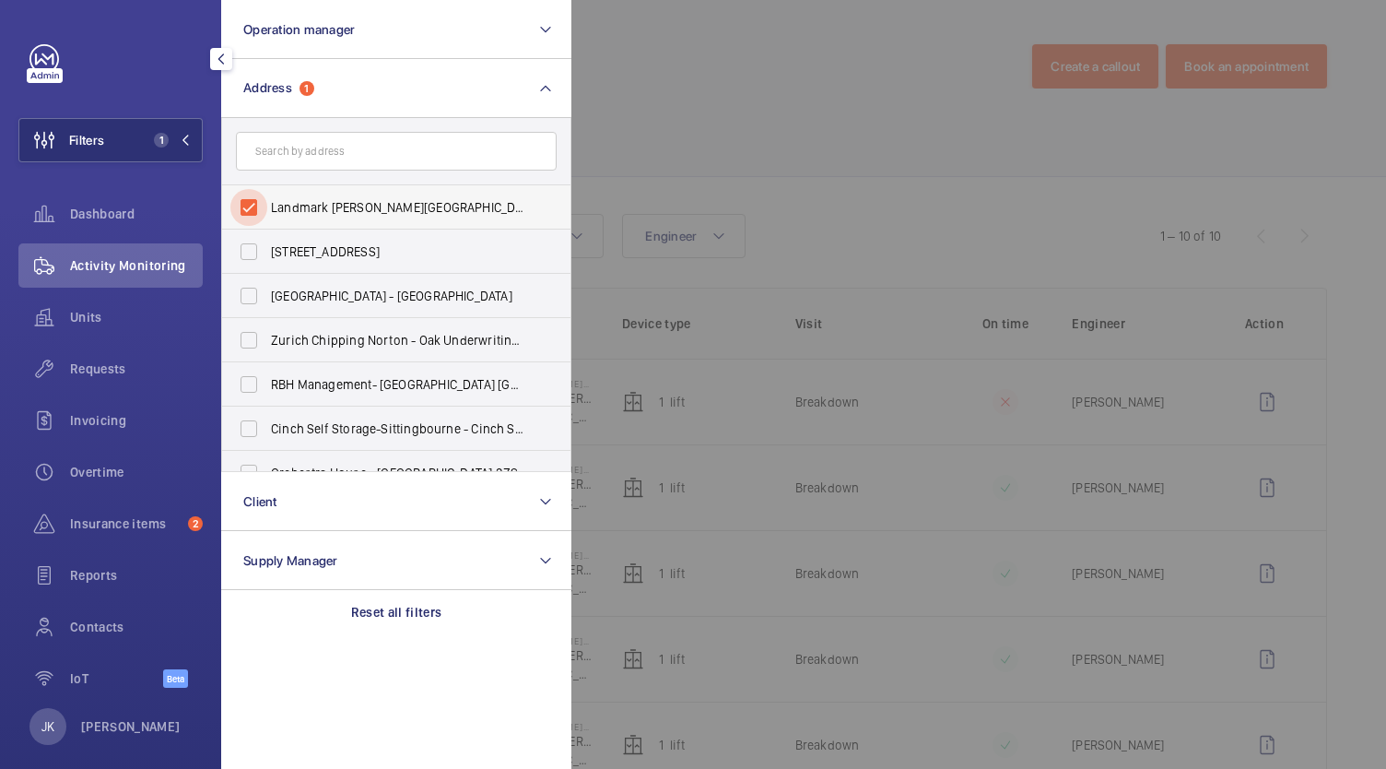
click at [251, 207] on input "Landmark [PERSON_NAME][GEOGRAPHIC_DATA] - [STREET_ADDRESS][PERSON_NAME]" at bounding box center [248, 207] width 37 height 37
checkbox input "false"
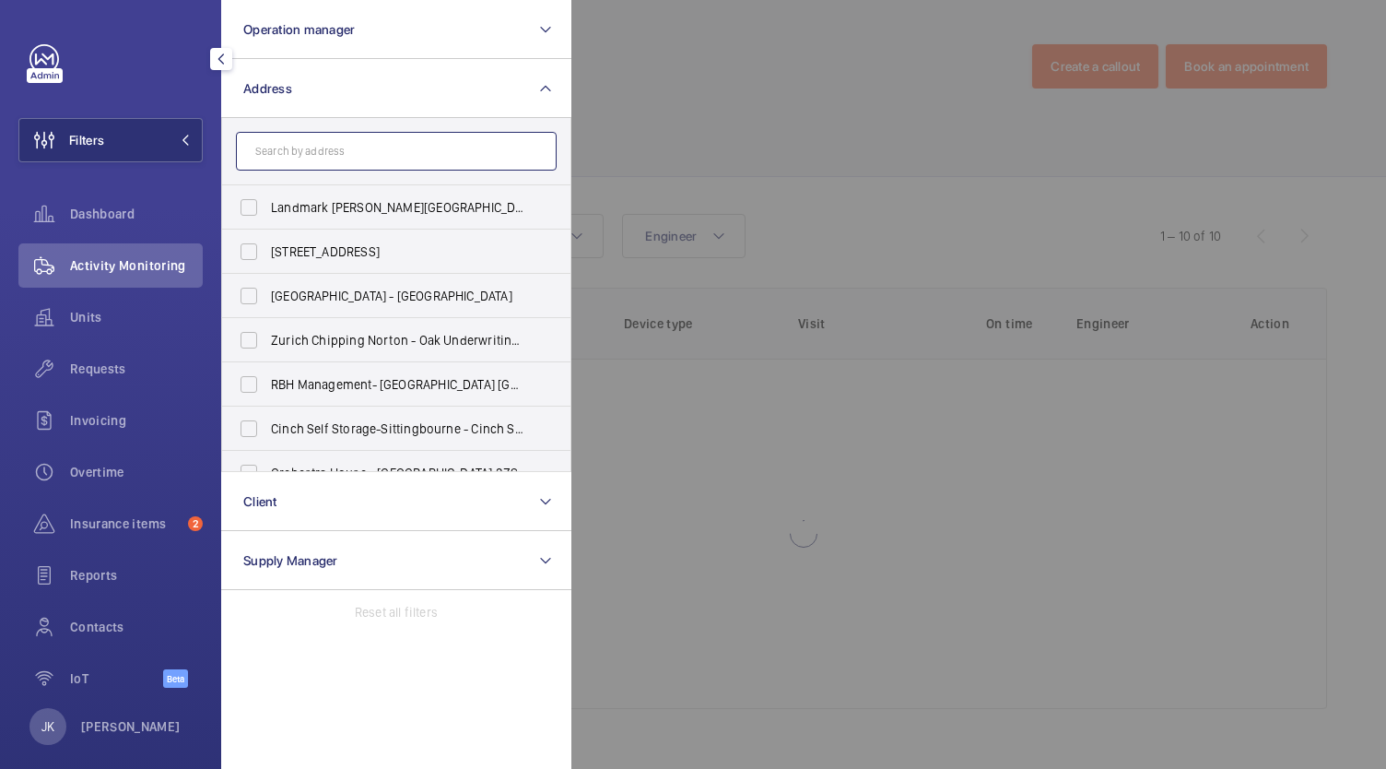
click at [286, 157] on input "text" at bounding box center [396, 151] width 321 height 39
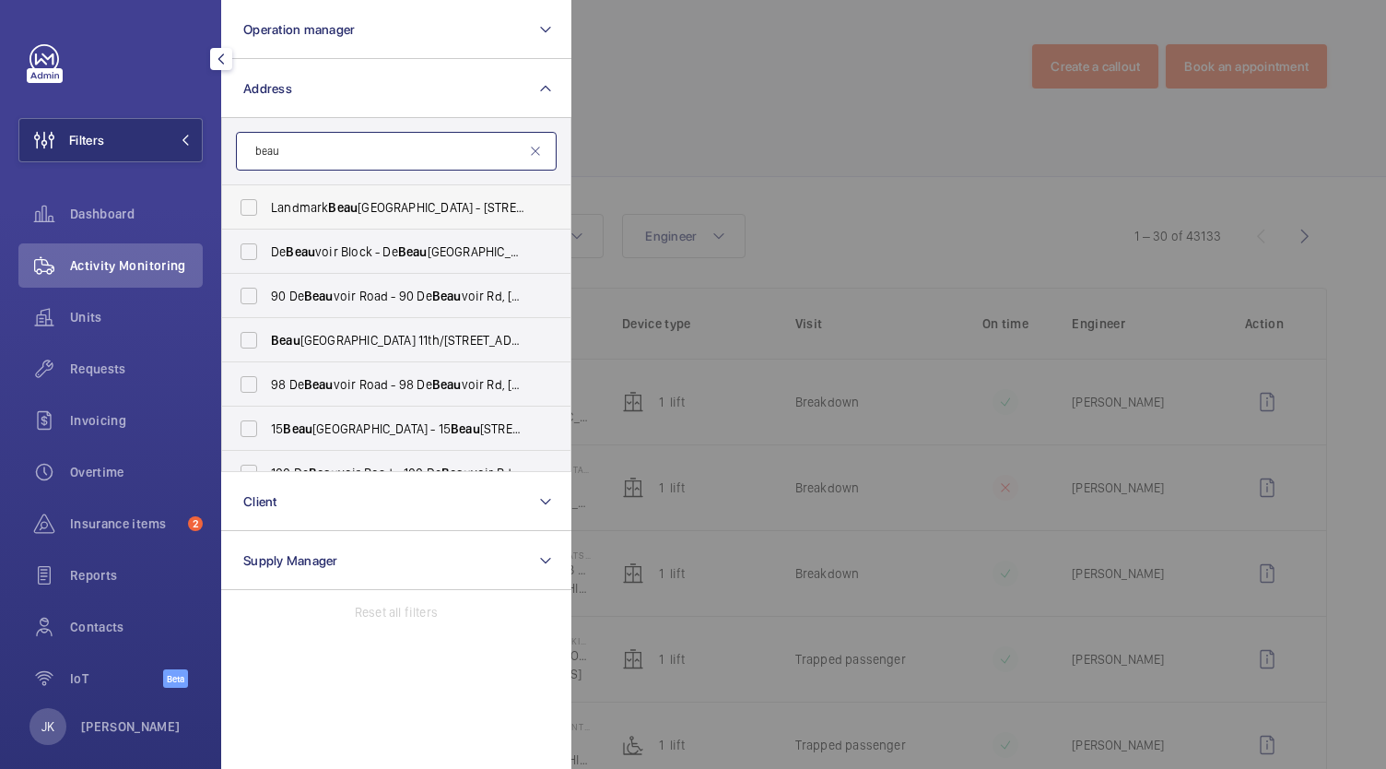
type input "beau"
click at [320, 211] on span "Landmark [GEOGRAPHIC_DATA] - [STREET_ADDRESS]" at bounding box center [397, 207] width 253 height 18
click at [267, 211] on input "Landmark [GEOGRAPHIC_DATA] - [STREET_ADDRESS]" at bounding box center [248, 207] width 37 height 37
checkbox input "true"
click at [794, 71] on div at bounding box center [1264, 384] width 1386 height 769
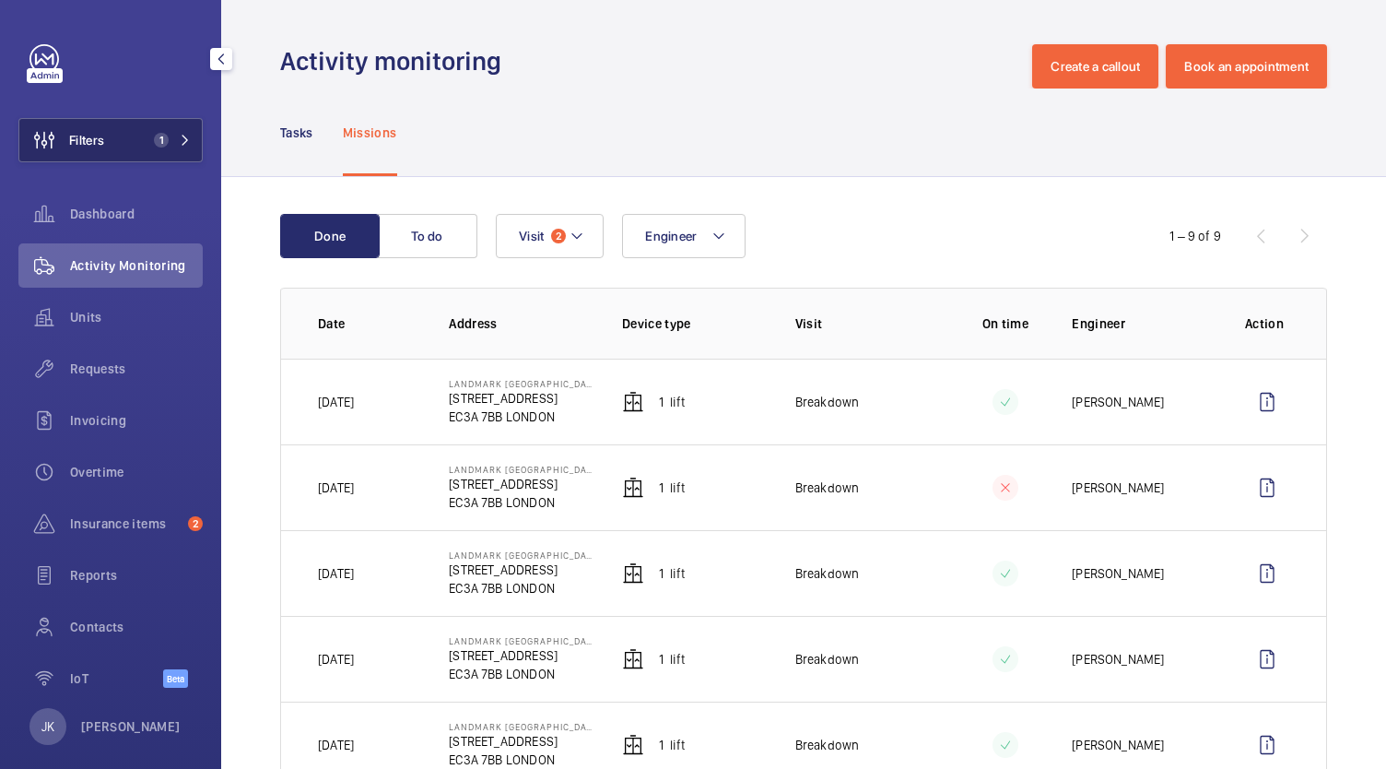
click at [164, 135] on span "1" at bounding box center [169, 140] width 44 height 15
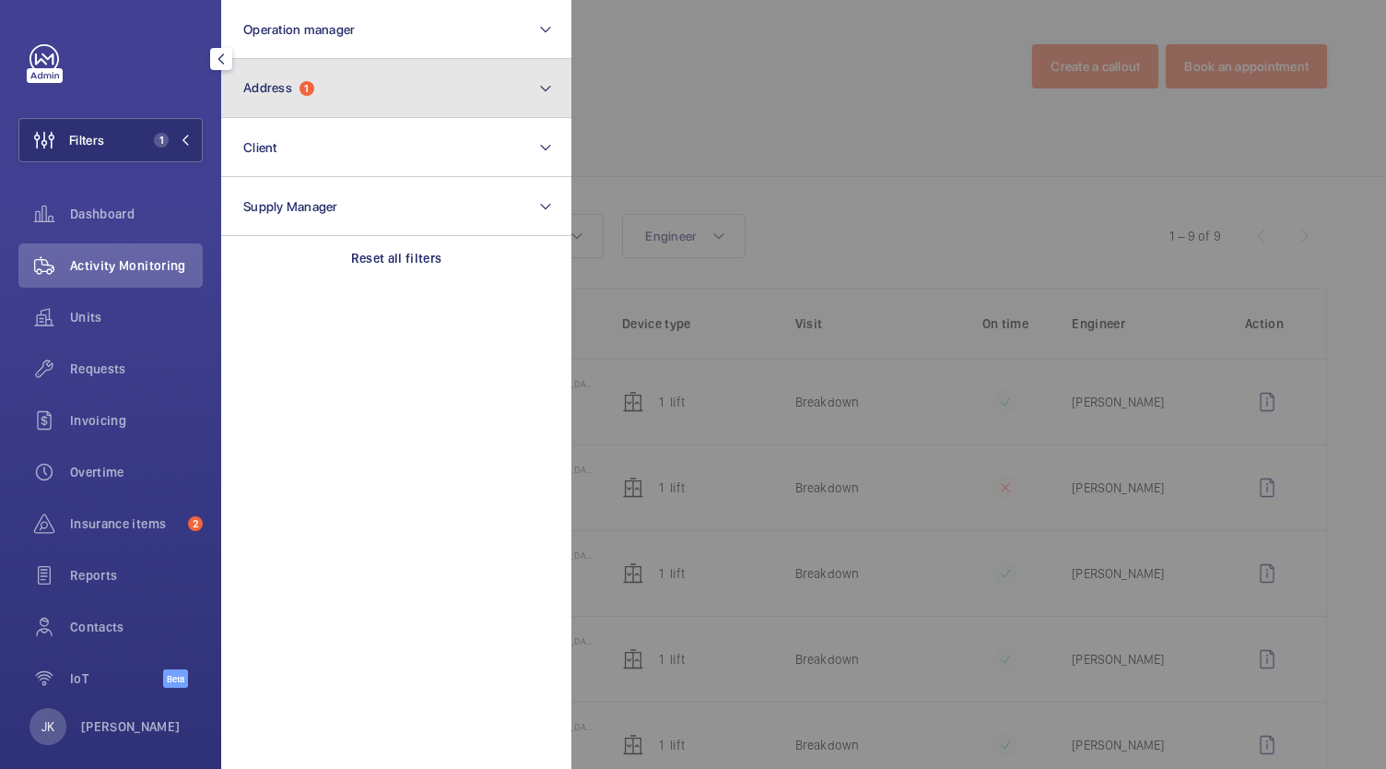
click at [428, 79] on button "Address 1" at bounding box center [396, 88] width 350 height 59
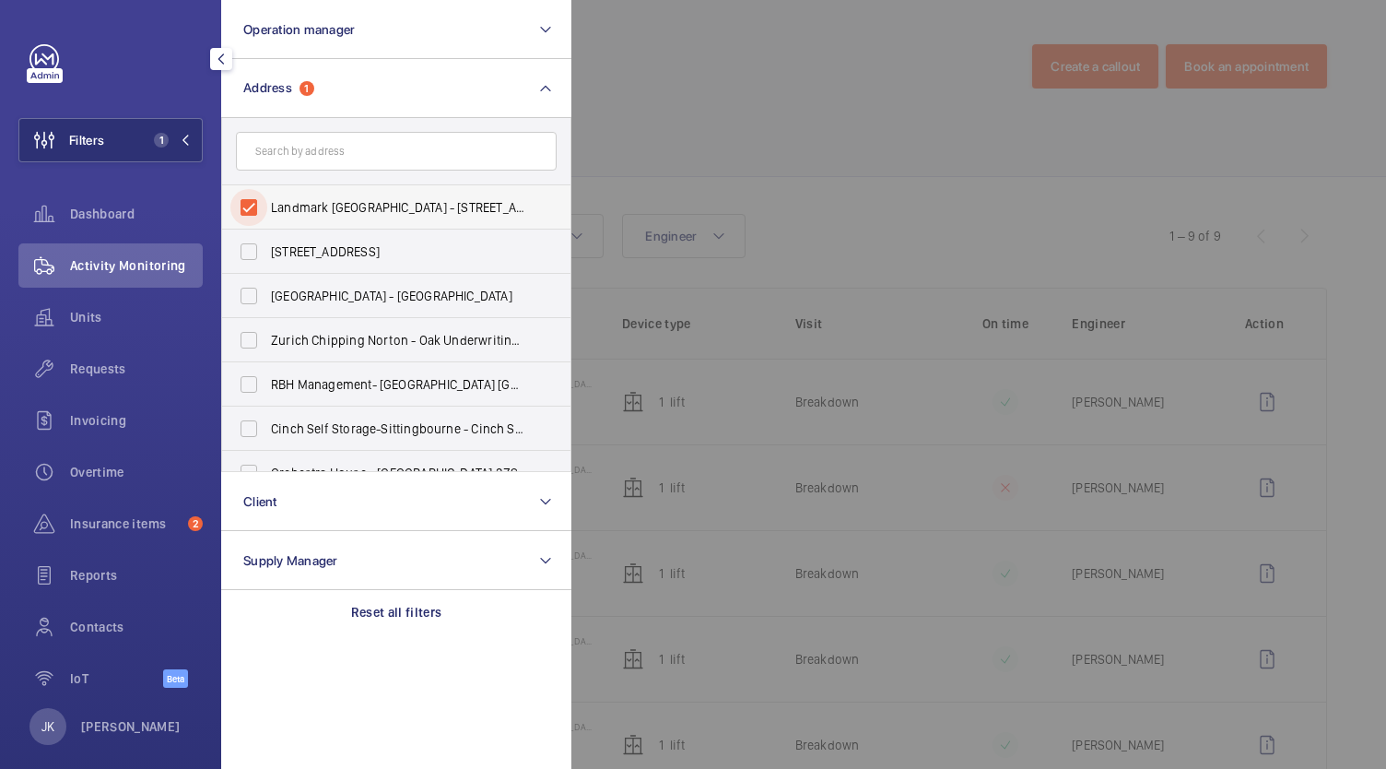
click at [262, 211] on input "Landmark [GEOGRAPHIC_DATA] - [STREET_ADDRESS]" at bounding box center [248, 207] width 37 height 37
checkbox input "false"
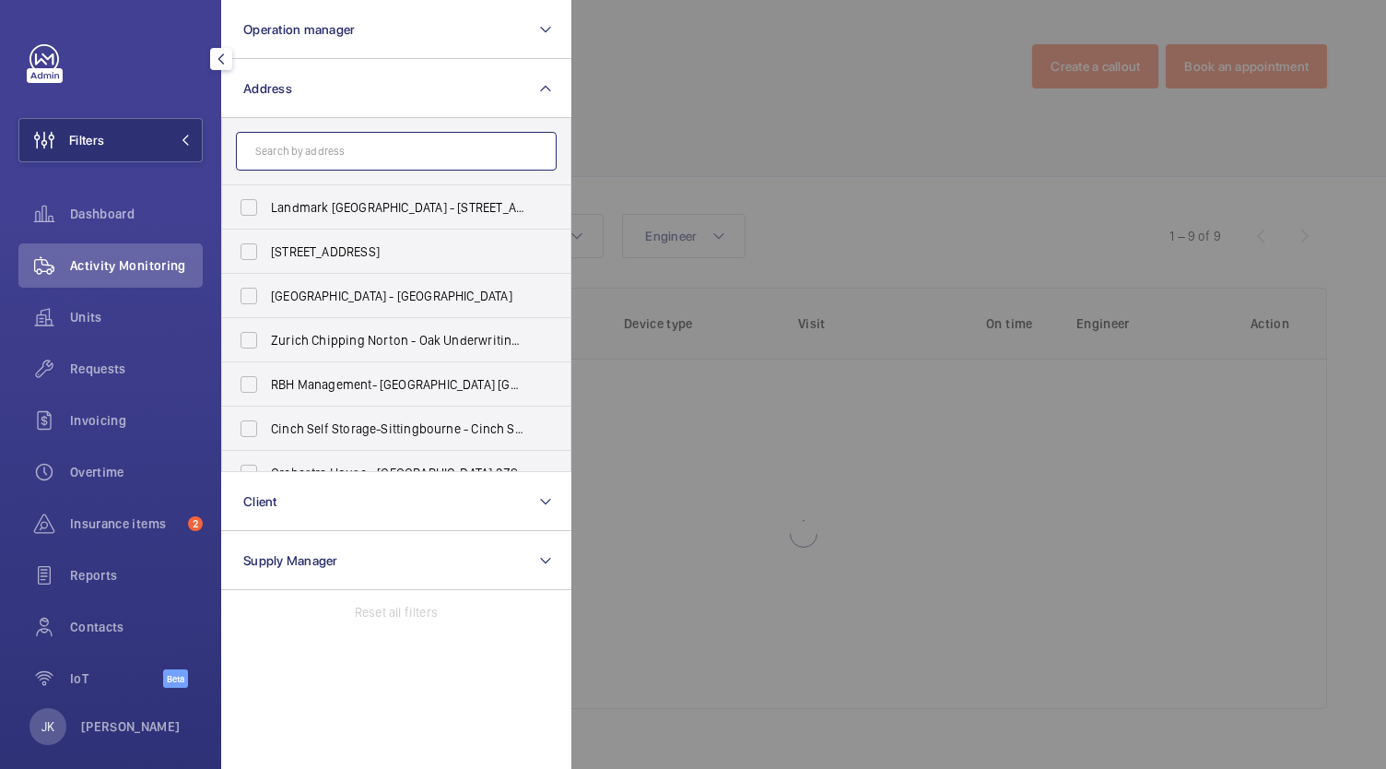
click at [329, 151] on input "text" at bounding box center [396, 151] width 321 height 39
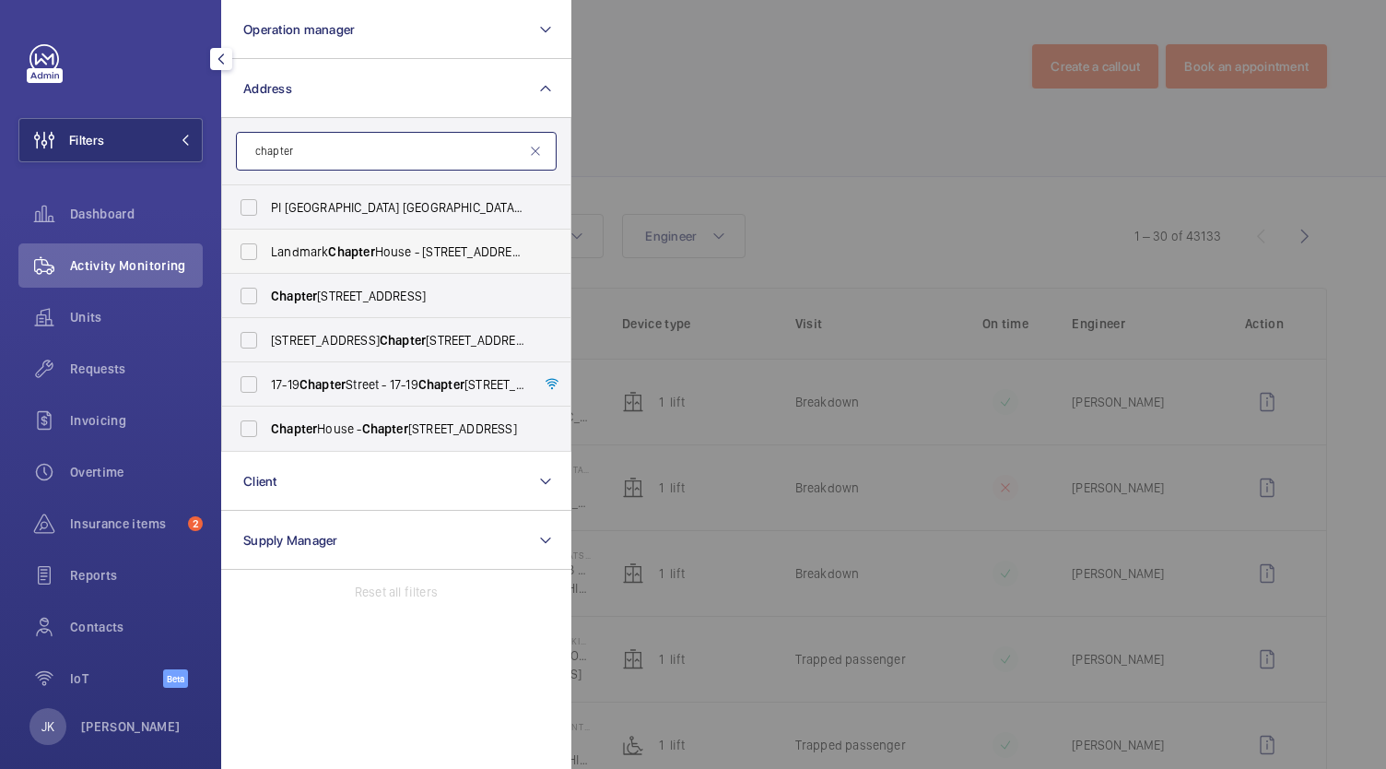
type input "chapter"
click at [465, 259] on span "Landmark Chapter House - [STREET_ADDRESS]" at bounding box center [397, 251] width 253 height 18
click at [267, 259] on input "Landmark Chapter House - [STREET_ADDRESS]" at bounding box center [248, 251] width 37 height 37
checkbox input "true"
click at [863, 105] on div at bounding box center [1264, 384] width 1386 height 769
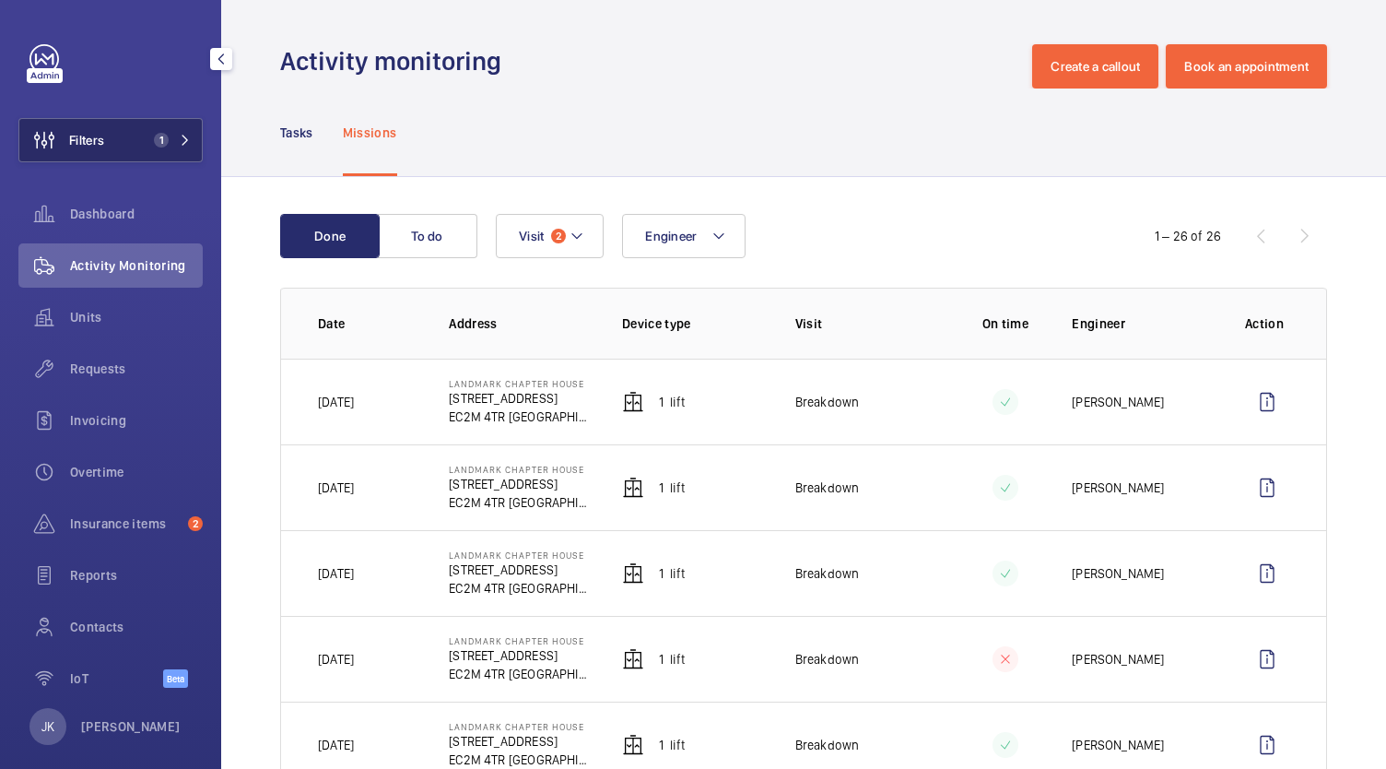
click at [154, 144] on span "1" at bounding box center [161, 140] width 15 height 15
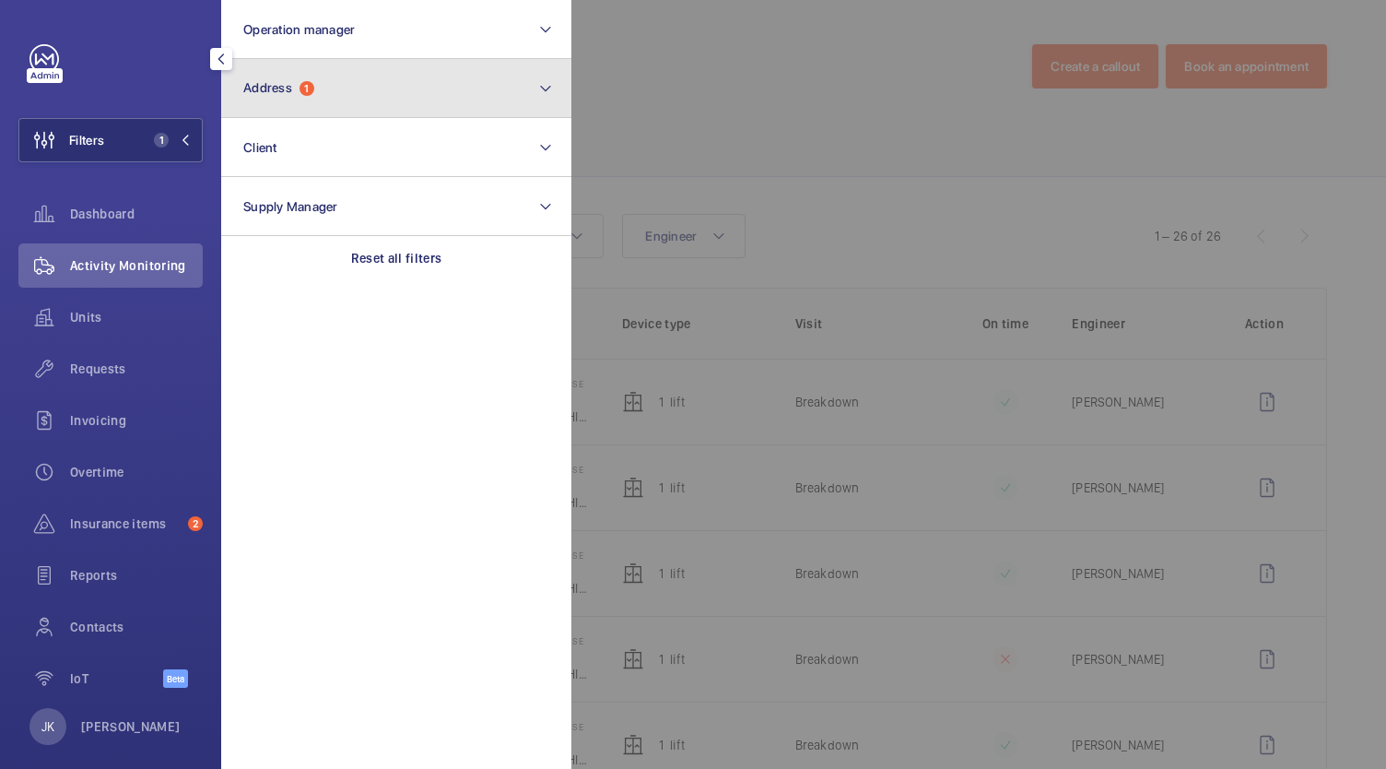
click at [385, 89] on button "Address 1" at bounding box center [396, 88] width 350 height 59
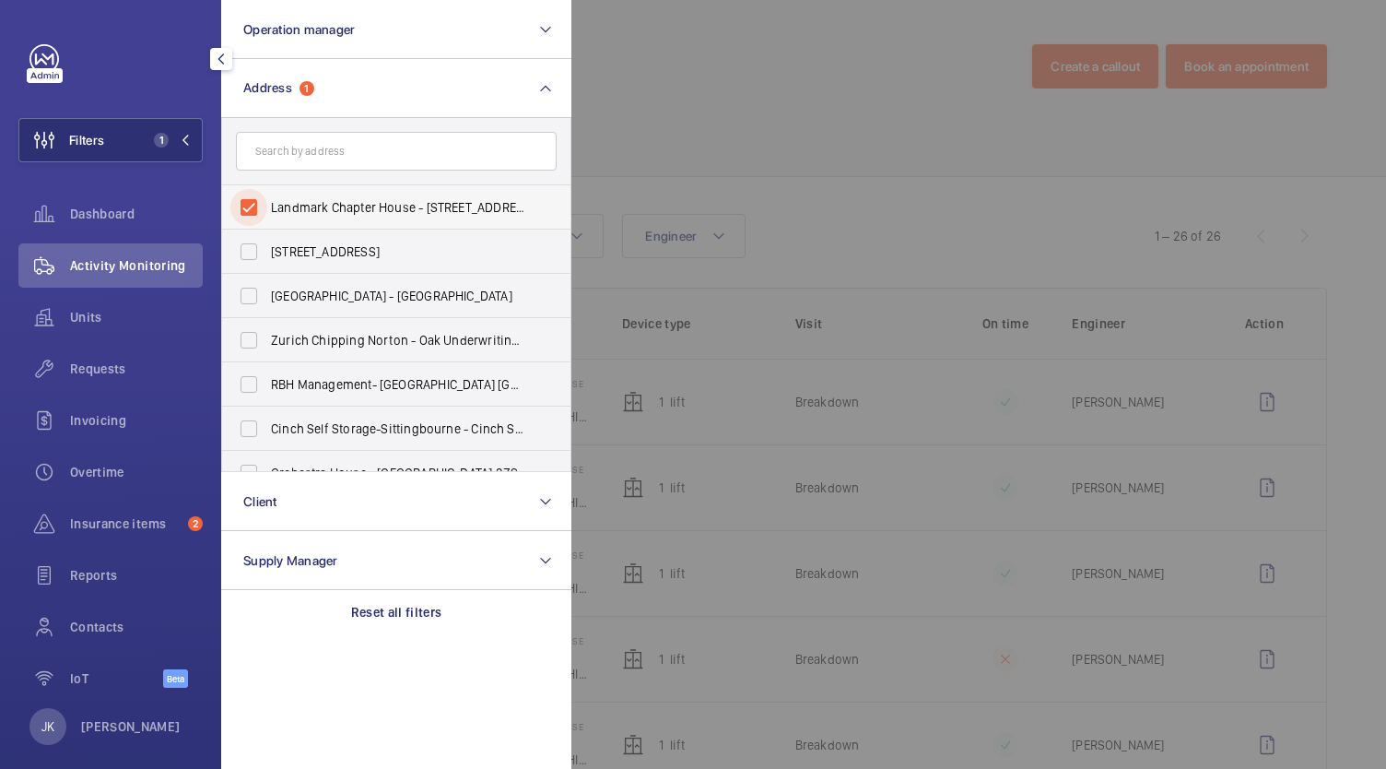
click at [262, 212] on input "Landmark Chapter House - [STREET_ADDRESS]" at bounding box center [248, 207] width 37 height 37
checkbox input "false"
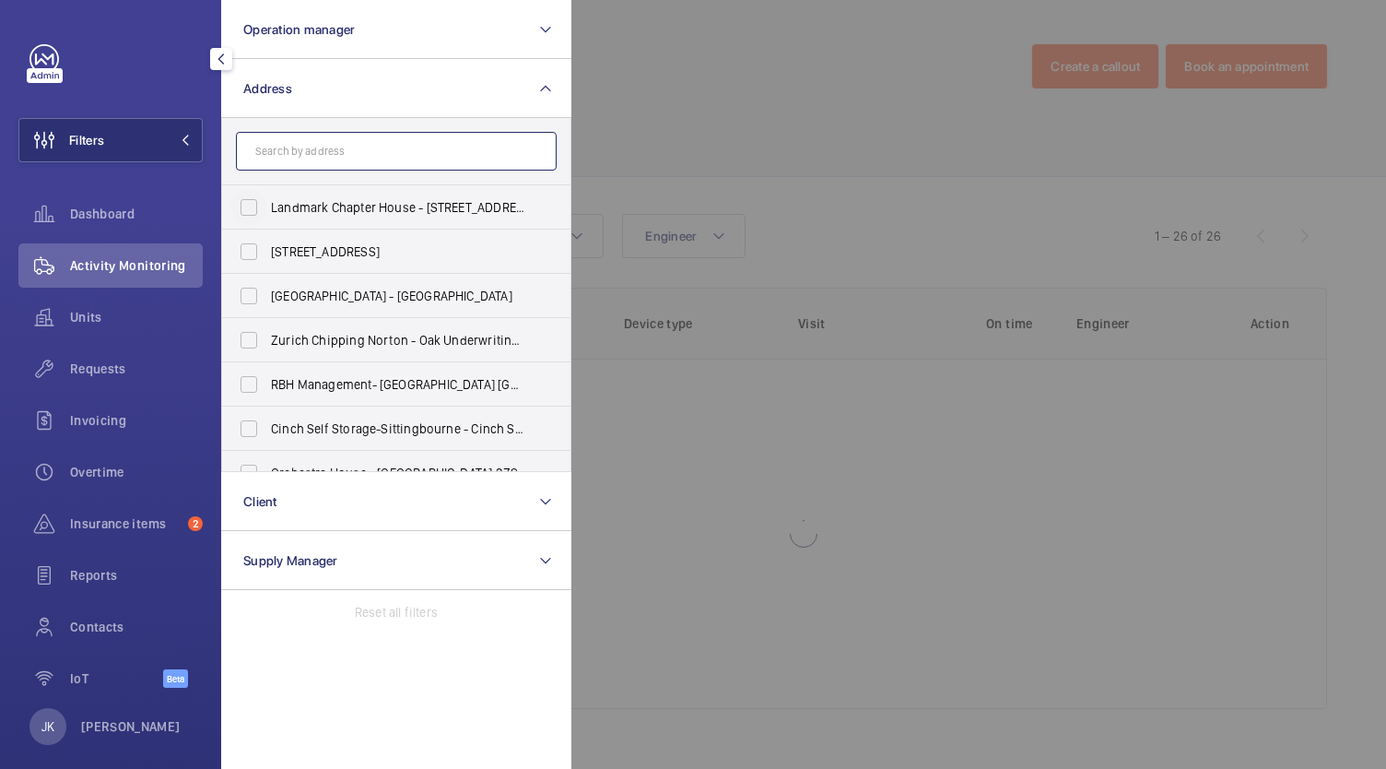
click at [324, 155] on input "text" at bounding box center [396, 151] width 321 height 39
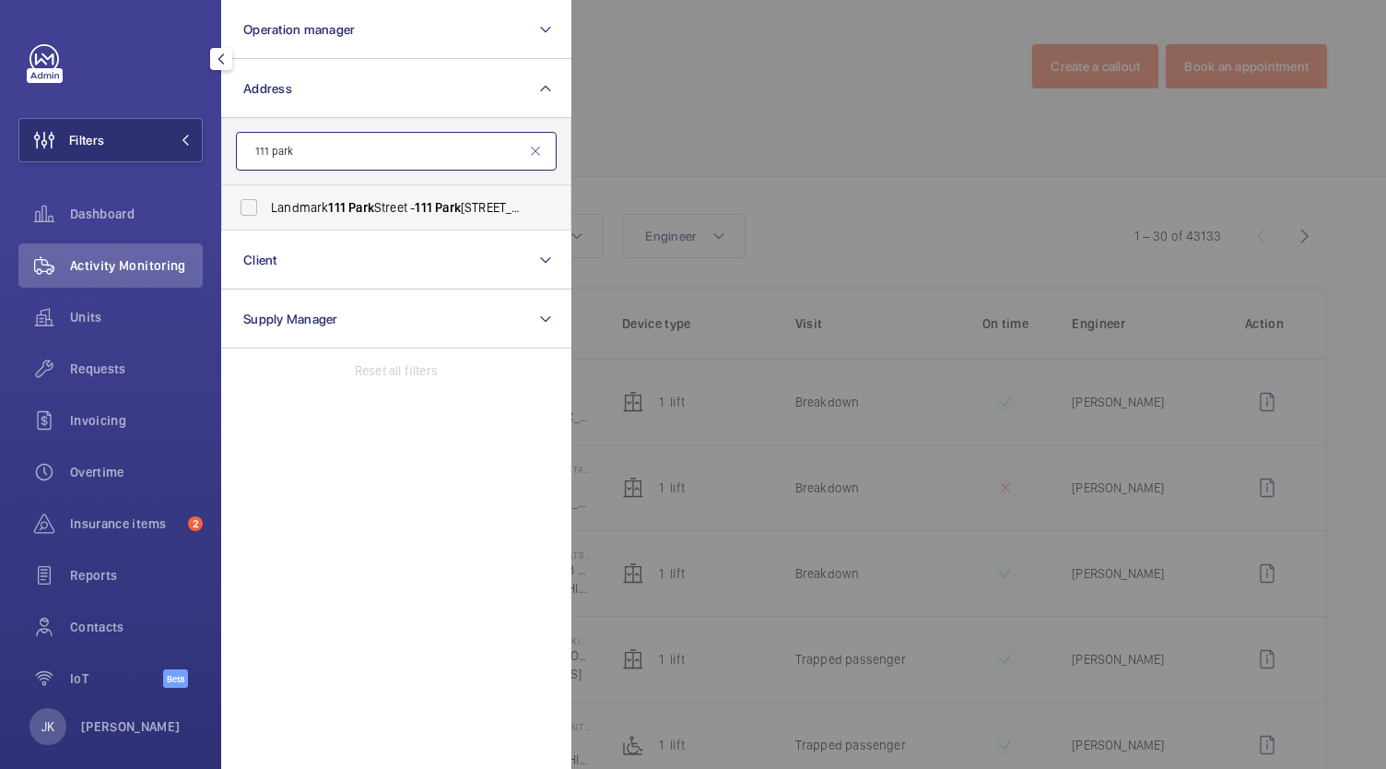
type input "111 park"
click at [441, 197] on label "Landmark [STREET_ADDRESS][GEOGRAPHIC_DATA][STREET_ADDRESS]" at bounding box center [382, 207] width 321 height 44
click at [267, 197] on input "Landmark [STREET_ADDRESS][GEOGRAPHIC_DATA][STREET_ADDRESS]" at bounding box center [248, 207] width 37 height 37
checkbox input "true"
click at [810, 112] on div at bounding box center [1264, 384] width 1386 height 769
